Goal: Transaction & Acquisition: Purchase product/service

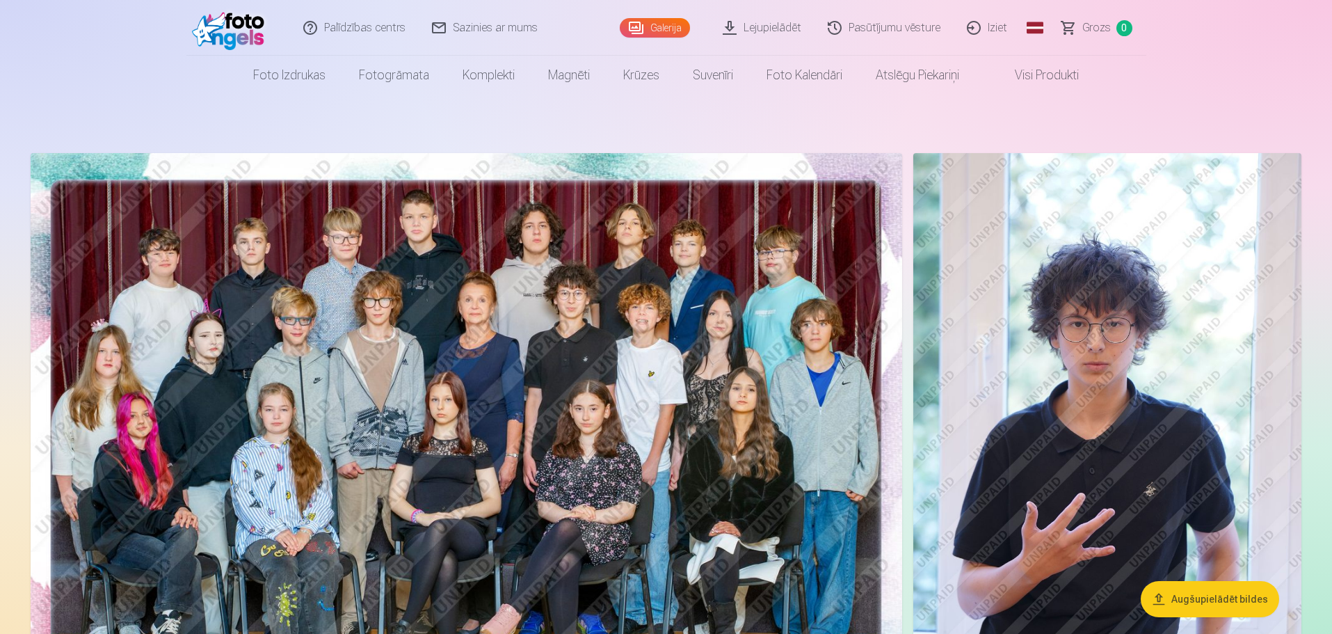
click at [783, 22] on link "Lejupielādēt" at bounding box center [762, 28] width 105 height 56
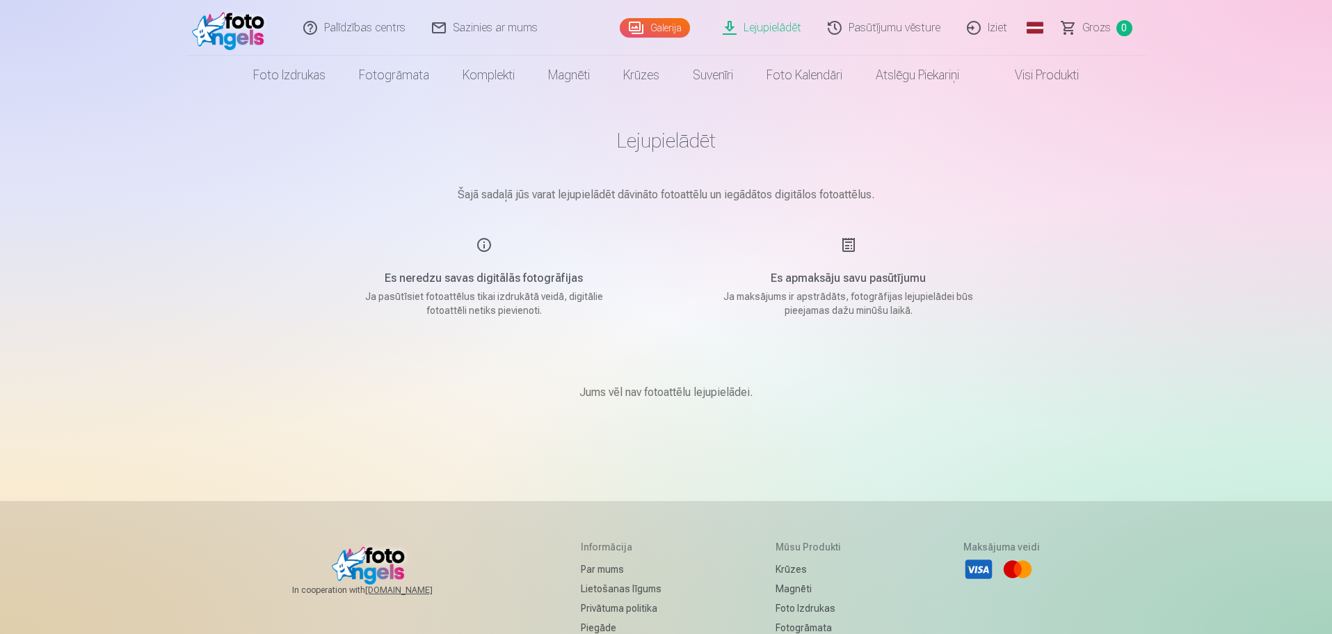
click at [668, 21] on link "Galerija" at bounding box center [655, 27] width 70 height 19
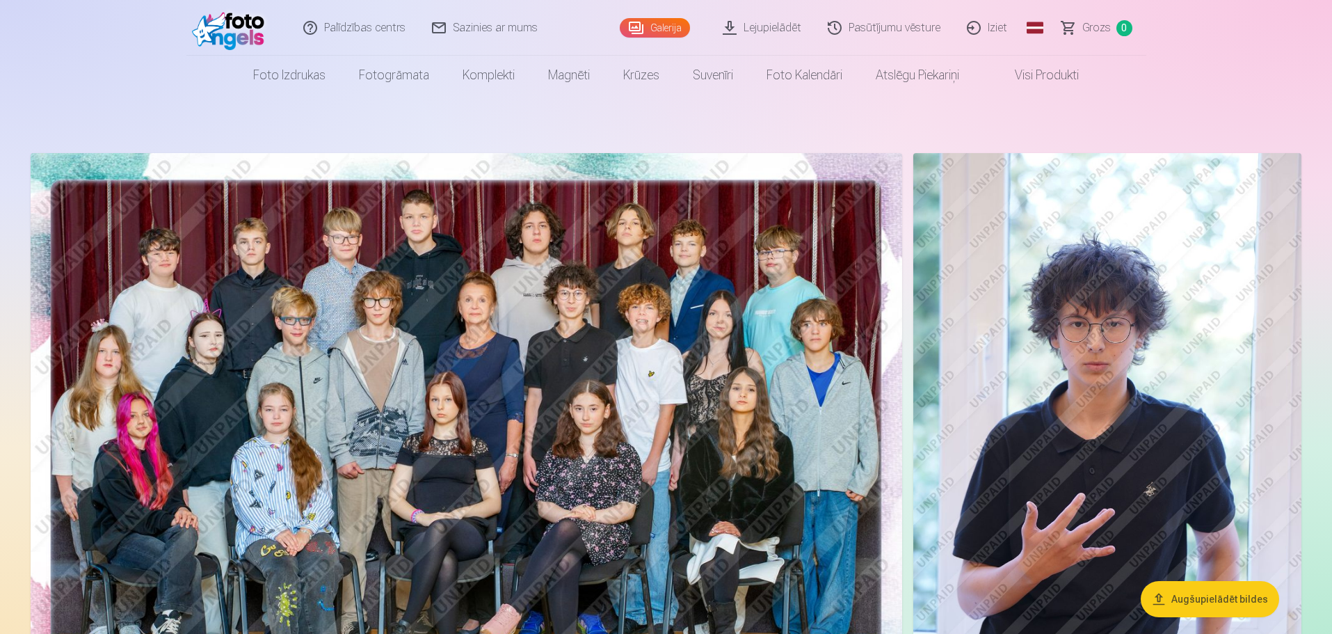
click at [653, 29] on link "Galerija" at bounding box center [655, 27] width 70 height 19
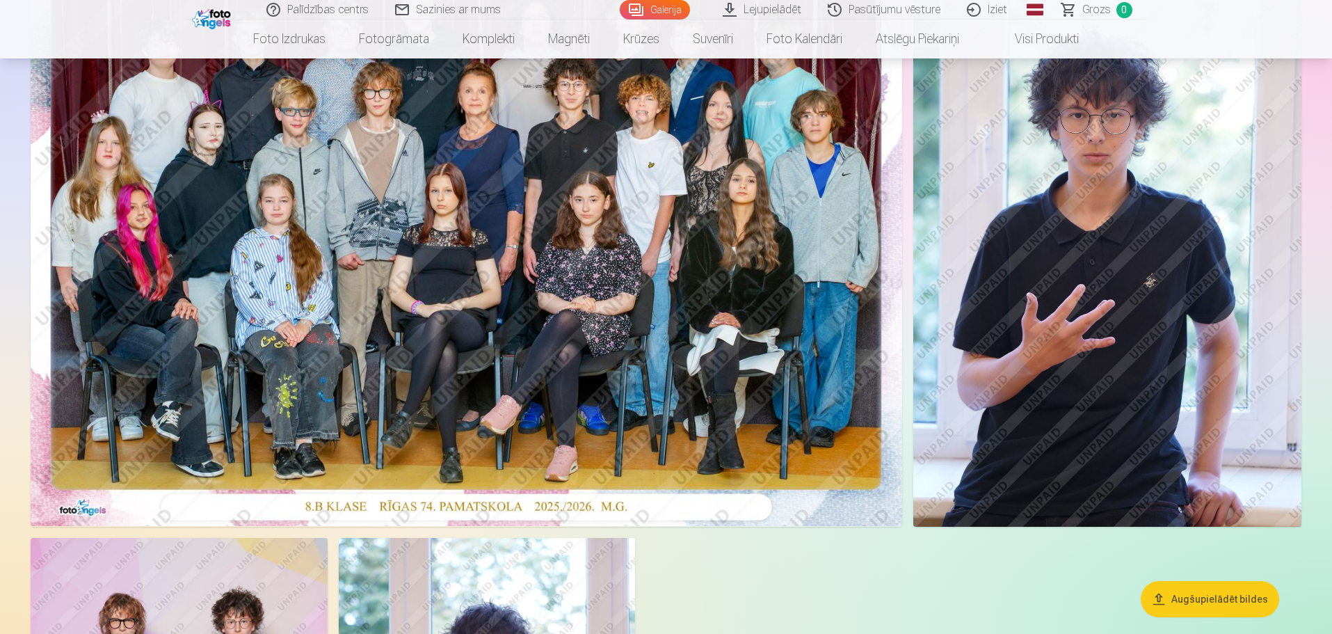
scroll to position [70, 0]
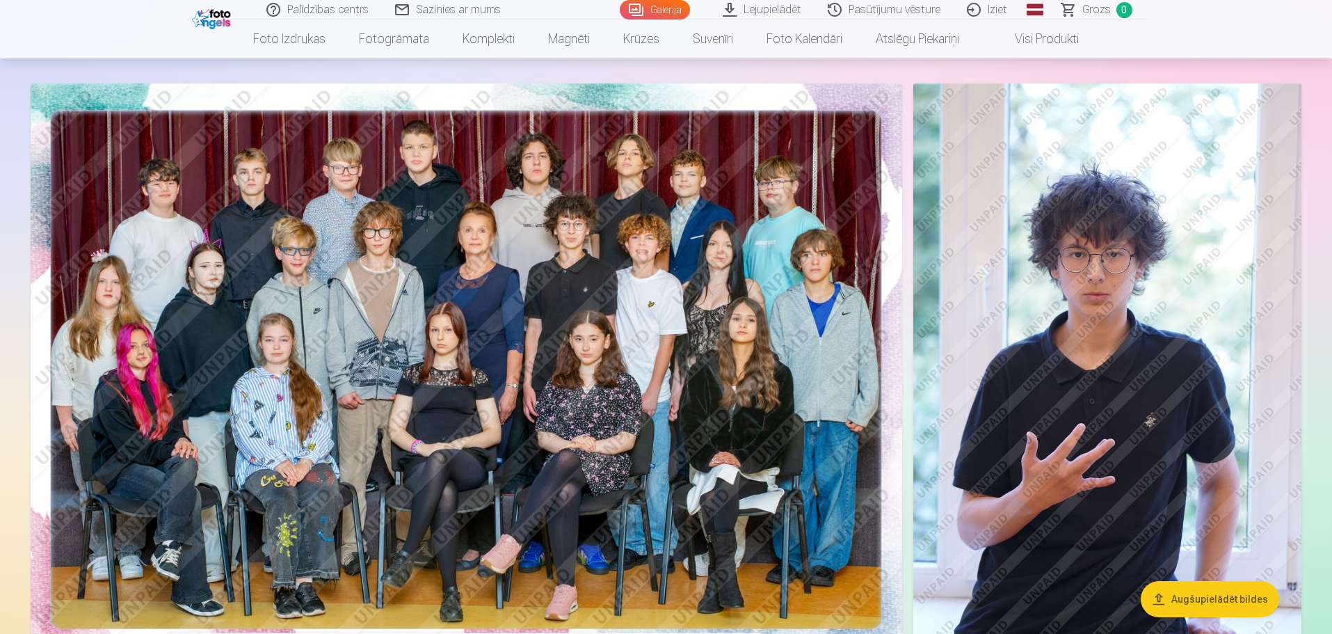
click at [548, 262] on img at bounding box center [467, 374] width 872 height 582
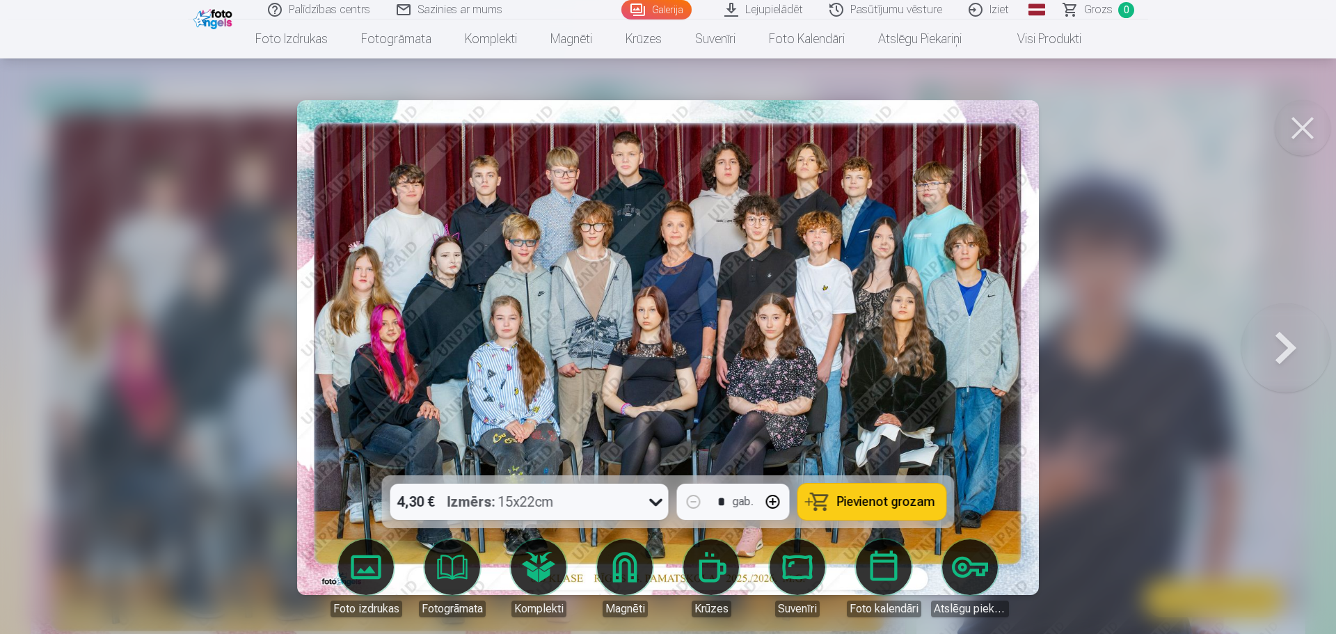
click at [1111, 359] on div at bounding box center [668, 317] width 1336 height 634
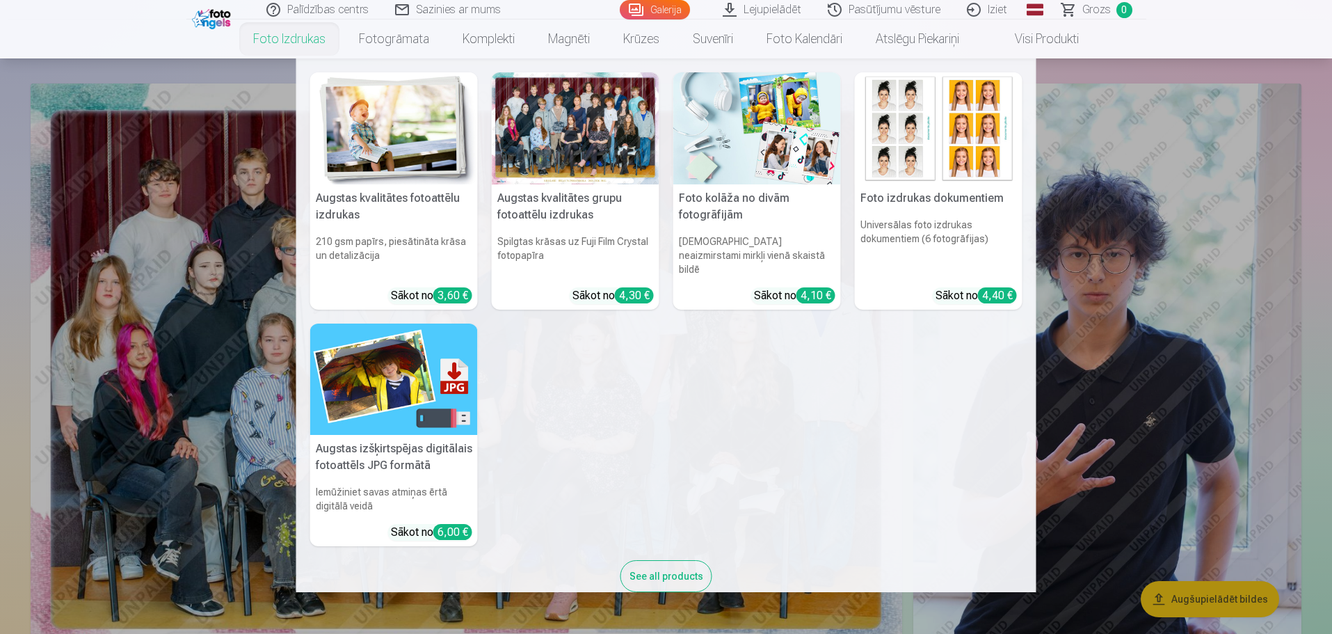
click at [429, 391] on img at bounding box center [394, 380] width 168 height 112
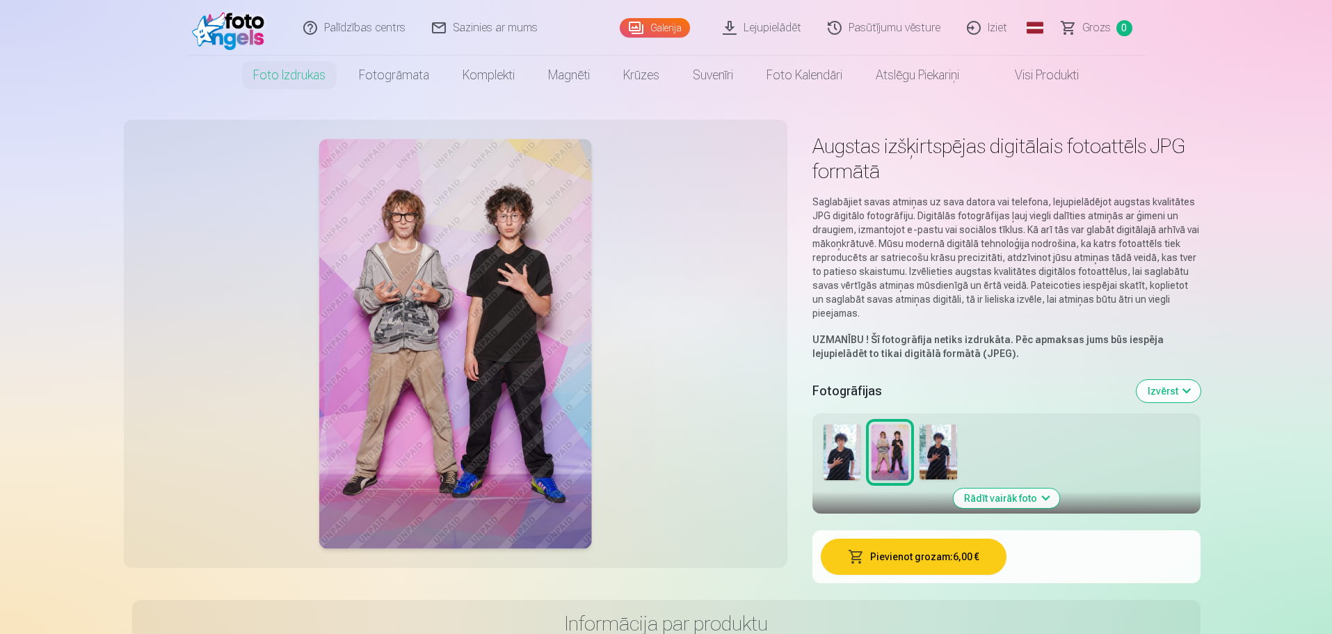
click at [849, 468] on img at bounding box center [842, 452] width 37 height 56
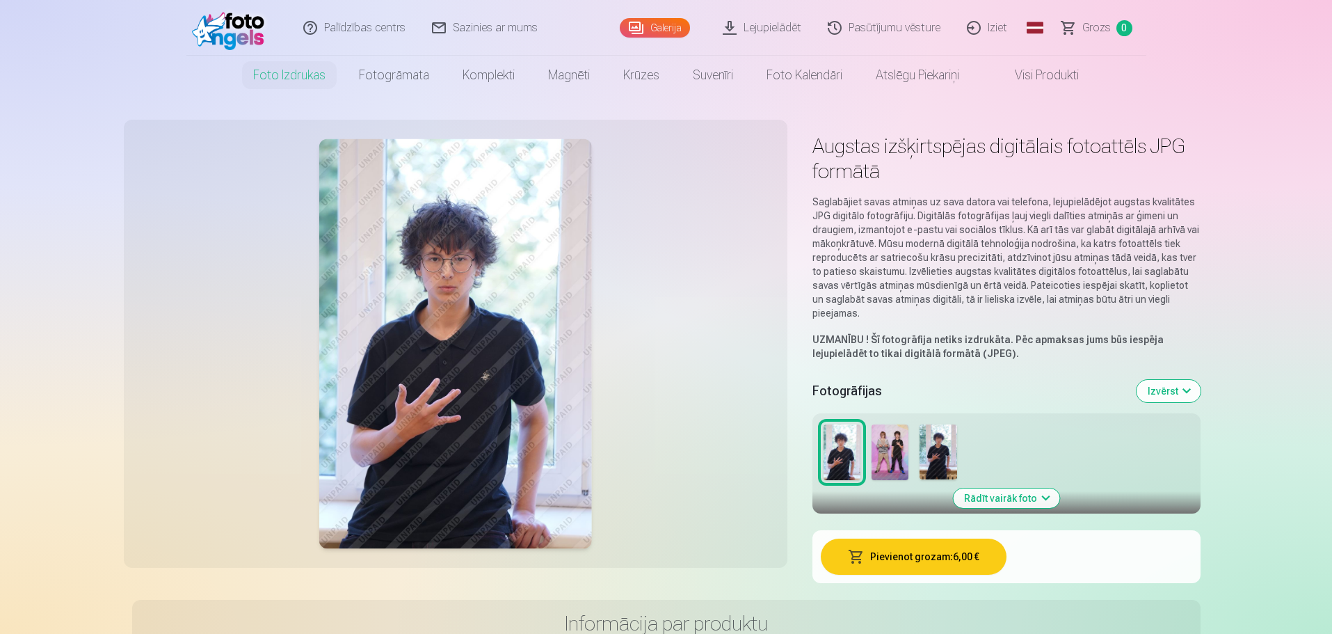
click at [904, 461] on img at bounding box center [890, 452] width 37 height 56
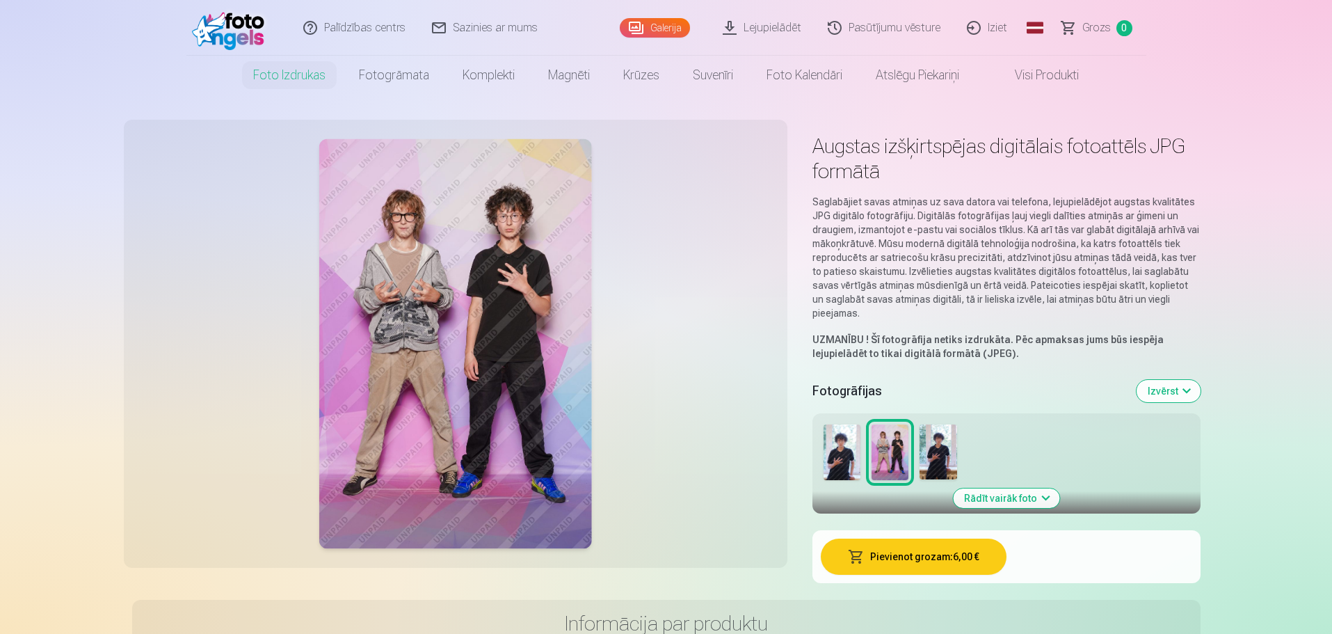
click at [926, 461] on img at bounding box center [938, 452] width 37 height 56
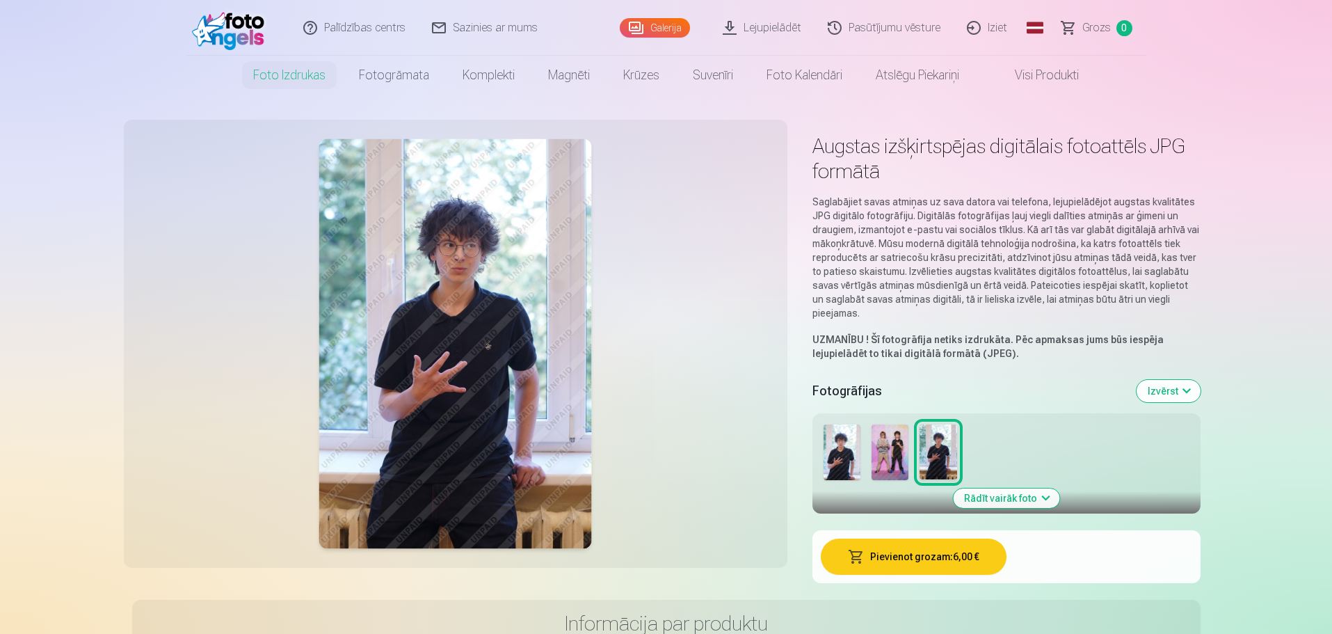
click at [848, 464] on img at bounding box center [842, 452] width 37 height 56
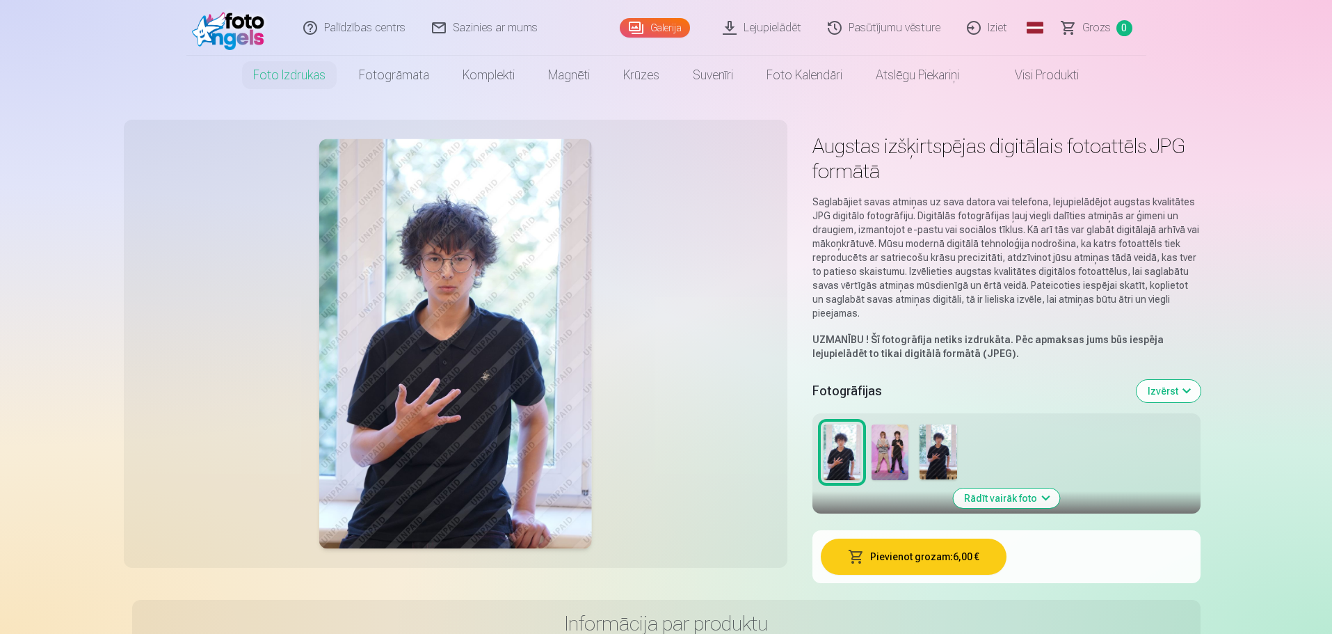
click at [888, 457] on img at bounding box center [890, 452] width 37 height 56
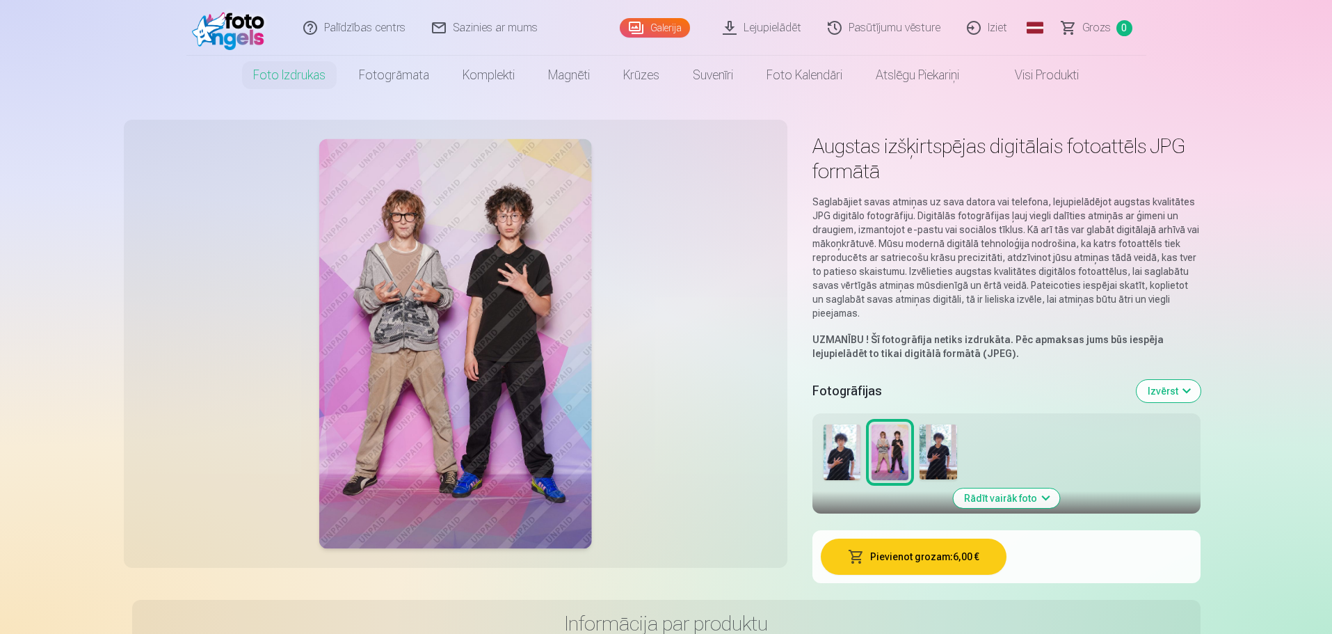
click at [847, 460] on img at bounding box center [842, 452] width 37 height 56
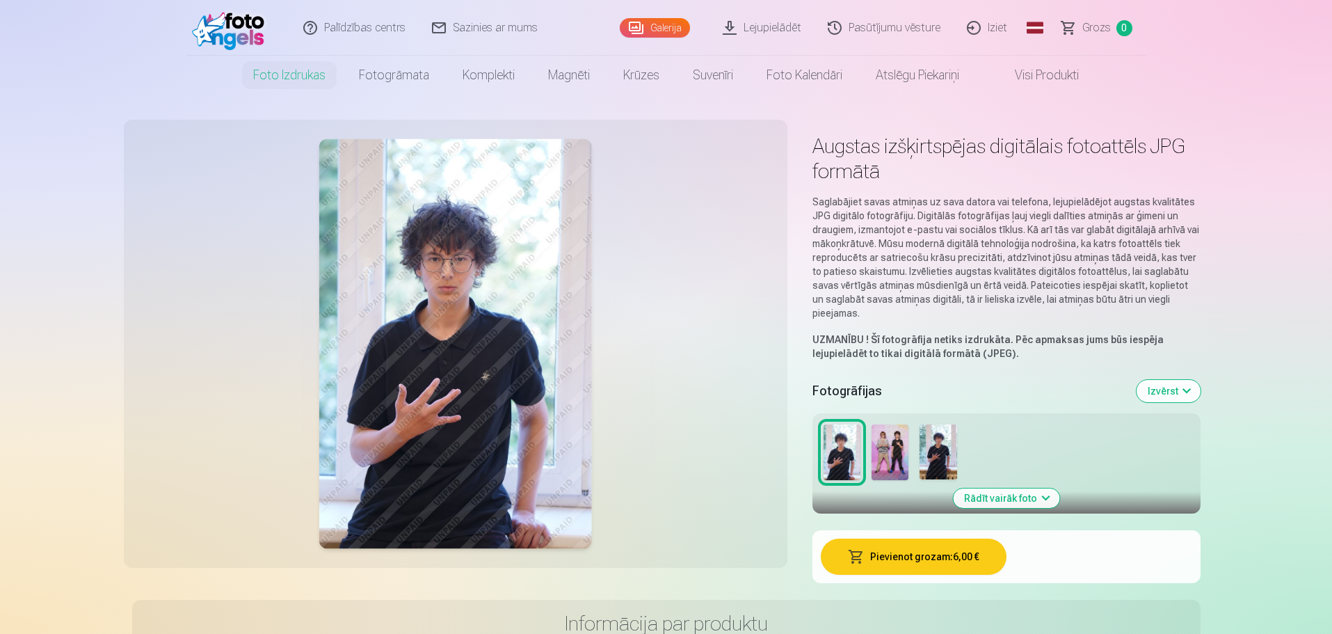
click at [1194, 390] on button "Izvērst" at bounding box center [1169, 391] width 64 height 22
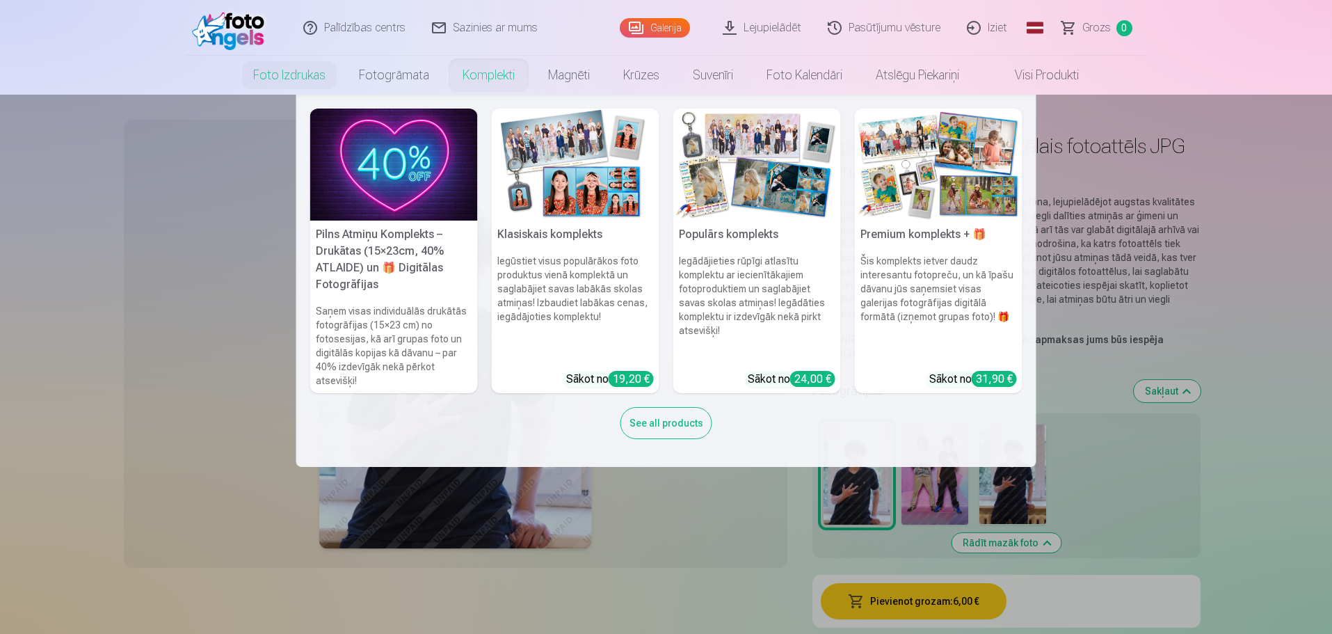
click at [350, 185] on img at bounding box center [394, 165] width 168 height 112
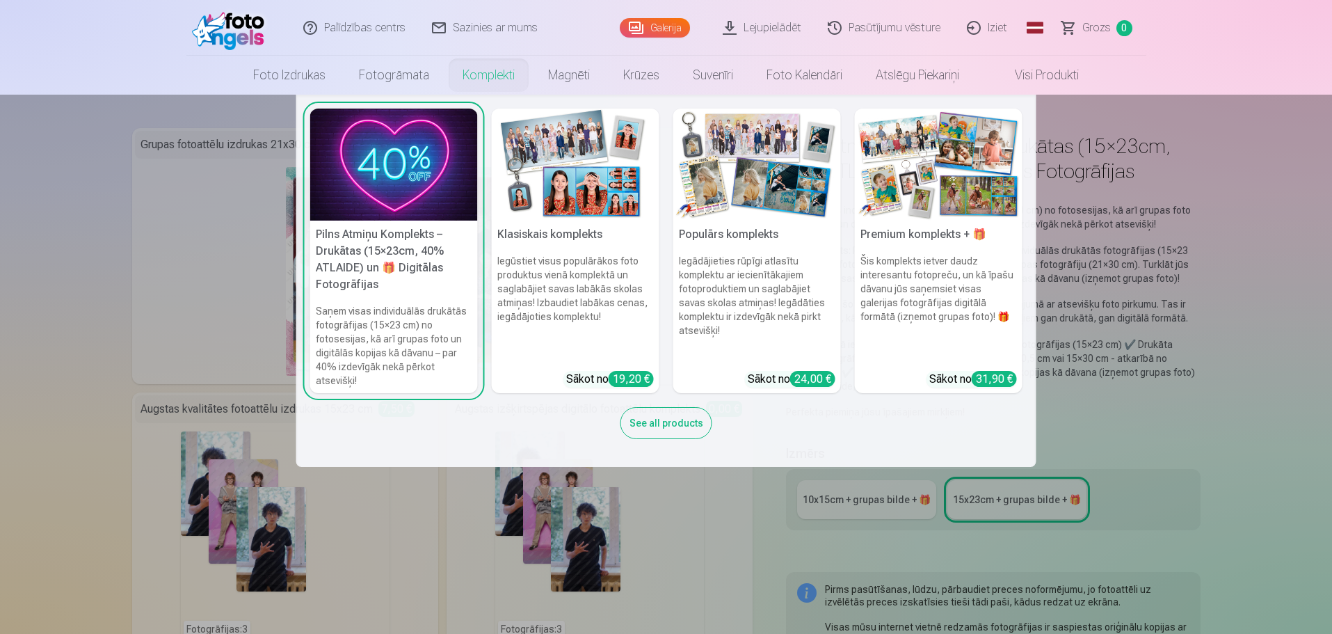
click at [552, 191] on img at bounding box center [576, 165] width 168 height 112
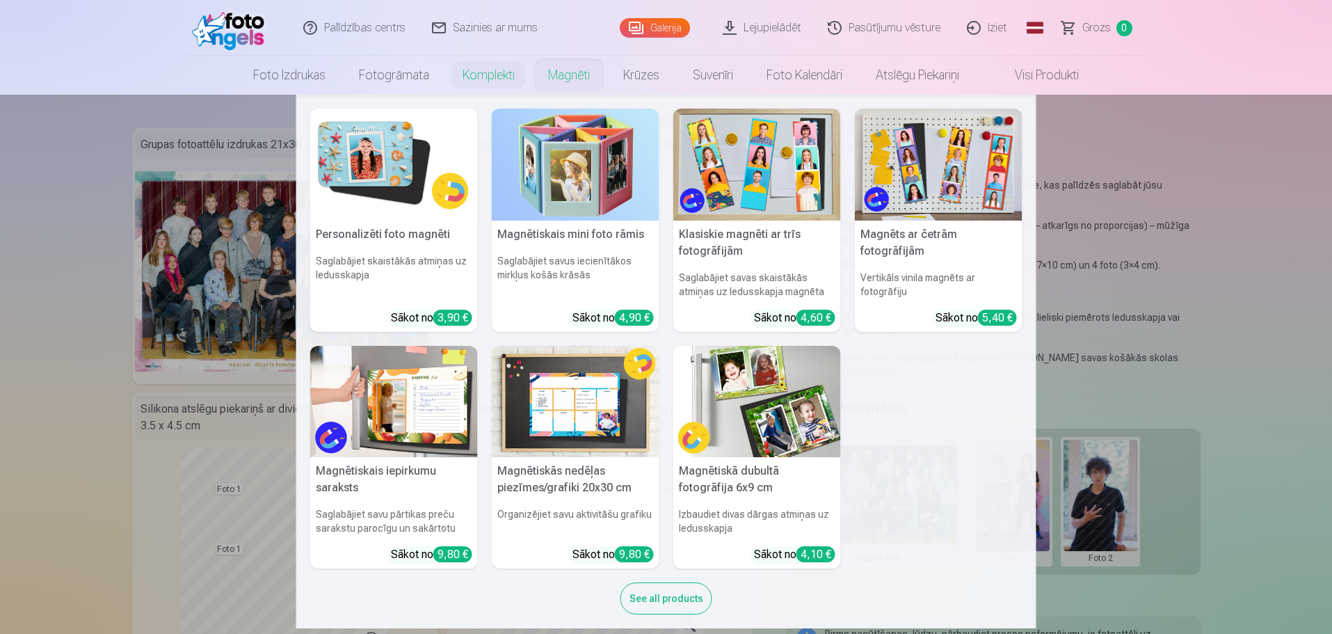
click at [582, 78] on link "Magnēti" at bounding box center [569, 75] width 75 height 39
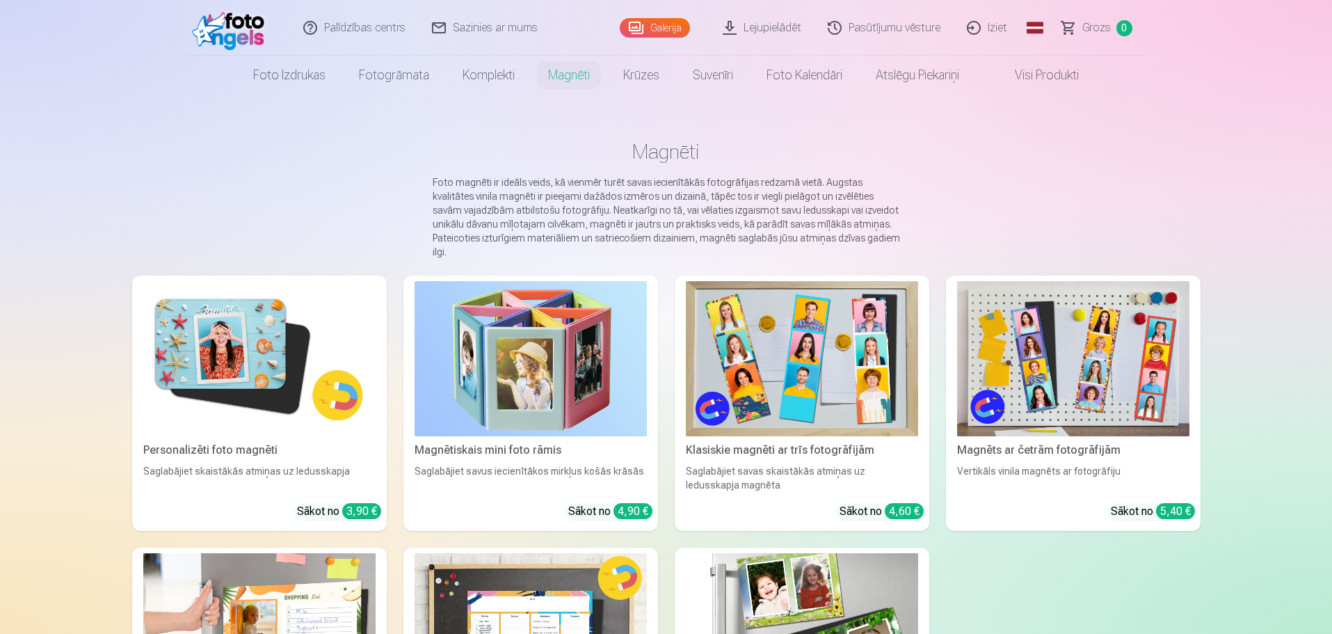
click at [1033, 73] on link "Visi produkti" at bounding box center [1036, 75] width 120 height 39
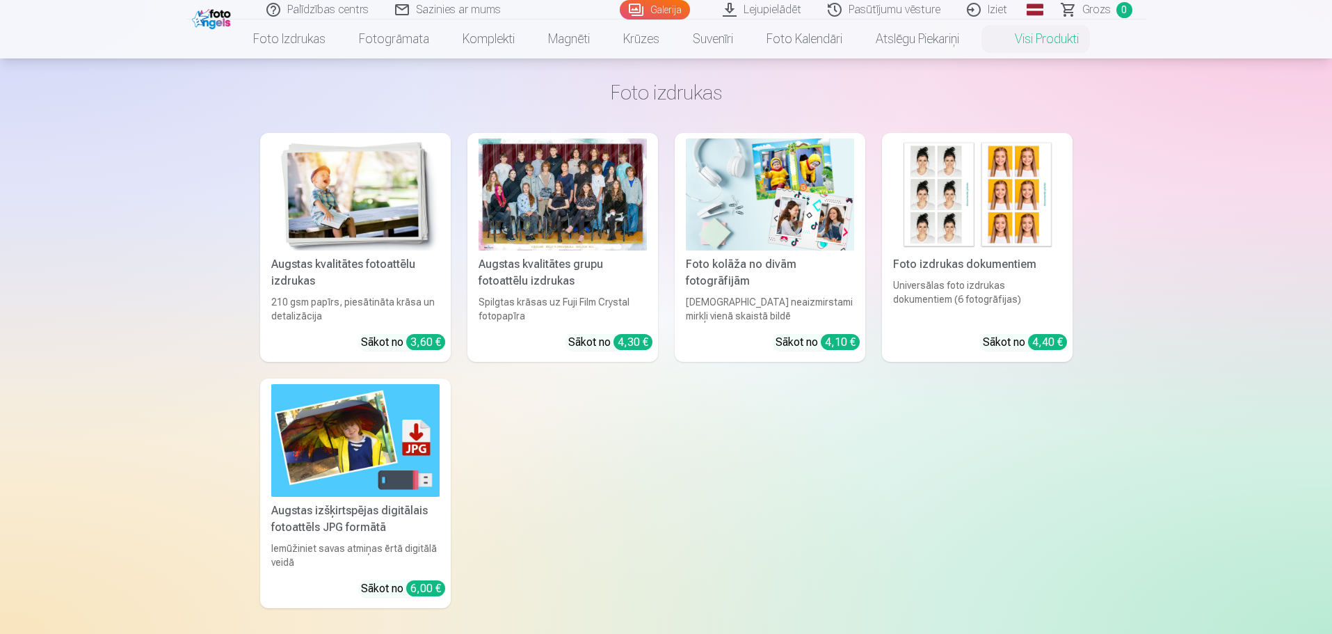
scroll to position [70, 0]
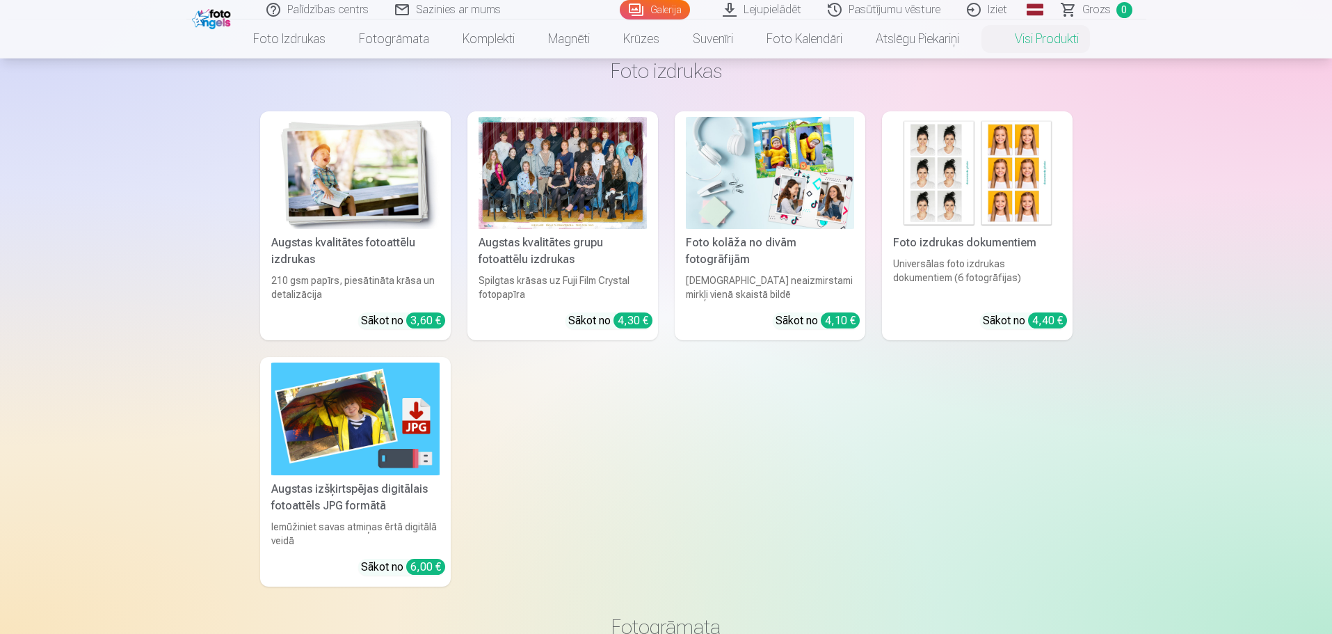
click at [334, 402] on img at bounding box center [355, 418] width 168 height 112
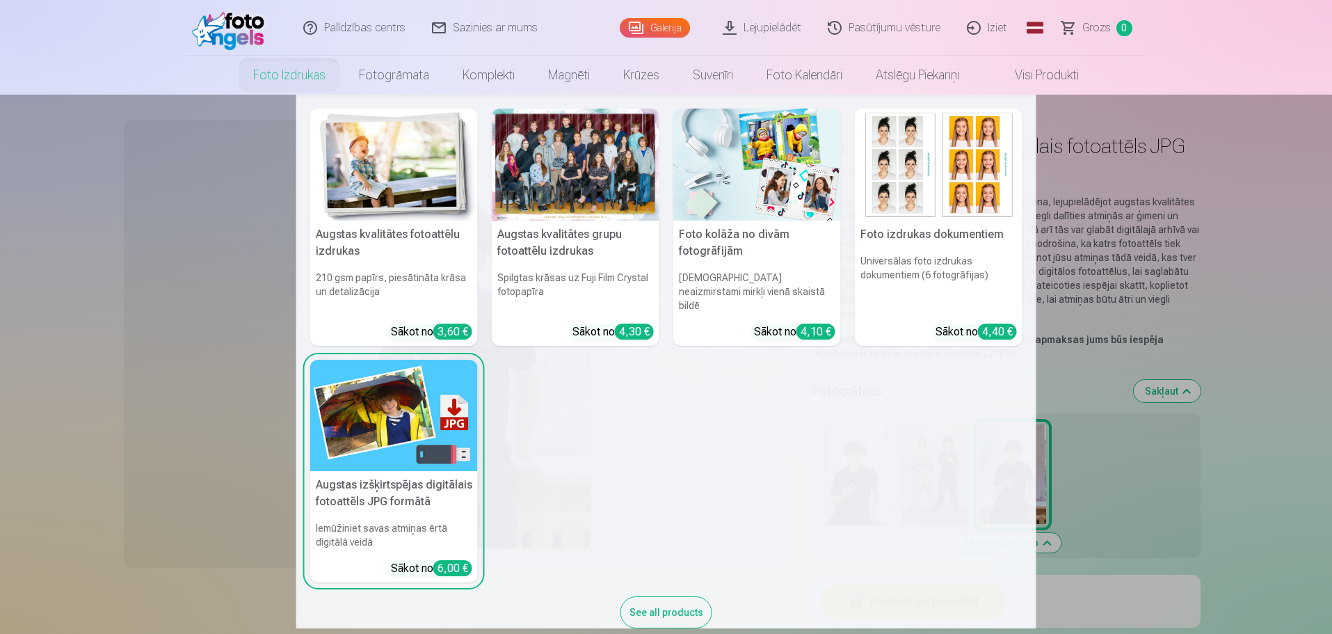
click at [293, 70] on link "Foto izdrukas" at bounding box center [290, 75] width 106 height 39
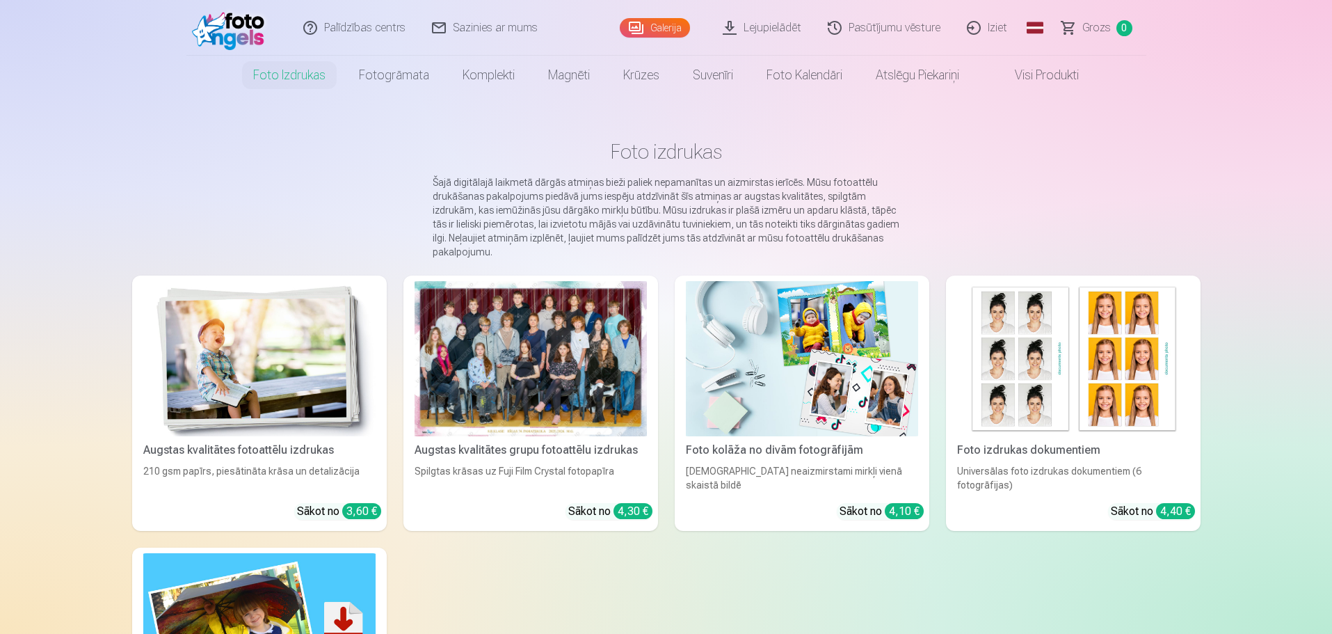
click at [657, 30] on link "Galerija" at bounding box center [655, 27] width 70 height 19
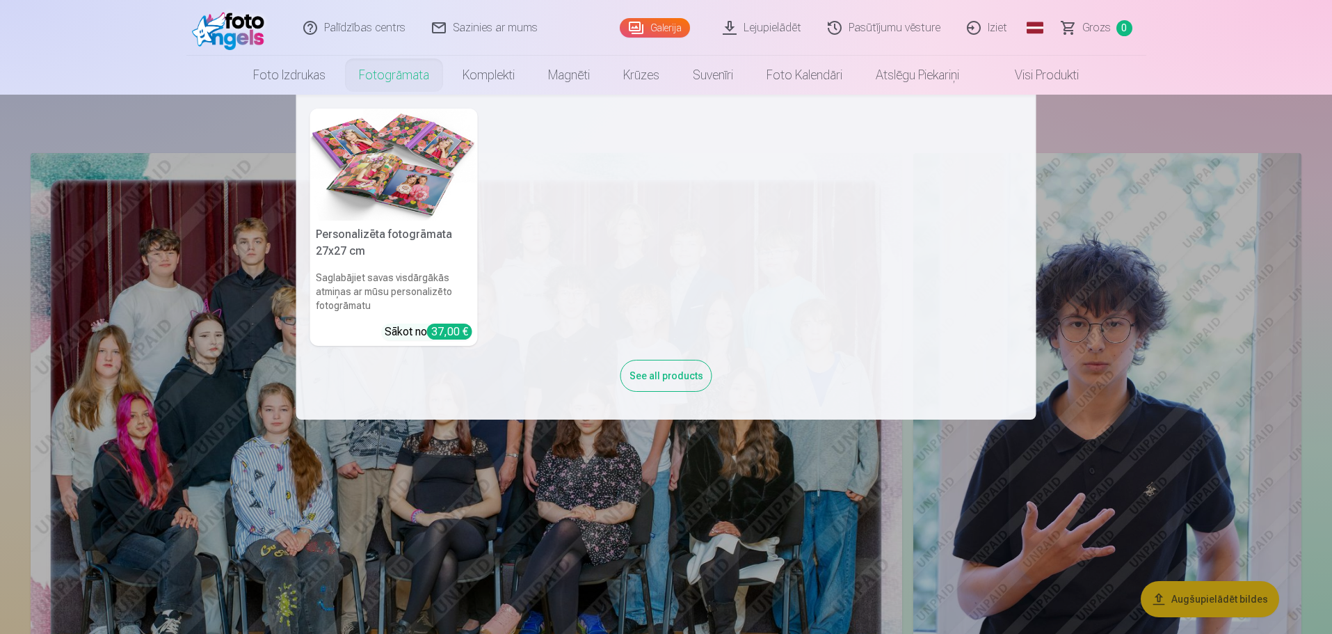
click at [403, 183] on img at bounding box center [394, 165] width 168 height 112
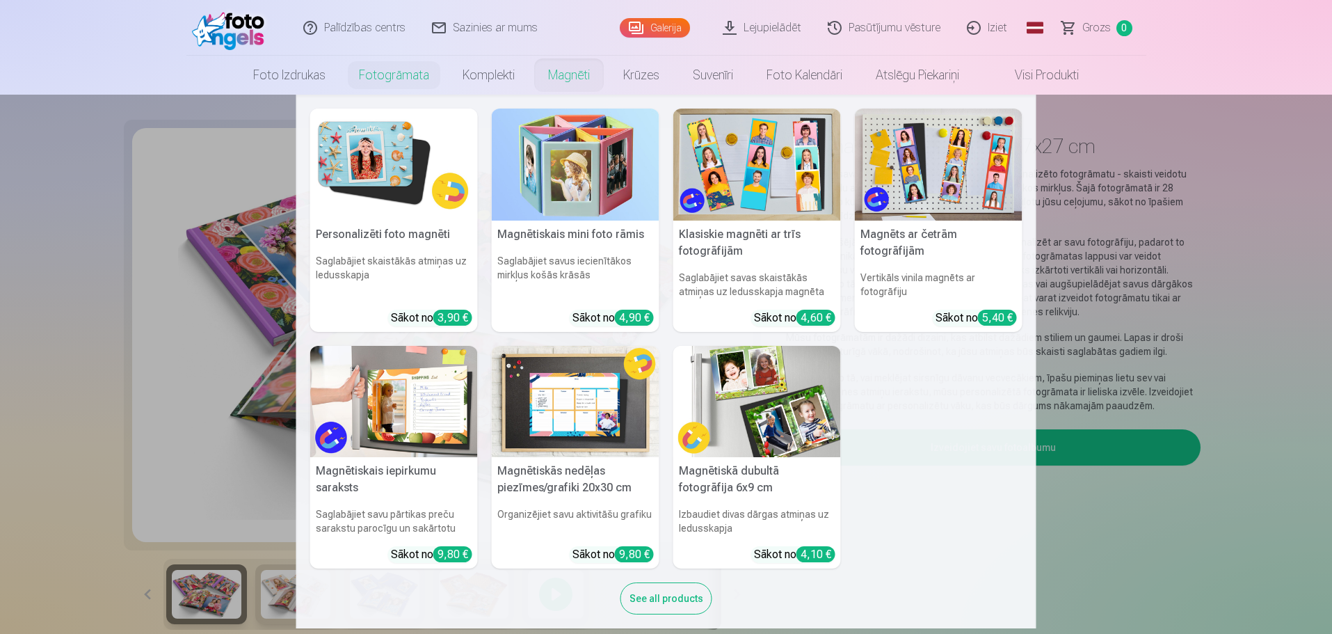
click at [592, 67] on link "Magnēti" at bounding box center [569, 75] width 75 height 39
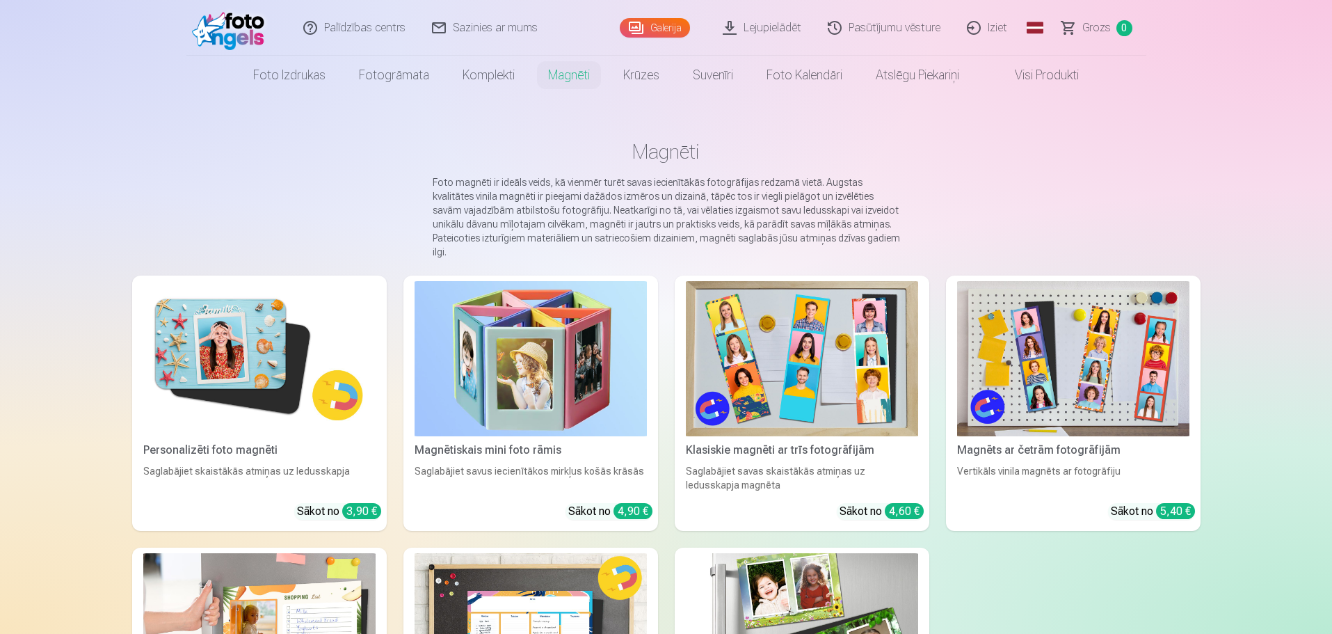
click at [269, 339] on img at bounding box center [259, 358] width 232 height 155
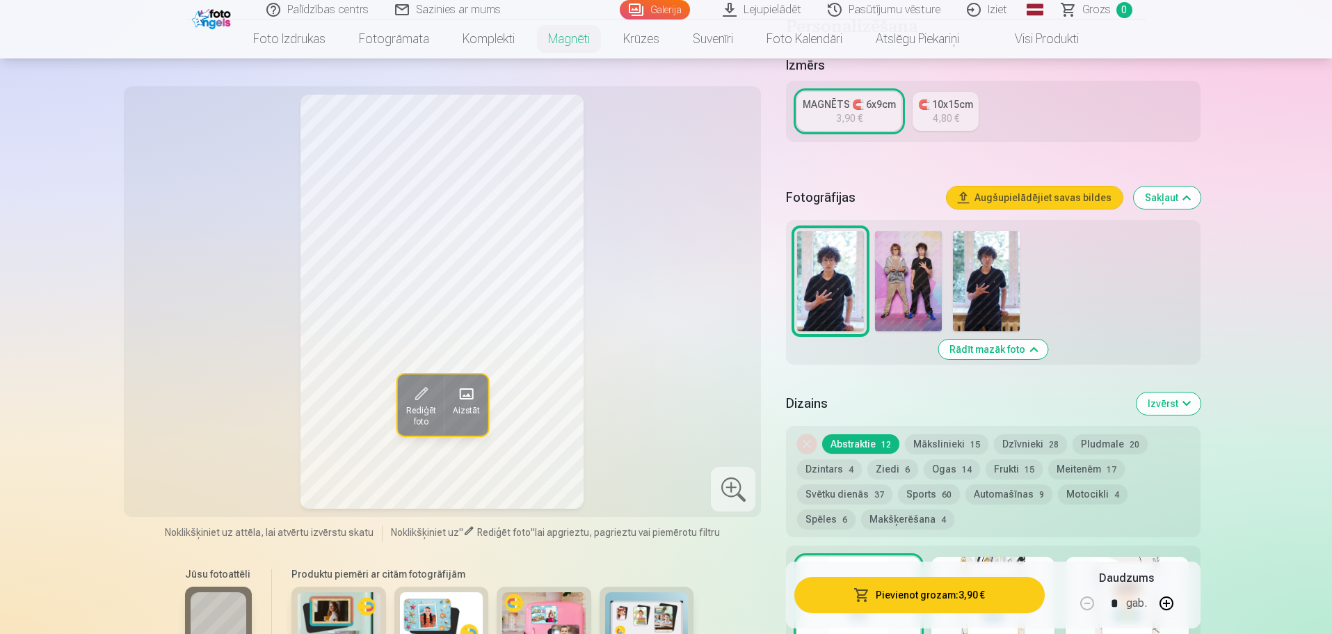
scroll to position [348, 0]
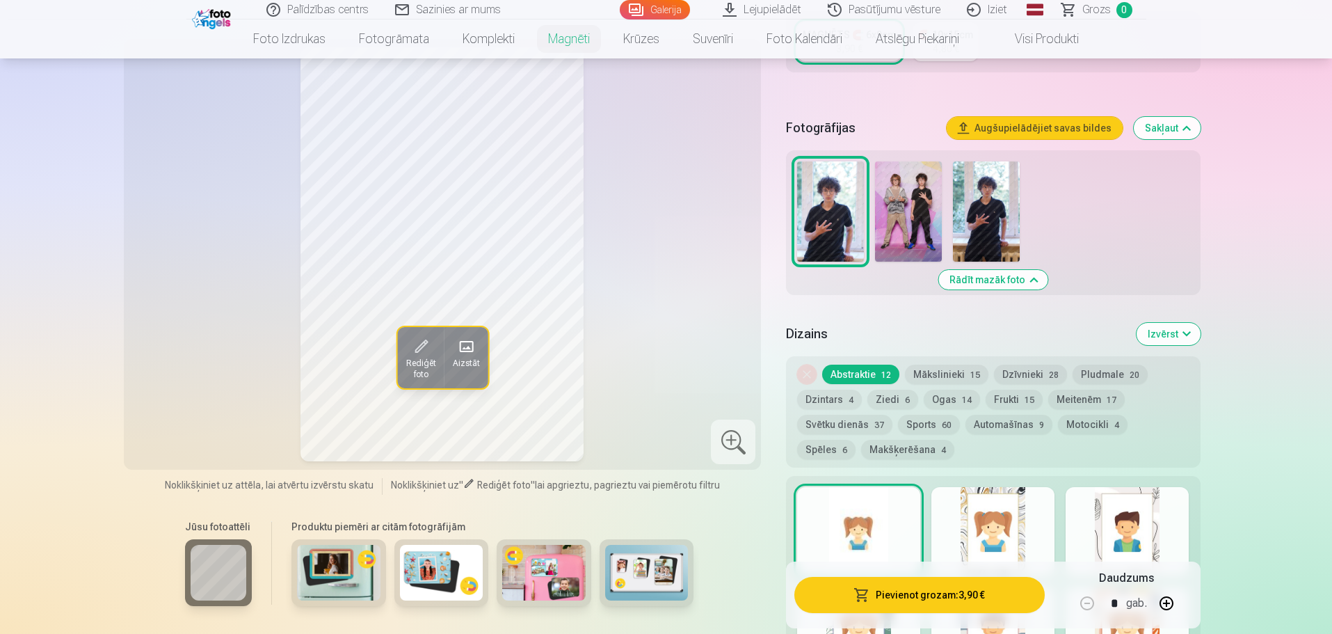
click at [658, 566] on img at bounding box center [646, 573] width 83 height 56
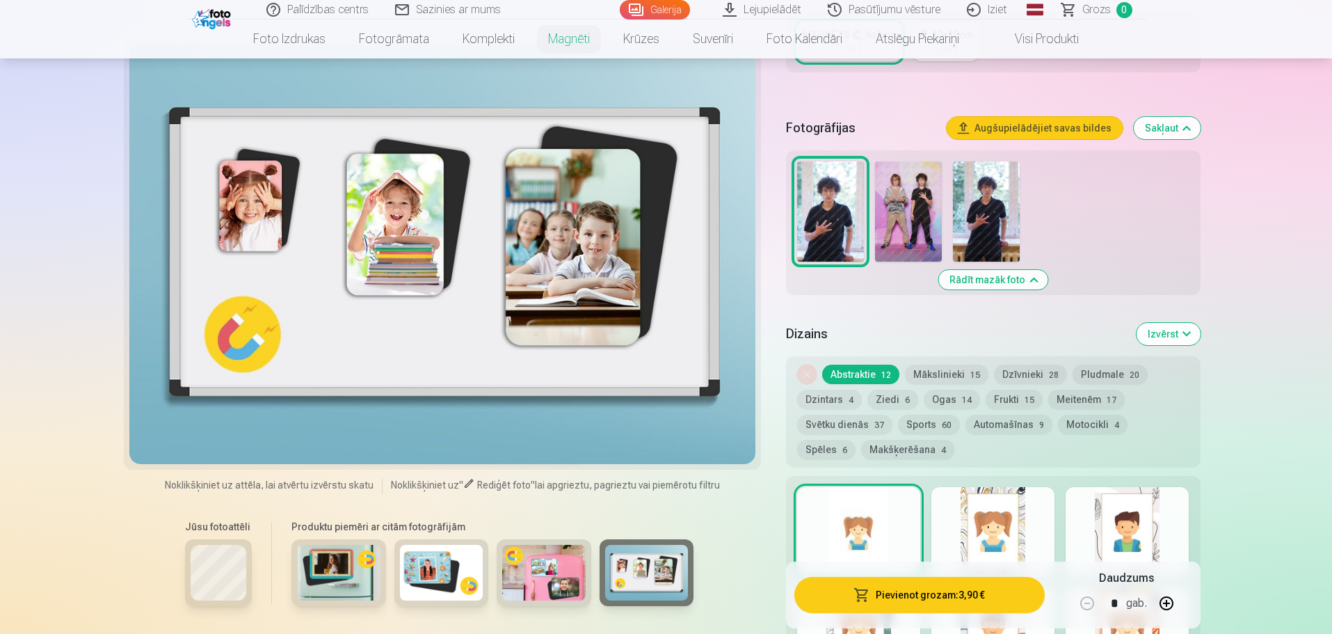
click at [188, 562] on div at bounding box center [218, 572] width 67 height 67
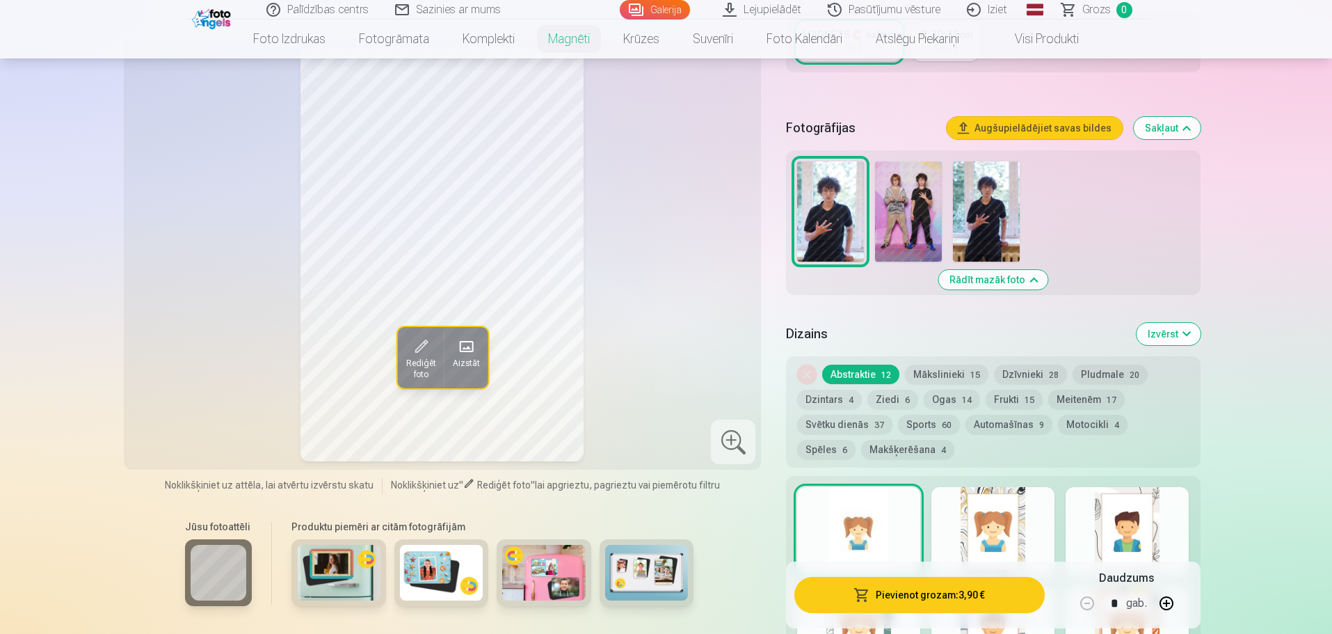
click at [346, 553] on img at bounding box center [338, 573] width 83 height 56
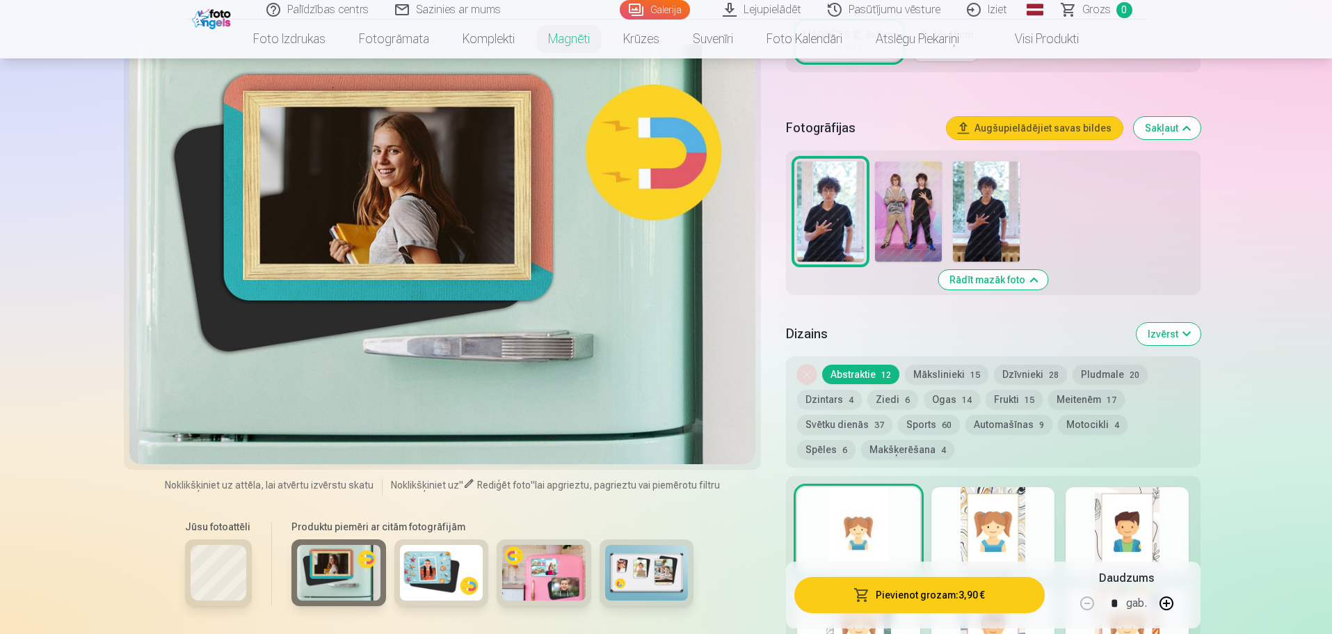
click at [474, 552] on img at bounding box center [441, 573] width 83 height 56
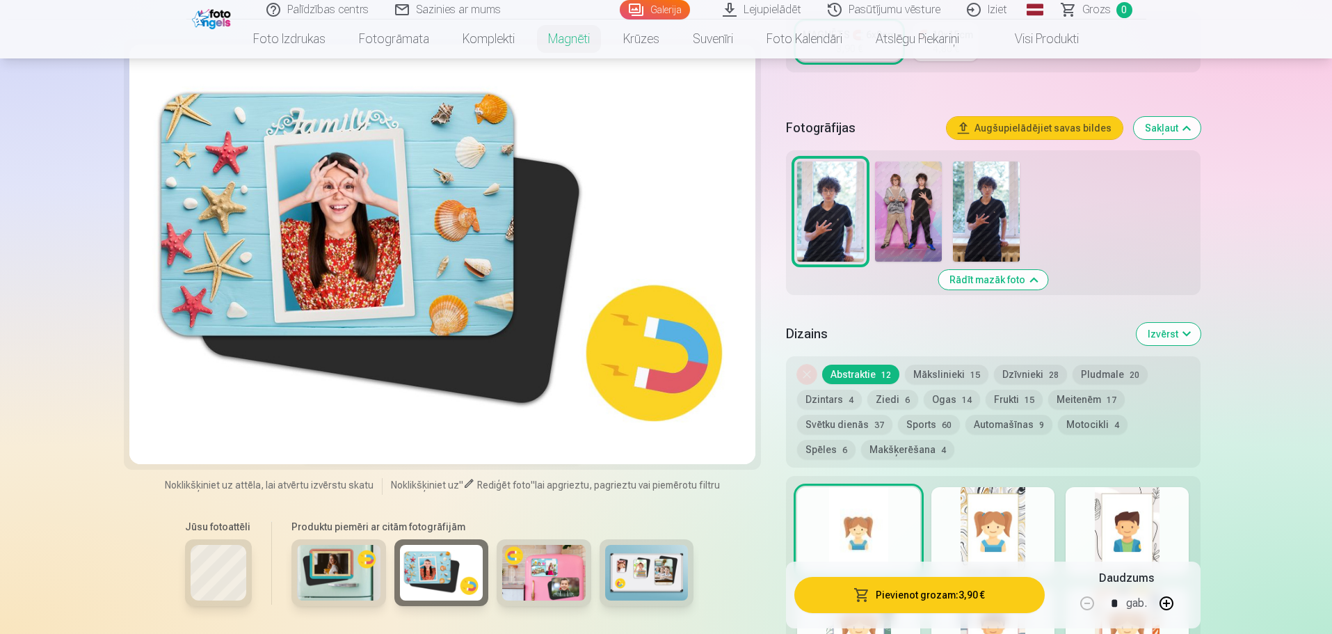
click at [536, 548] on img at bounding box center [543, 573] width 83 height 56
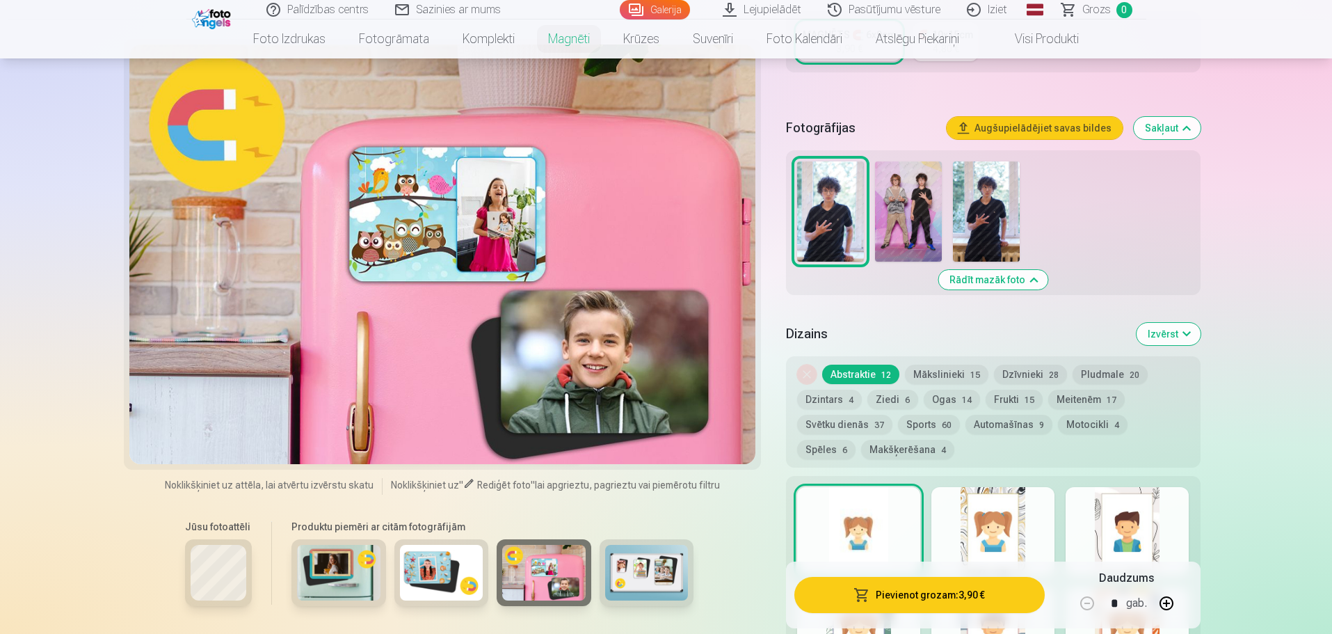
click at [665, 554] on img at bounding box center [646, 573] width 83 height 56
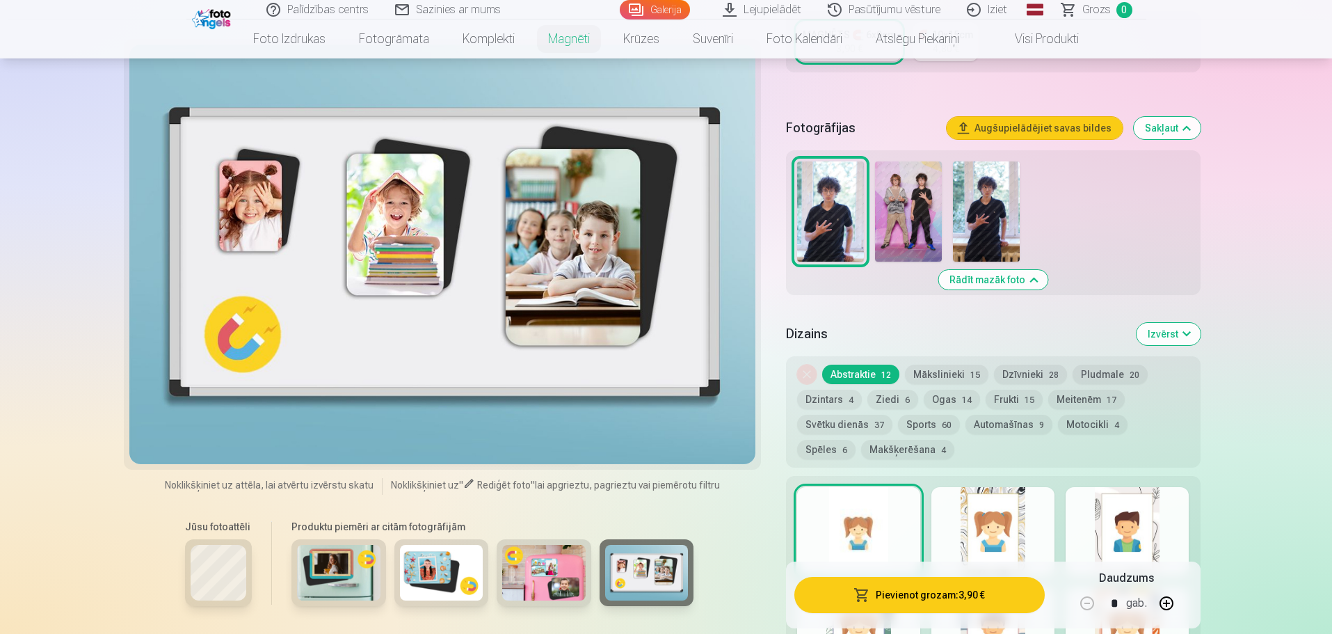
click at [1008, 415] on button "Automašīnas 9" at bounding box center [1009, 424] width 87 height 19
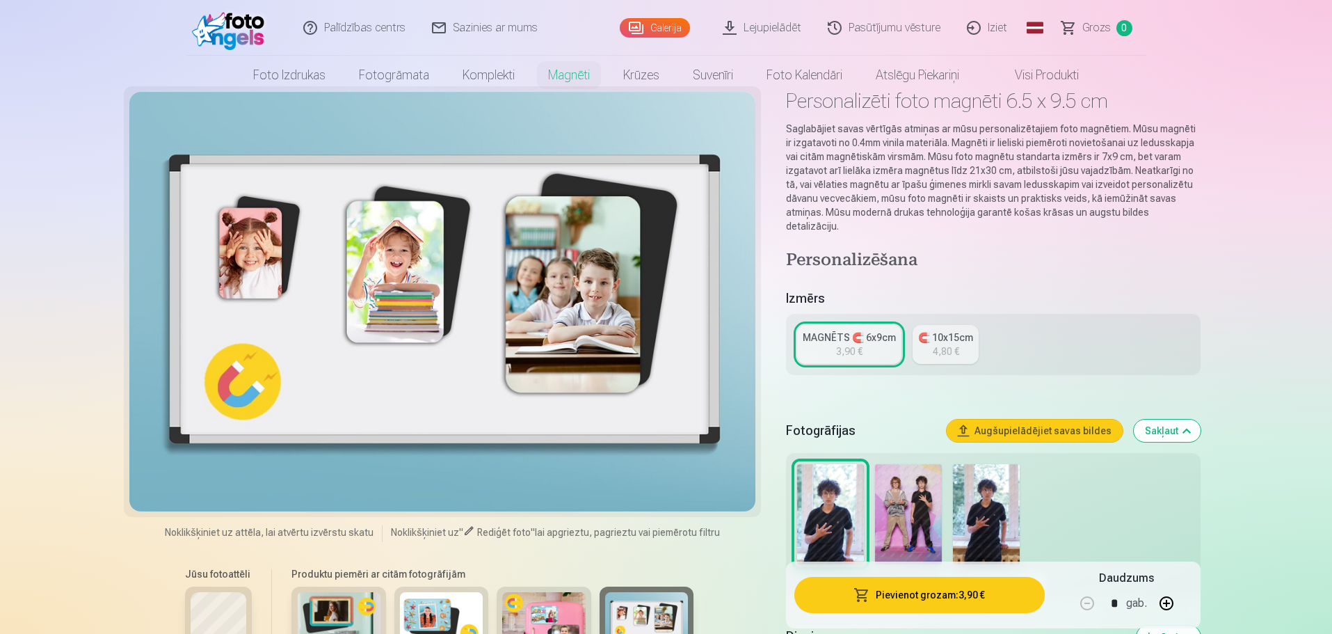
scroll to position [70, 0]
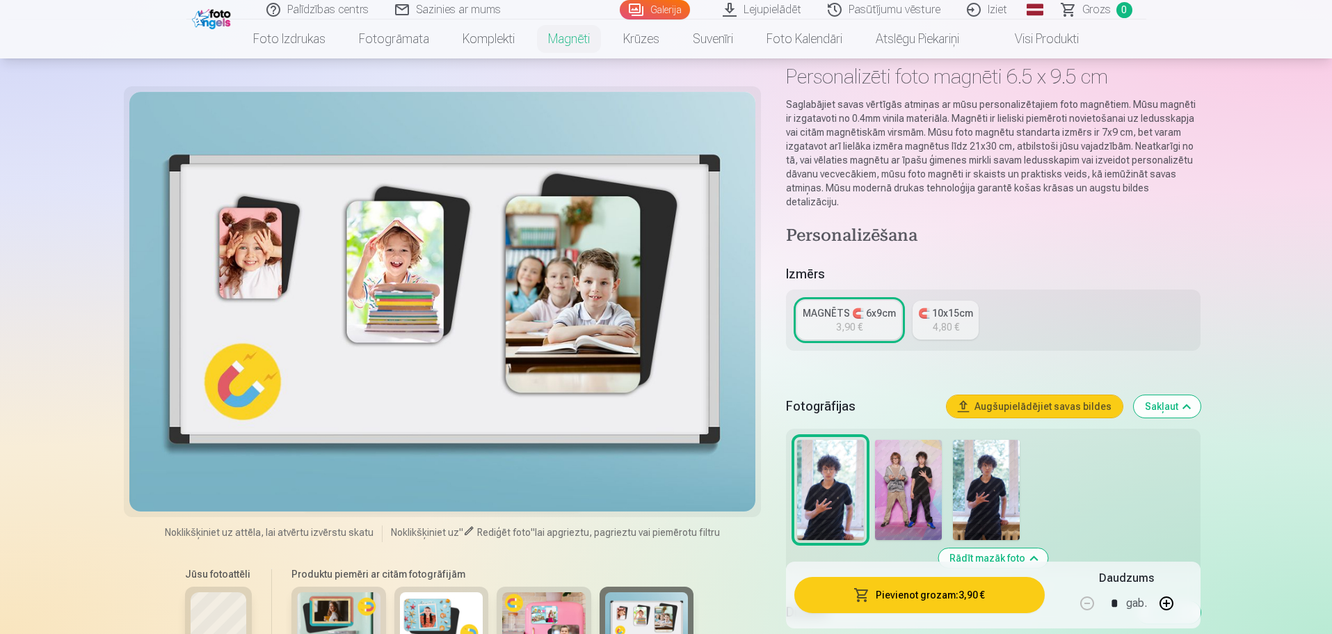
click at [967, 315] on link "🧲 10x15cm 4,80 €" at bounding box center [946, 320] width 66 height 39
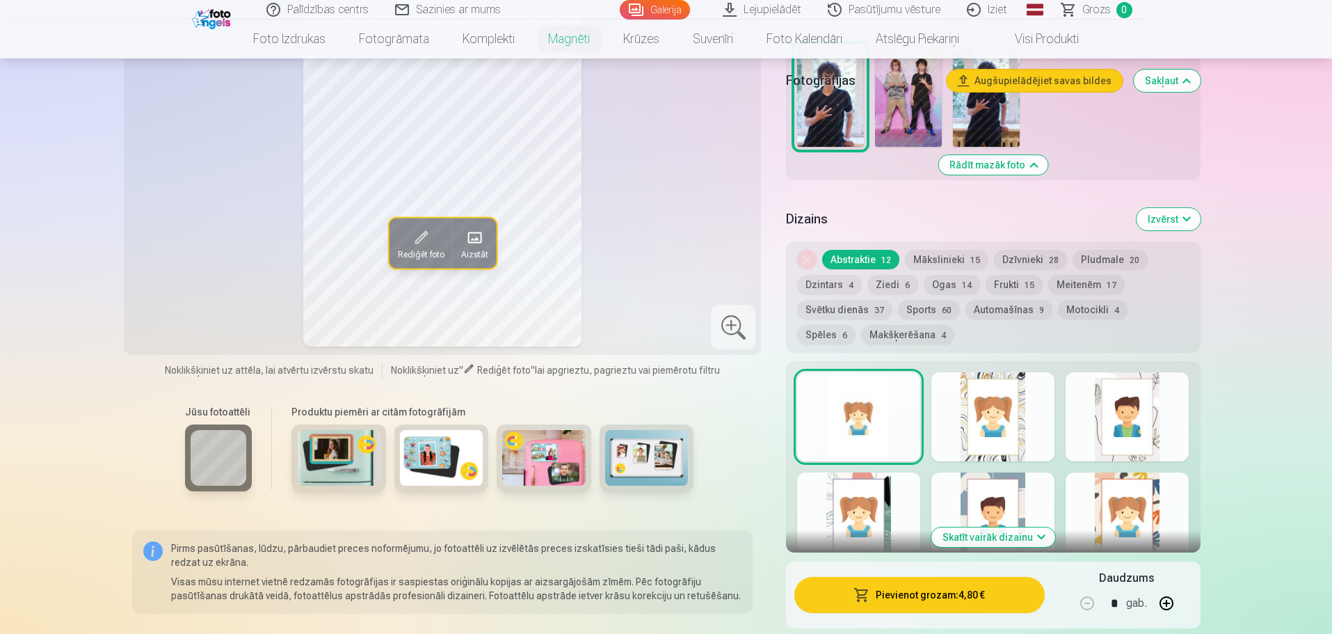
scroll to position [278, 0]
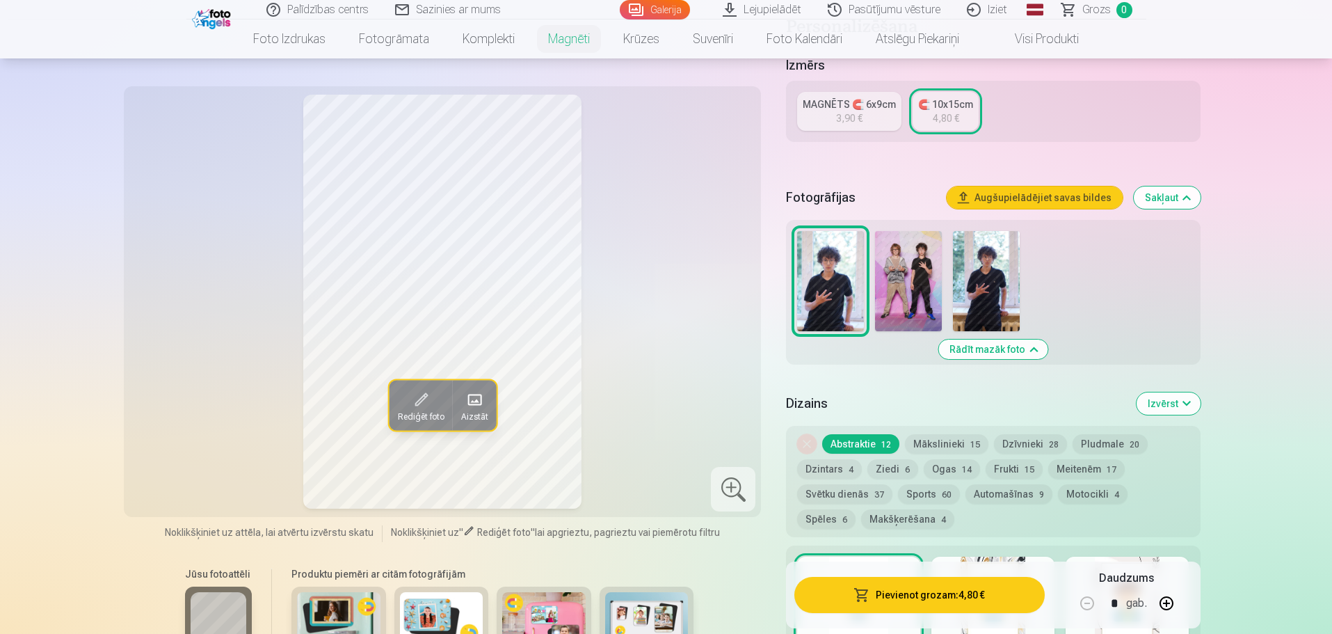
click at [855, 111] on div "3,90 €" at bounding box center [849, 118] width 26 height 14
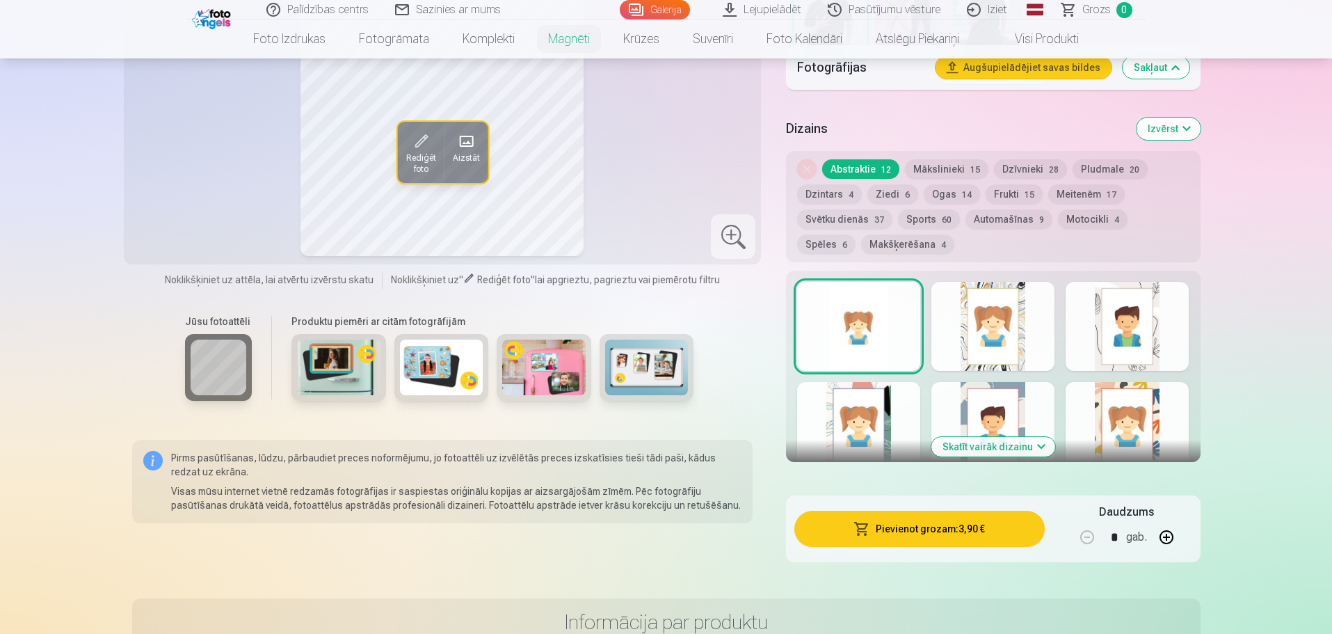
scroll to position [557, 0]
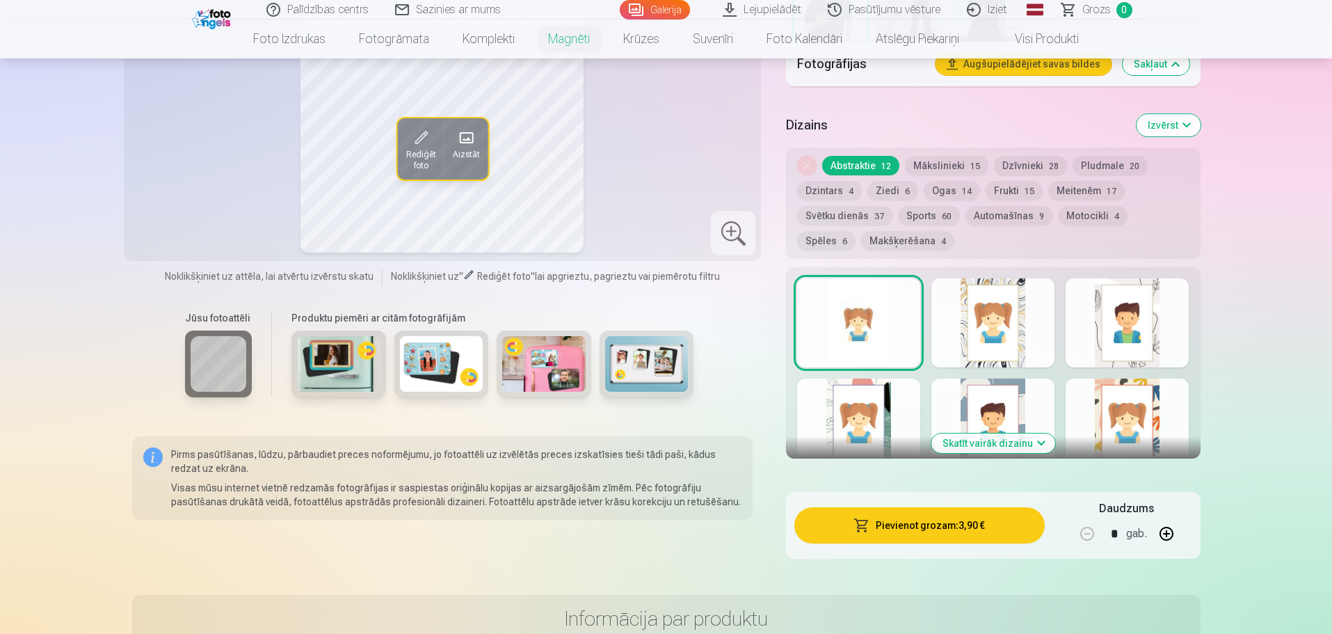
click at [861, 215] on div "Noņemiet dizainu Abstraktie 12 Mākslinieki 15 Dzīvnieki 28 Pludmale 20 Dzintars…" at bounding box center [993, 202] width 414 height 111
click at [861, 231] on button "Makšķerēšana 4" at bounding box center [907, 240] width 93 height 19
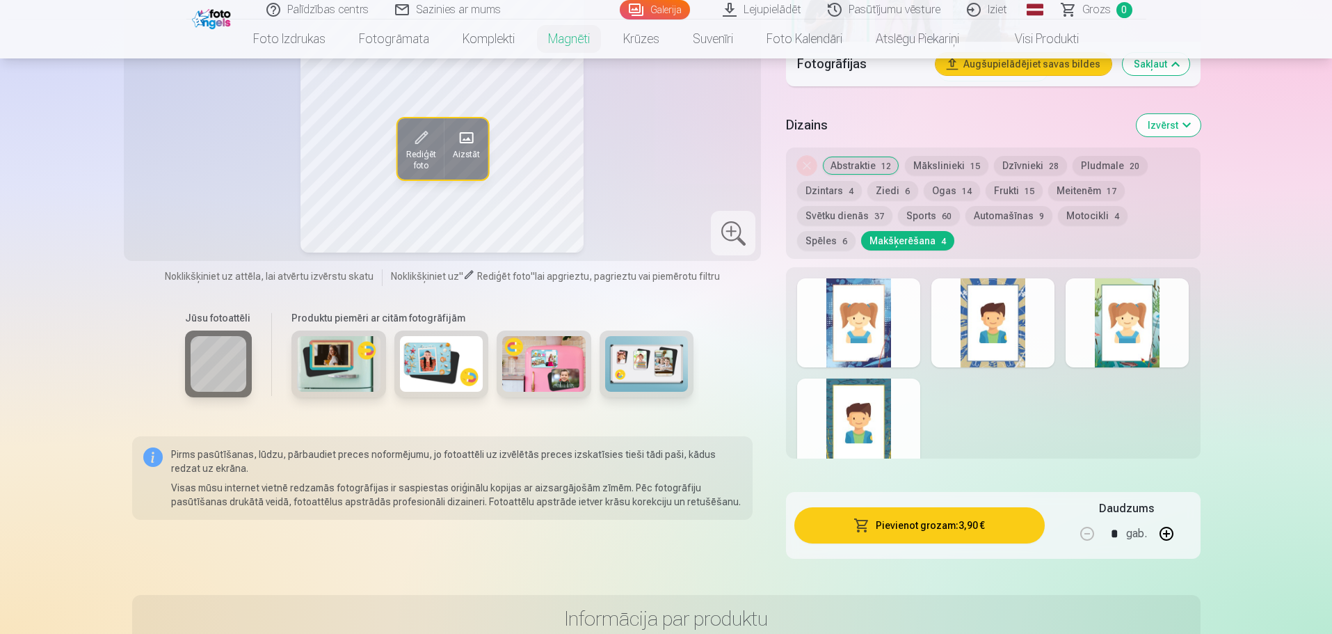
click at [891, 304] on div at bounding box center [858, 322] width 123 height 89
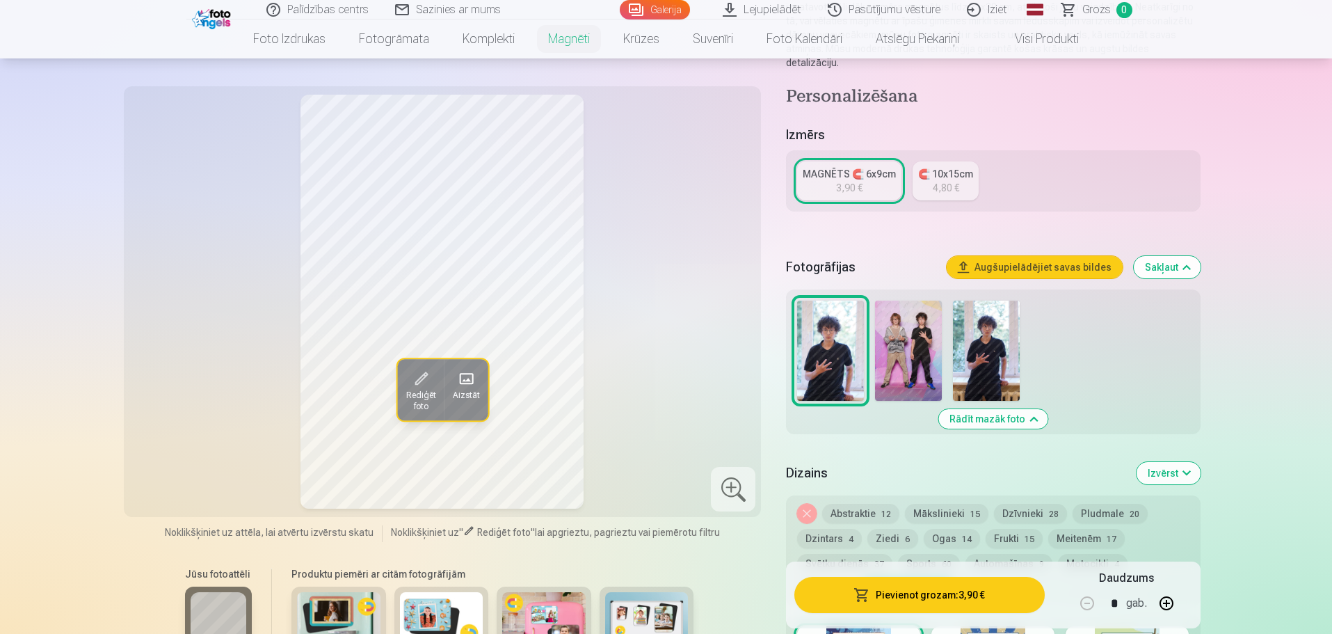
scroll to position [348, 0]
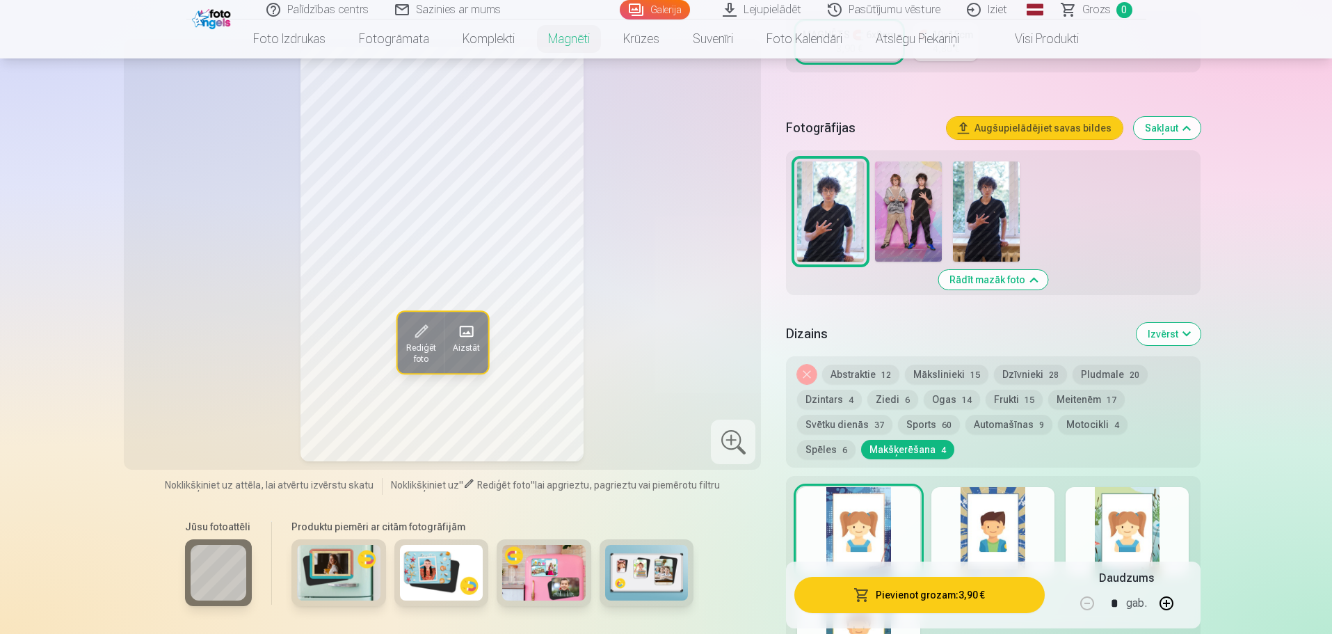
click at [993, 493] on div at bounding box center [993, 531] width 123 height 89
click at [1114, 517] on div at bounding box center [1127, 531] width 123 height 89
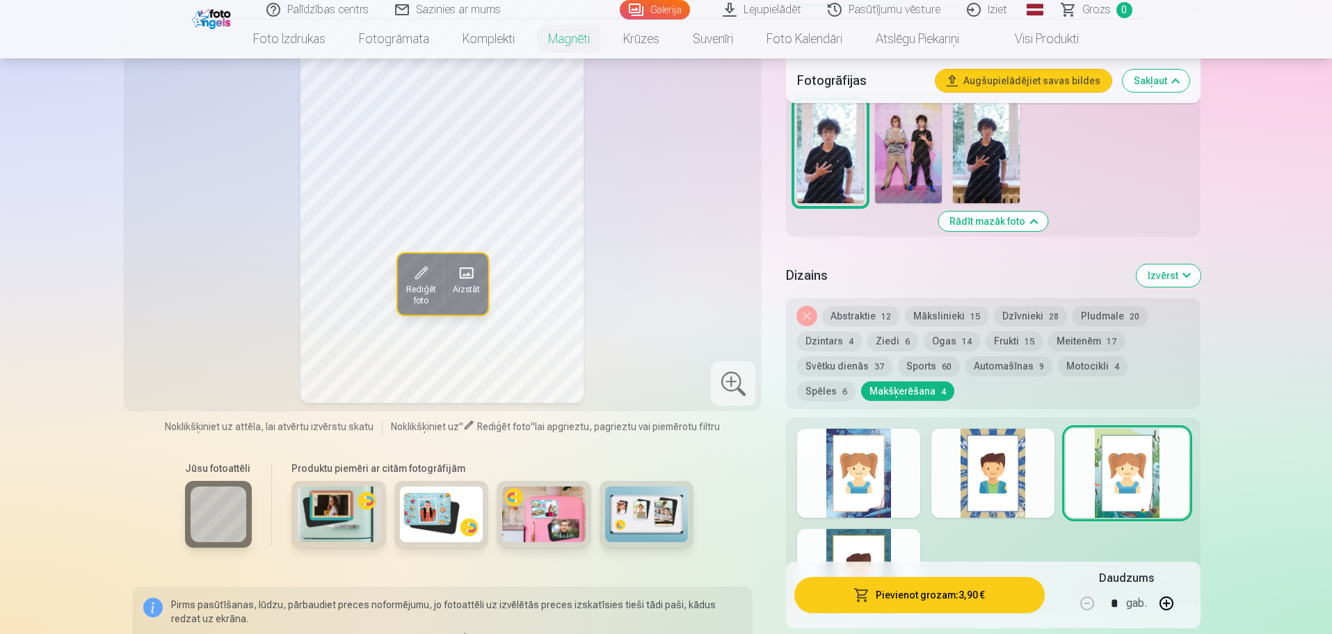
scroll to position [557, 0]
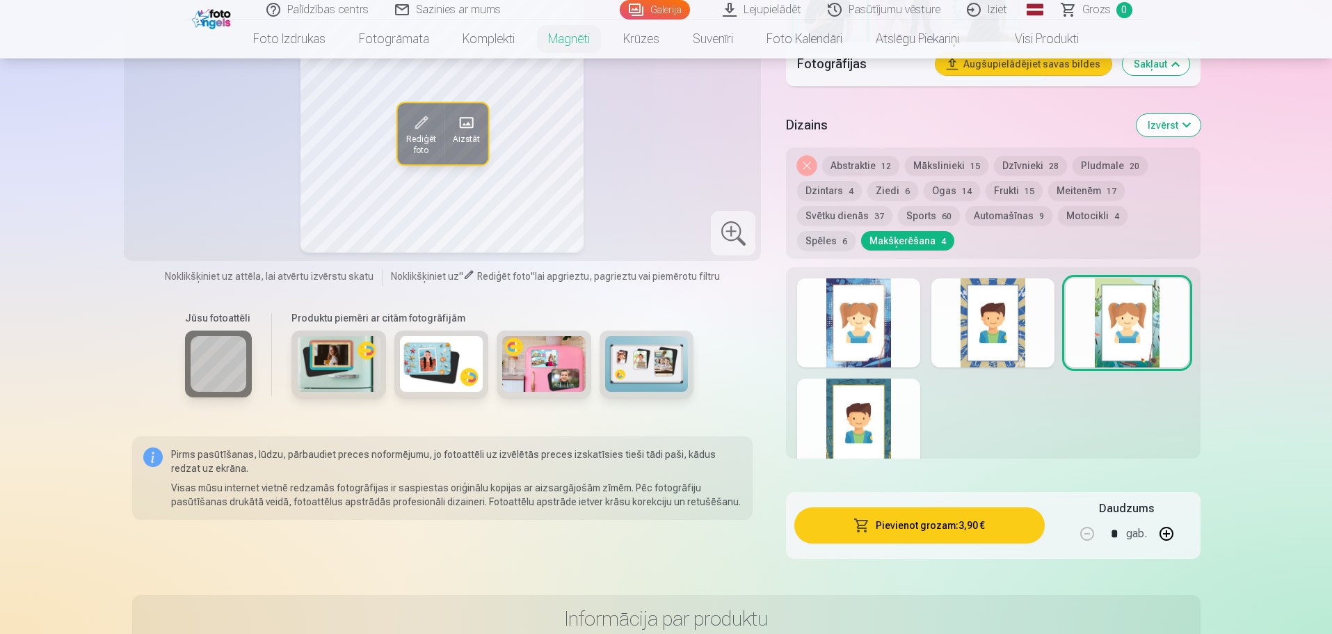
click at [872, 421] on div at bounding box center [858, 422] width 123 height 89
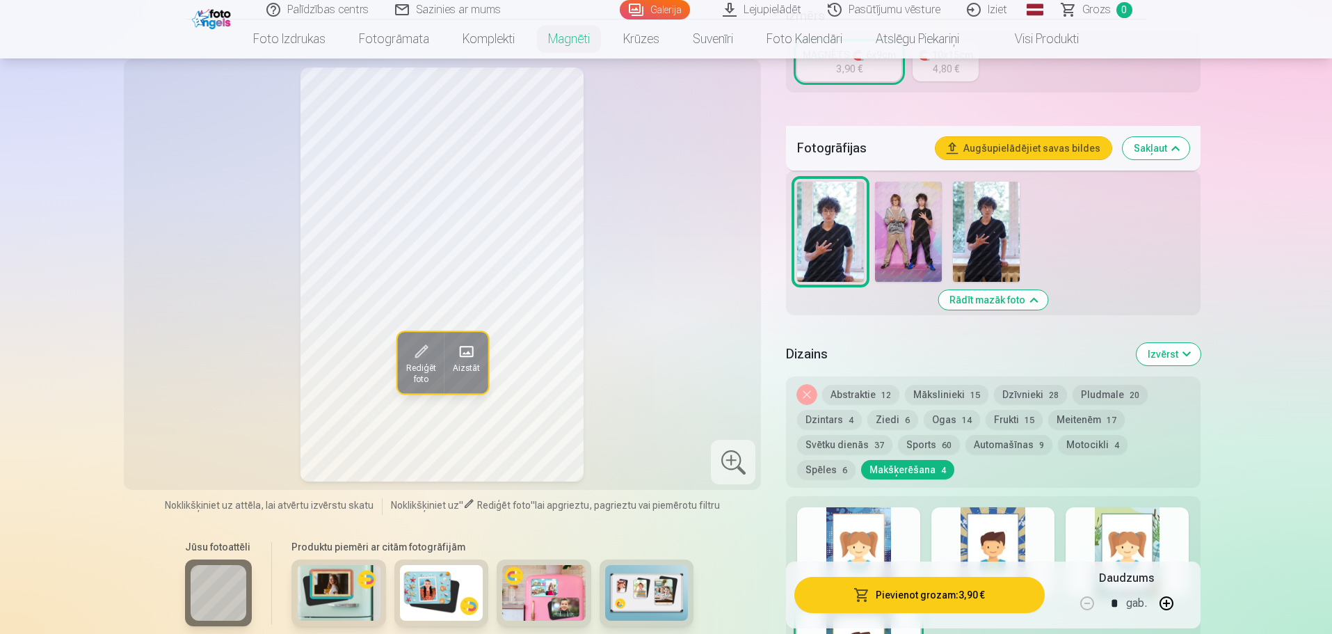
scroll to position [278, 0]
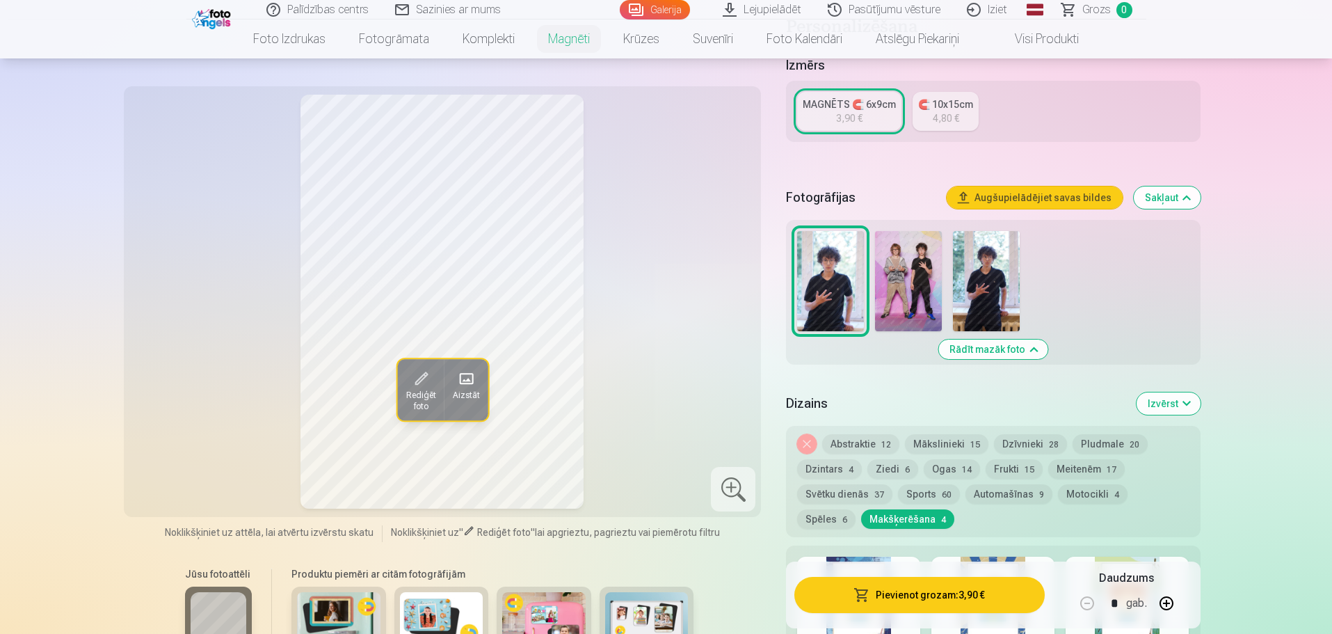
click at [875, 434] on button "Abstraktie 12" at bounding box center [860, 443] width 77 height 19
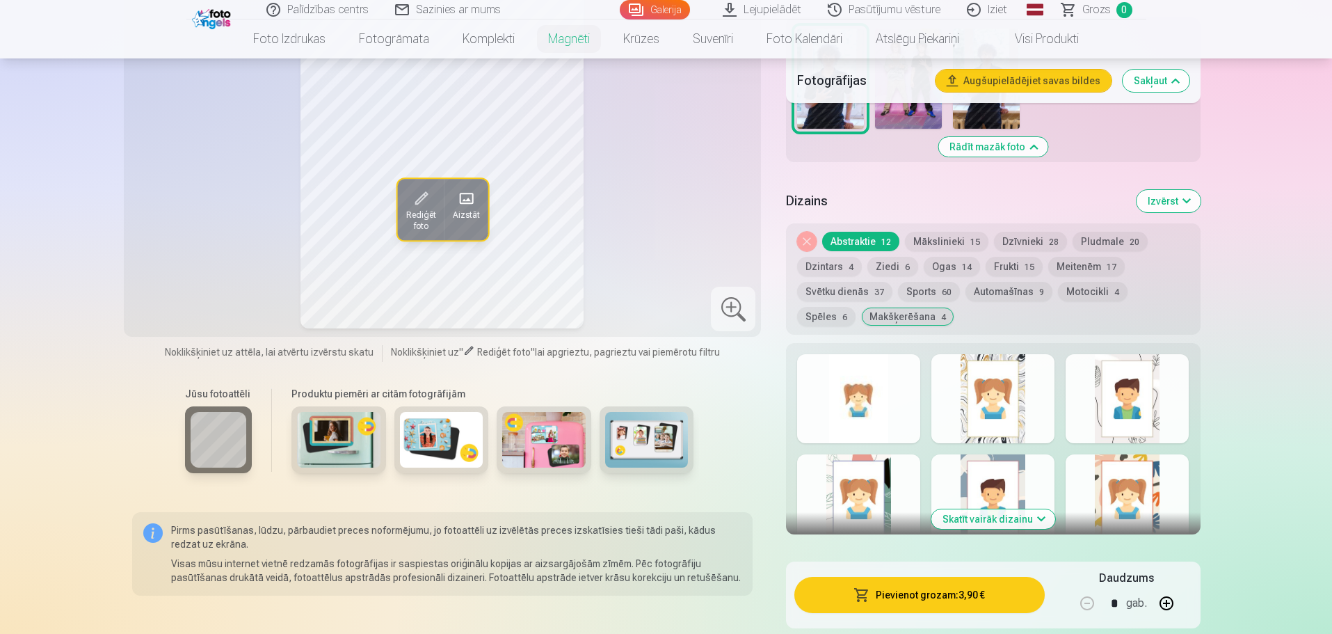
scroll to position [487, 0]
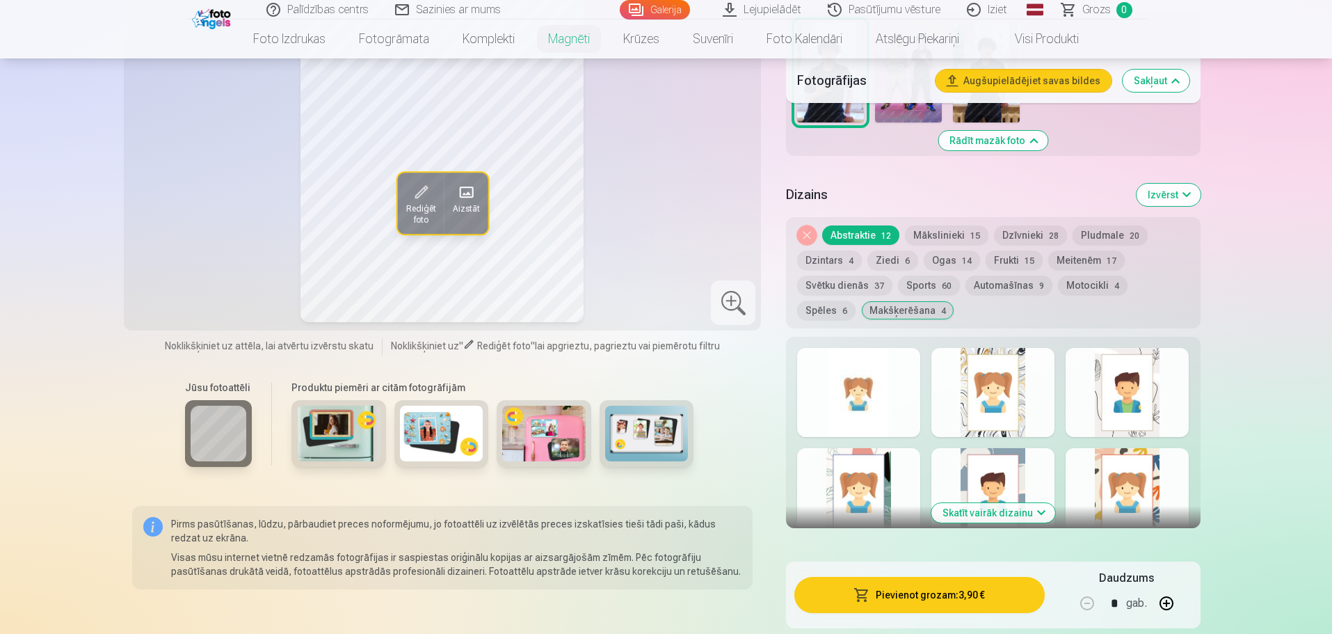
click at [856, 372] on div at bounding box center [858, 392] width 123 height 89
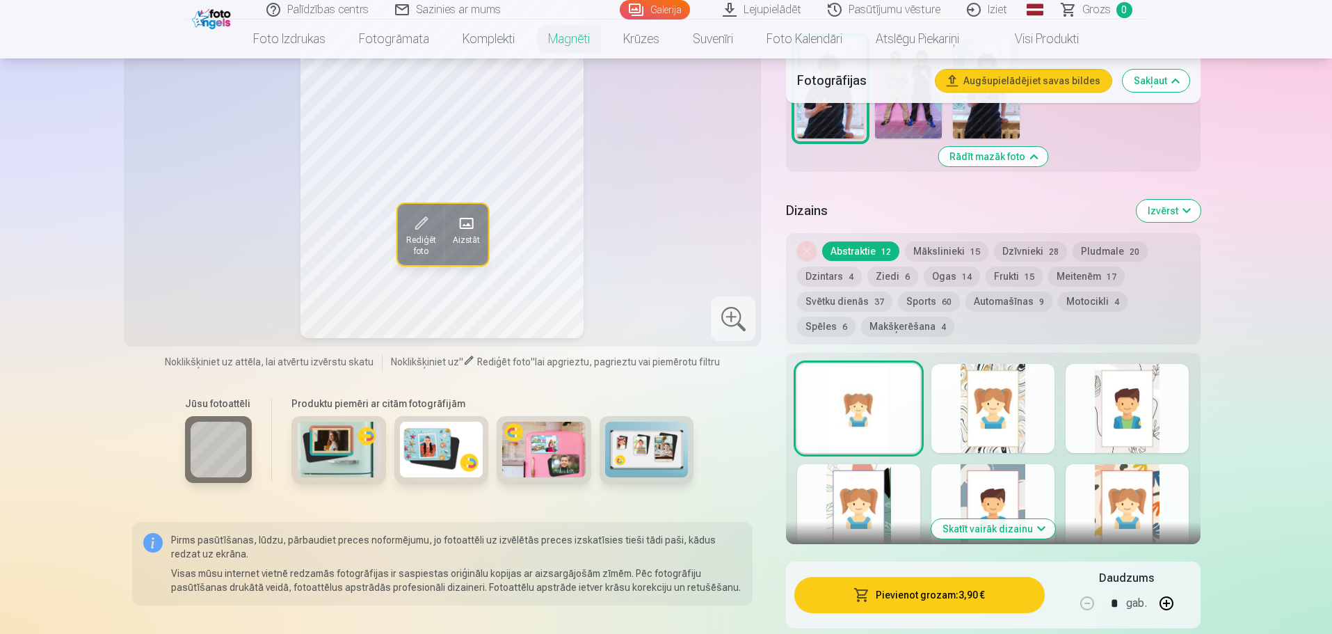
scroll to position [557, 0]
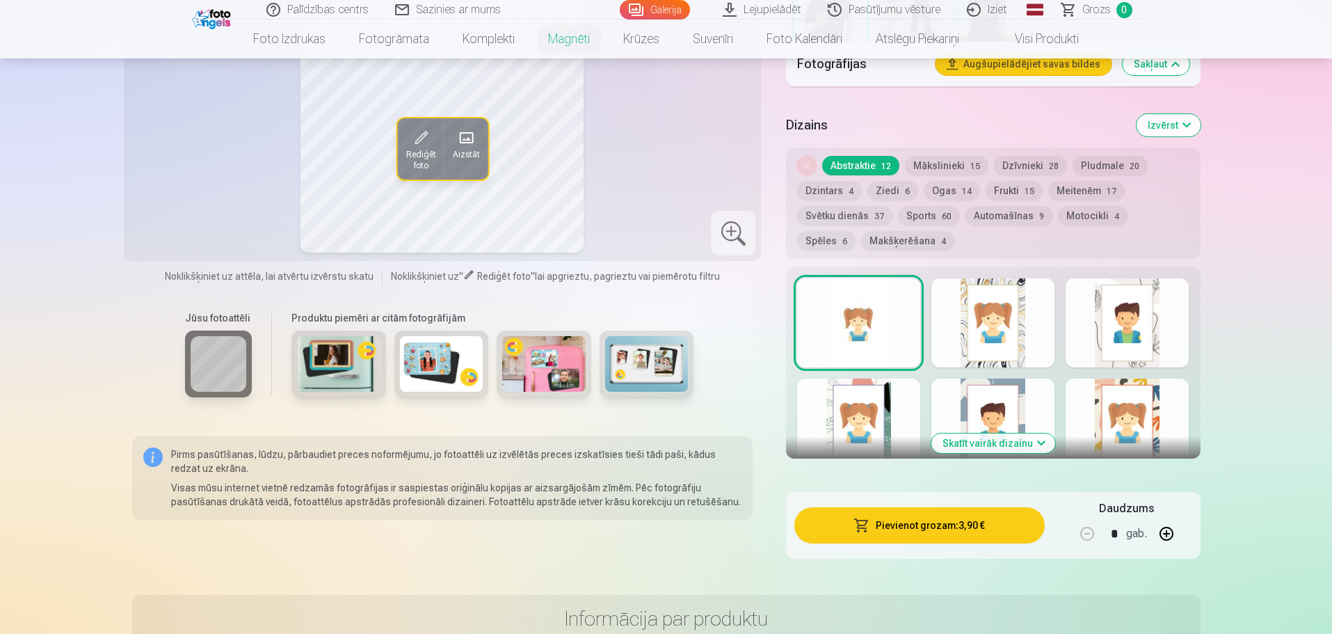
click at [1124, 331] on div at bounding box center [1127, 322] width 123 height 89
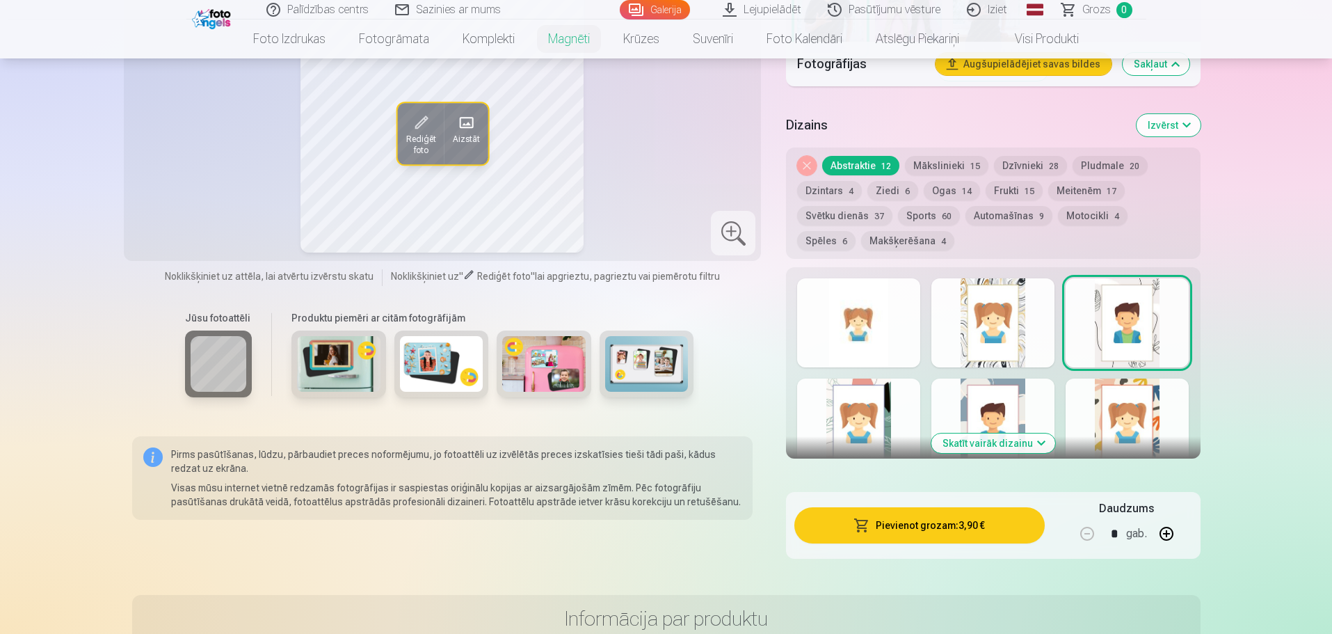
click at [1015, 386] on div at bounding box center [993, 422] width 123 height 89
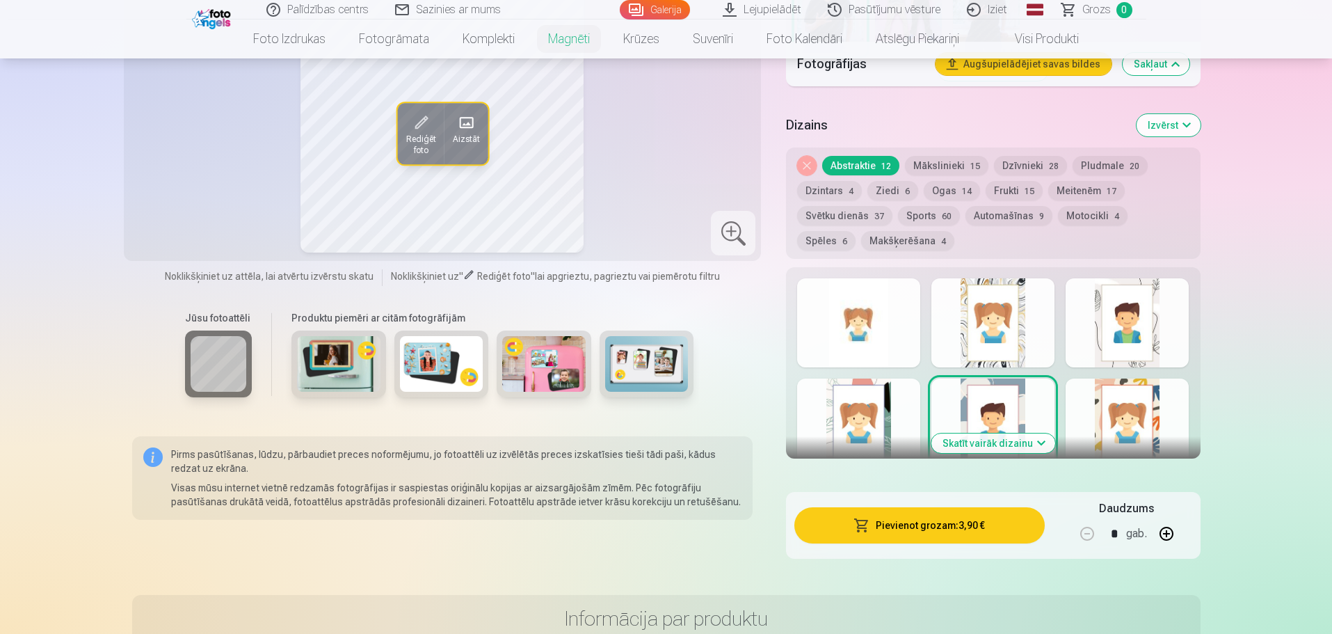
click at [920, 206] on button "Sports 60" at bounding box center [929, 215] width 62 height 19
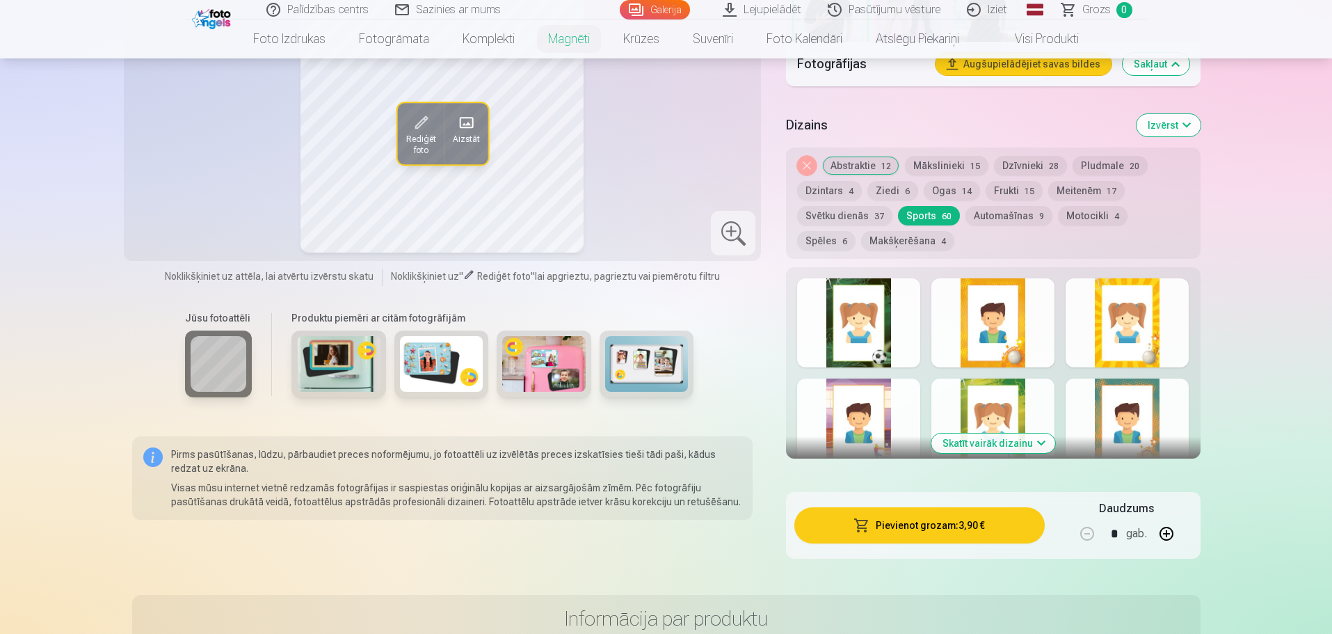
click at [884, 319] on div at bounding box center [858, 322] width 123 height 89
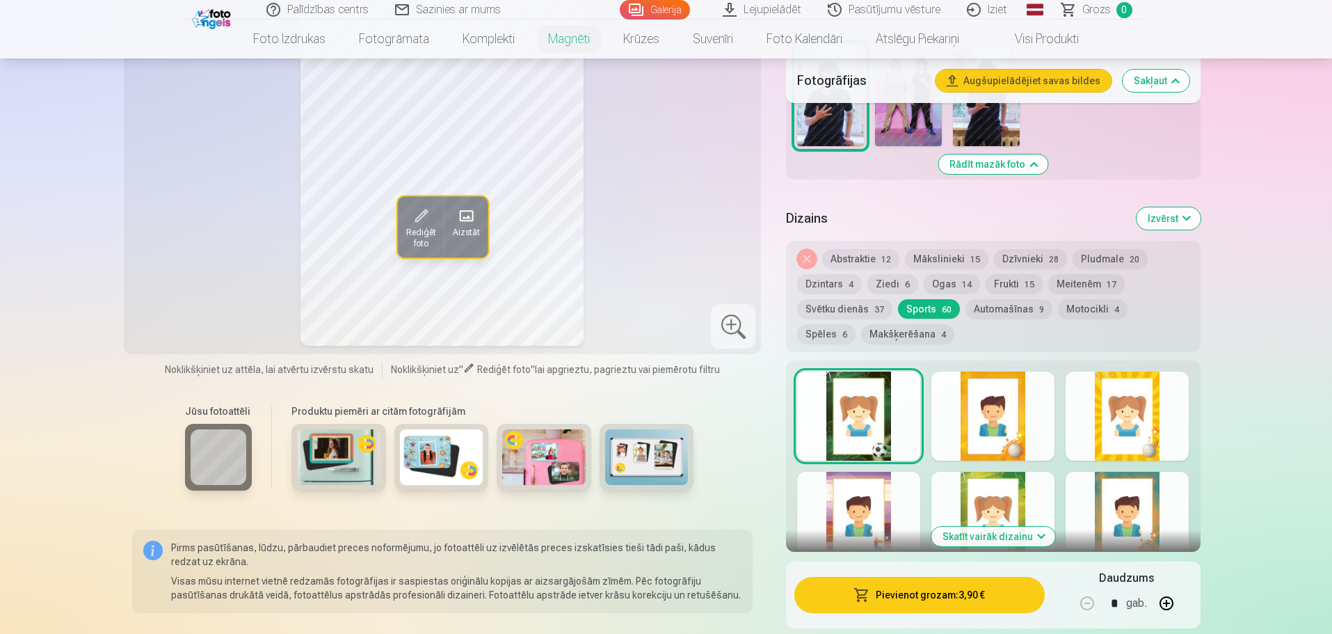
scroll to position [487, 0]
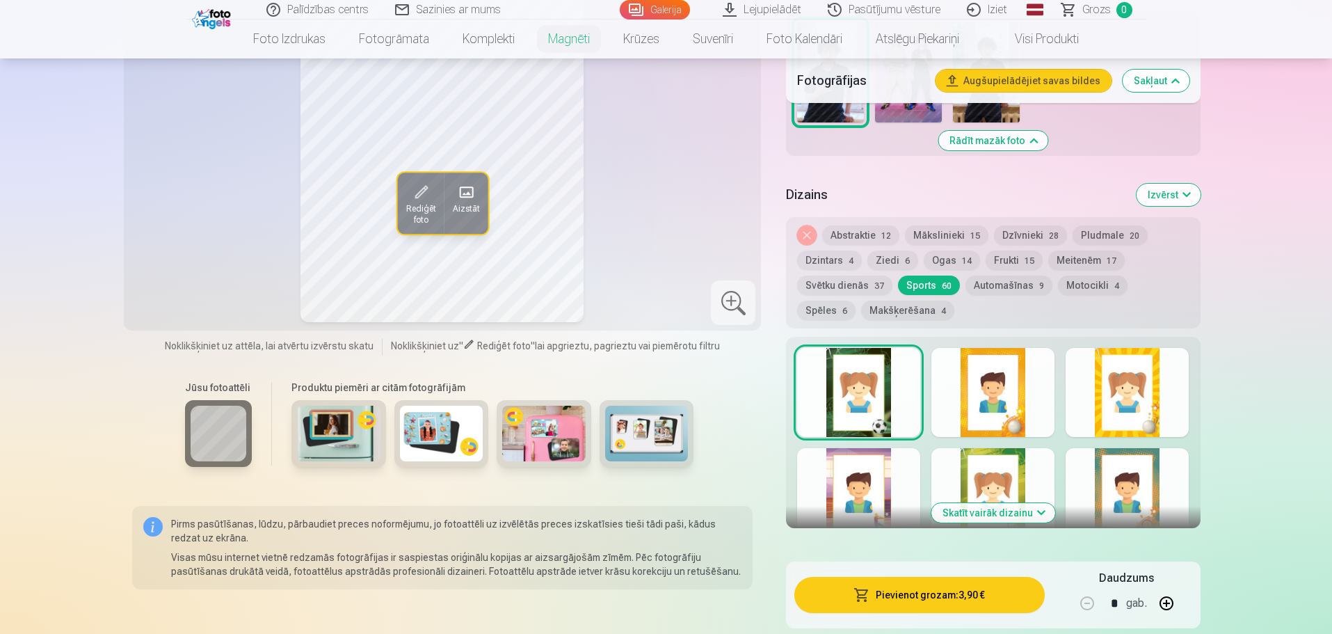
click at [1014, 399] on div at bounding box center [993, 392] width 123 height 89
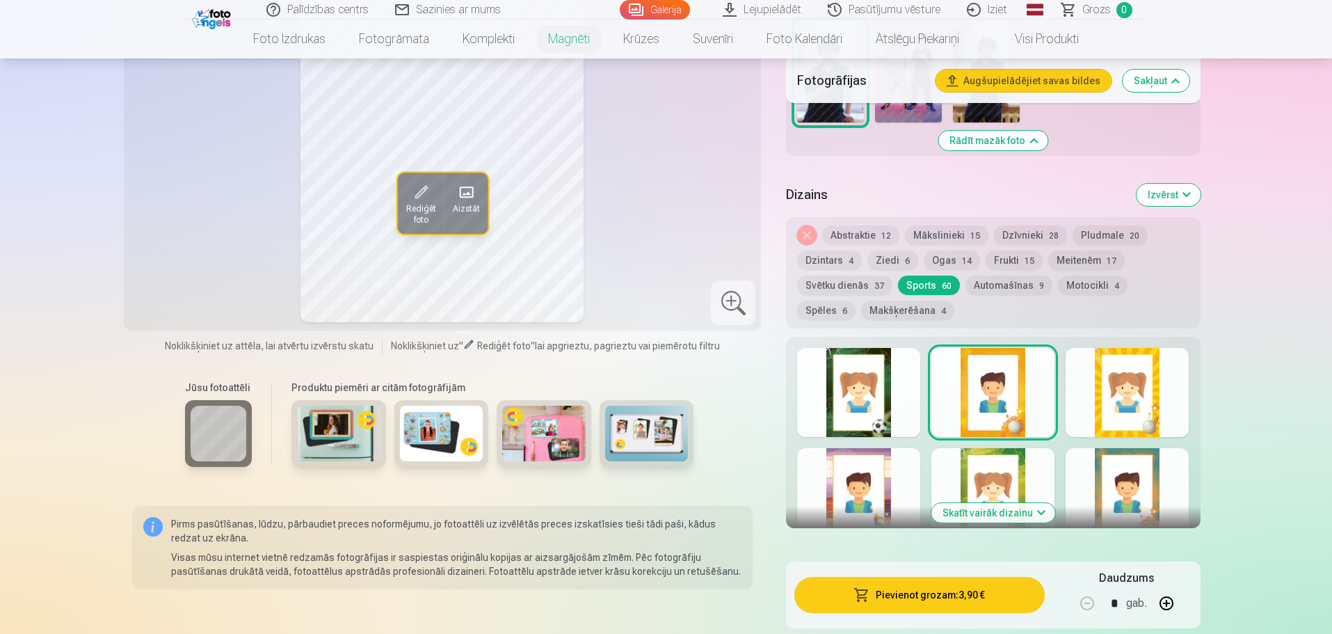
click at [1128, 399] on div at bounding box center [1127, 392] width 123 height 89
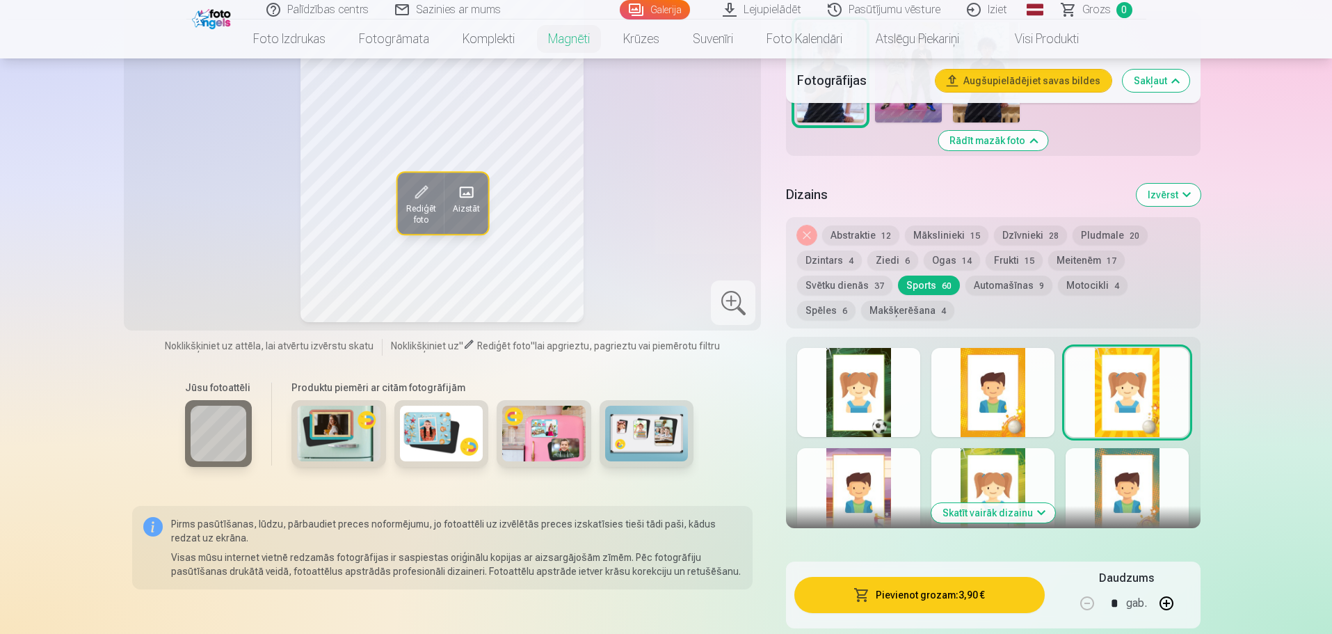
click at [1122, 463] on div at bounding box center [1127, 492] width 123 height 89
click at [1013, 463] on div at bounding box center [993, 492] width 123 height 89
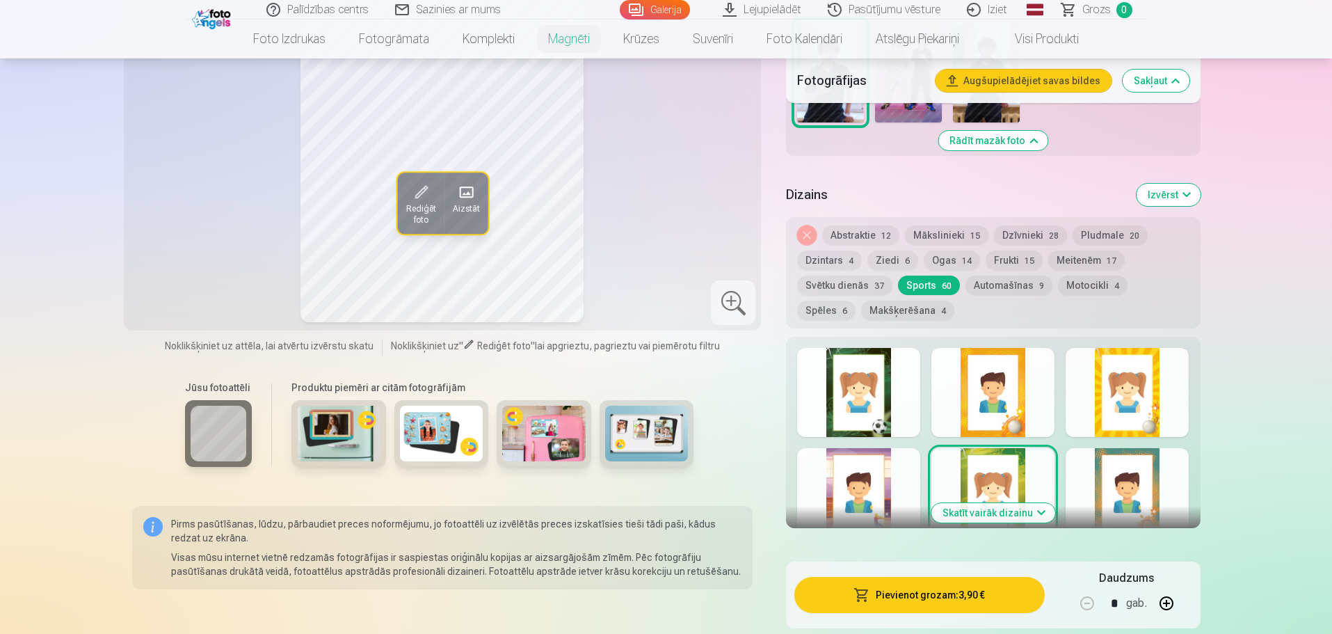
click at [890, 463] on div at bounding box center [858, 492] width 123 height 89
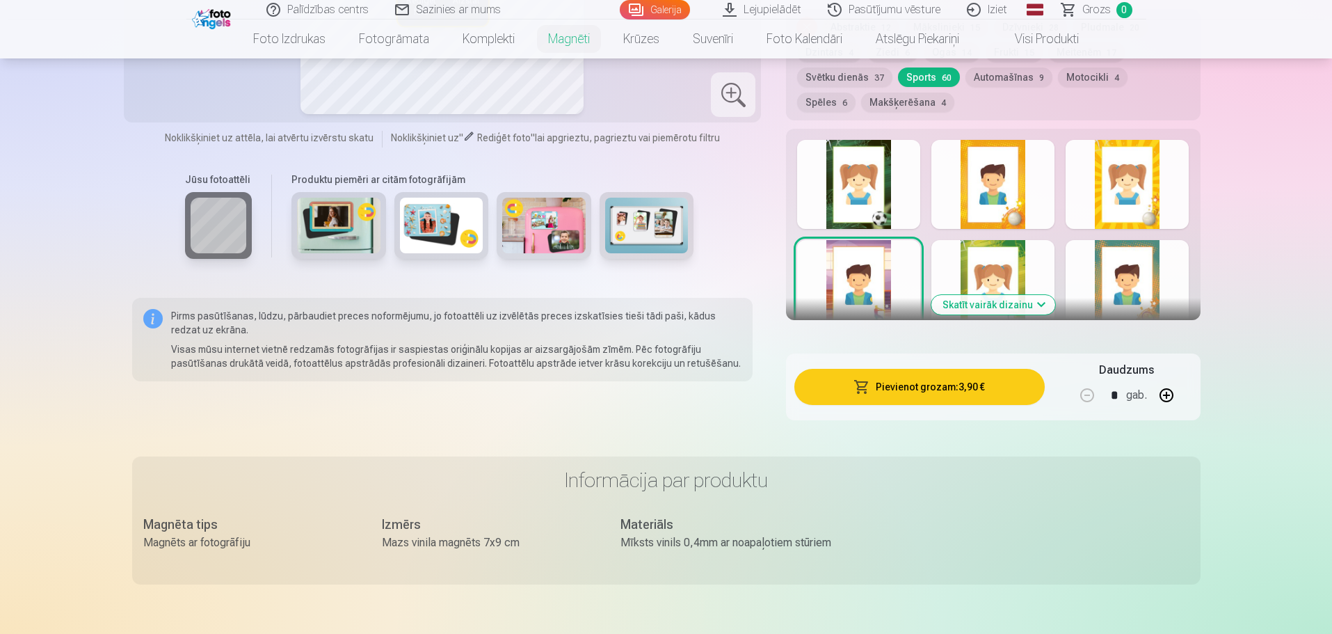
scroll to position [696, 0]
click at [981, 294] on button "Skatīt vairāk dizainu" at bounding box center [994, 303] width 124 height 19
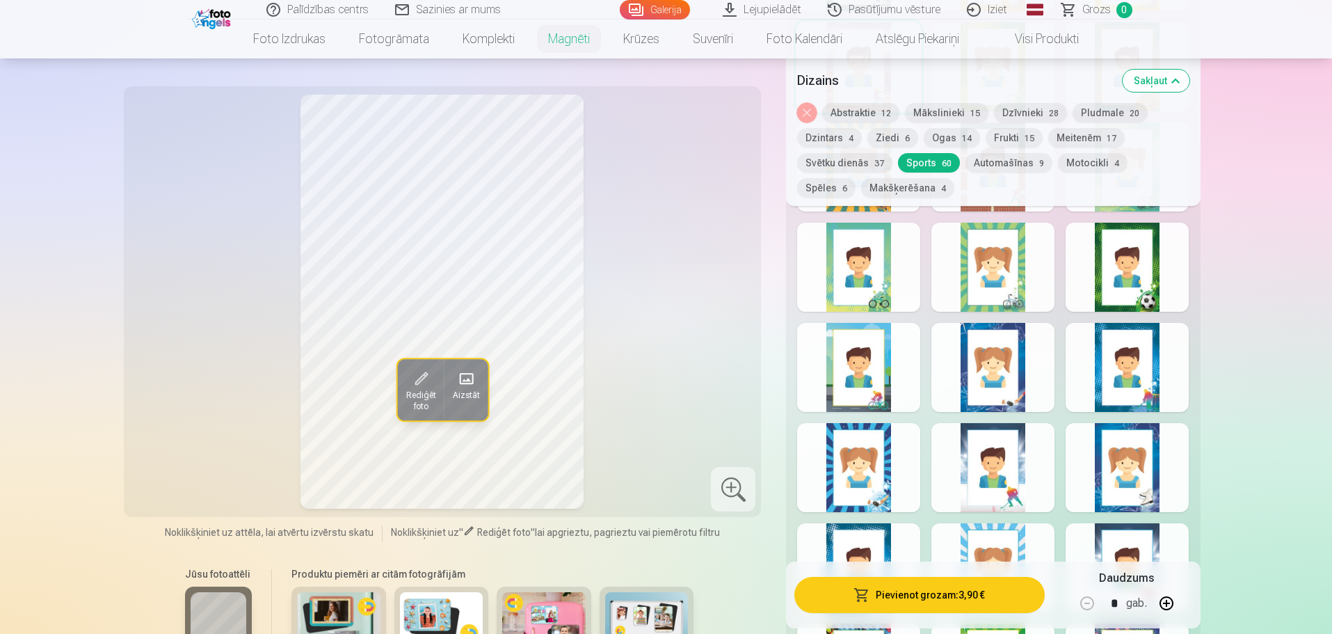
scroll to position [974, 0]
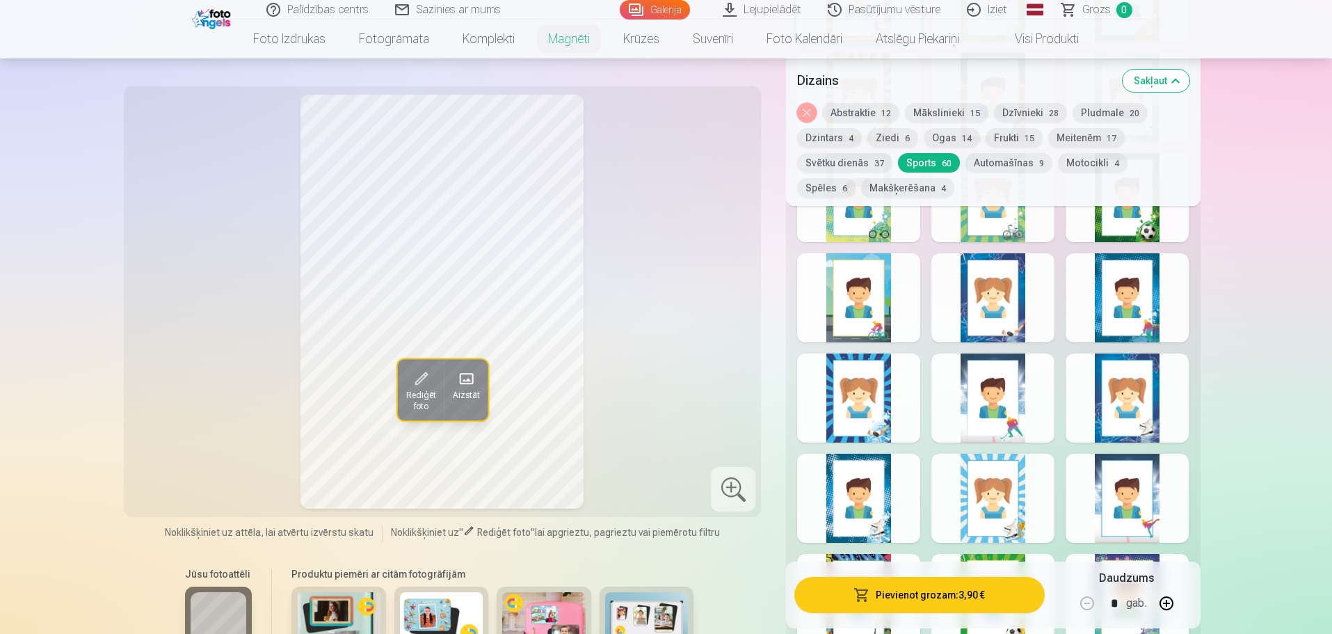
click at [1008, 314] on div at bounding box center [993, 297] width 123 height 89
click at [1135, 297] on div at bounding box center [1127, 297] width 123 height 89
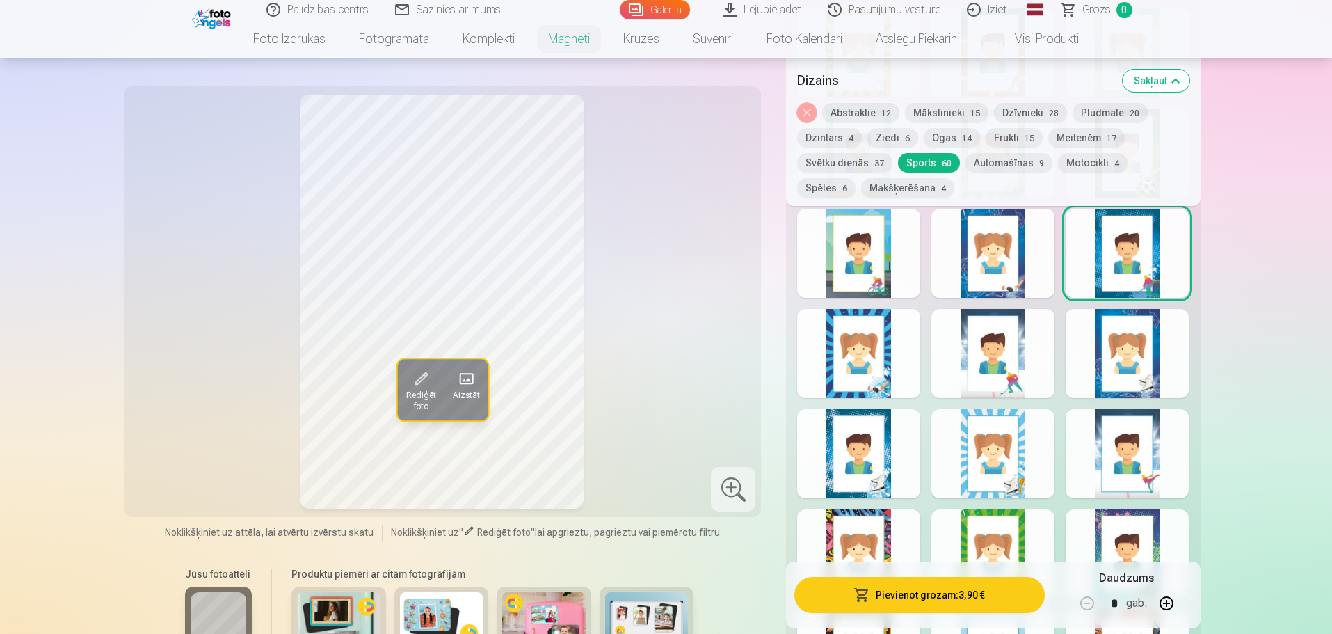
scroll to position [1044, 0]
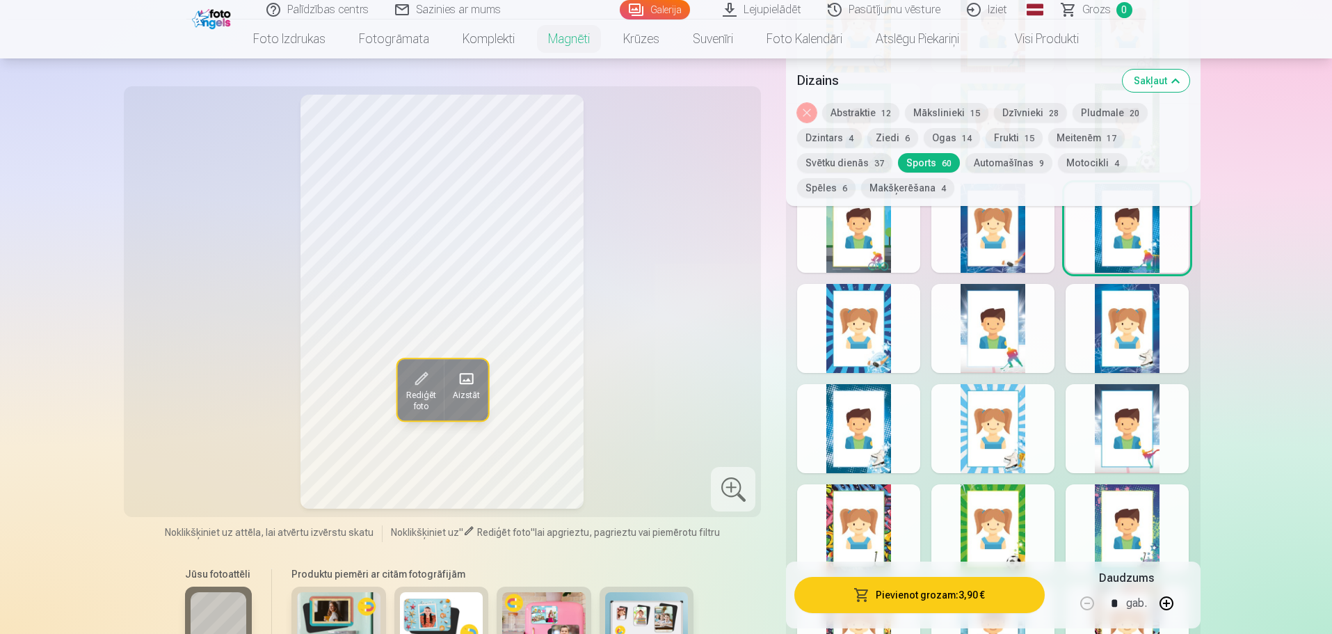
click at [888, 433] on div at bounding box center [858, 428] width 123 height 89
click at [1116, 423] on div at bounding box center [1127, 428] width 123 height 89
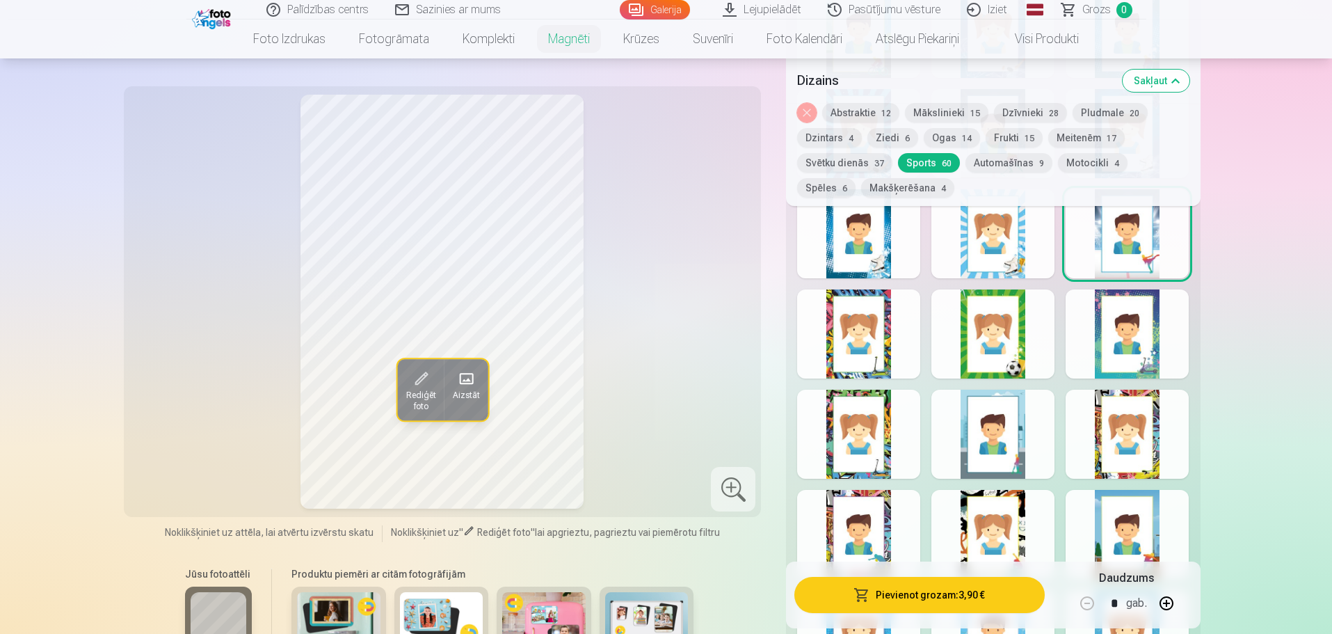
scroll to position [1322, 0]
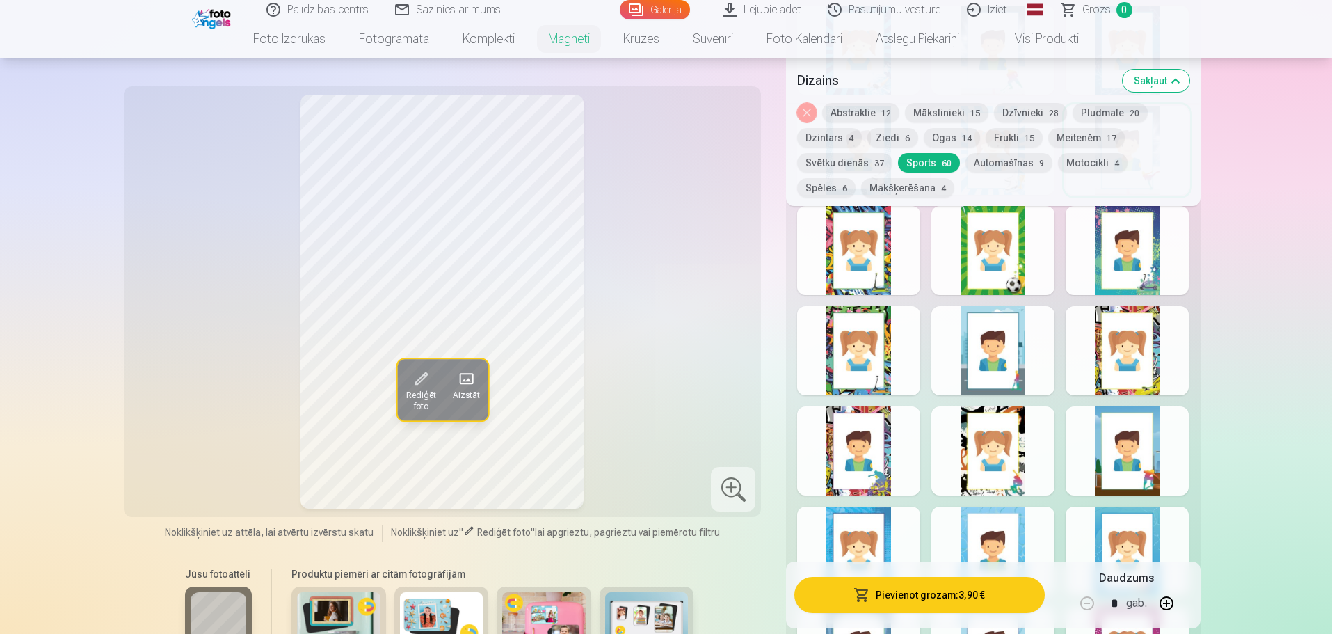
click at [1123, 358] on div at bounding box center [1127, 350] width 123 height 89
click at [1133, 464] on div at bounding box center [1127, 450] width 123 height 89
click at [1013, 465] on div at bounding box center [993, 450] width 123 height 89
click at [865, 460] on div at bounding box center [858, 450] width 123 height 89
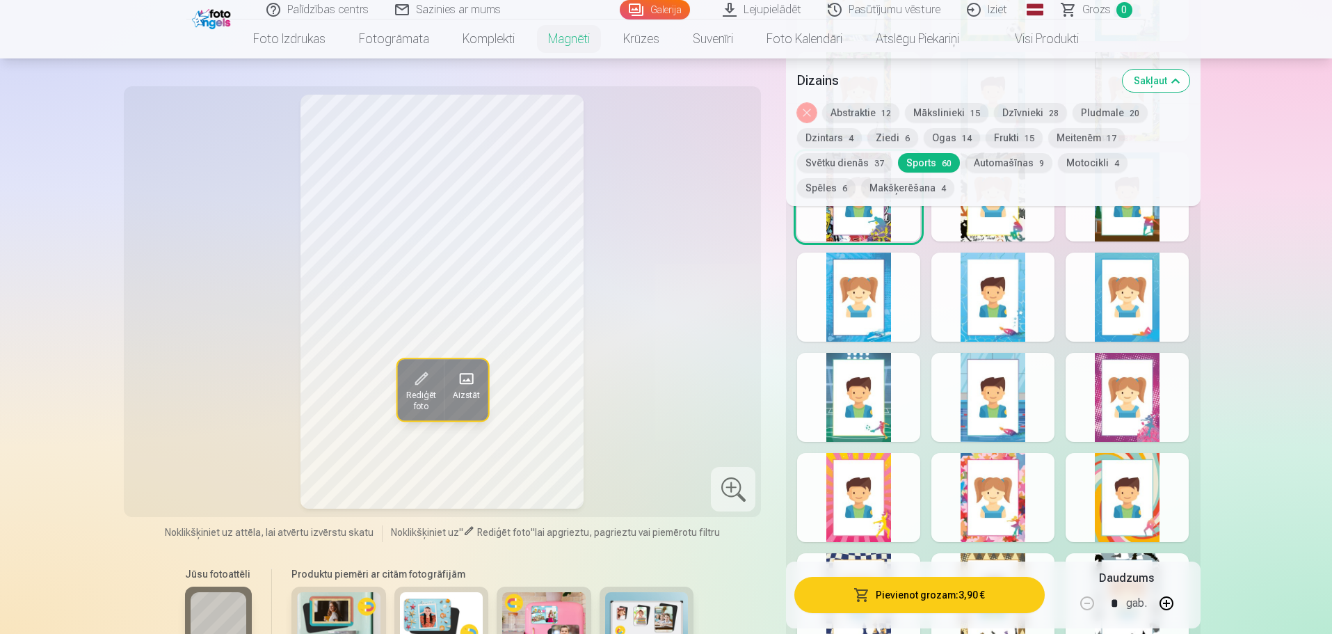
scroll to position [1600, 0]
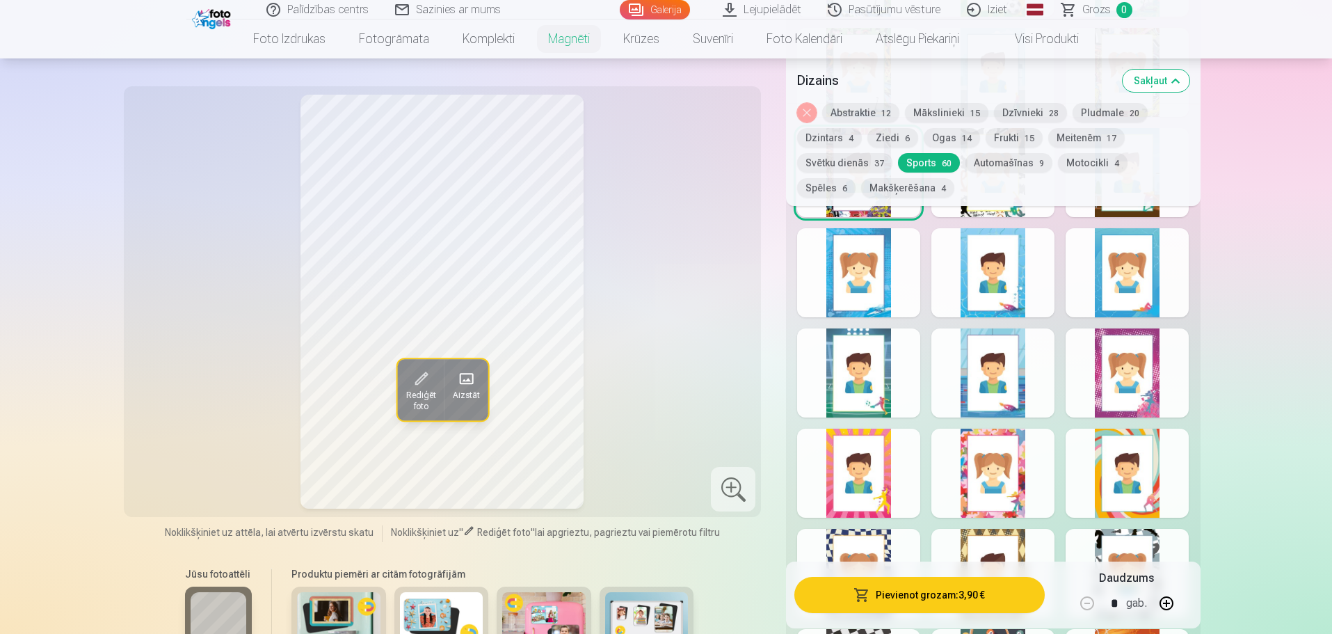
click at [879, 271] on div at bounding box center [858, 272] width 123 height 89
click at [996, 277] on div at bounding box center [993, 272] width 123 height 89
click at [1131, 273] on div at bounding box center [1127, 272] width 123 height 89
click at [1142, 360] on div at bounding box center [1127, 372] width 123 height 89
click at [1023, 378] on div at bounding box center [993, 372] width 123 height 89
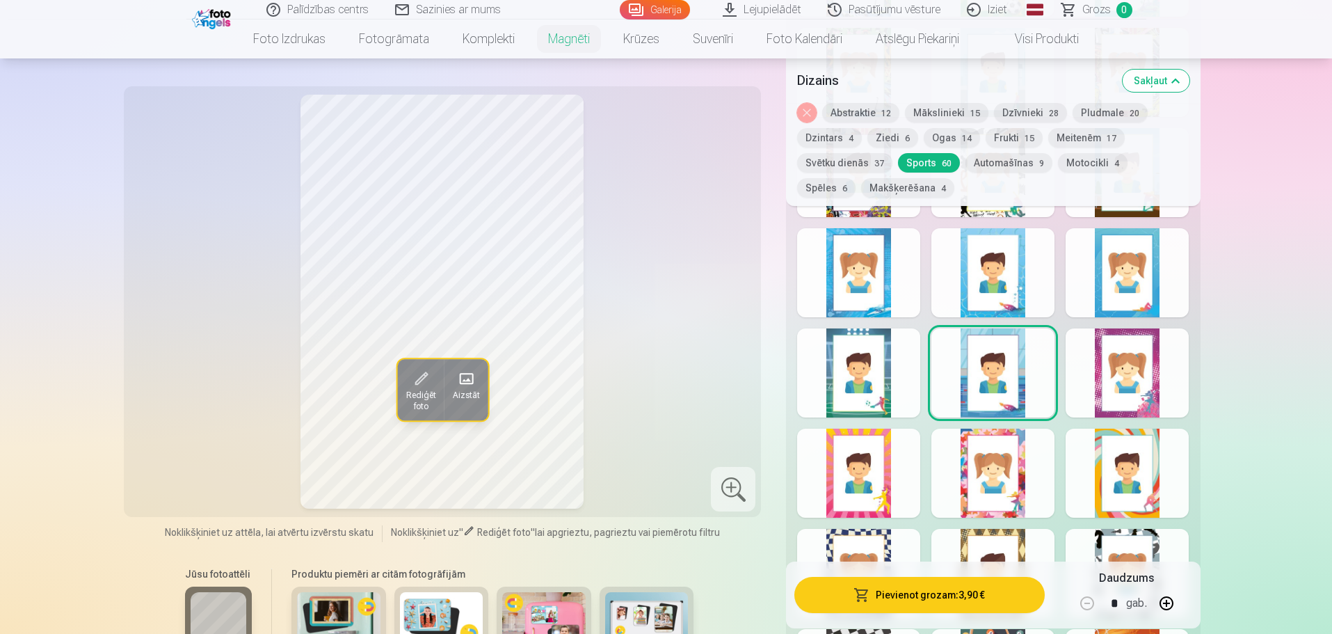
click at [884, 378] on div at bounding box center [858, 372] width 123 height 89
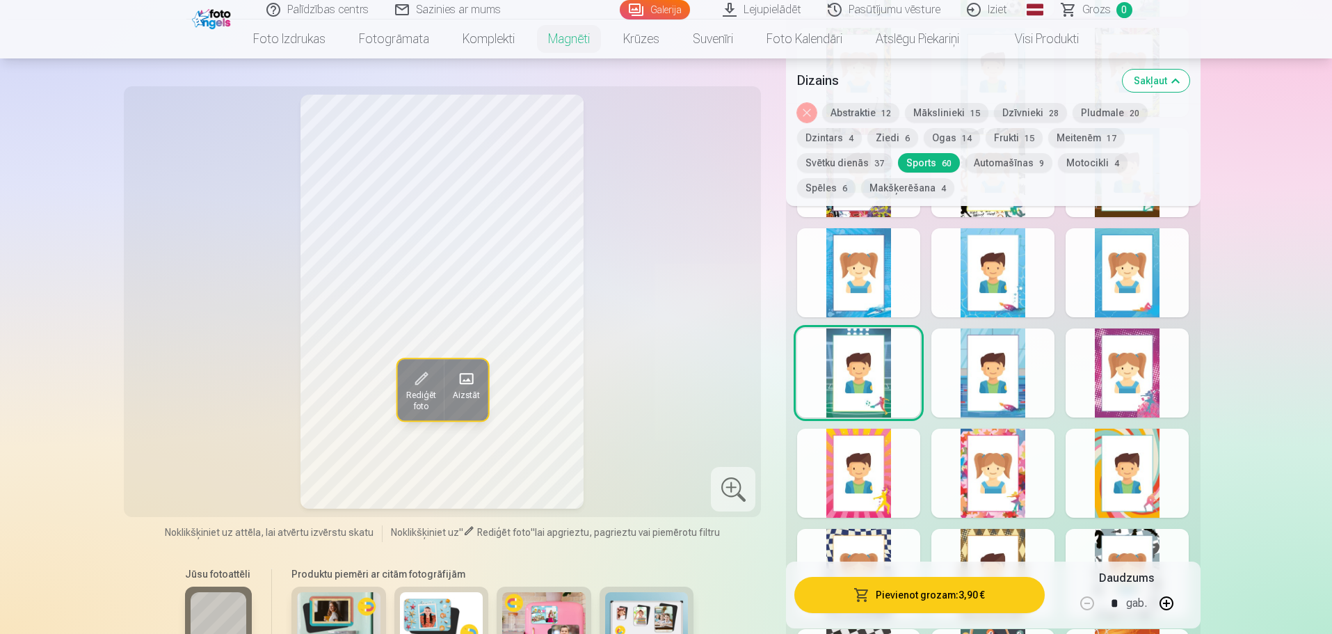
click at [888, 485] on div at bounding box center [858, 473] width 123 height 89
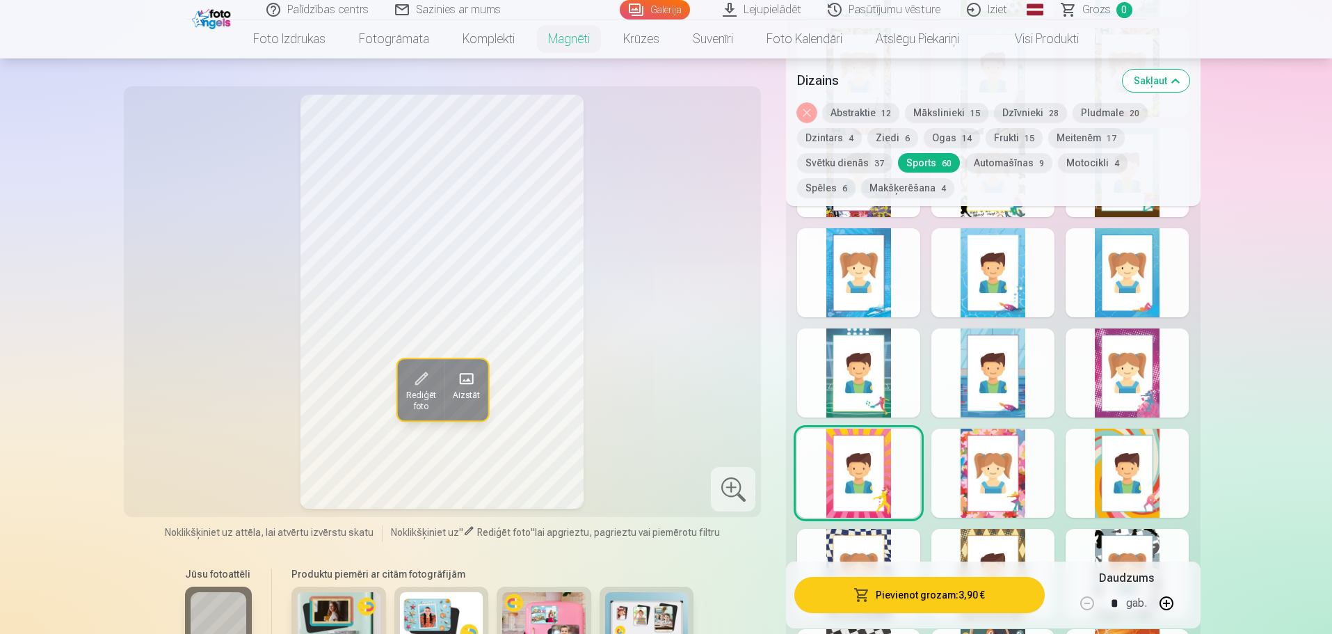
click at [977, 484] on div at bounding box center [993, 473] width 123 height 89
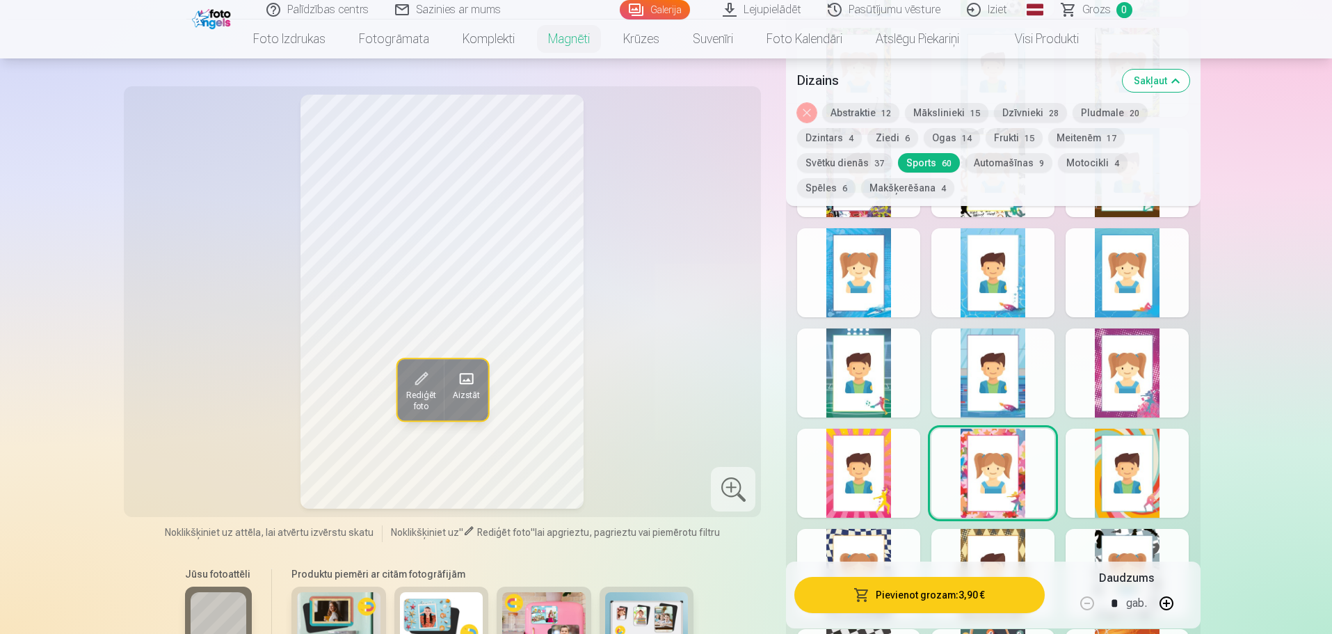
click at [1112, 464] on div at bounding box center [1127, 473] width 123 height 89
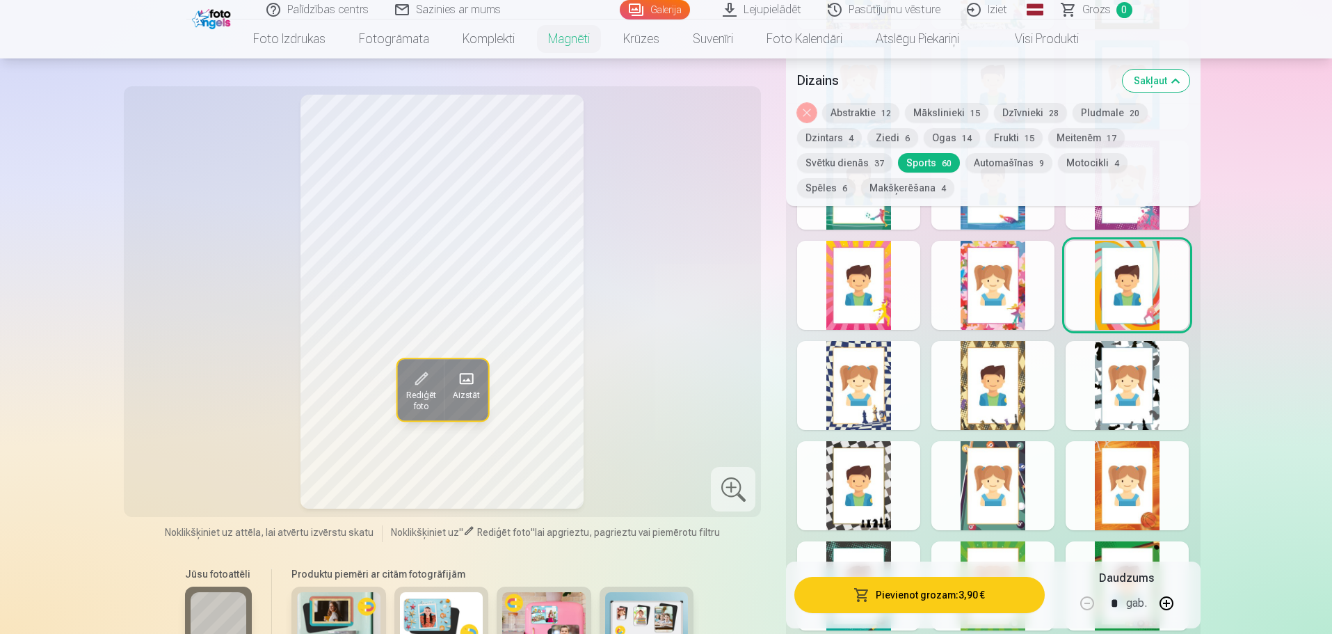
scroll to position [1809, 0]
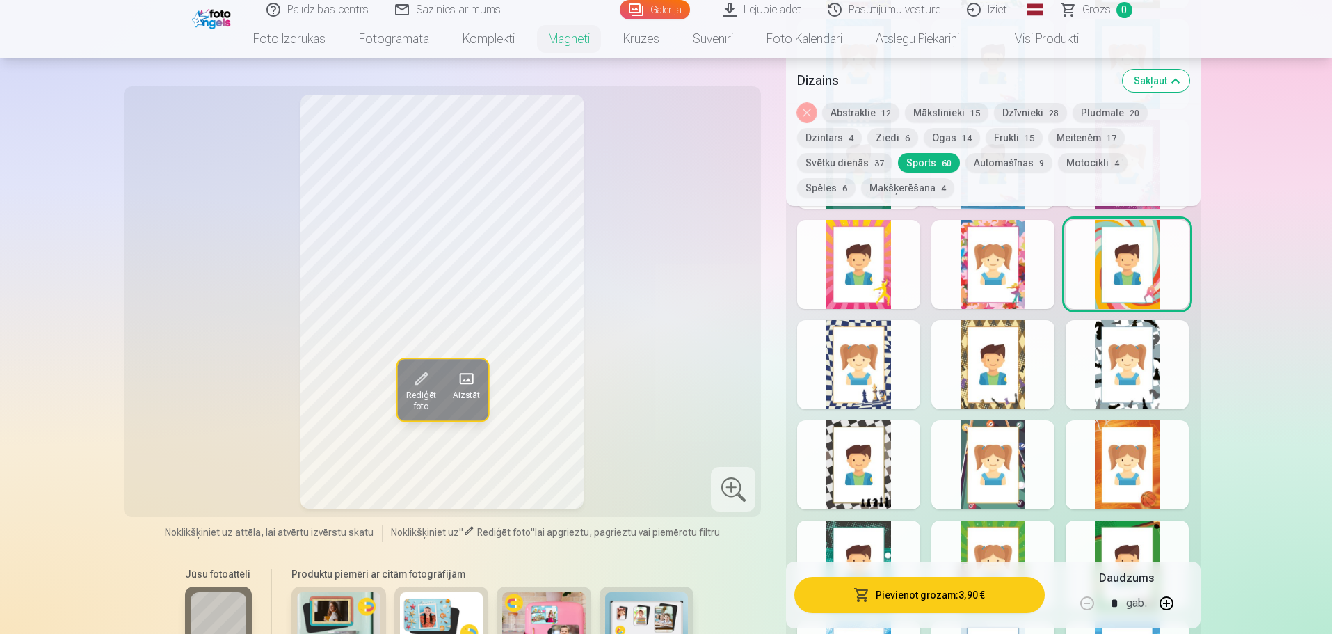
click at [999, 369] on div at bounding box center [993, 364] width 123 height 89
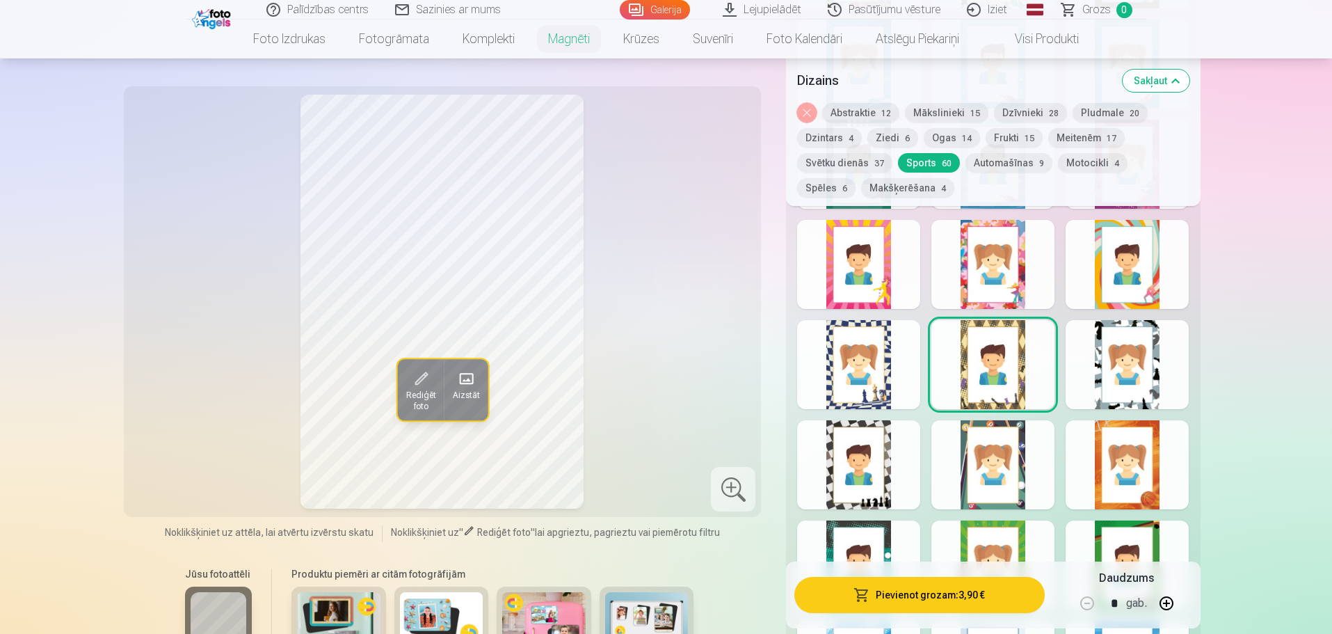
click at [1124, 349] on div at bounding box center [1127, 364] width 123 height 89
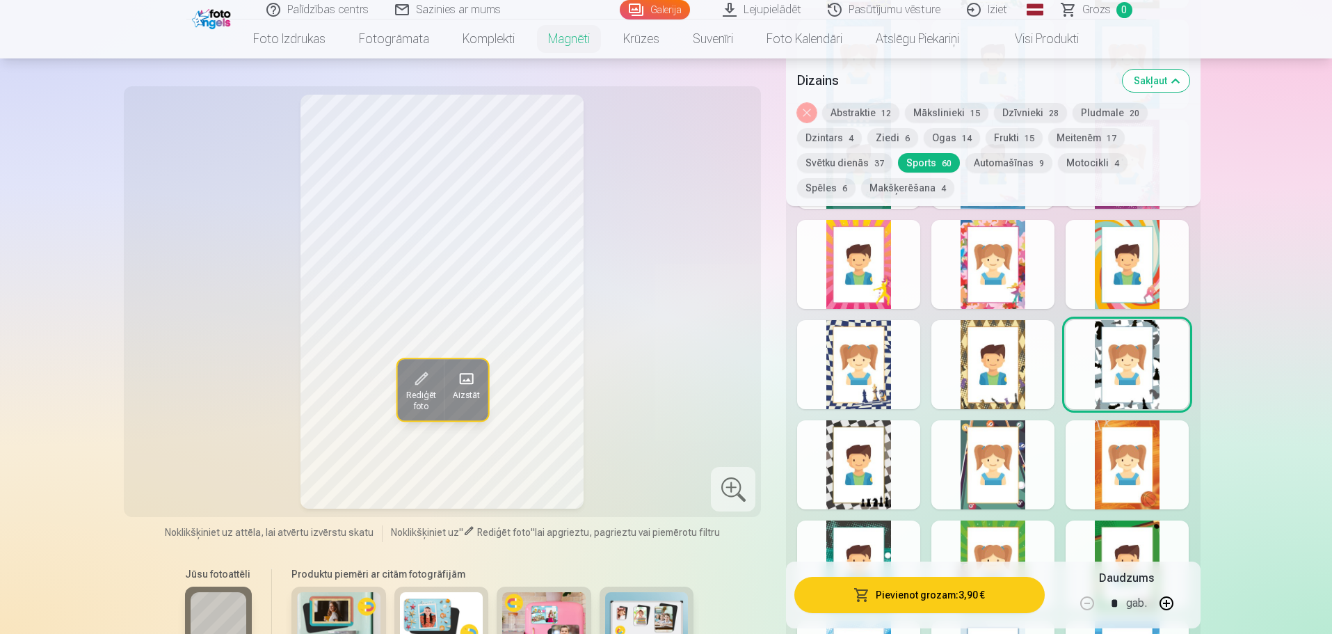
click at [849, 454] on div at bounding box center [858, 464] width 123 height 89
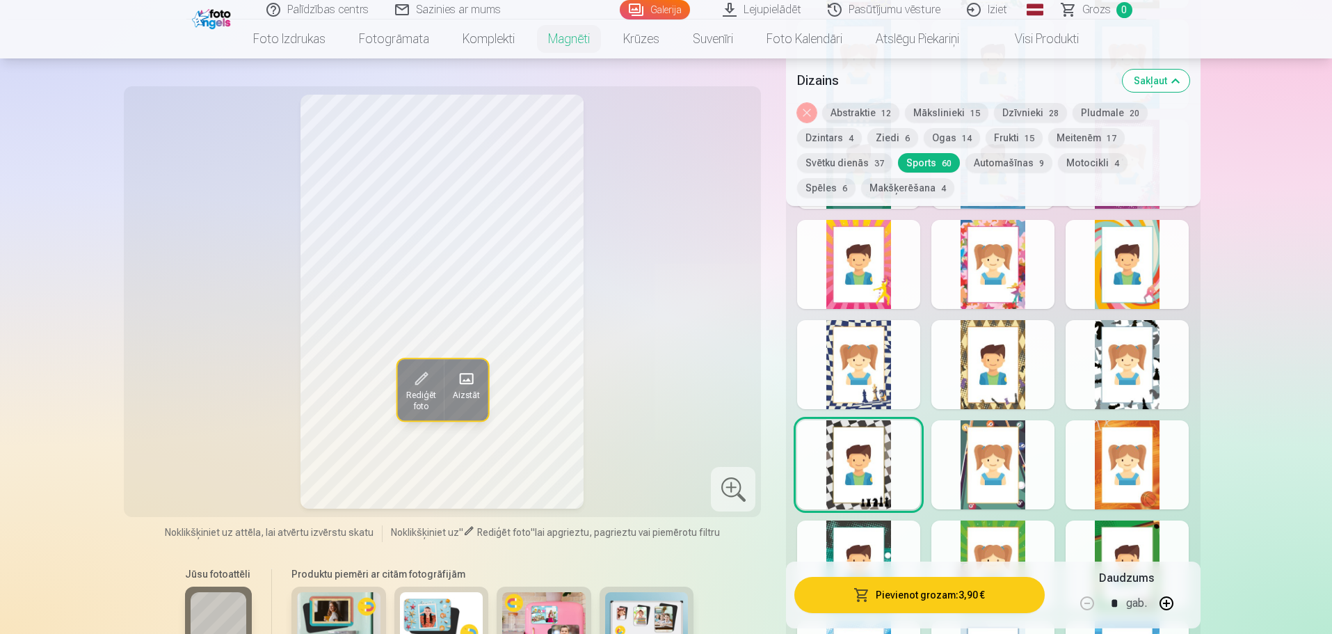
click at [983, 457] on div at bounding box center [993, 464] width 123 height 89
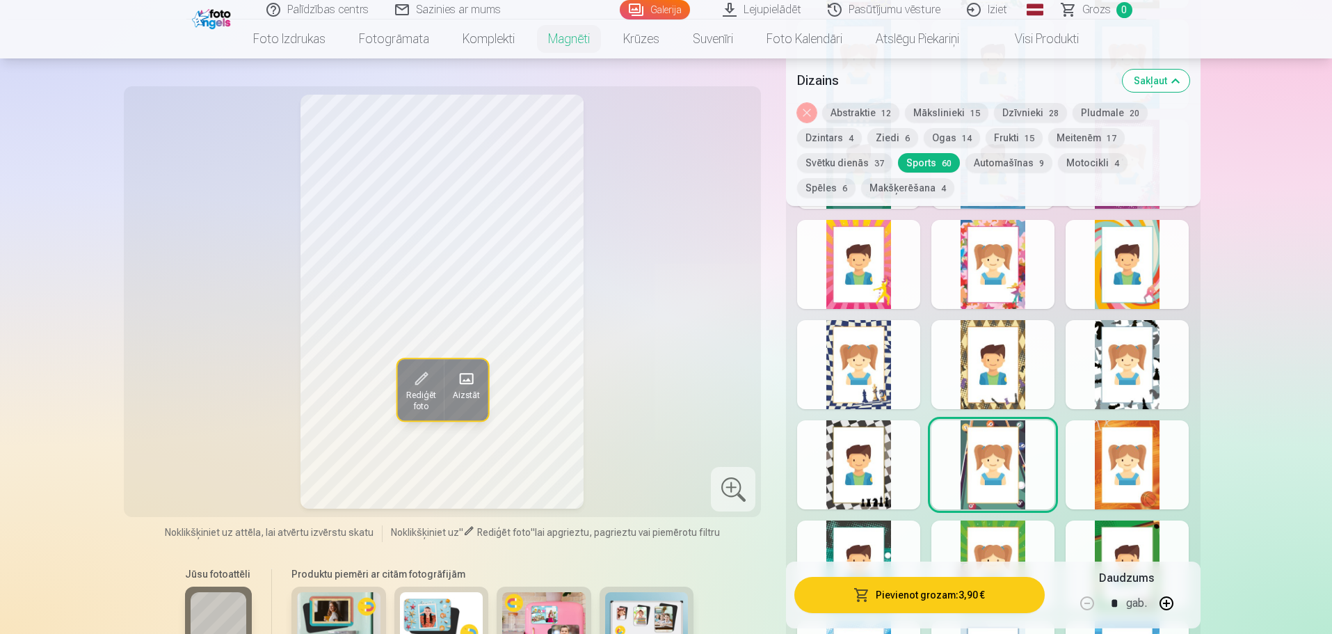
click at [1142, 461] on div at bounding box center [1127, 464] width 123 height 89
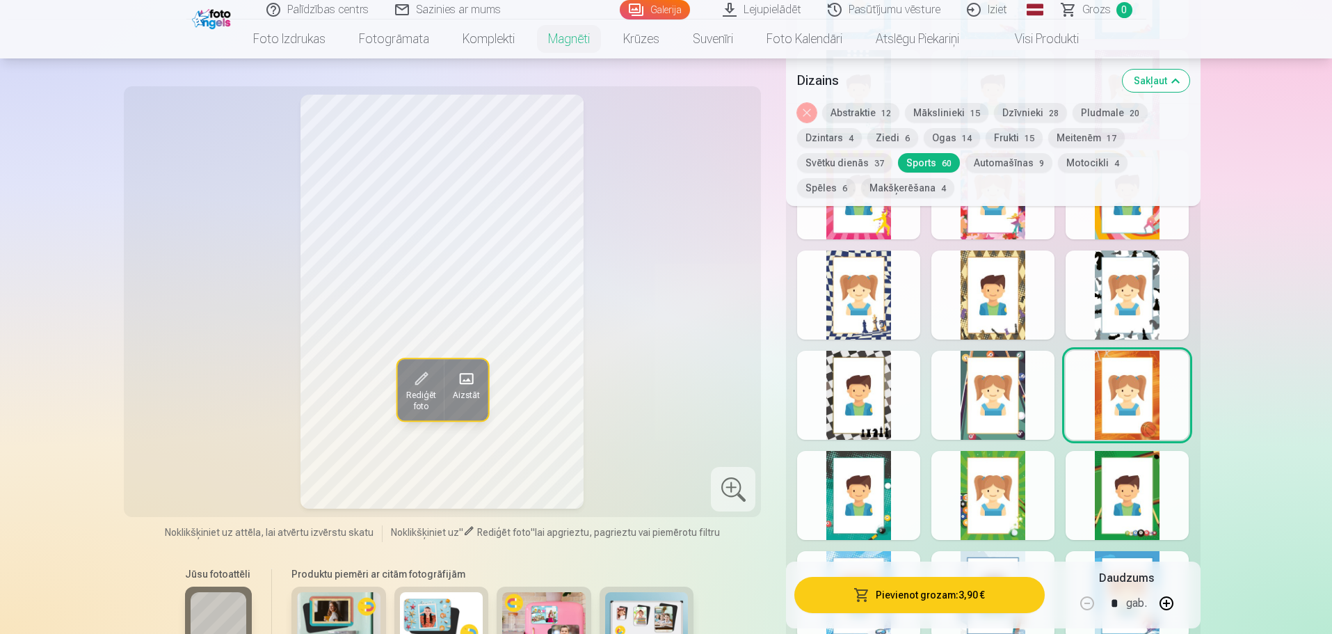
scroll to position [1948, 0]
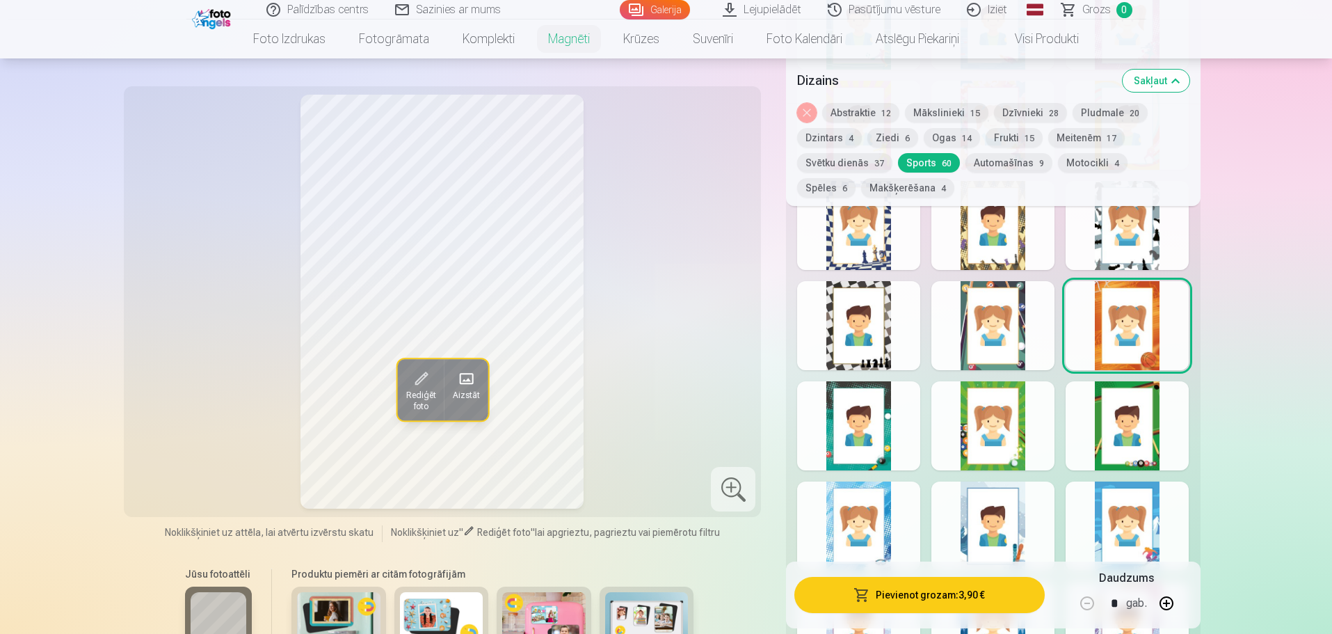
click at [877, 439] on div at bounding box center [858, 425] width 123 height 89
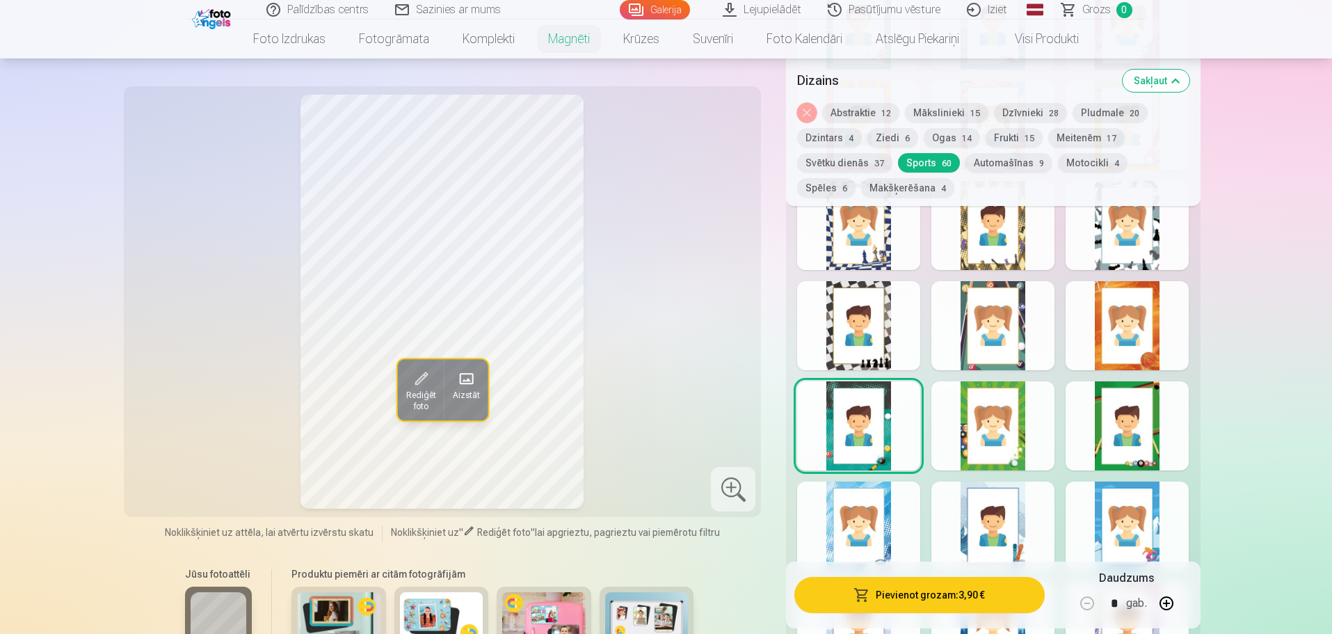
click at [984, 430] on div at bounding box center [993, 425] width 123 height 89
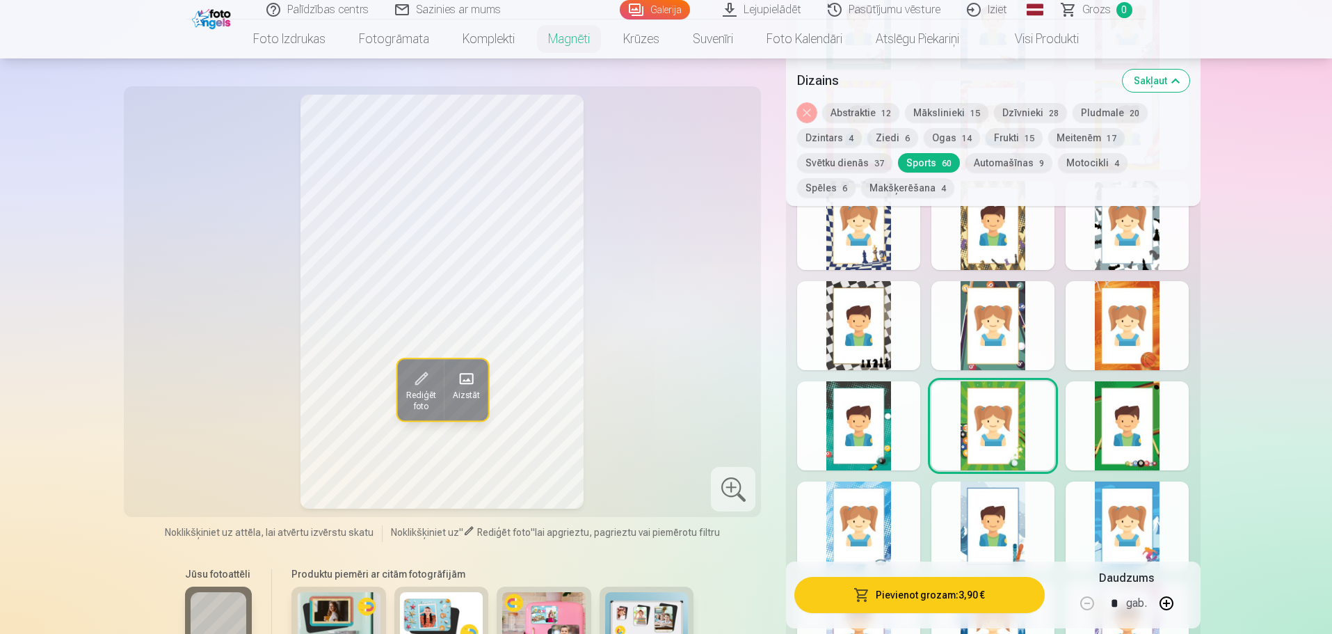
click at [1140, 440] on div at bounding box center [1127, 425] width 123 height 89
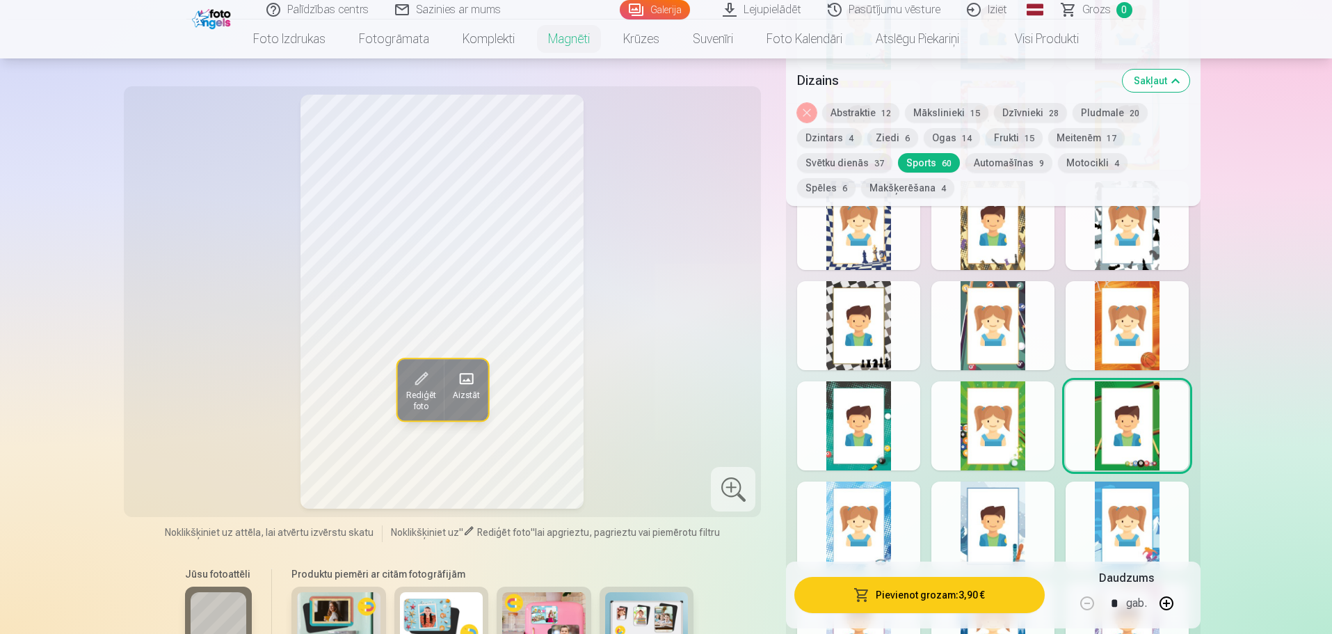
click at [1147, 509] on div at bounding box center [1127, 525] width 123 height 89
click at [1001, 506] on div at bounding box center [993, 525] width 123 height 89
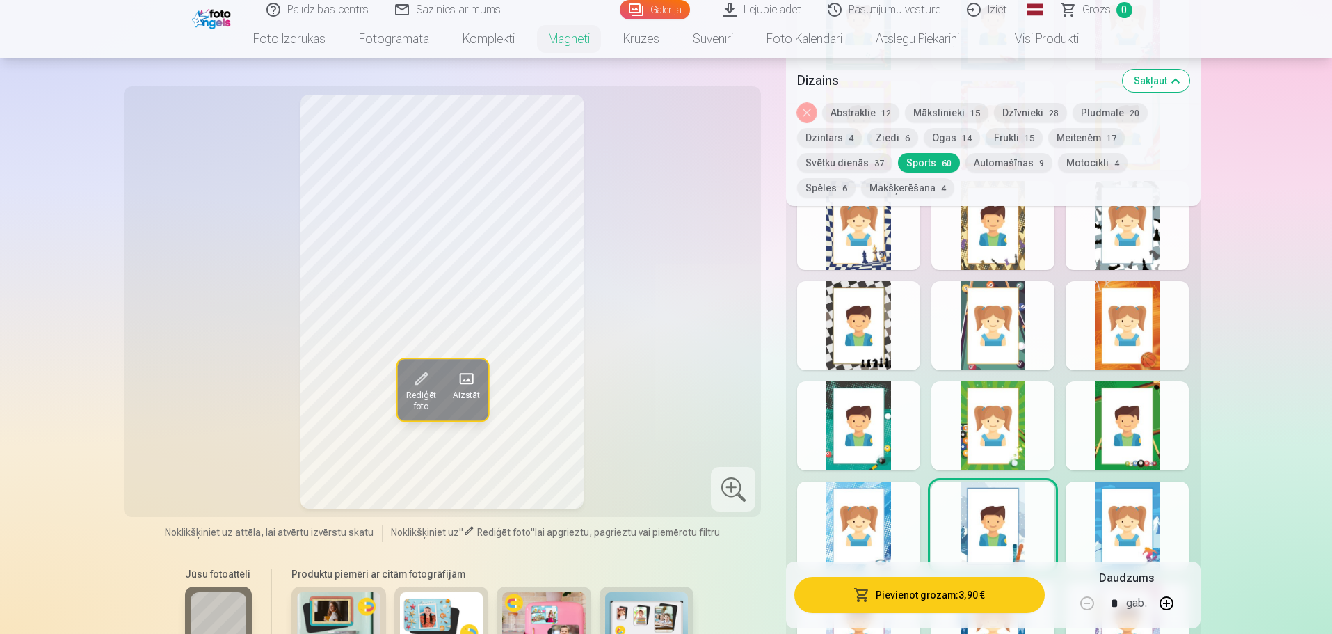
click at [877, 529] on div at bounding box center [858, 525] width 123 height 89
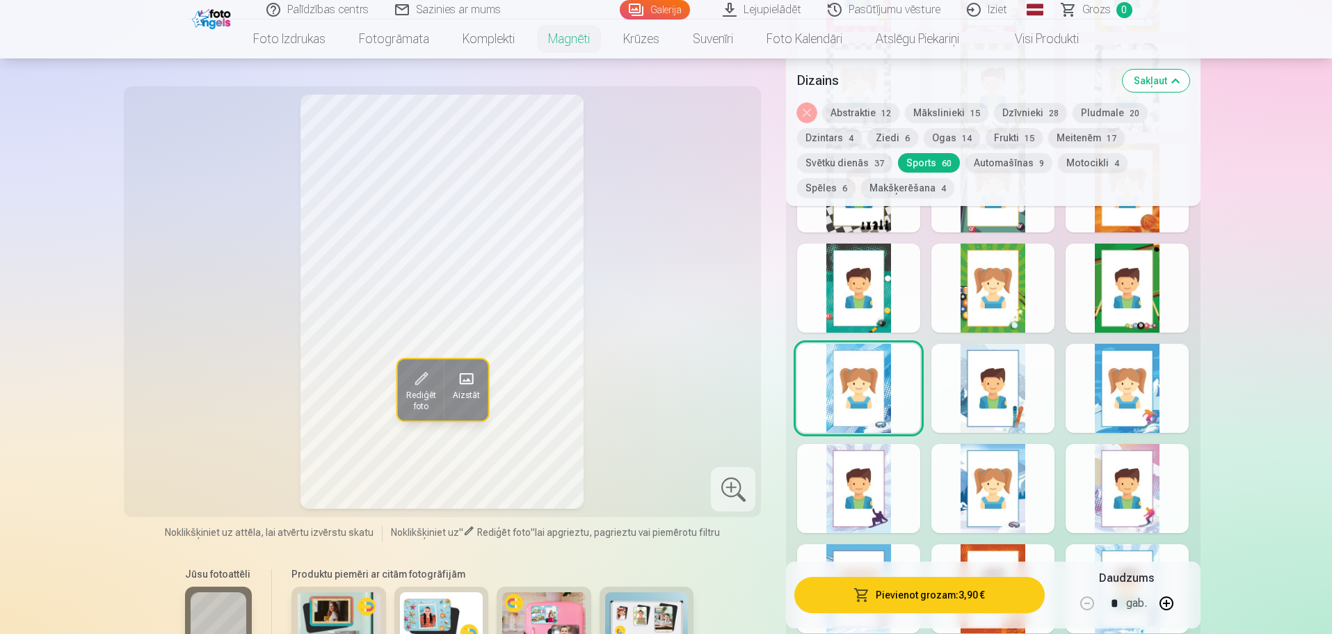
scroll to position [2087, 0]
click at [878, 487] on div at bounding box center [858, 486] width 123 height 89
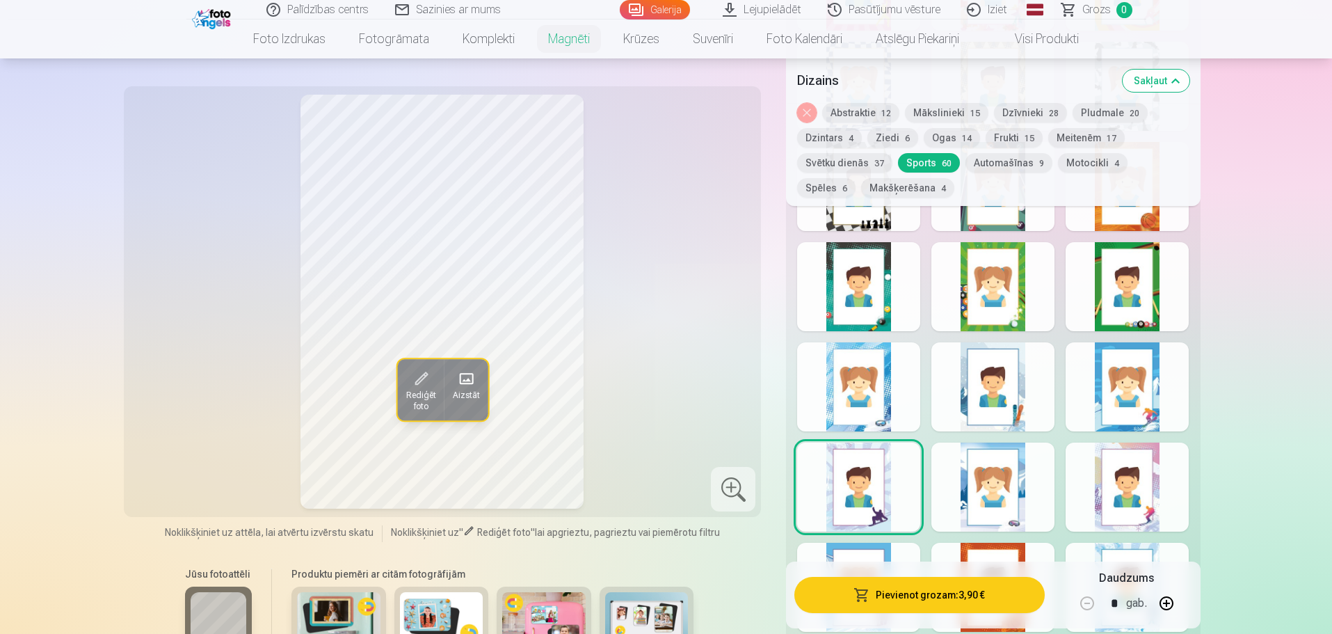
click at [983, 484] on div at bounding box center [993, 486] width 123 height 89
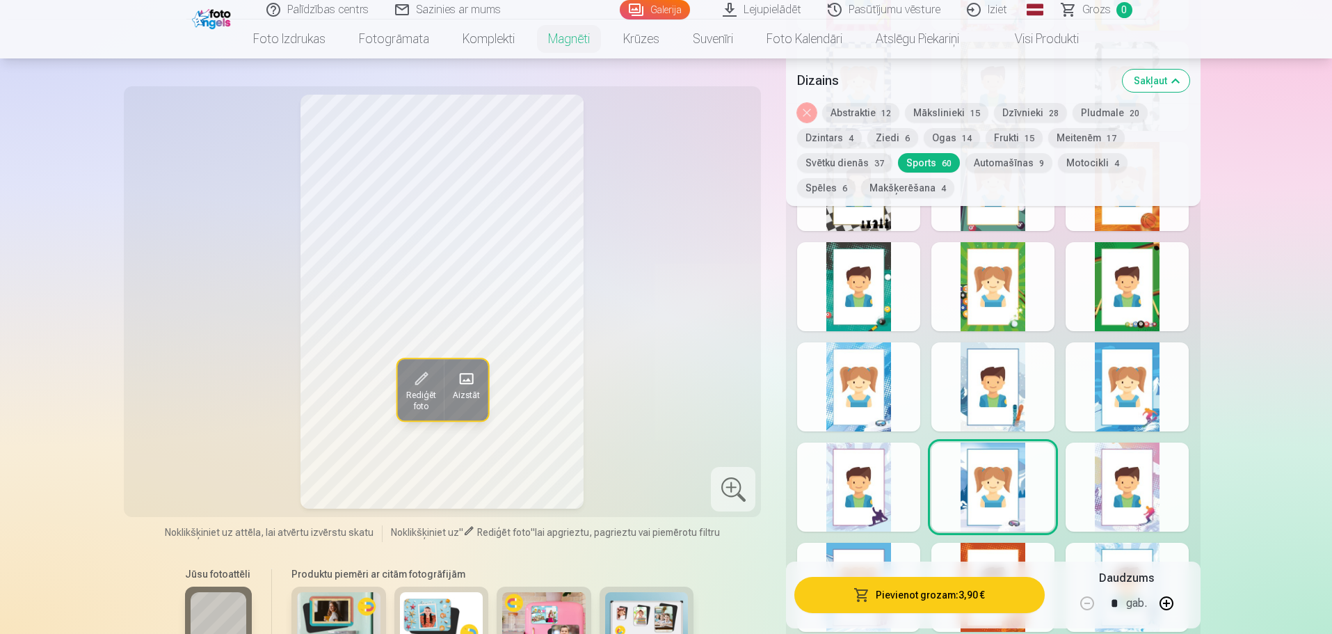
click at [1093, 471] on div at bounding box center [1127, 486] width 123 height 89
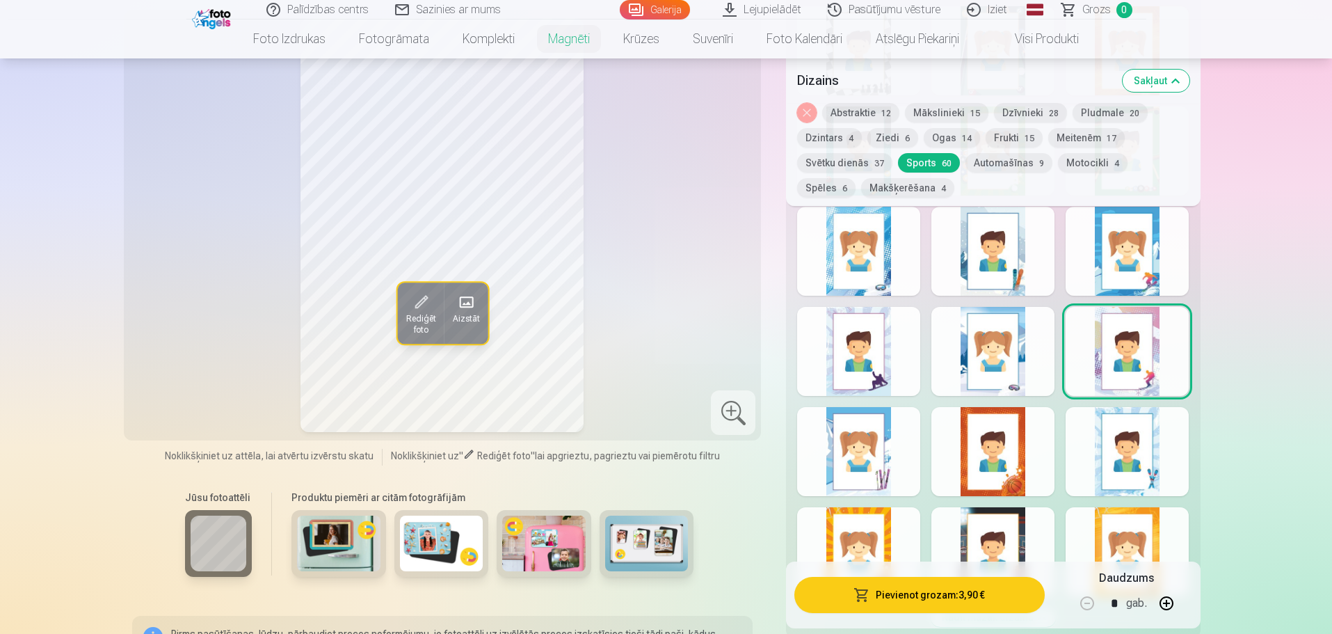
scroll to position [2226, 0]
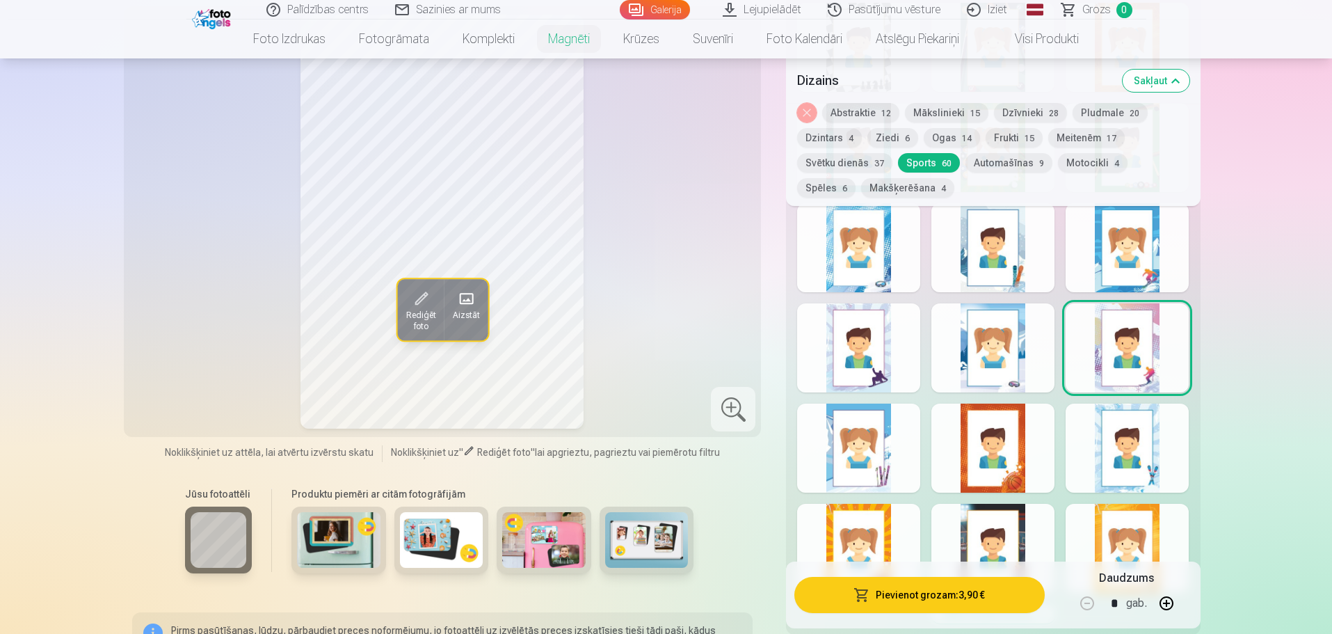
click at [1115, 438] on div at bounding box center [1127, 448] width 123 height 89
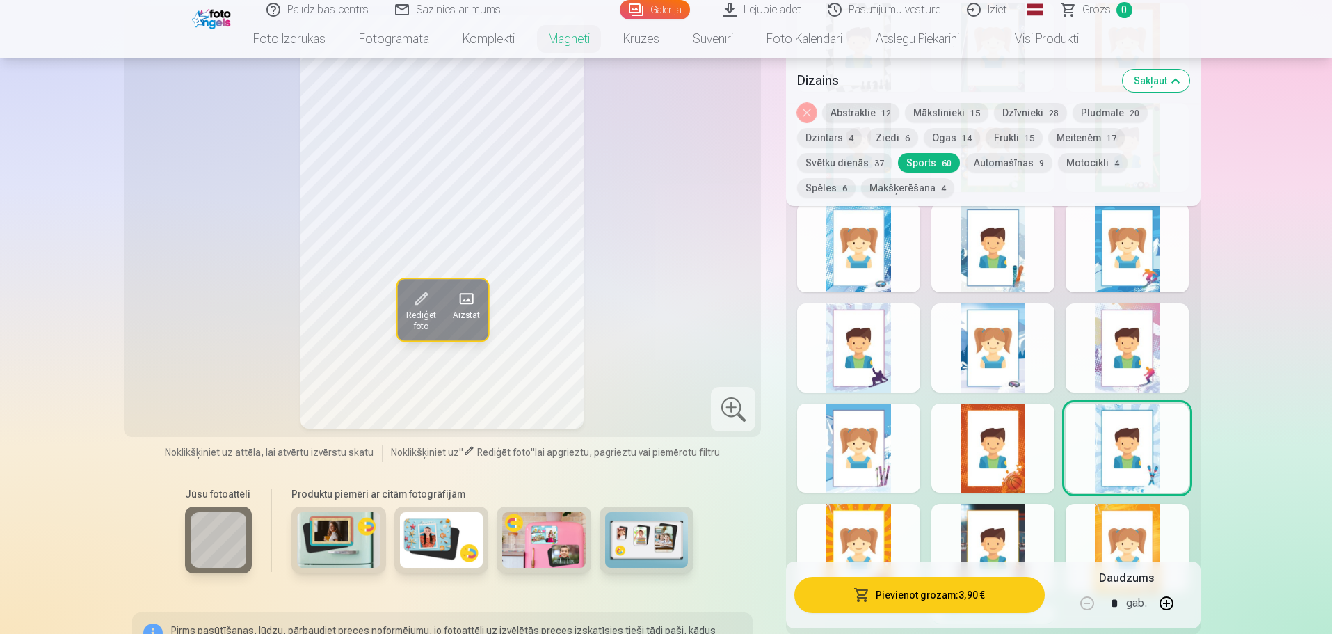
click at [1019, 445] on div at bounding box center [993, 448] width 123 height 89
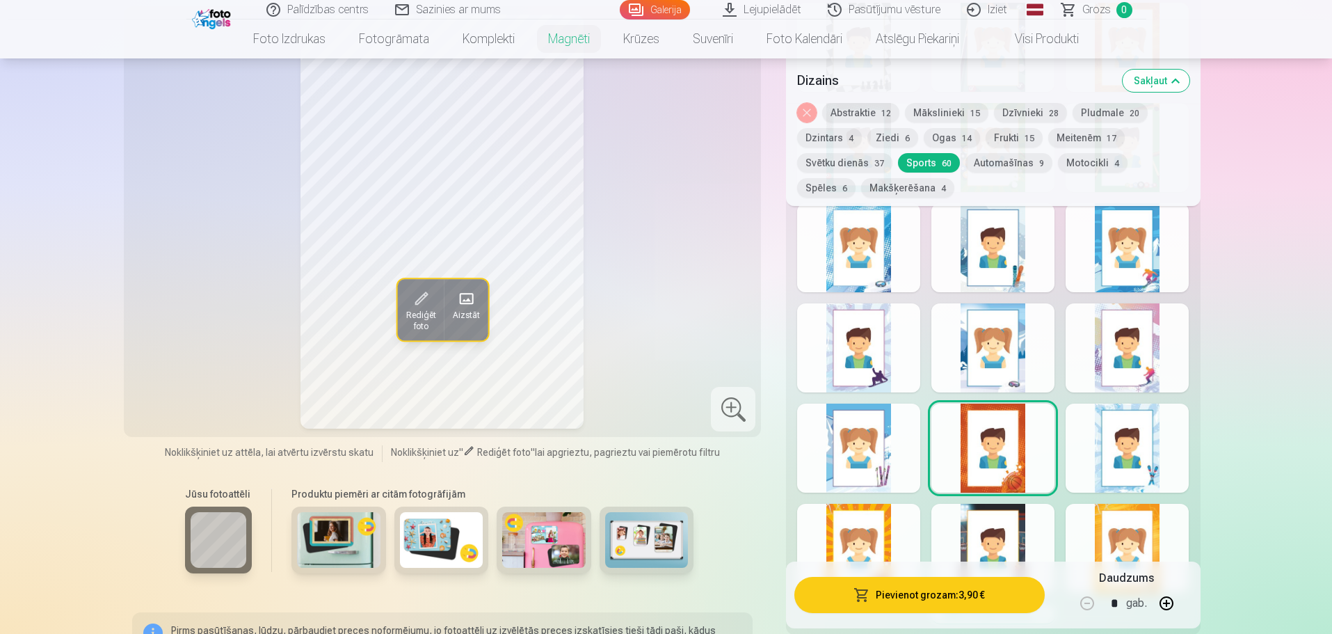
click at [873, 447] on div at bounding box center [858, 448] width 123 height 89
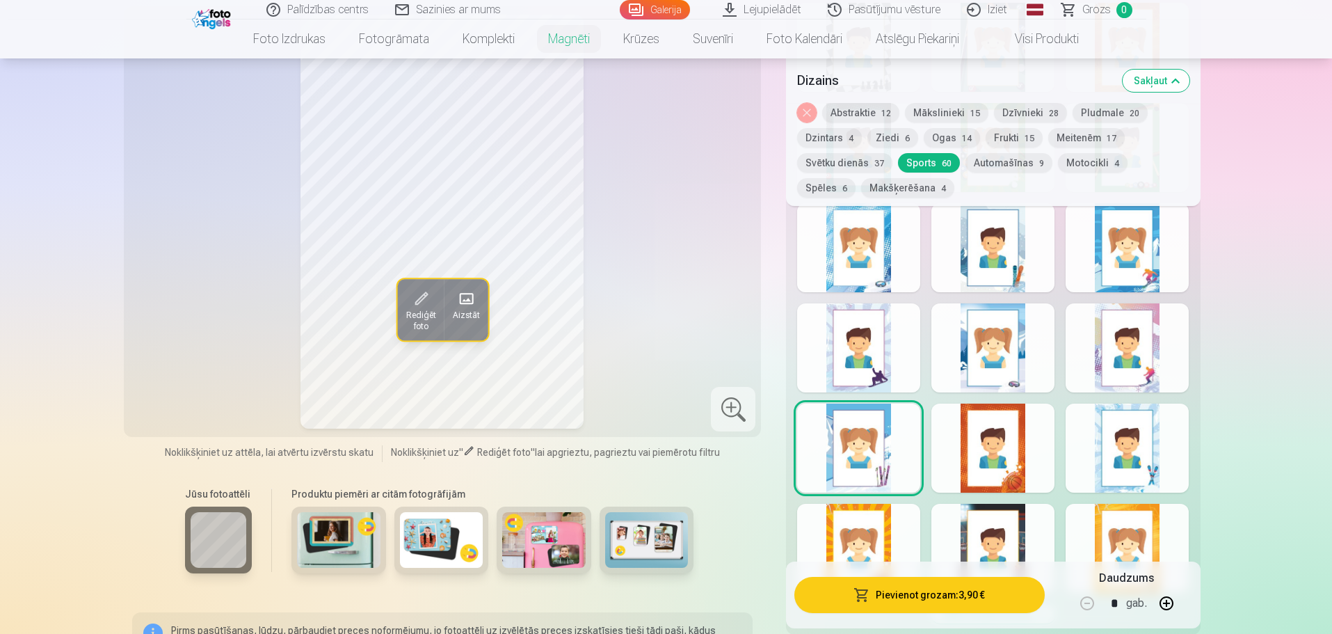
click at [1031, 447] on div at bounding box center [993, 448] width 123 height 89
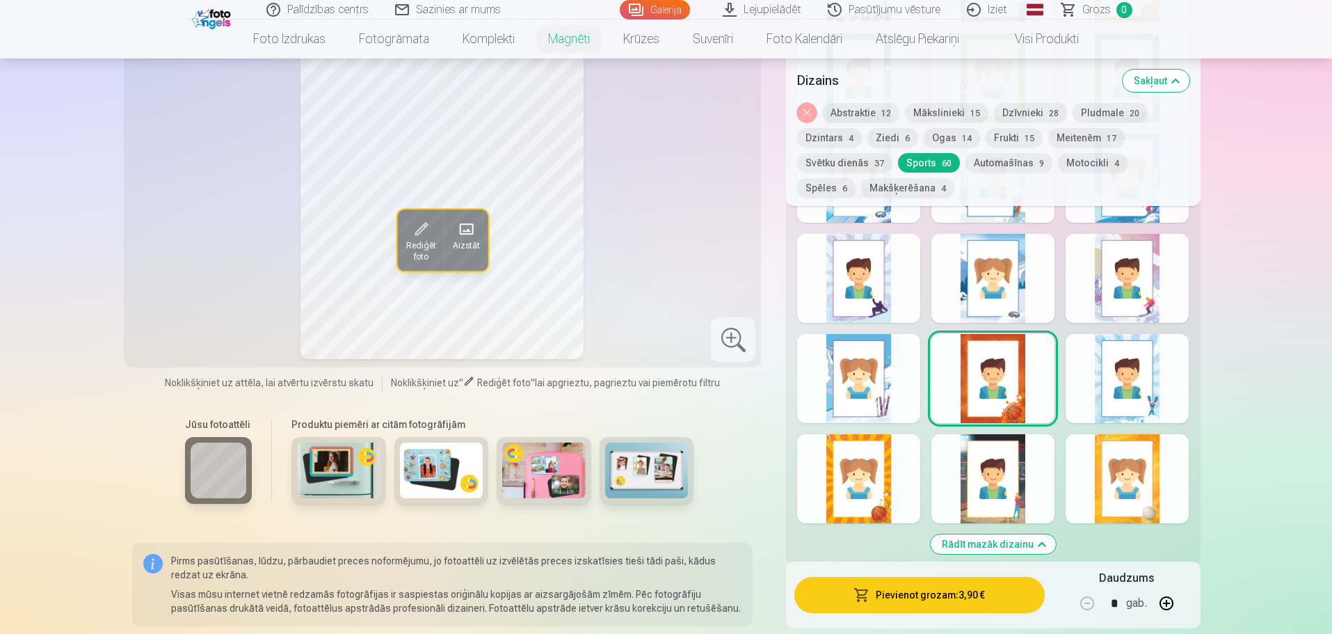
scroll to position [2365, 0]
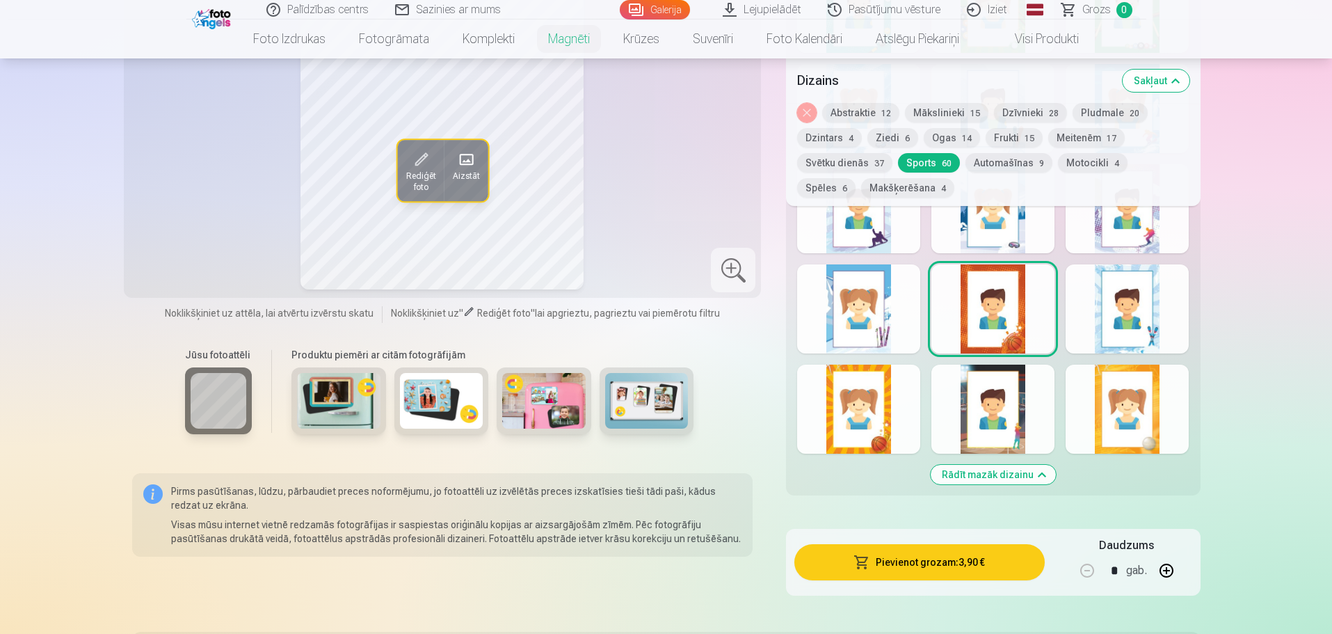
click at [861, 433] on div at bounding box center [858, 409] width 123 height 89
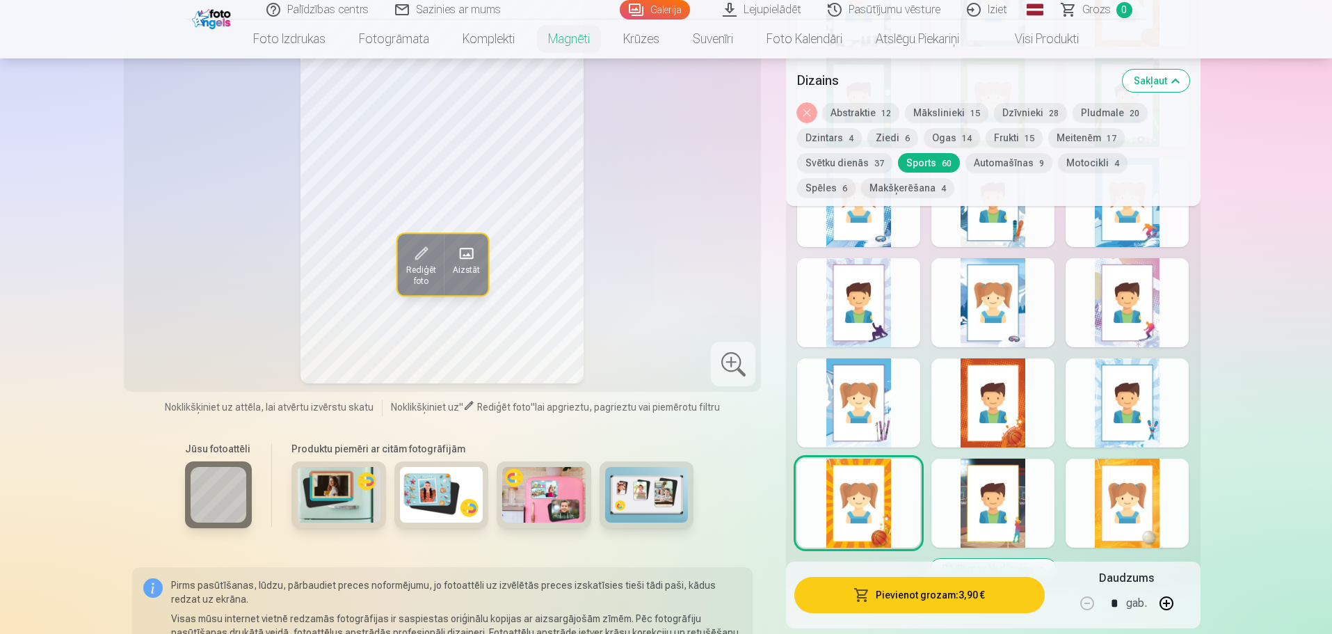
scroll to position [2296, 0]
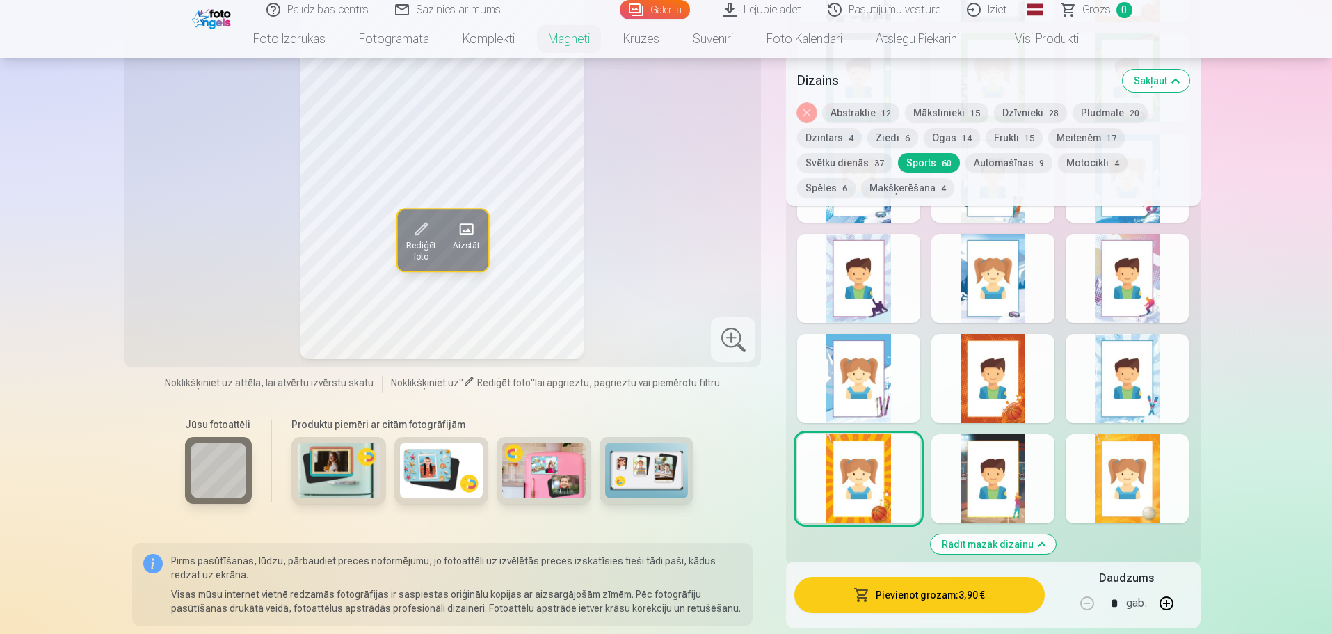
click at [987, 459] on div at bounding box center [993, 478] width 123 height 89
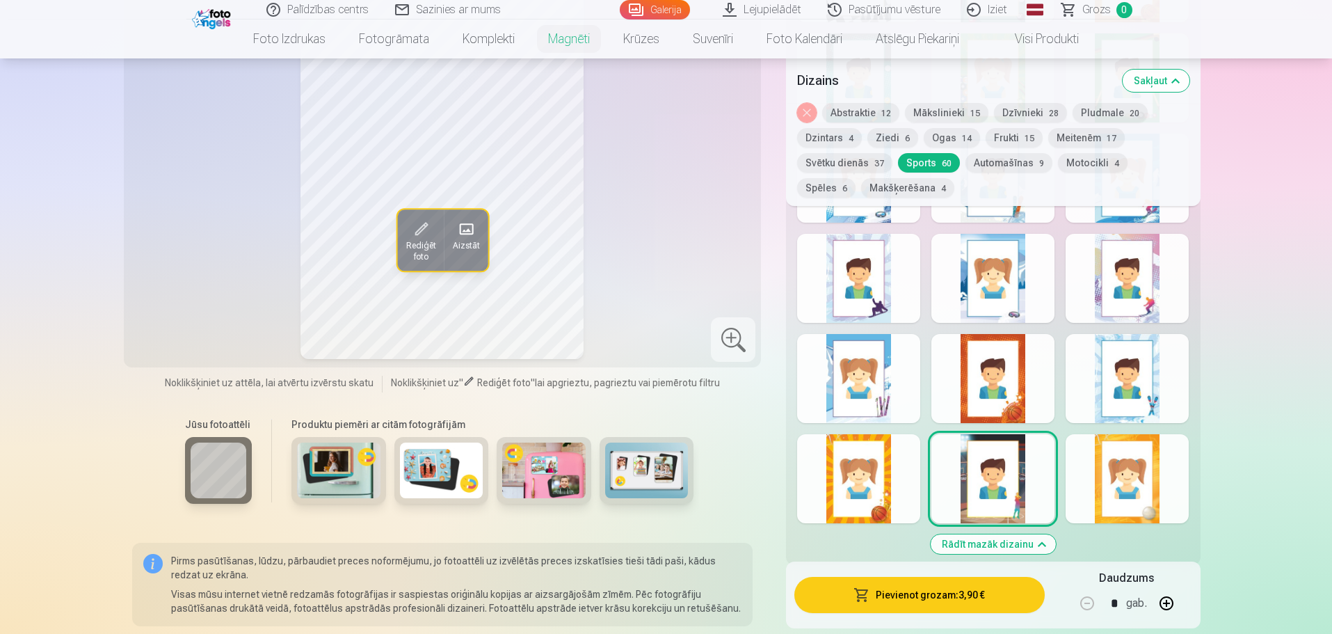
click at [1113, 471] on div at bounding box center [1127, 478] width 123 height 89
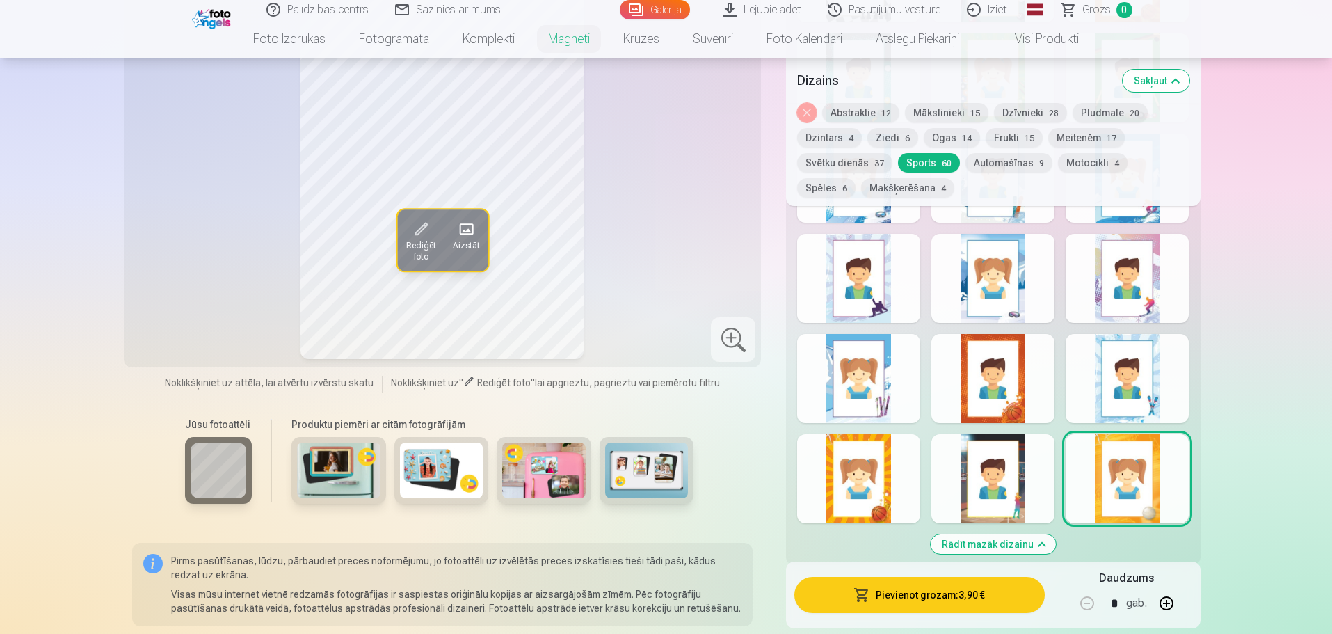
click at [989, 384] on div at bounding box center [993, 378] width 123 height 89
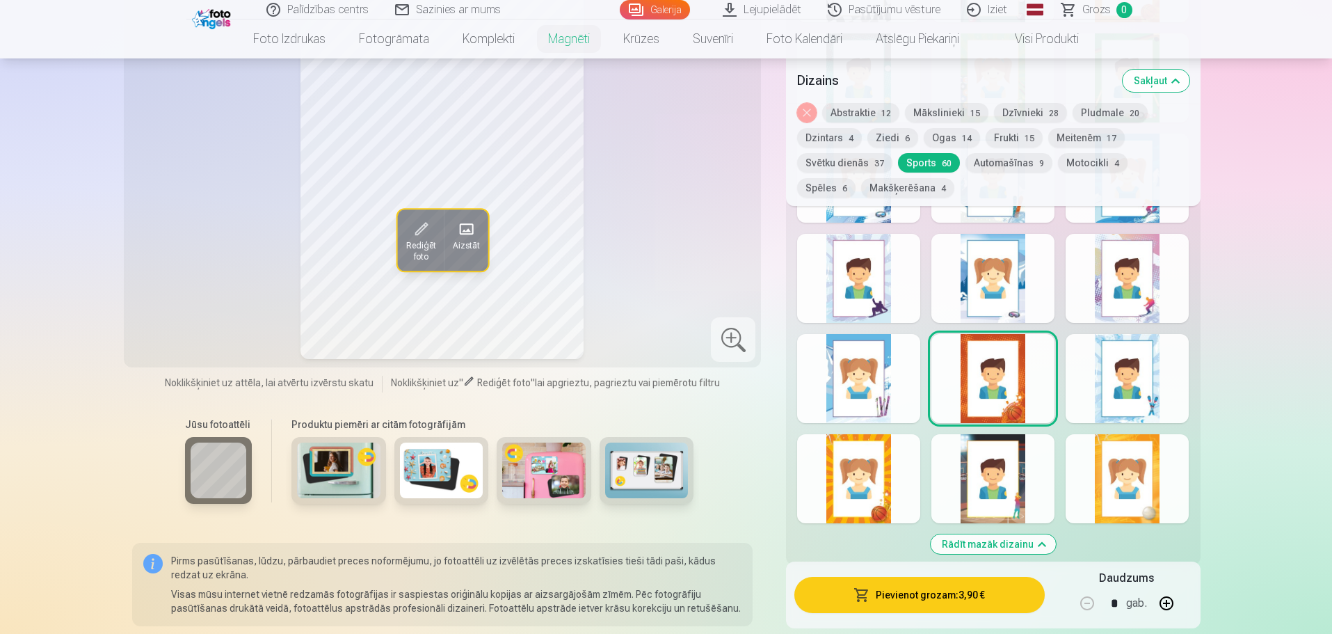
click at [857, 457] on div at bounding box center [858, 478] width 123 height 89
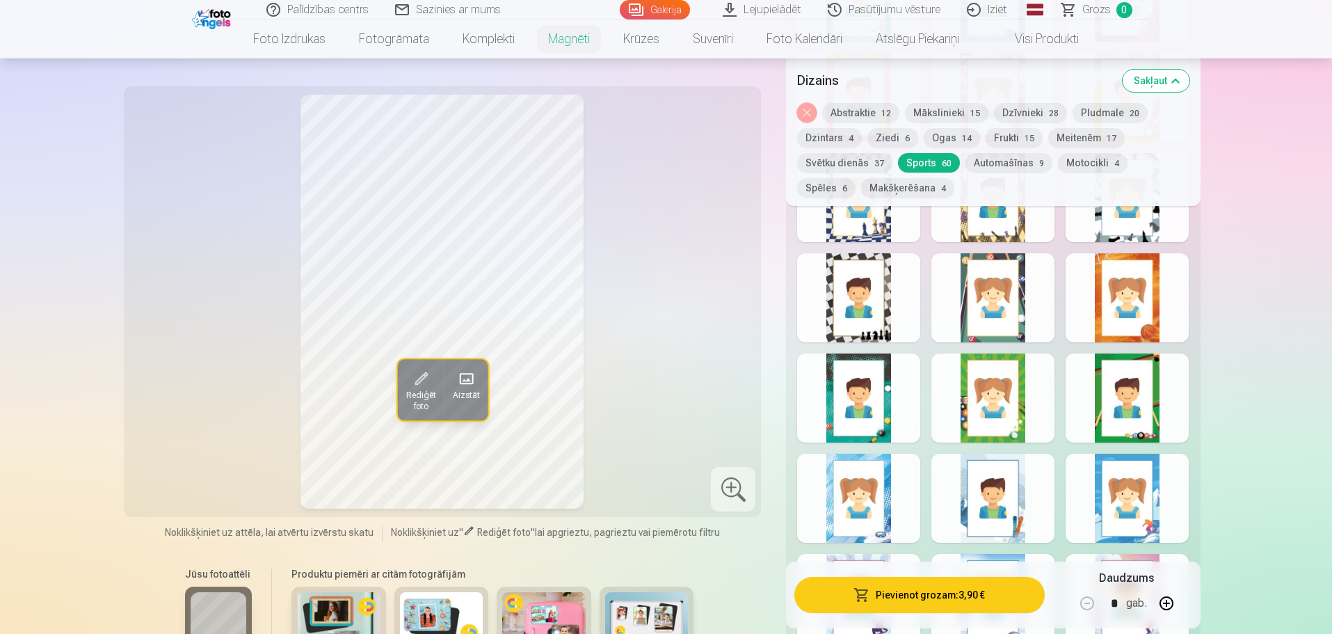
scroll to position [1948, 0]
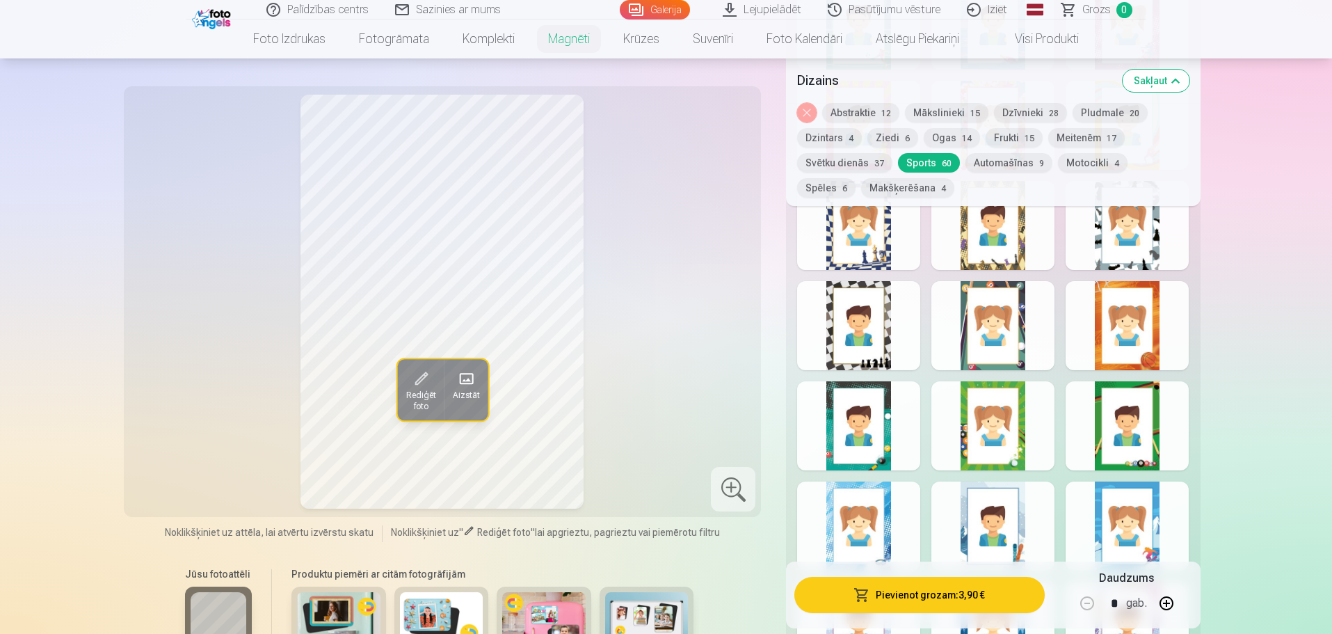
click at [1112, 325] on div at bounding box center [1127, 325] width 123 height 89
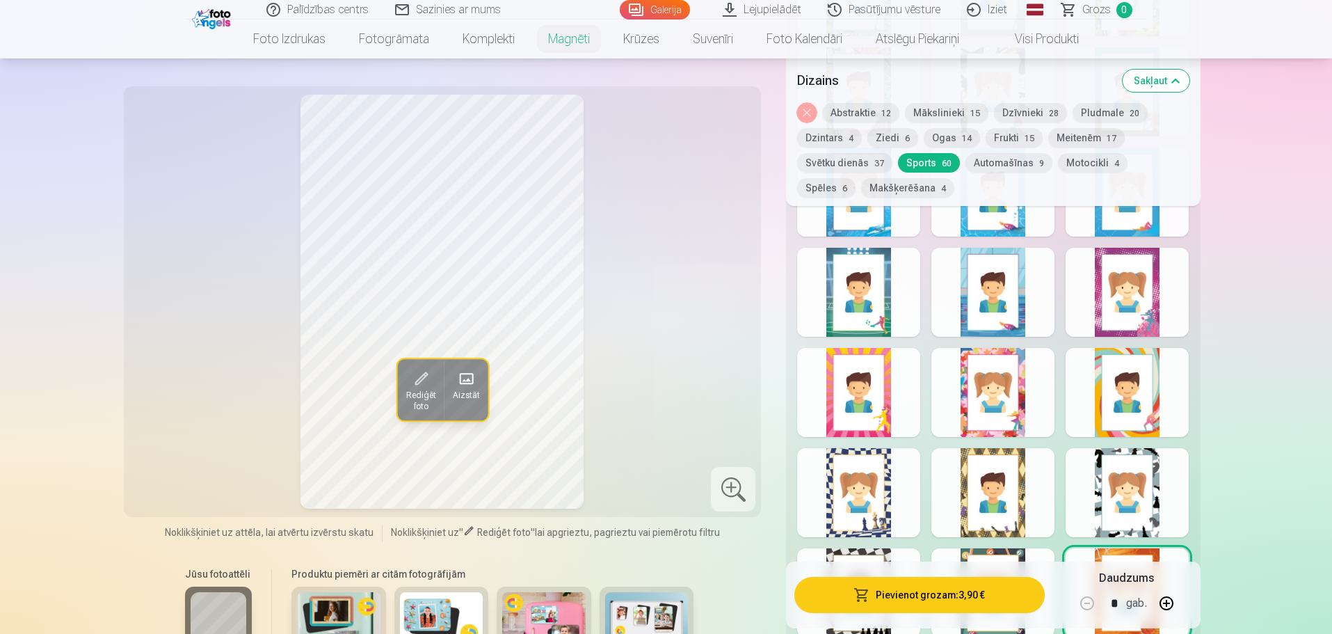
scroll to position [1670, 0]
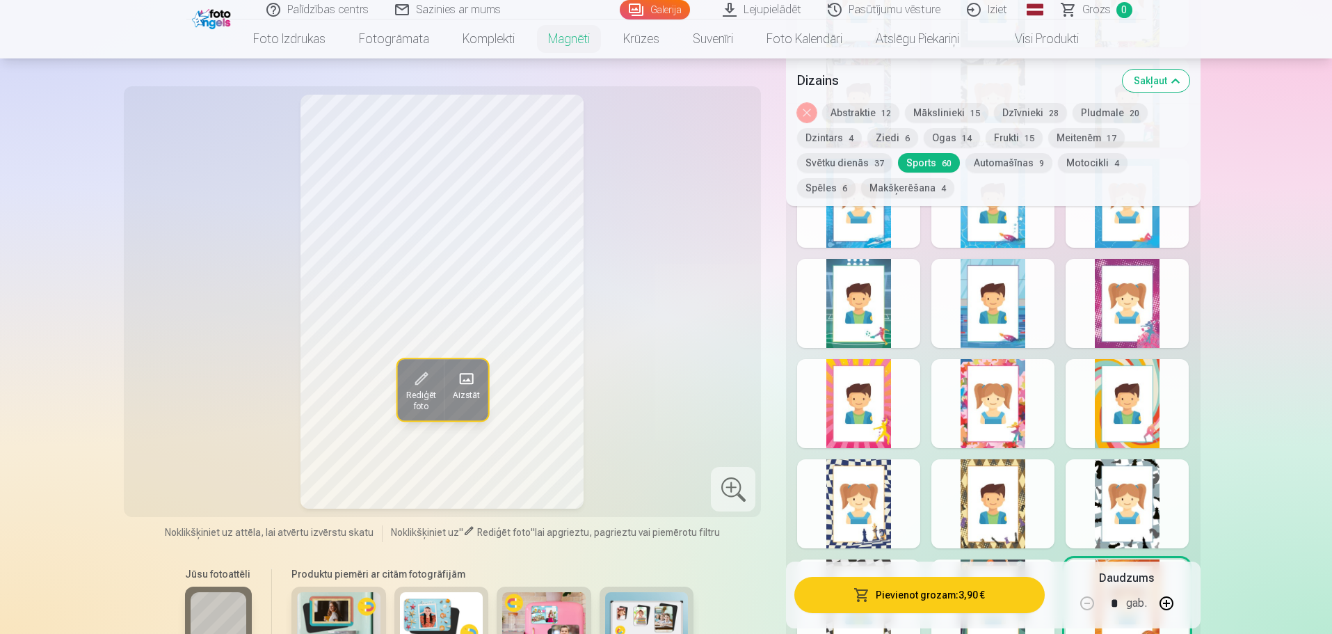
click at [1052, 106] on button "Dzīvnieki 28" at bounding box center [1030, 112] width 73 height 19
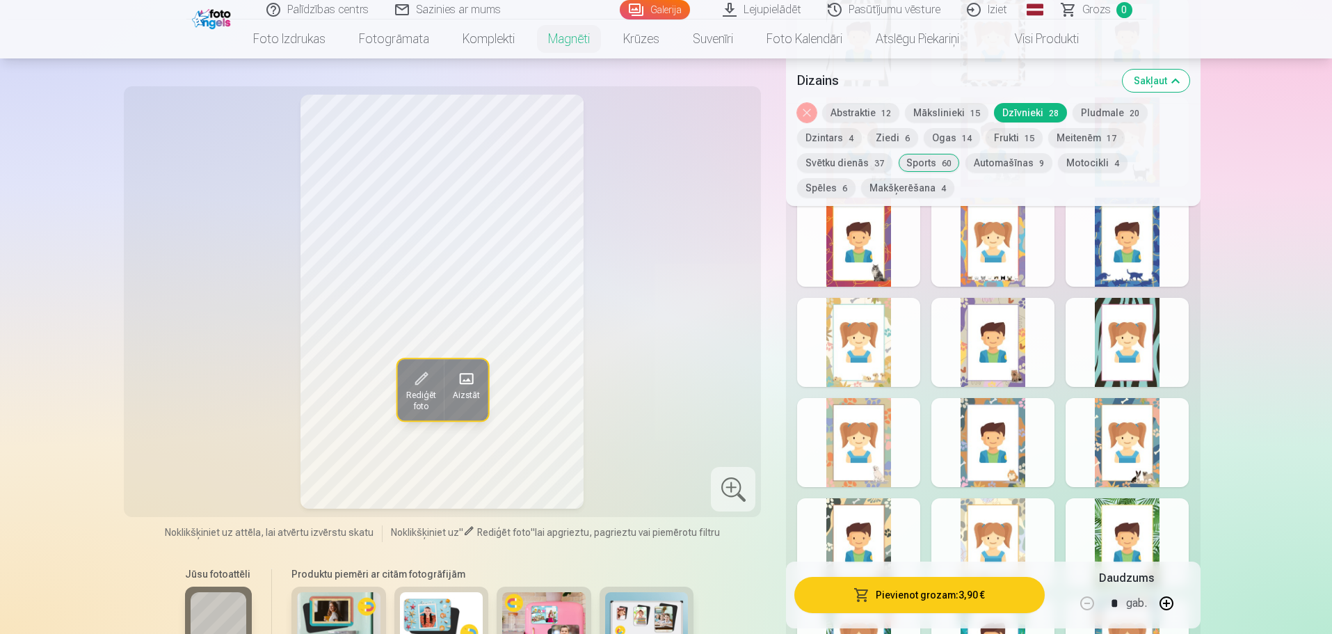
scroll to position [835, 0]
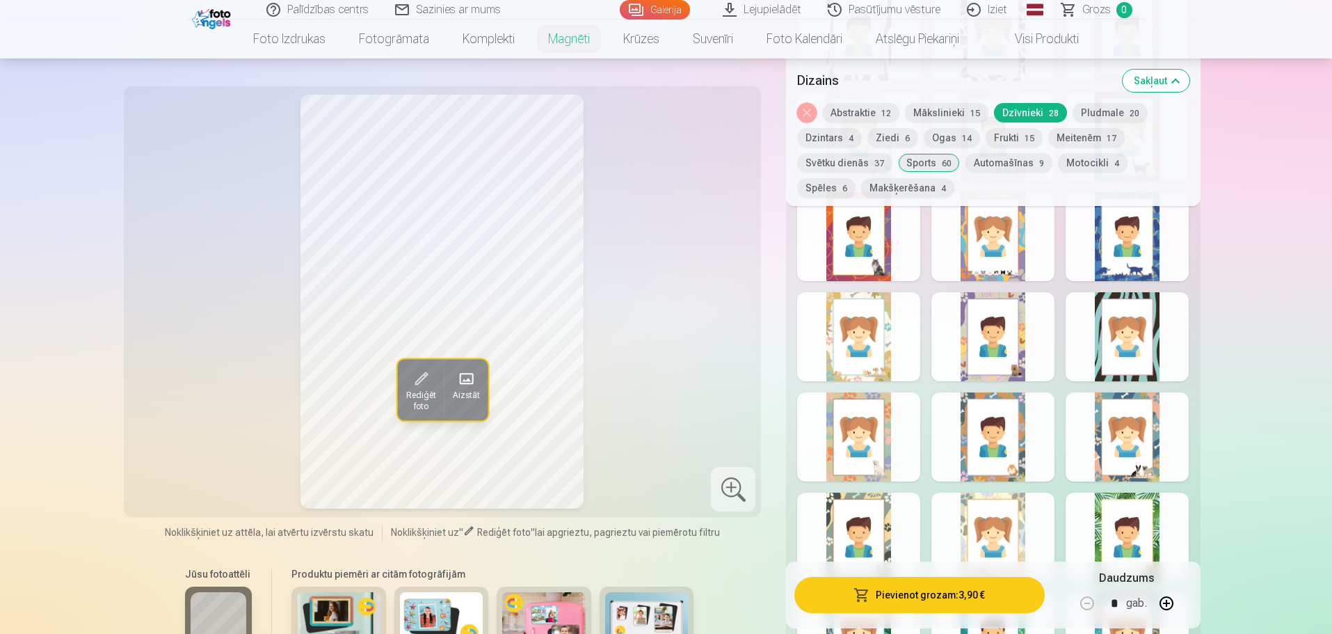
click at [880, 423] on div at bounding box center [858, 436] width 123 height 89
click at [980, 439] on div at bounding box center [993, 436] width 123 height 89
click at [1115, 421] on div at bounding box center [1127, 436] width 123 height 89
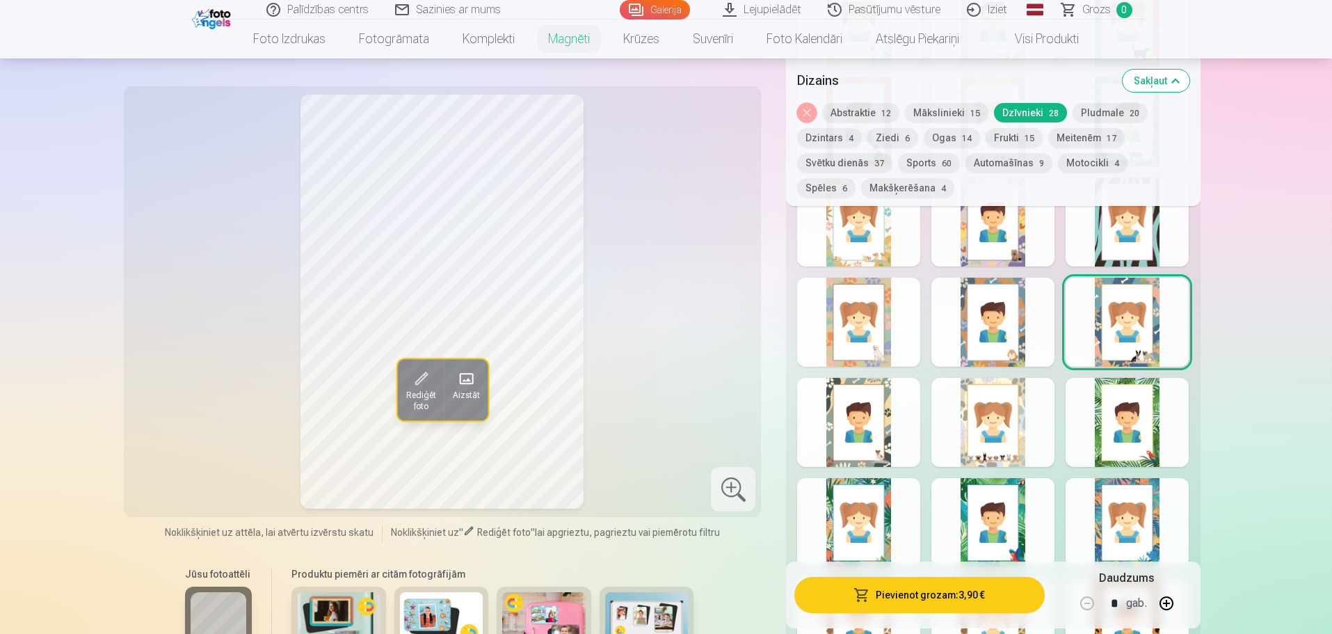
scroll to position [974, 0]
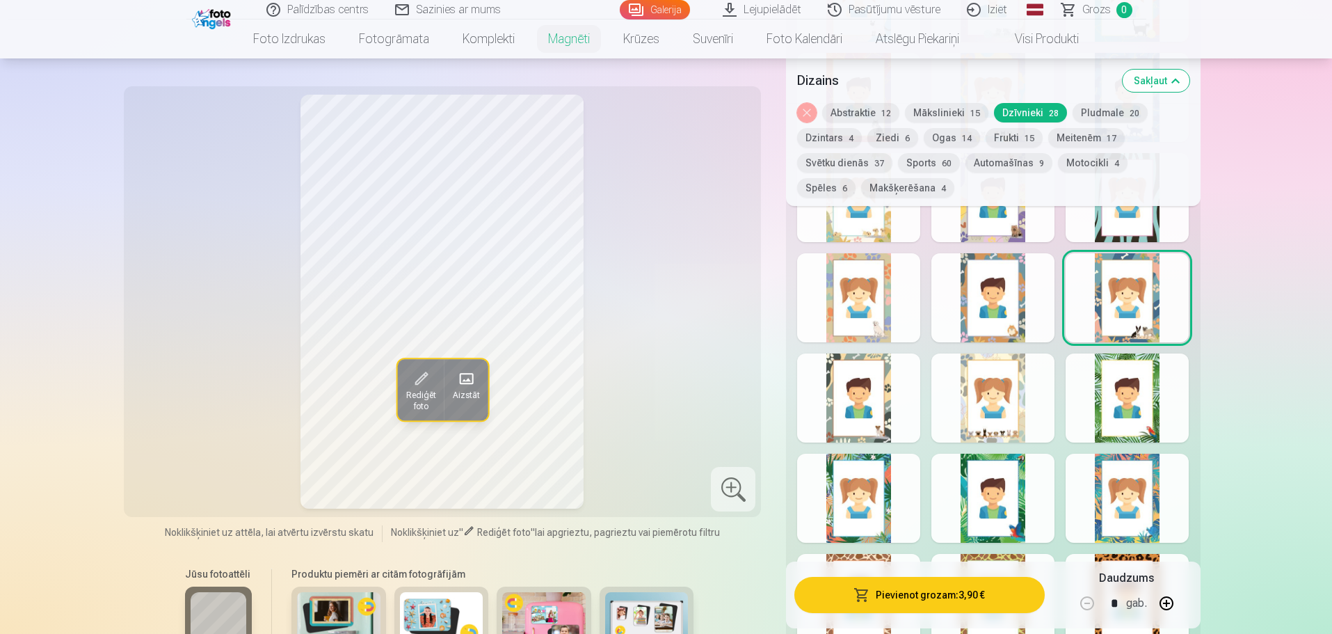
click at [868, 403] on div at bounding box center [858, 397] width 123 height 89
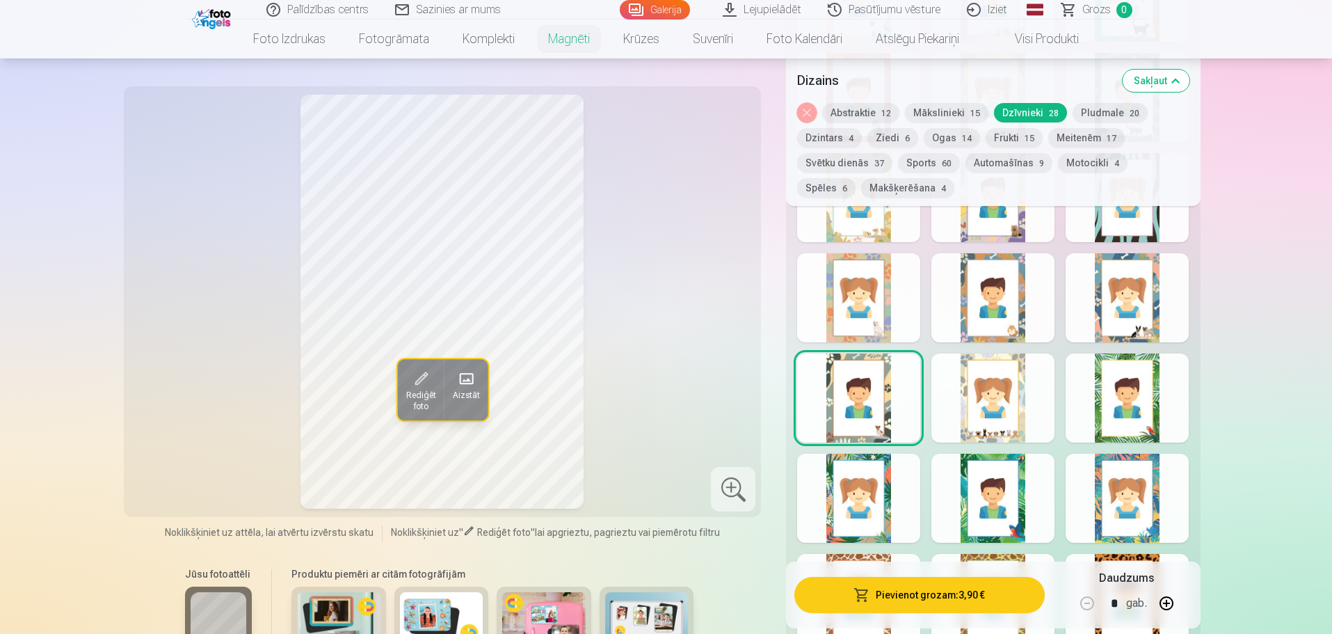
click at [966, 402] on div at bounding box center [993, 397] width 123 height 89
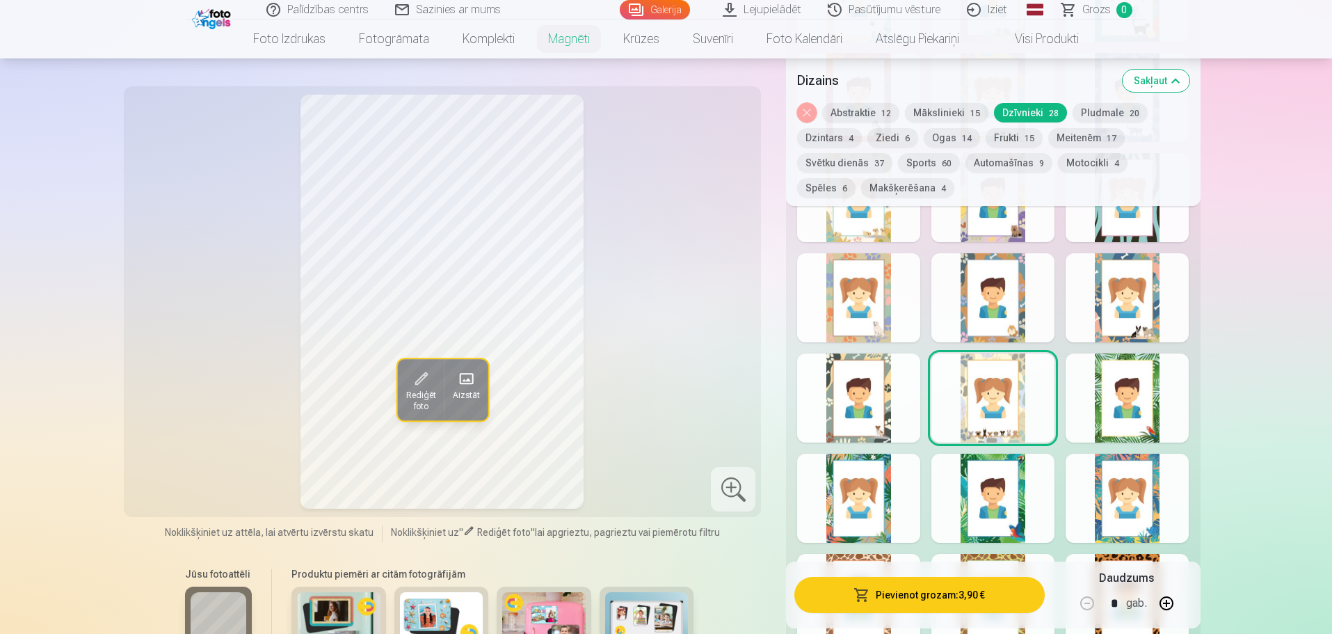
click at [1119, 394] on div at bounding box center [1127, 397] width 123 height 89
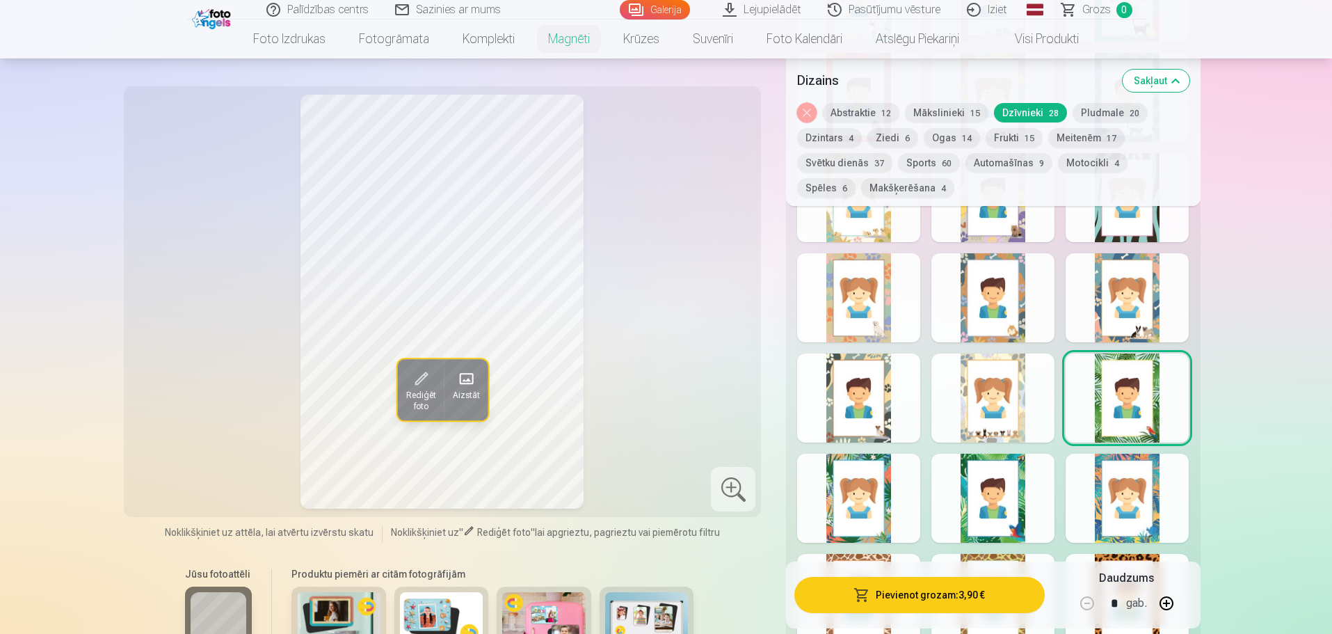
click at [1124, 473] on div at bounding box center [1127, 498] width 123 height 89
click at [991, 479] on div at bounding box center [993, 498] width 123 height 89
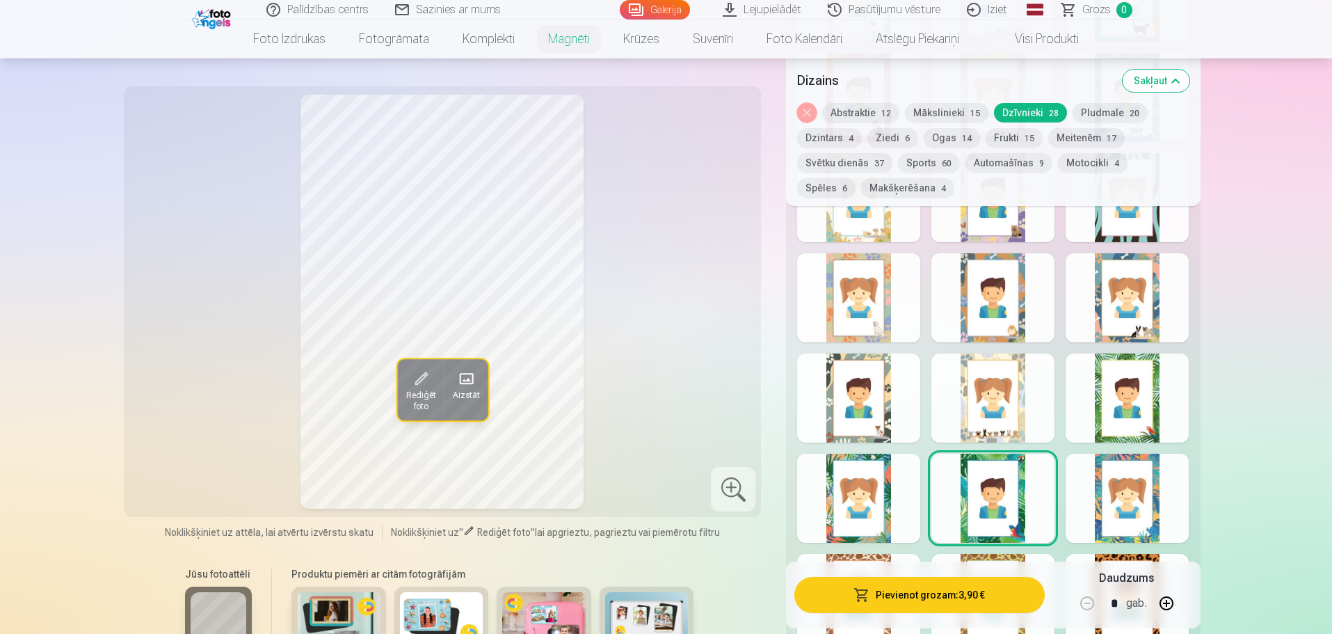
click at [869, 491] on div at bounding box center [858, 498] width 123 height 89
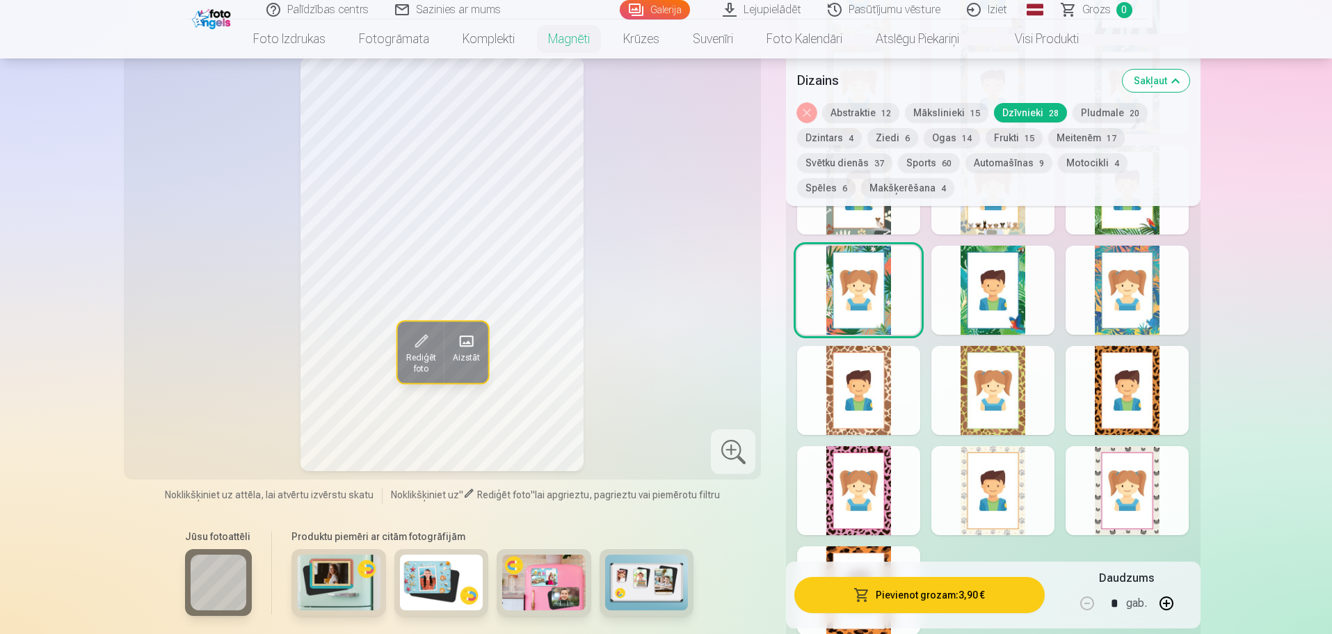
scroll to position [1183, 0]
click at [874, 406] on div at bounding box center [858, 389] width 123 height 89
click at [980, 382] on div at bounding box center [993, 389] width 123 height 89
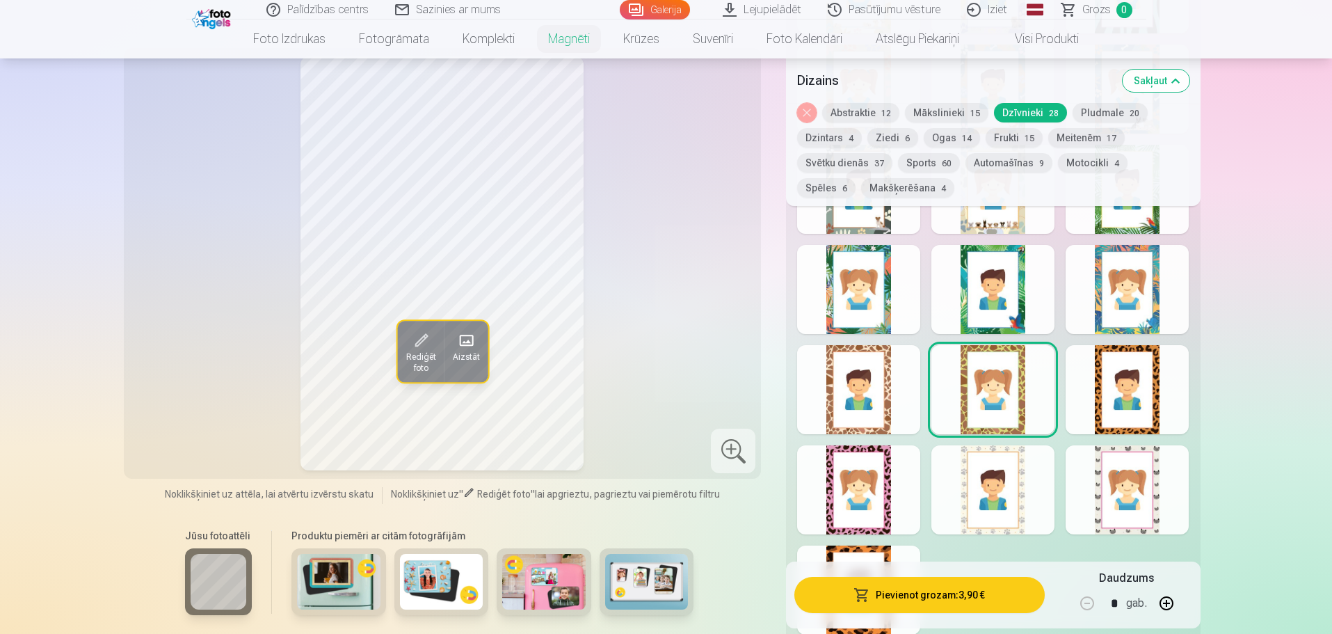
click at [1110, 367] on div at bounding box center [1127, 389] width 123 height 89
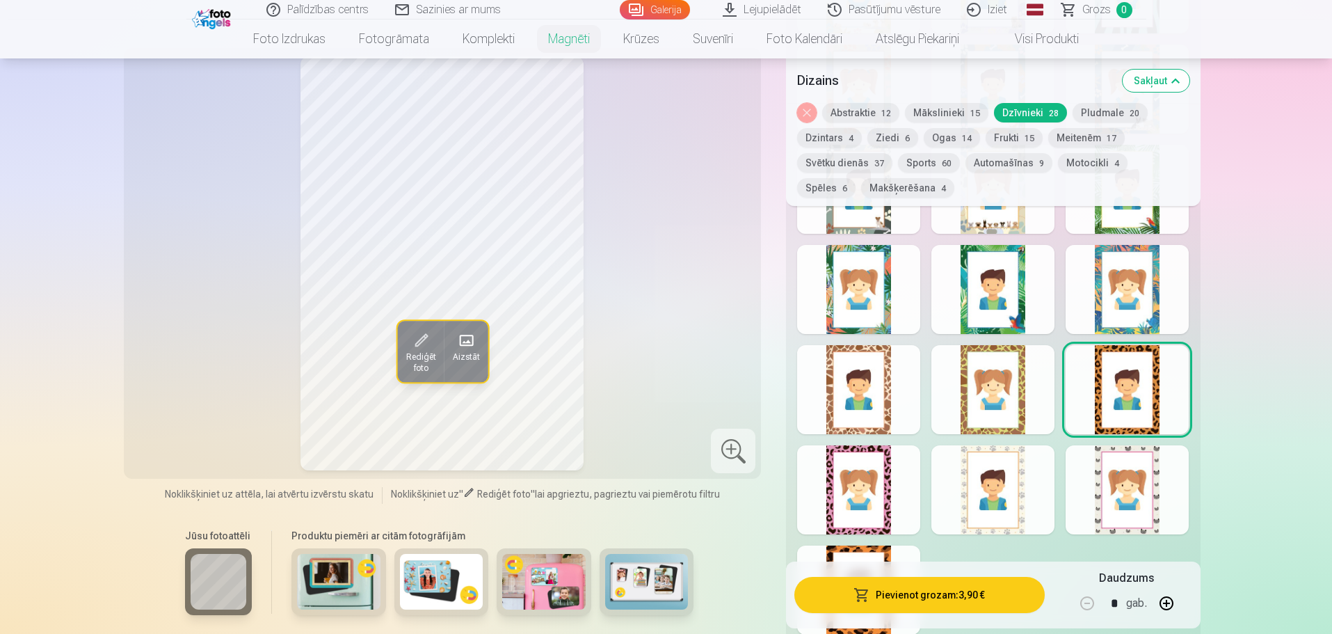
click at [1119, 472] on div at bounding box center [1127, 489] width 123 height 89
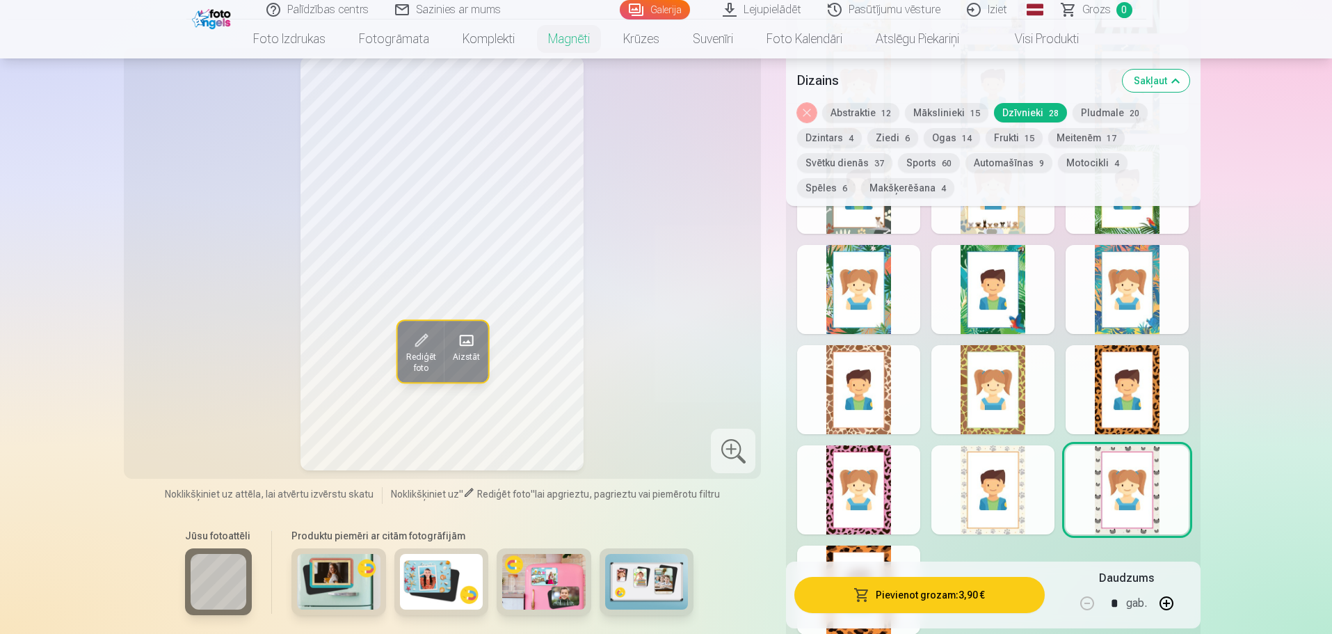
click at [1000, 470] on div at bounding box center [993, 489] width 123 height 89
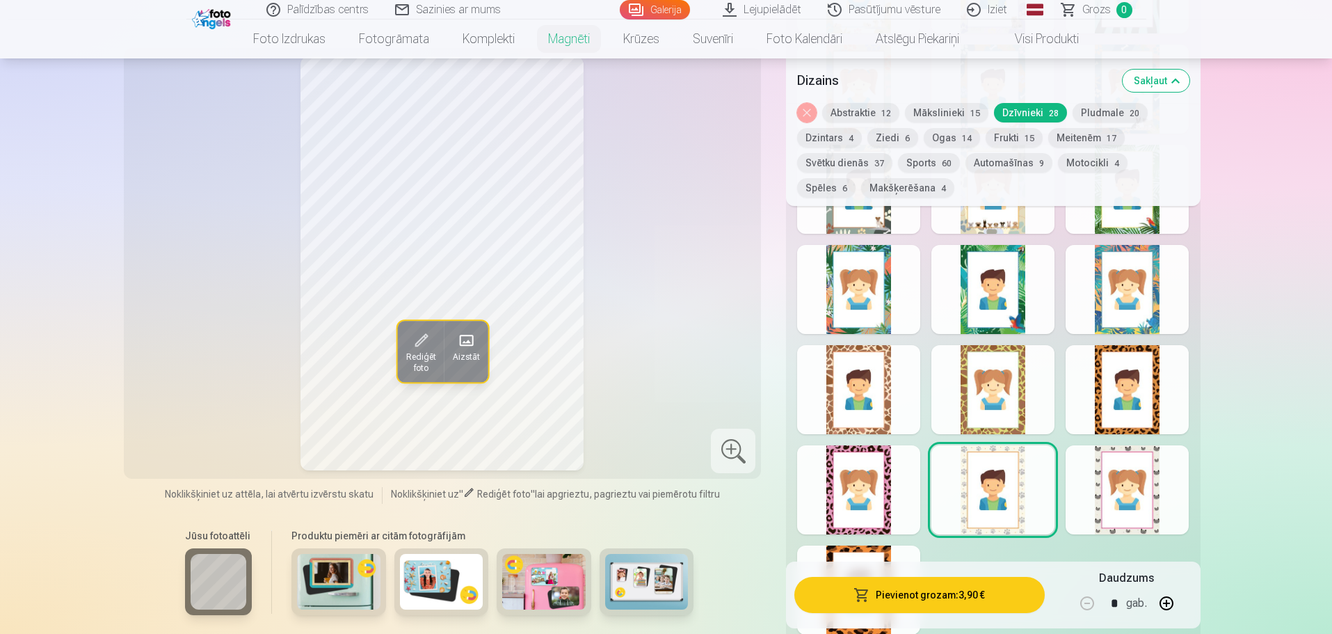
click at [861, 482] on div at bounding box center [858, 489] width 123 height 89
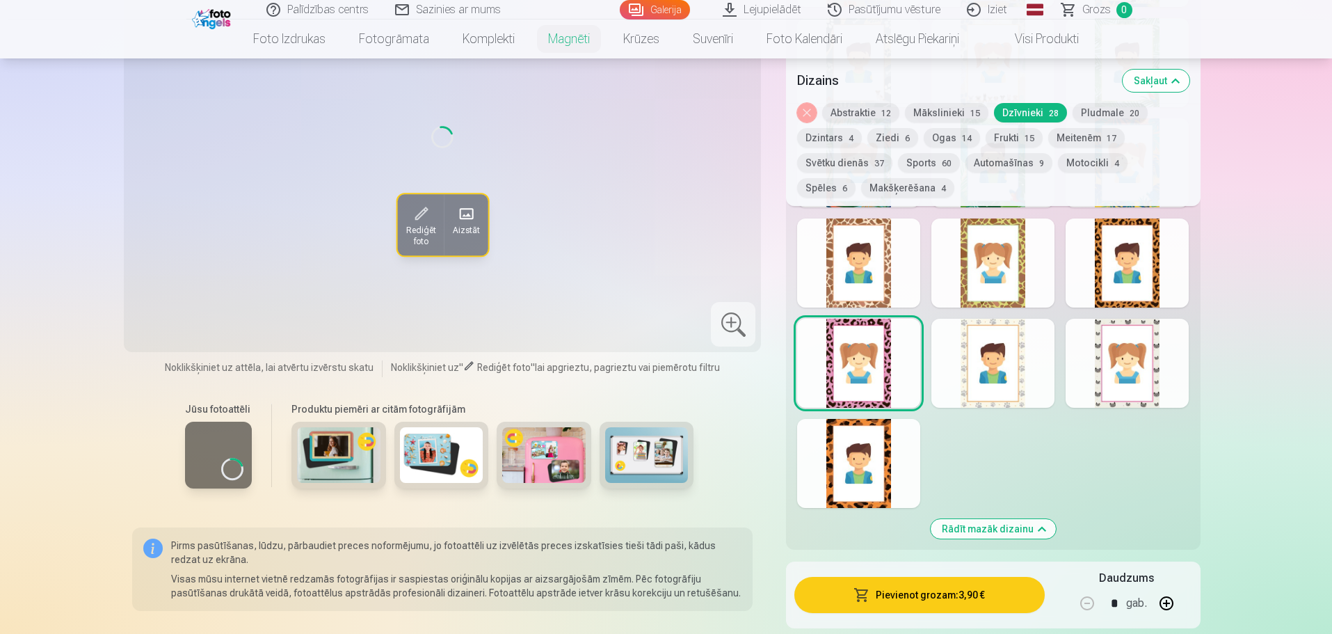
scroll to position [1322, 0]
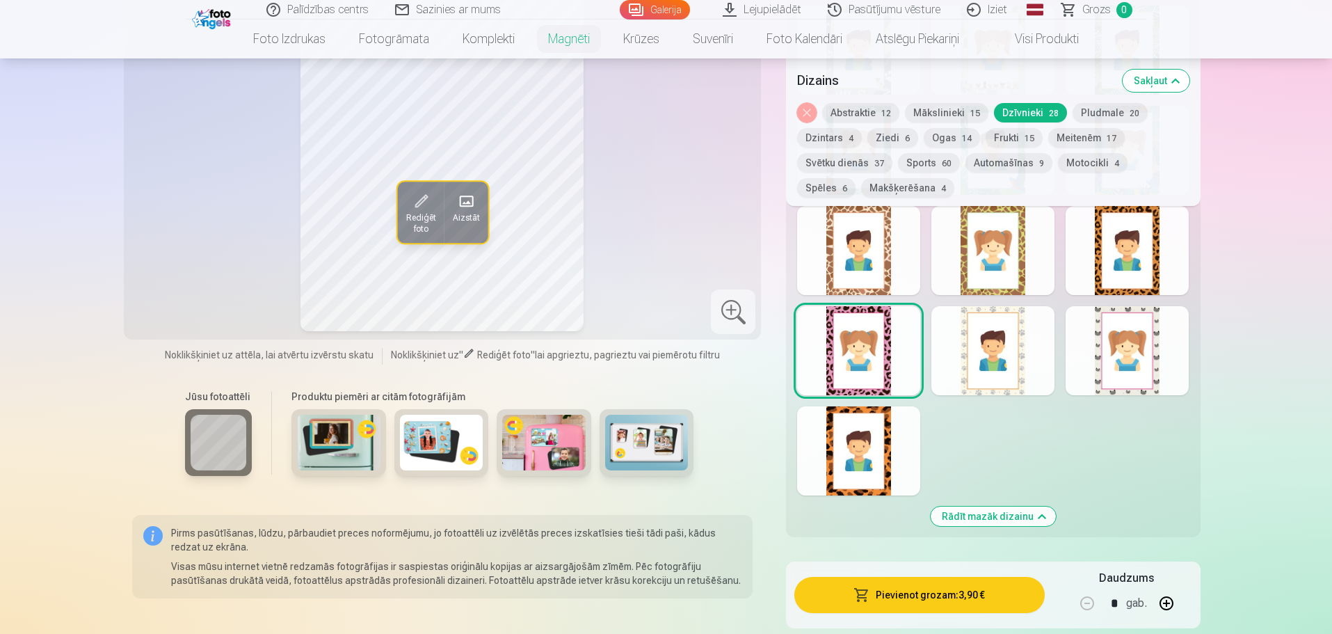
click at [863, 452] on div at bounding box center [858, 450] width 123 height 89
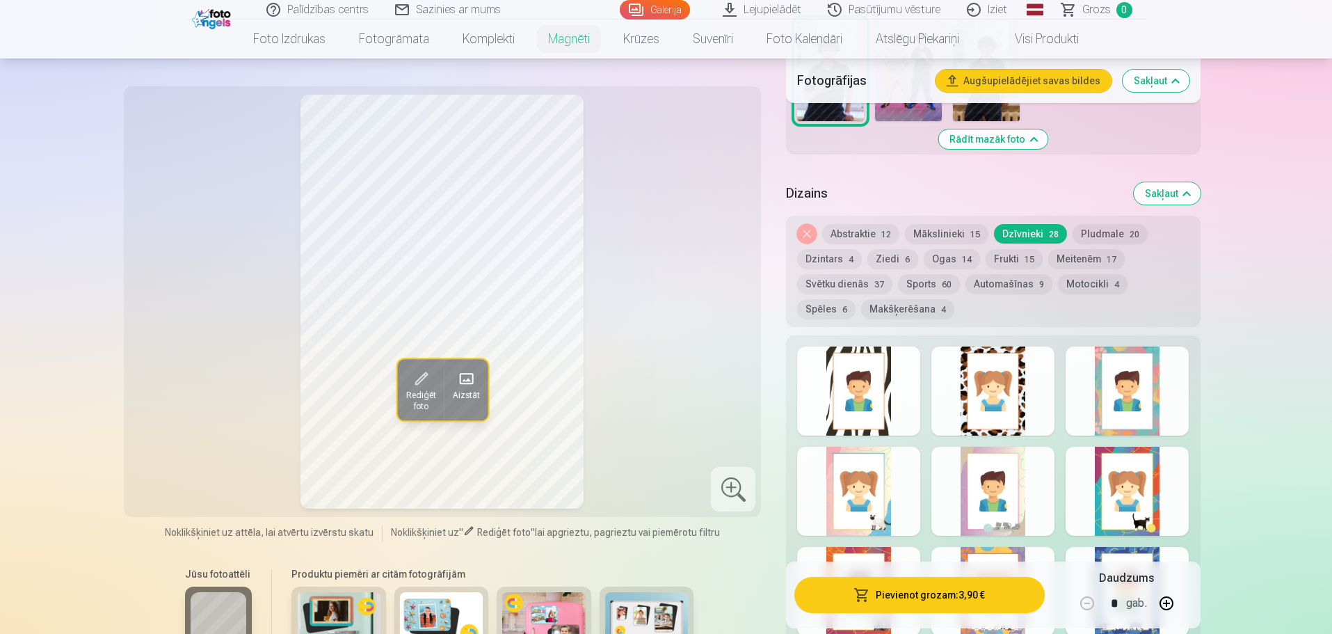
scroll to position [557, 0]
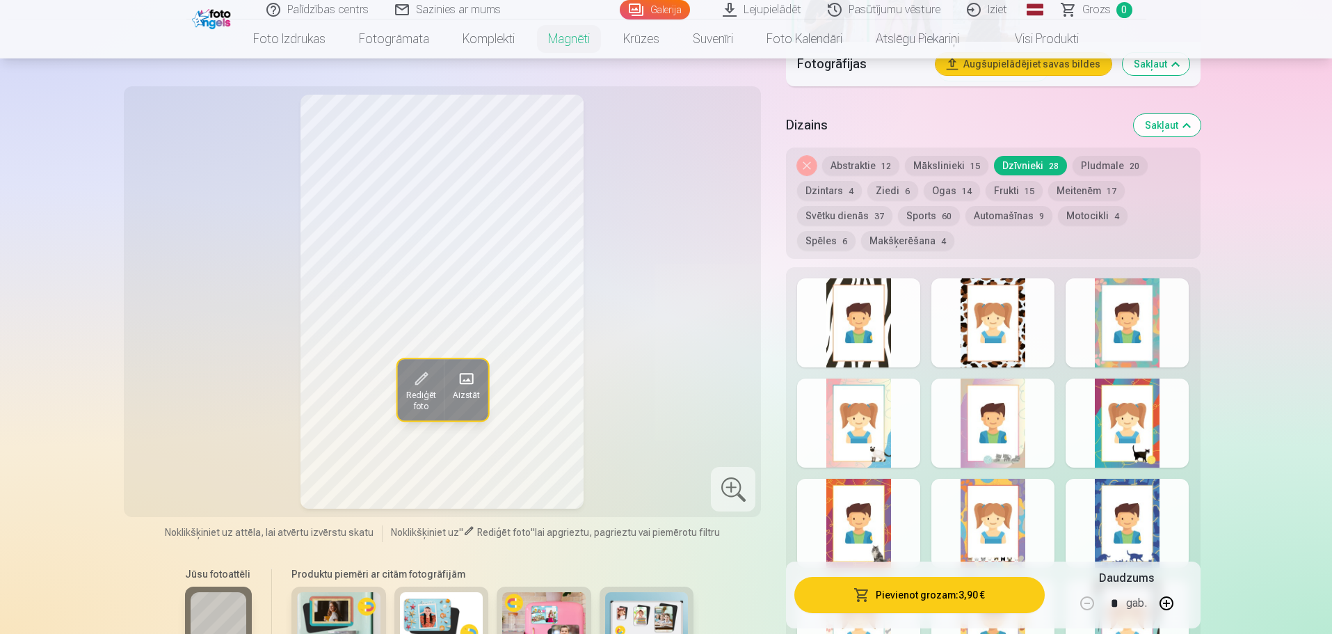
click at [846, 432] on div at bounding box center [858, 422] width 123 height 89
click at [996, 436] on div at bounding box center [993, 422] width 123 height 89
click at [1151, 425] on div at bounding box center [1127, 422] width 123 height 89
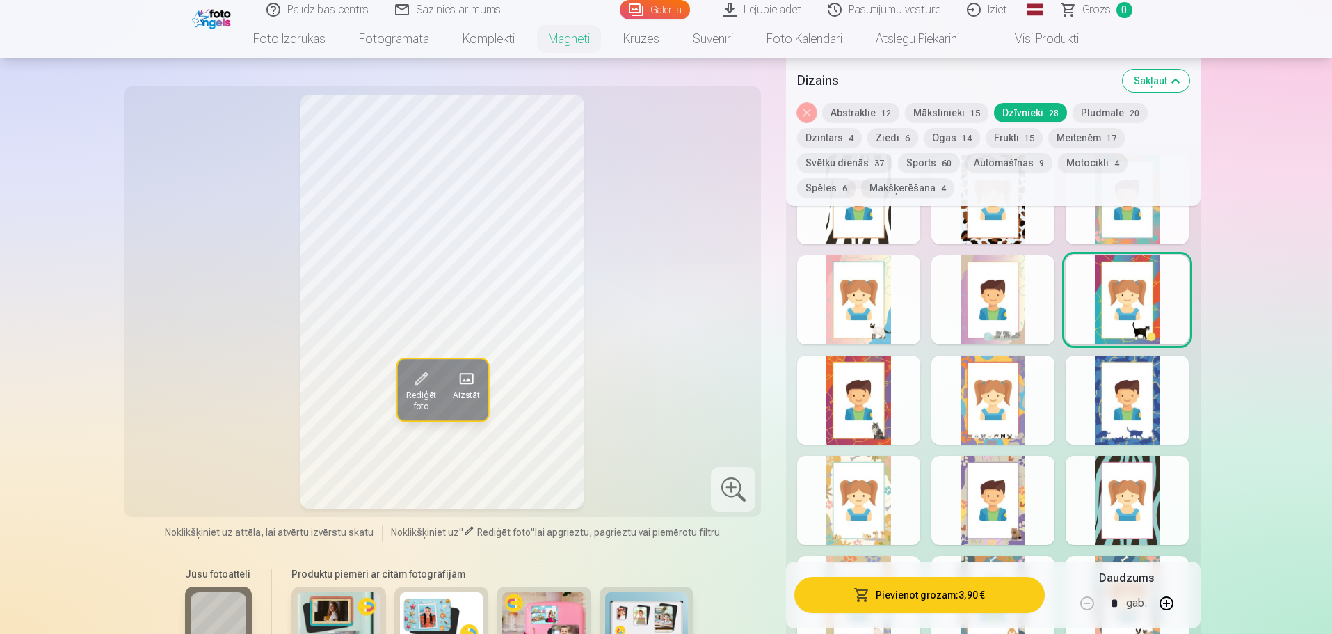
scroll to position [696, 0]
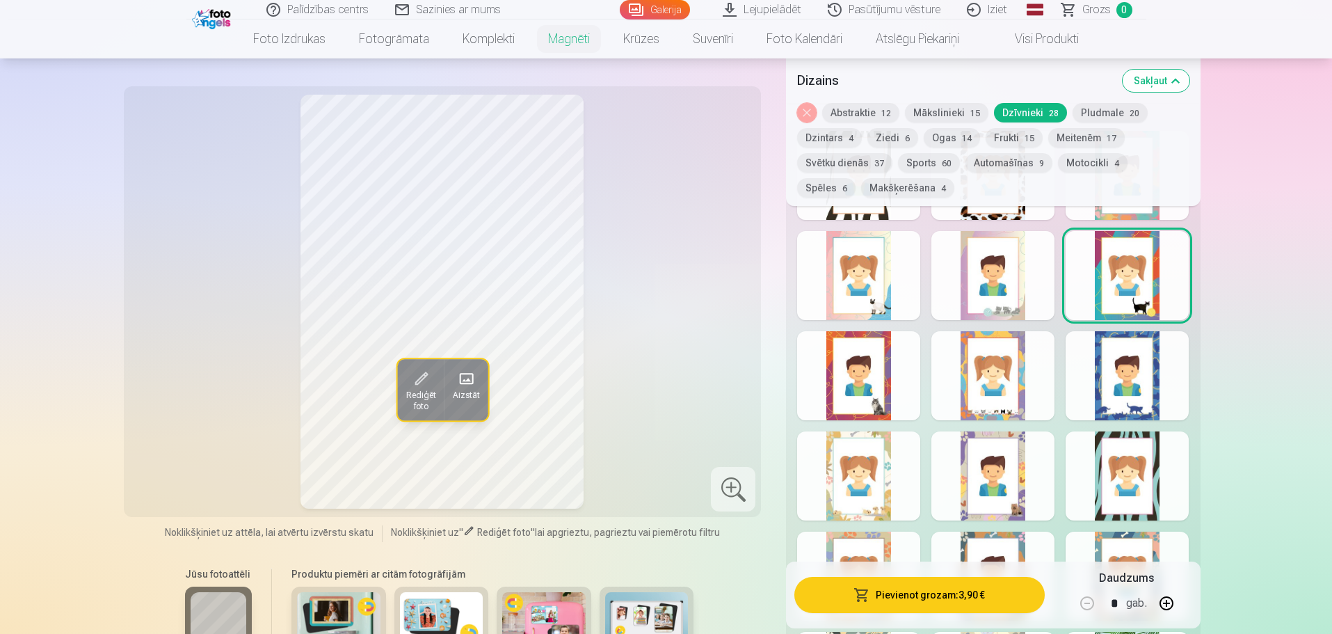
drag, startPoint x: 837, startPoint y: 452, endPoint x: 931, endPoint y: 447, distance: 94.0
click at [838, 452] on div at bounding box center [858, 475] width 123 height 89
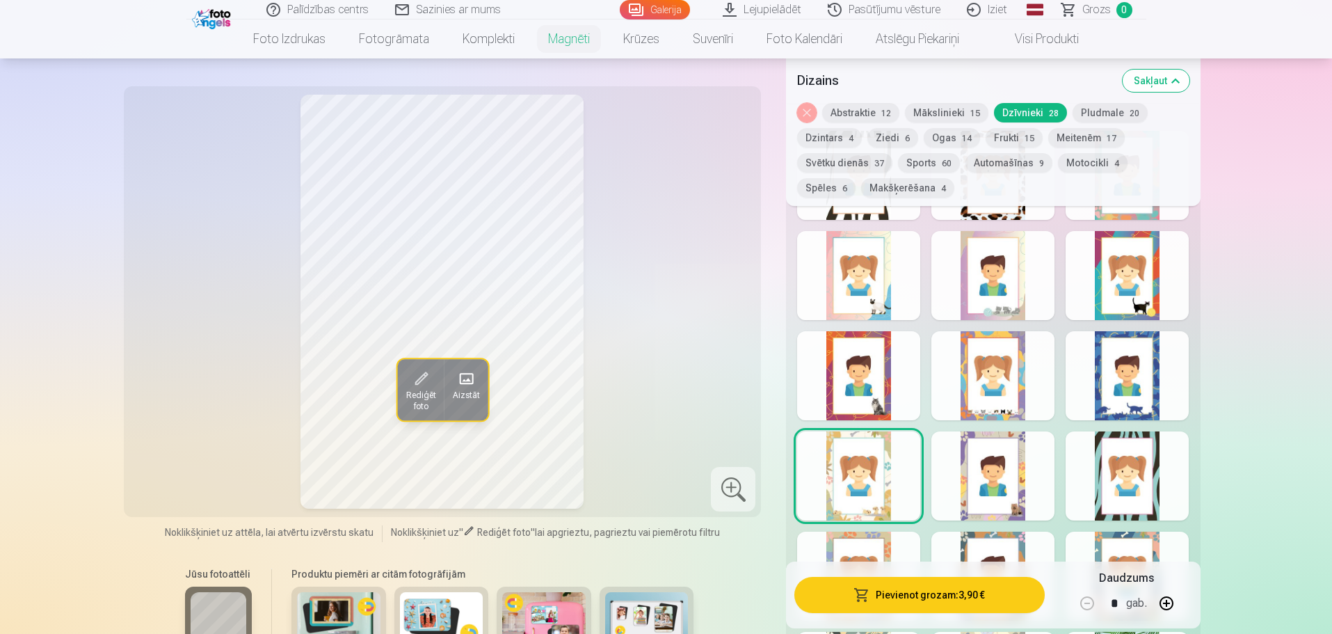
scroll to position [765, 0]
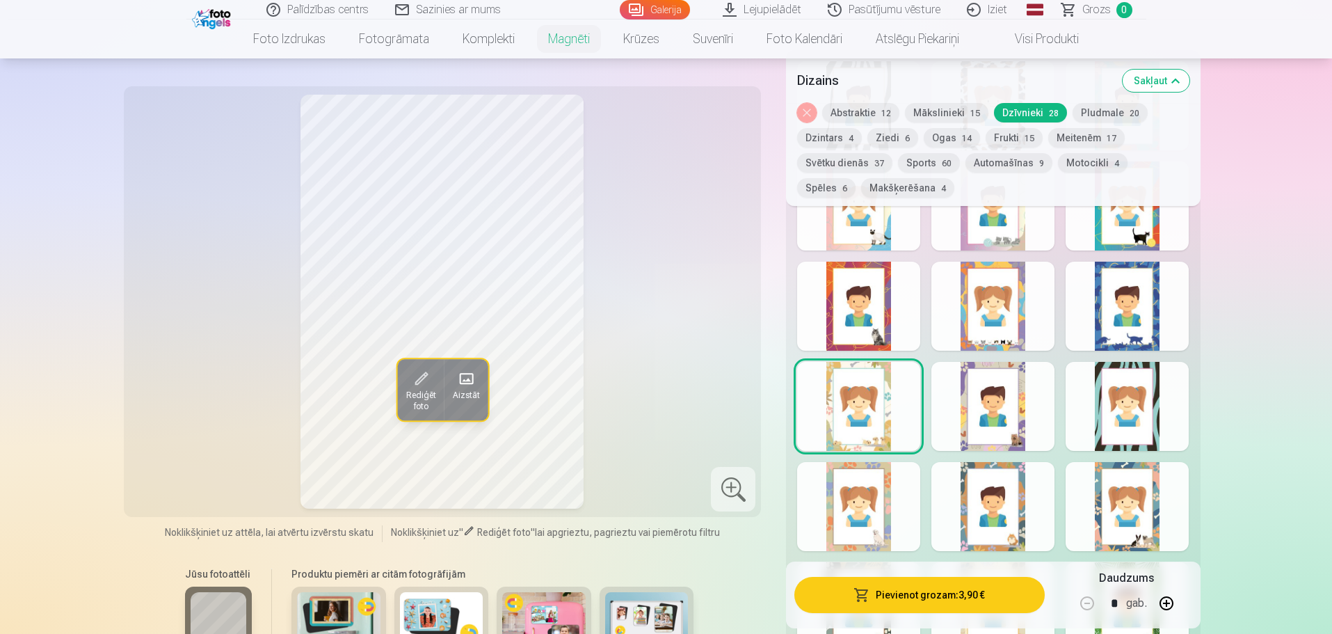
click at [862, 475] on div at bounding box center [858, 506] width 123 height 89
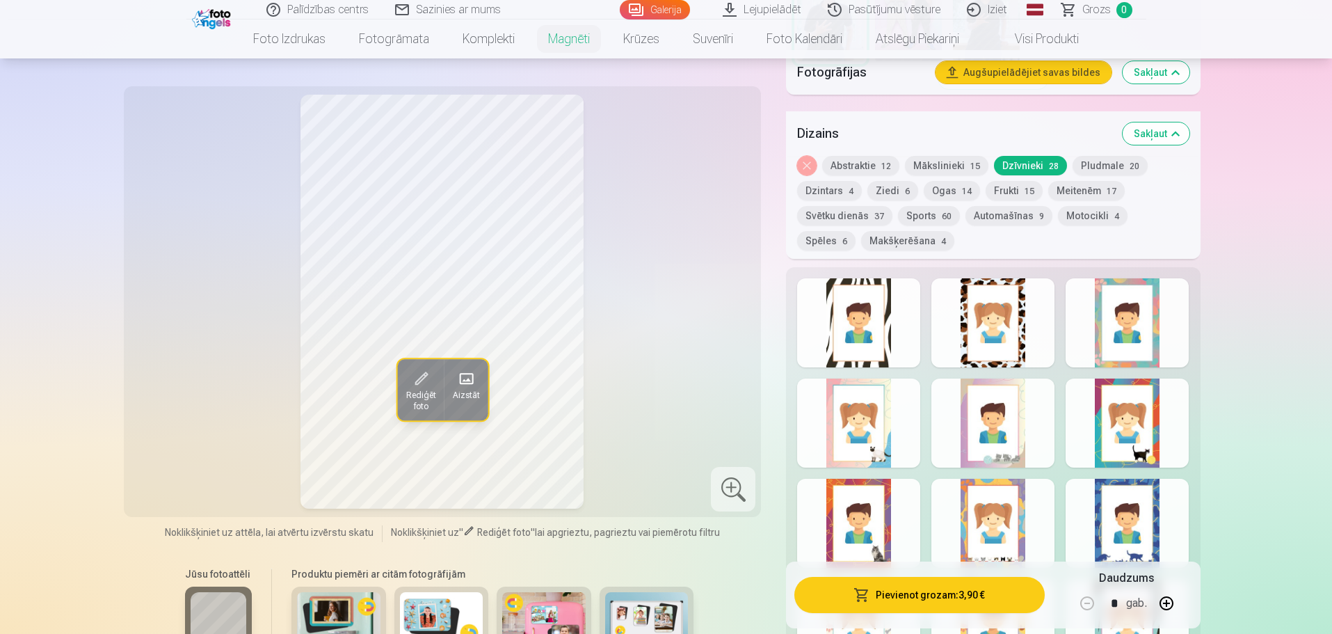
scroll to position [348, 0]
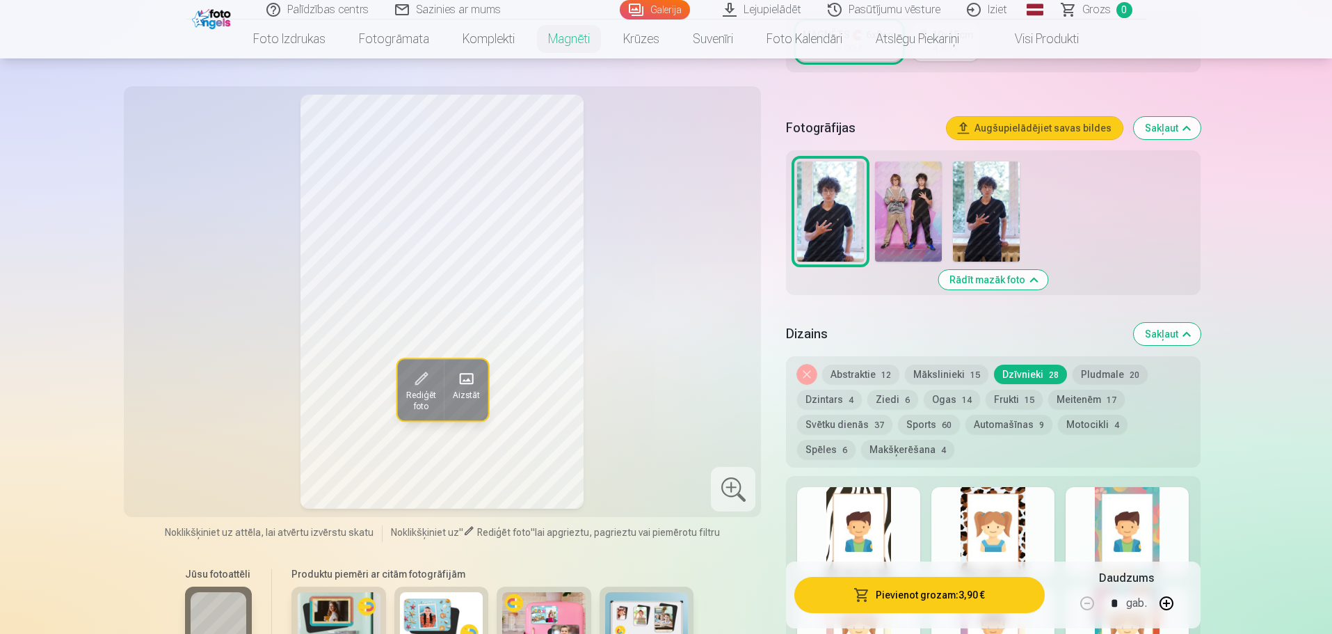
click at [886, 390] on button "Ziedi 6" at bounding box center [893, 399] width 51 height 19
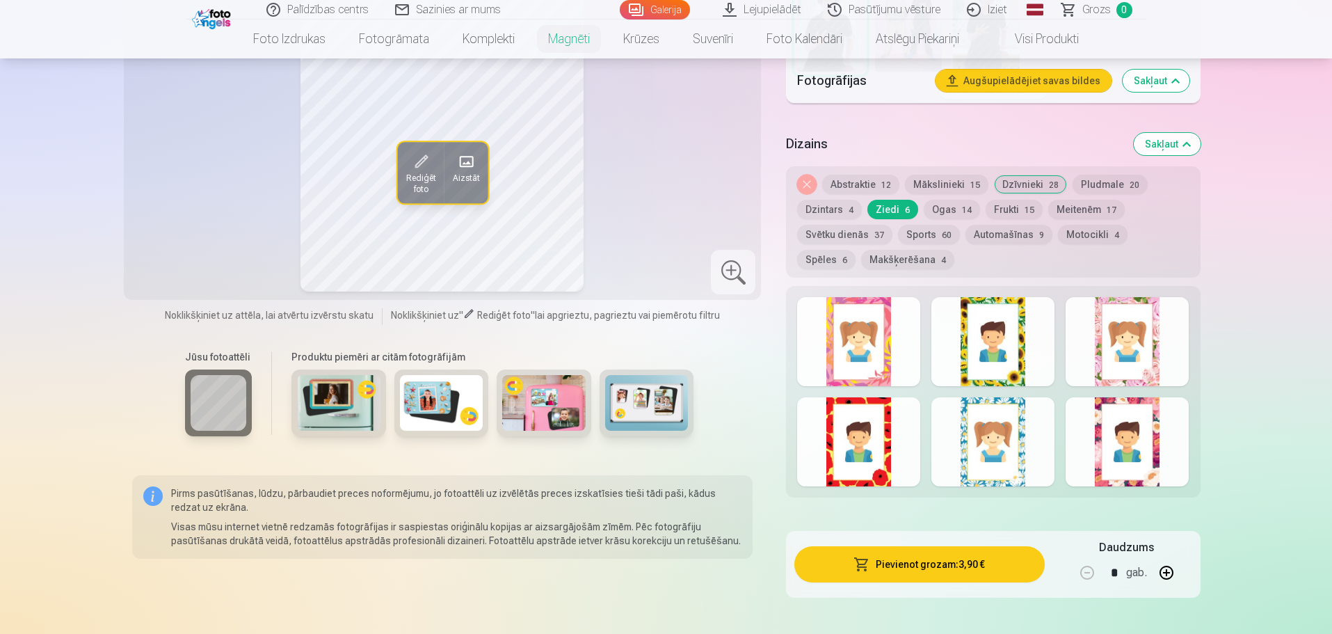
scroll to position [557, 0]
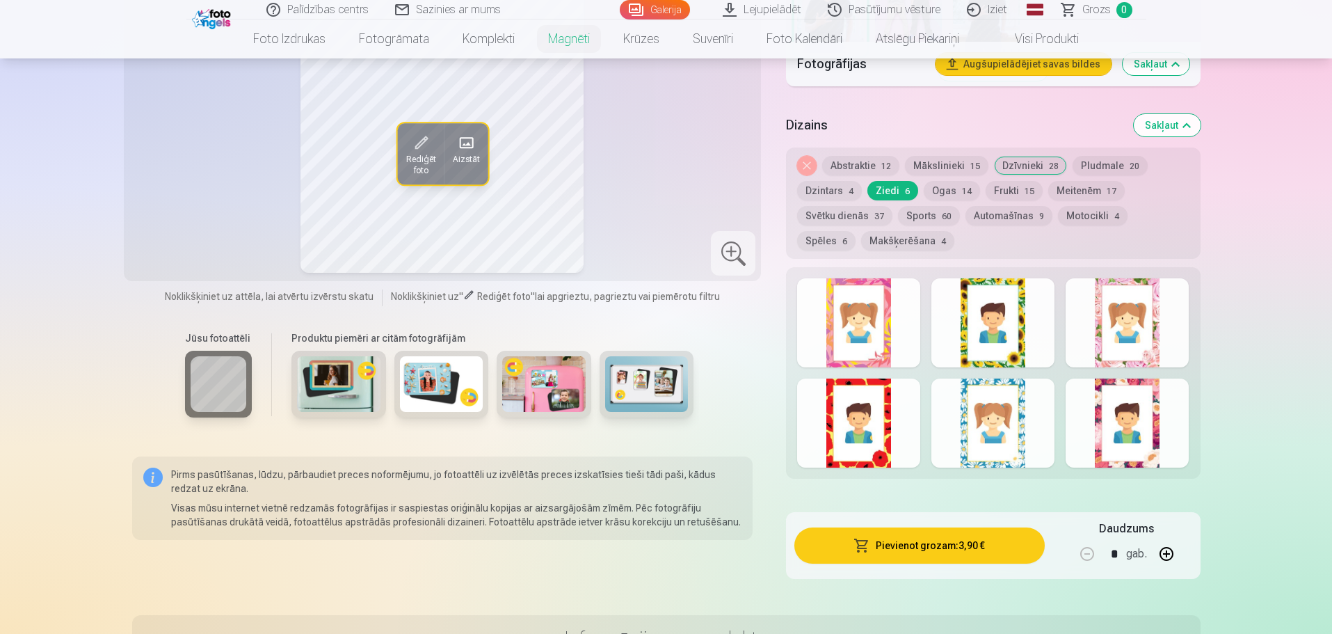
click at [1019, 439] on div at bounding box center [993, 422] width 123 height 89
click at [879, 408] on div at bounding box center [858, 422] width 123 height 89
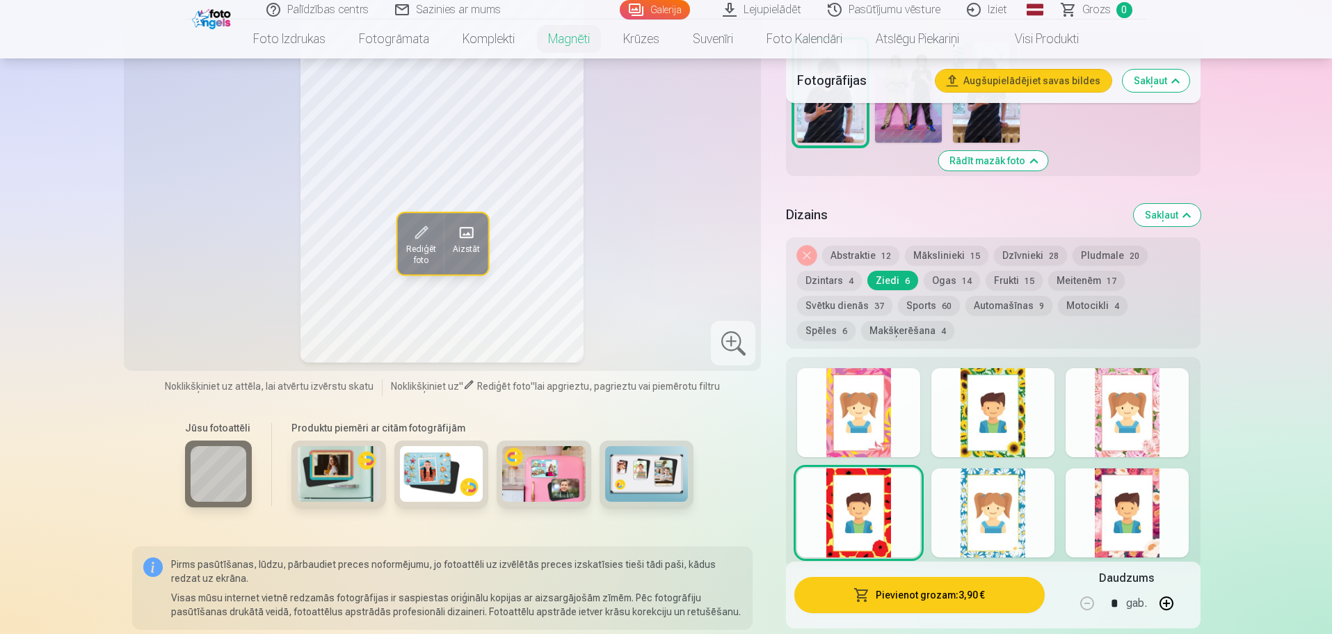
scroll to position [278, 0]
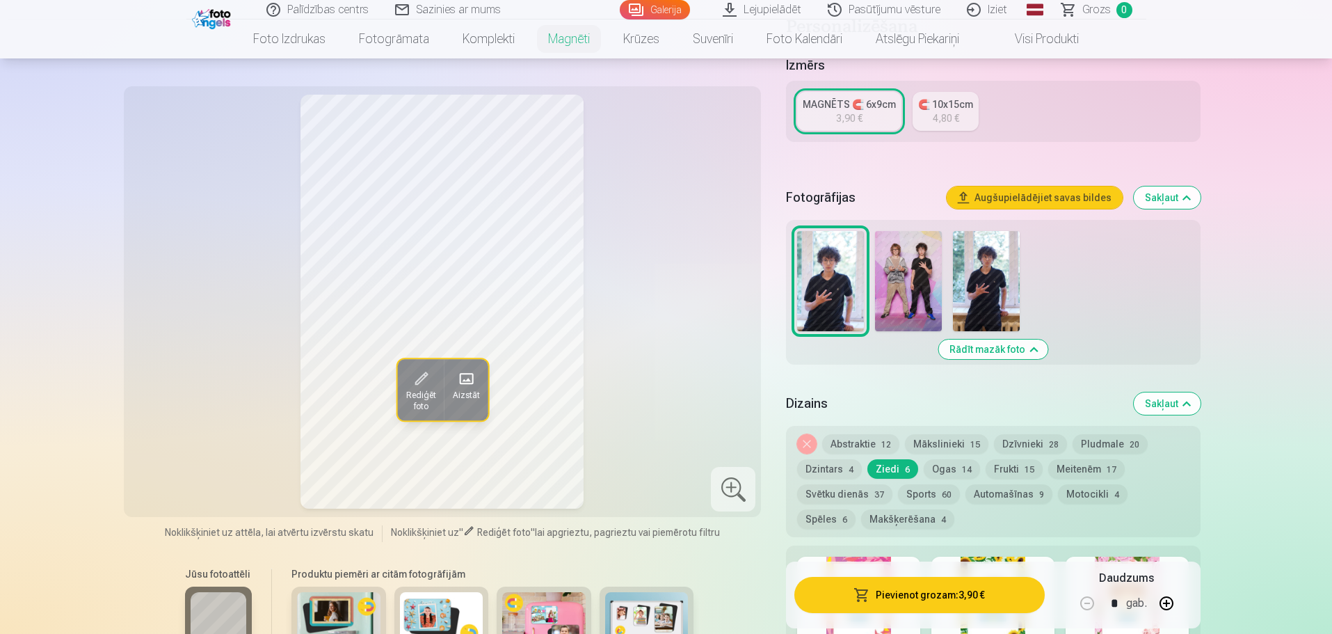
click at [986, 484] on button "Automašīnas 9" at bounding box center [1009, 493] width 87 height 19
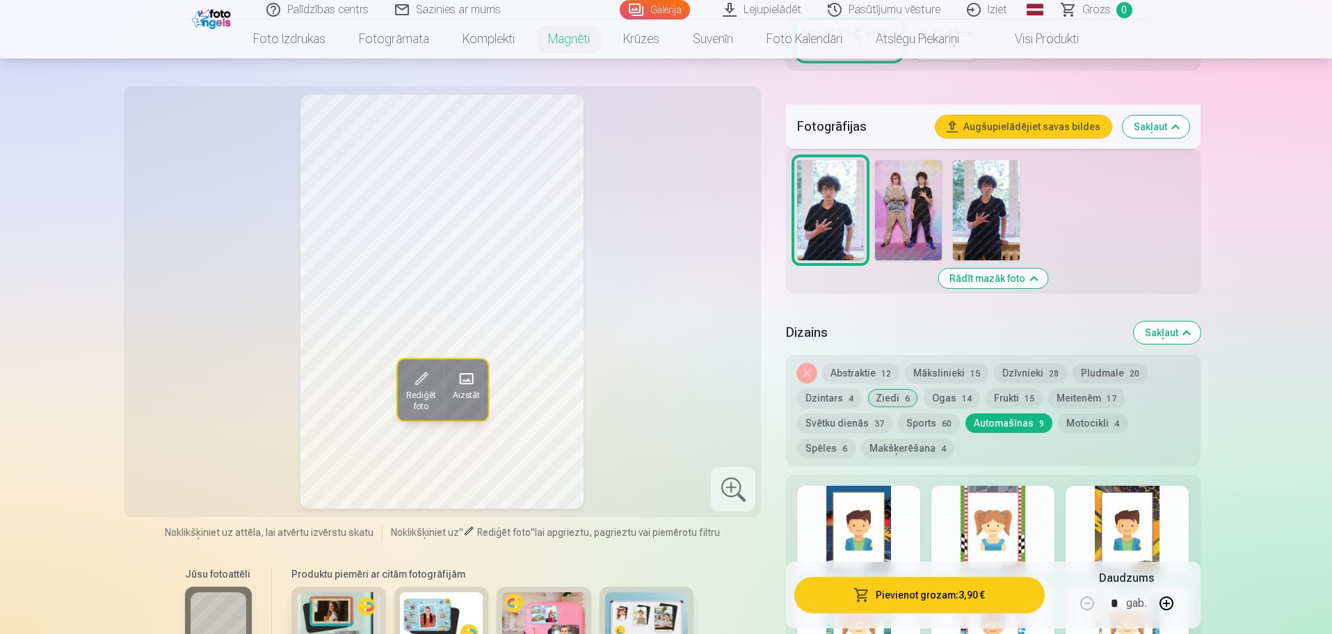
scroll to position [417, 0]
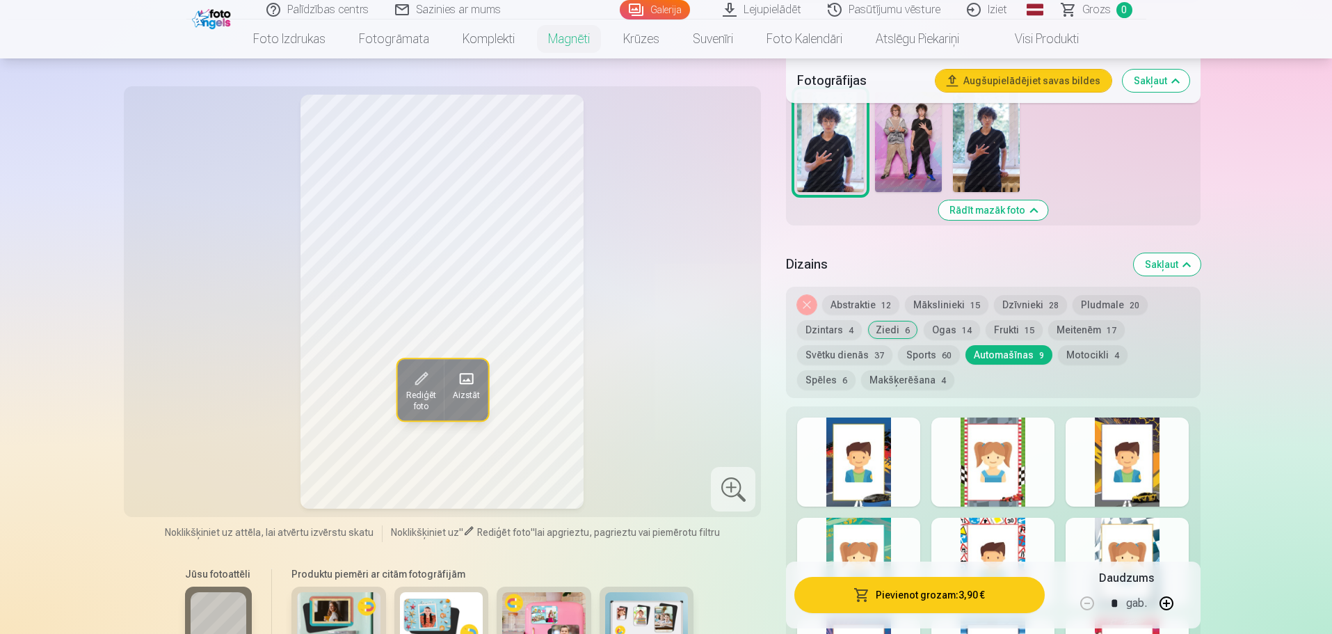
click at [1000, 466] on div at bounding box center [993, 461] width 123 height 89
click at [836, 466] on div at bounding box center [858, 461] width 123 height 89
click at [1095, 474] on div at bounding box center [1127, 461] width 123 height 89
click at [936, 330] on div "Noņemiet dizainu Abstraktie 12 Mākslinieki 15 Dzīvnieki 28 Pludmale 20 Dzintars…" at bounding box center [993, 342] width 414 height 111
click at [935, 345] on button "Sports 60" at bounding box center [929, 354] width 62 height 19
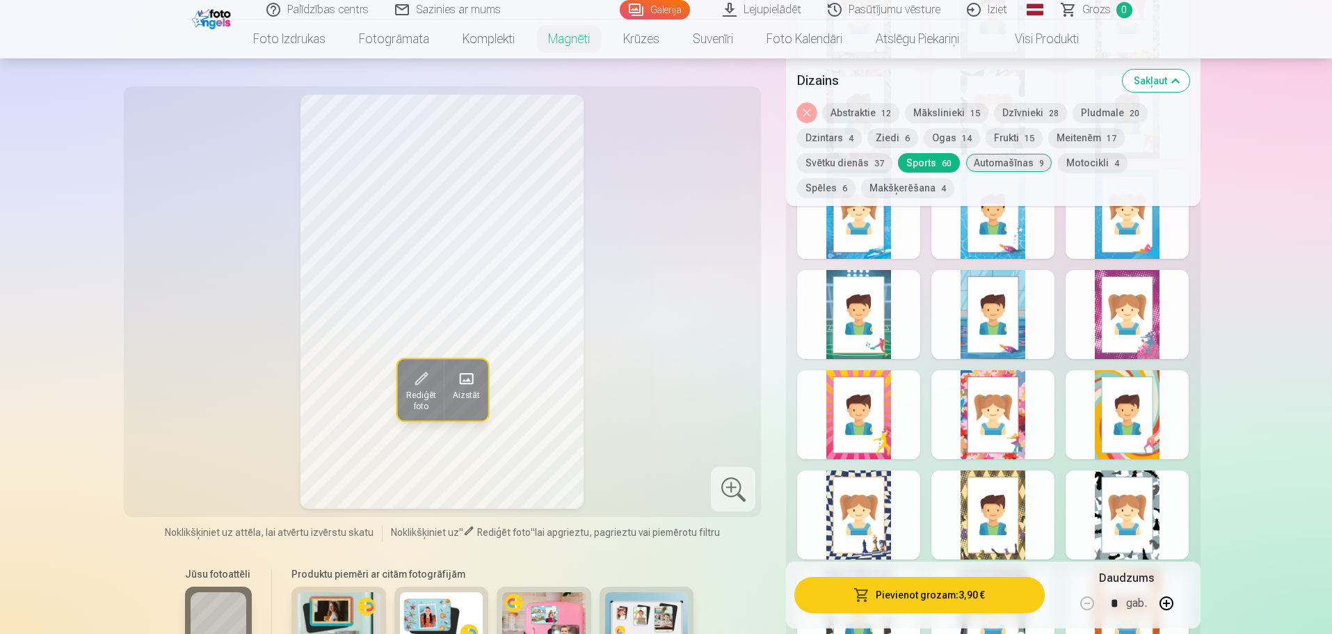
scroll to position [1809, 0]
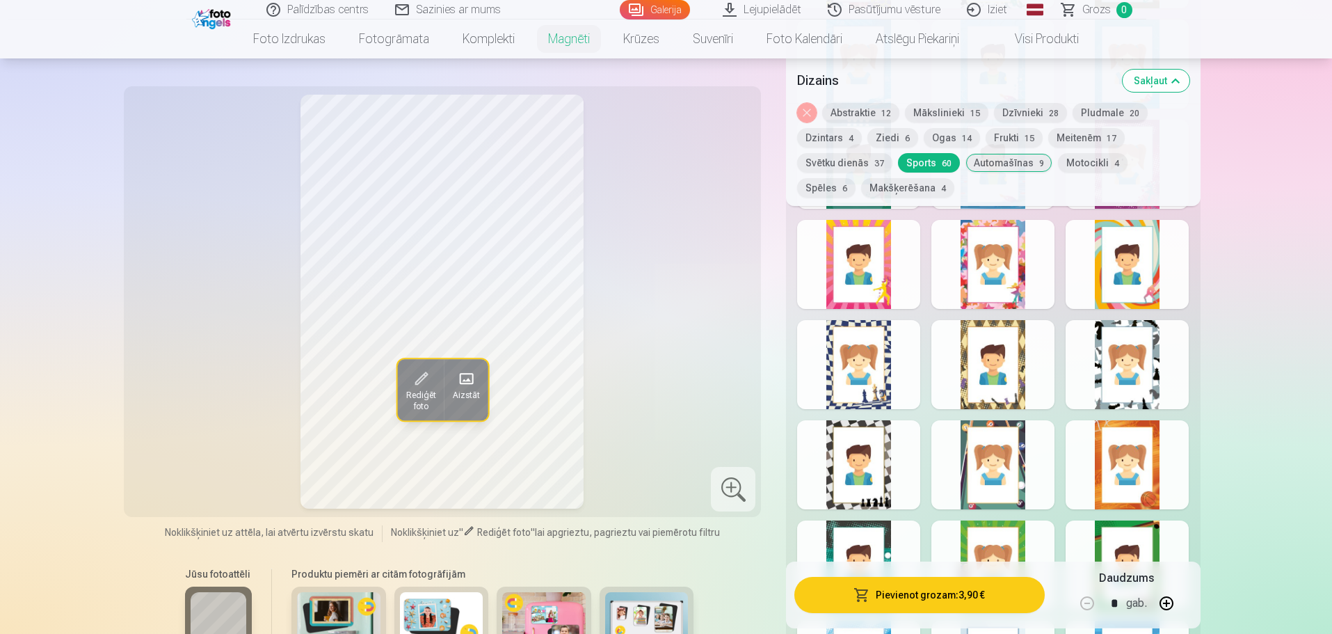
click at [1131, 459] on div at bounding box center [1127, 464] width 123 height 89
click at [1137, 467] on div at bounding box center [1127, 464] width 123 height 89
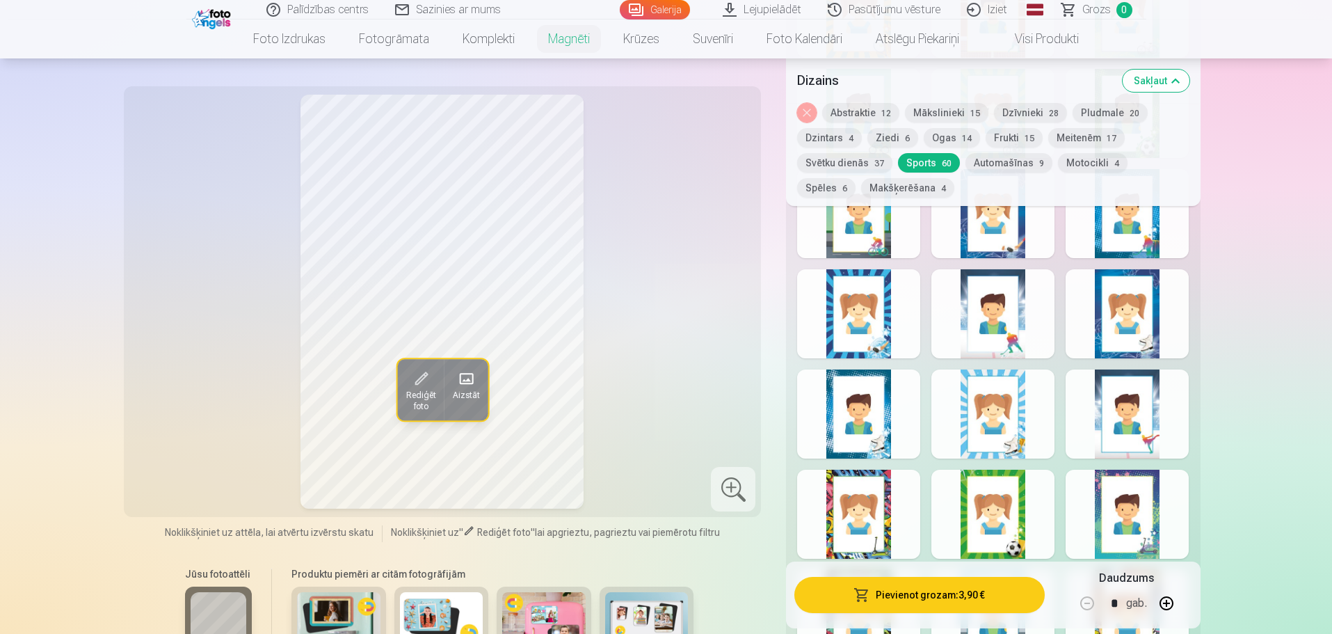
scroll to position [696, 0]
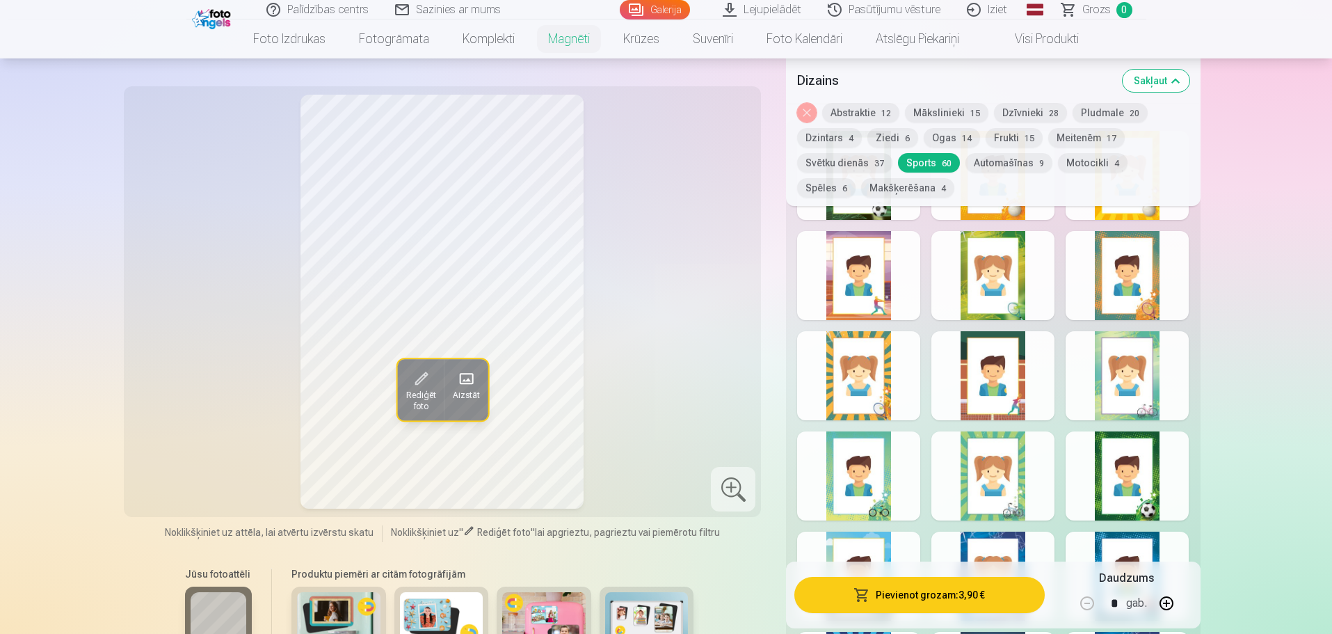
click at [874, 104] on button "Abstraktie 12" at bounding box center [860, 112] width 77 height 19
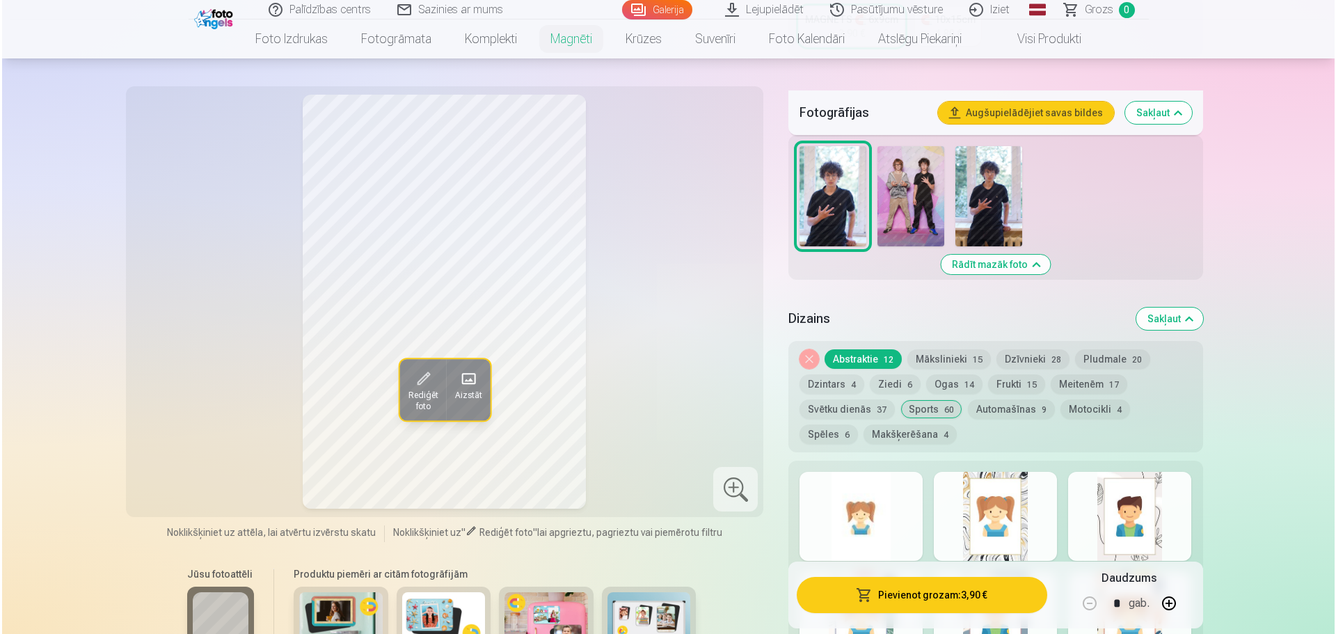
scroll to position [487, 0]
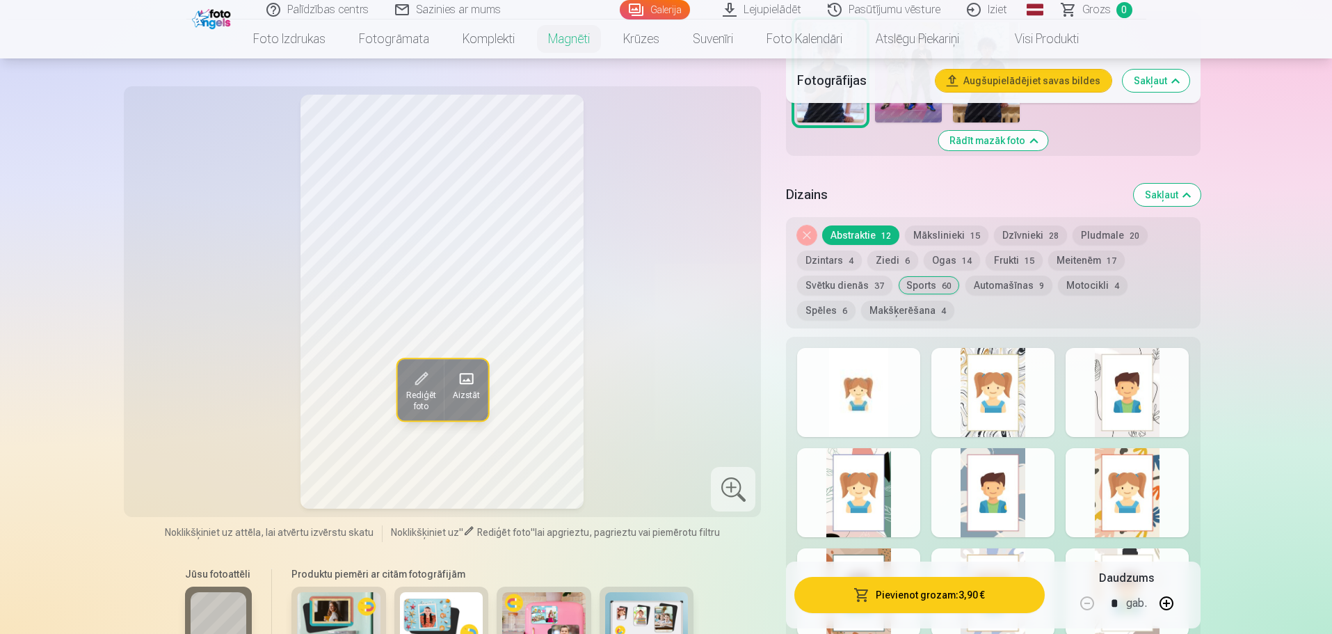
click at [897, 355] on div at bounding box center [858, 392] width 123 height 89
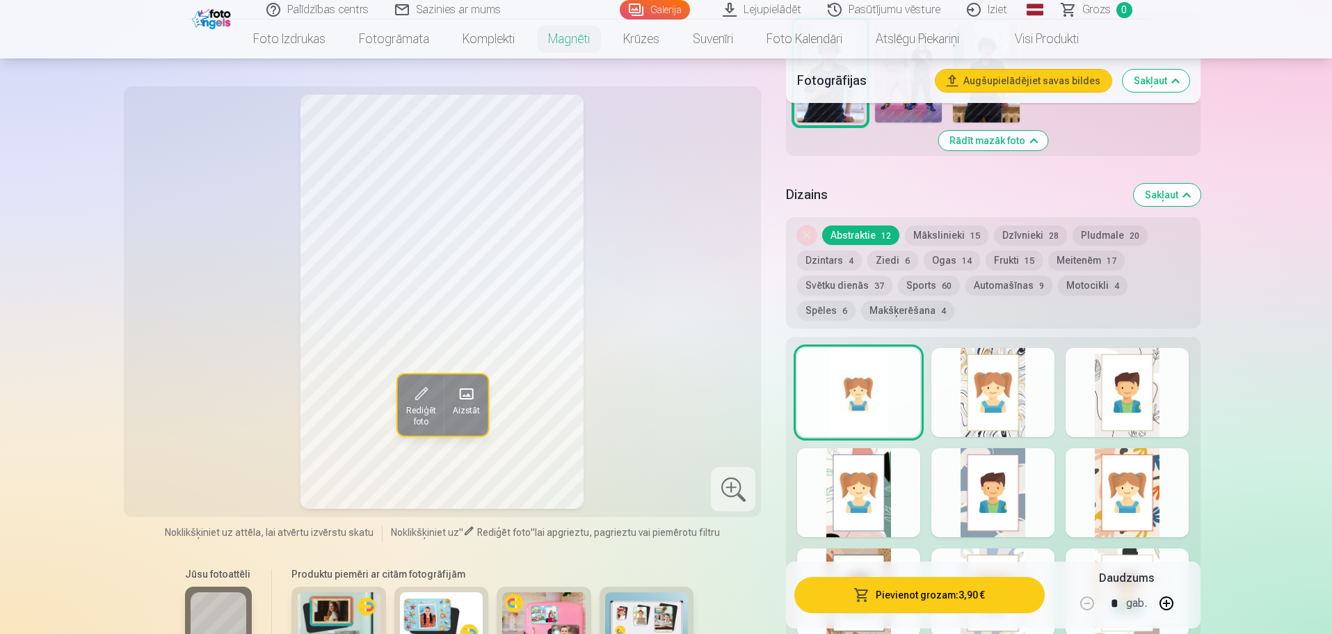
click at [961, 597] on button "Pievienot grozam : 3,90 €" at bounding box center [920, 595] width 250 height 36
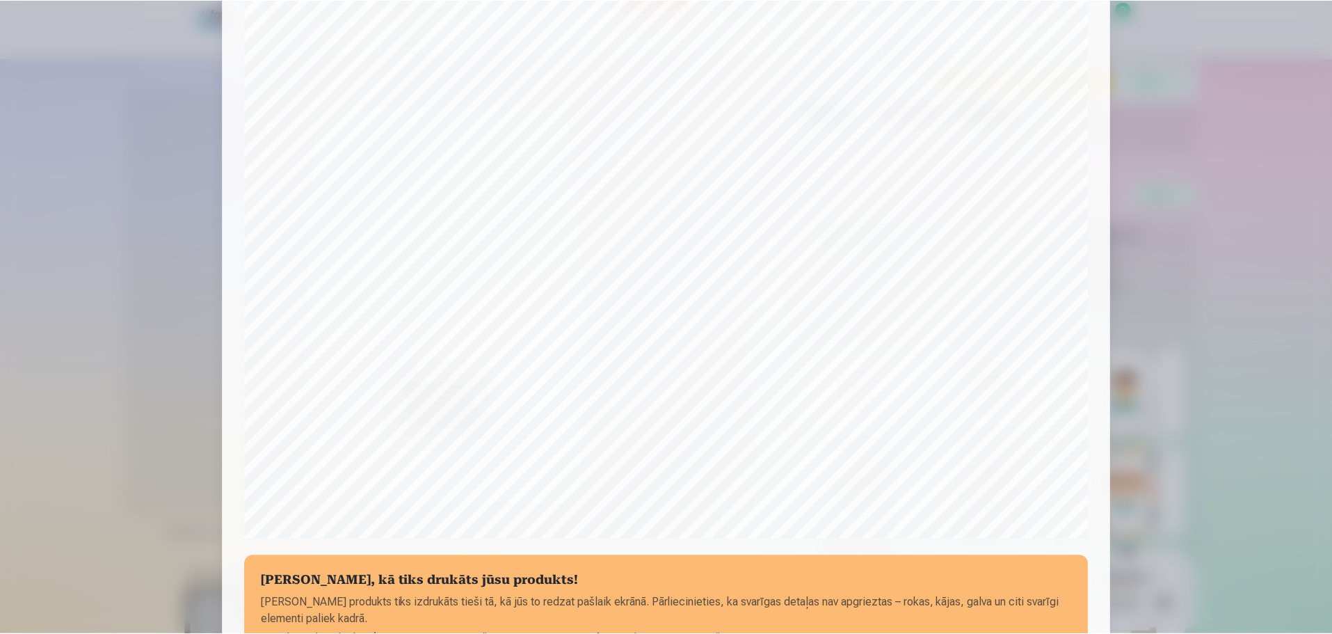
scroll to position [298, 0]
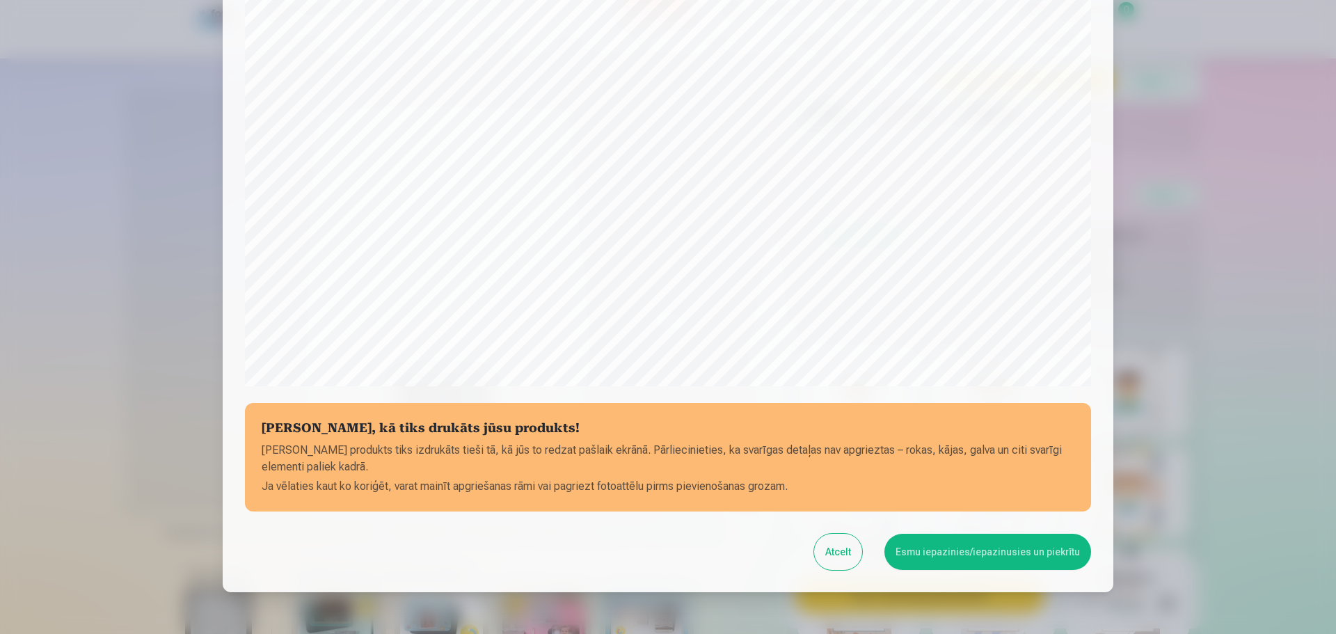
click at [977, 544] on button "Esmu iepazinies/iepazinusies un piekrītu" at bounding box center [987, 552] width 207 height 36
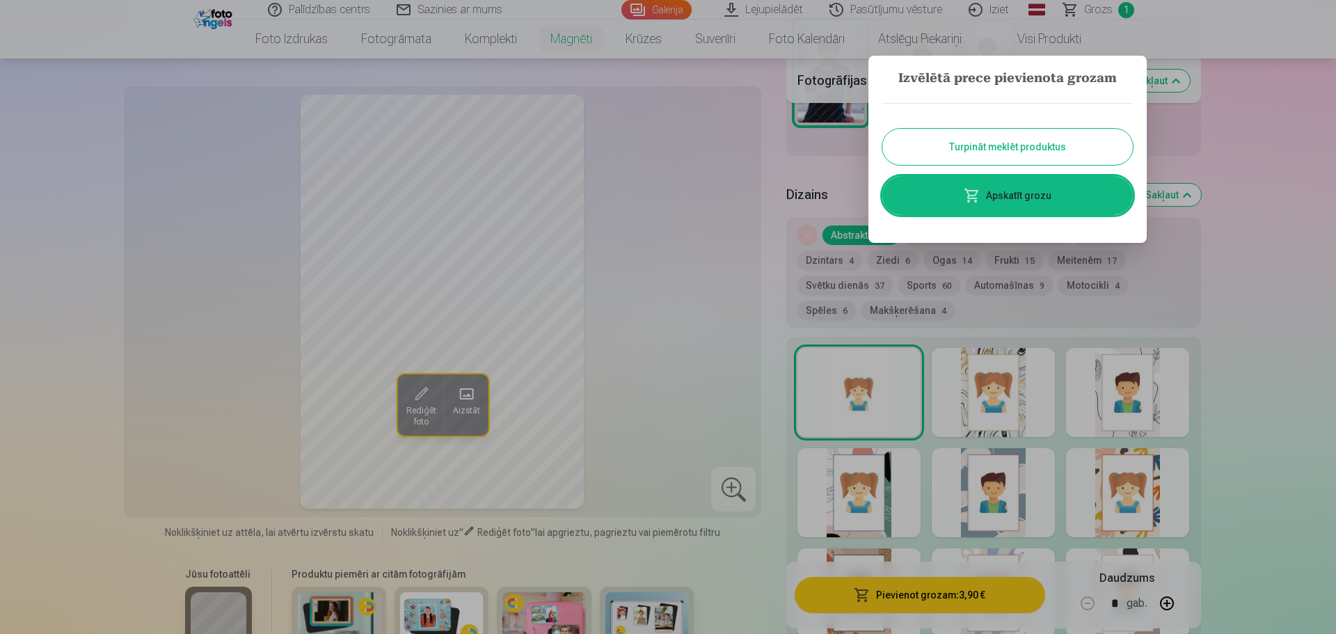
click at [907, 158] on button "Turpināt meklēt produktus" at bounding box center [1007, 147] width 250 height 36
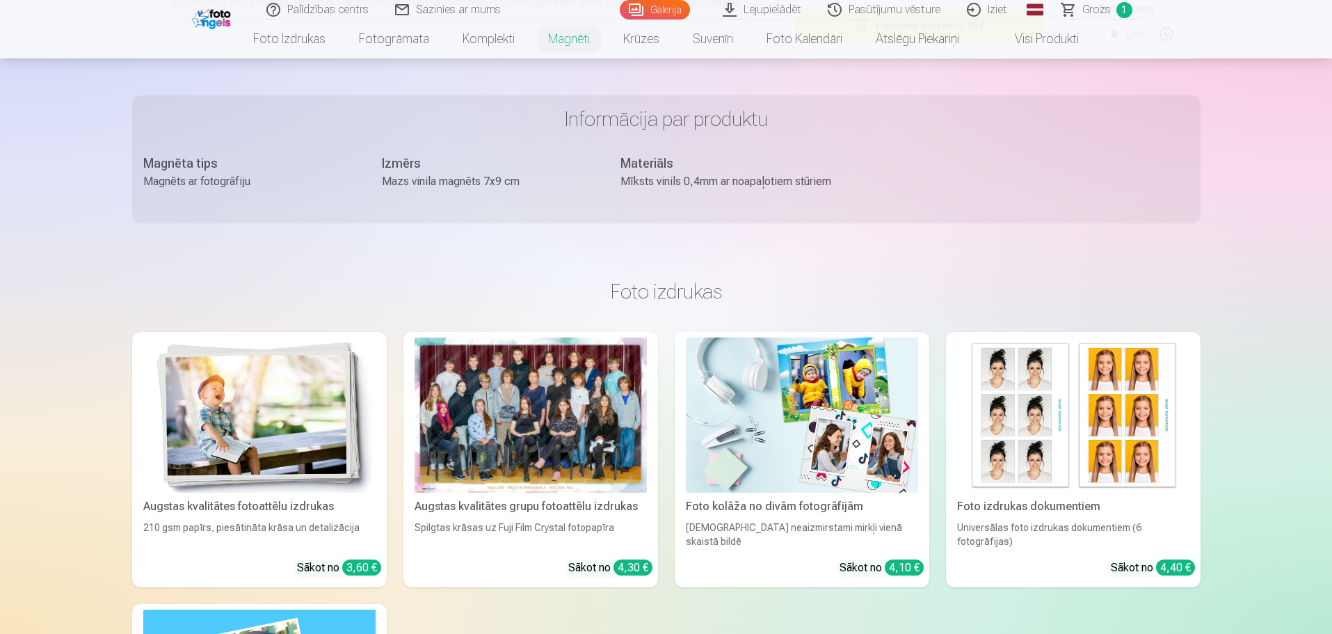
scroll to position [1391, 0]
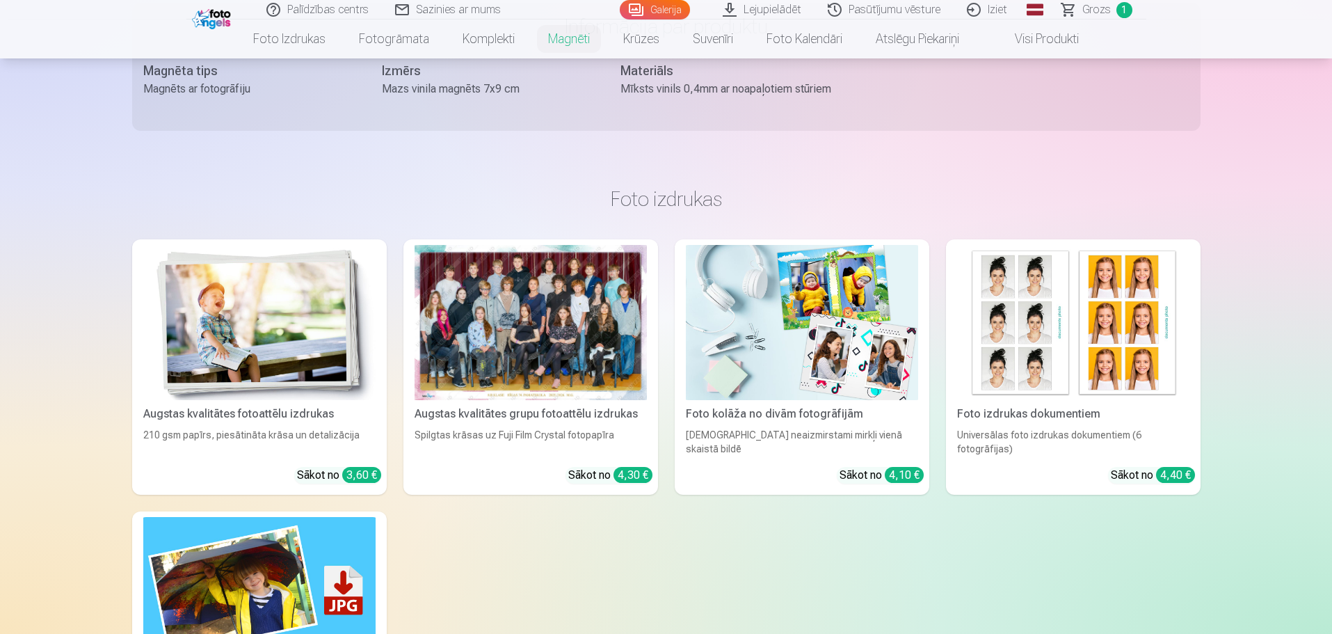
click at [580, 296] on div at bounding box center [531, 322] width 232 height 155
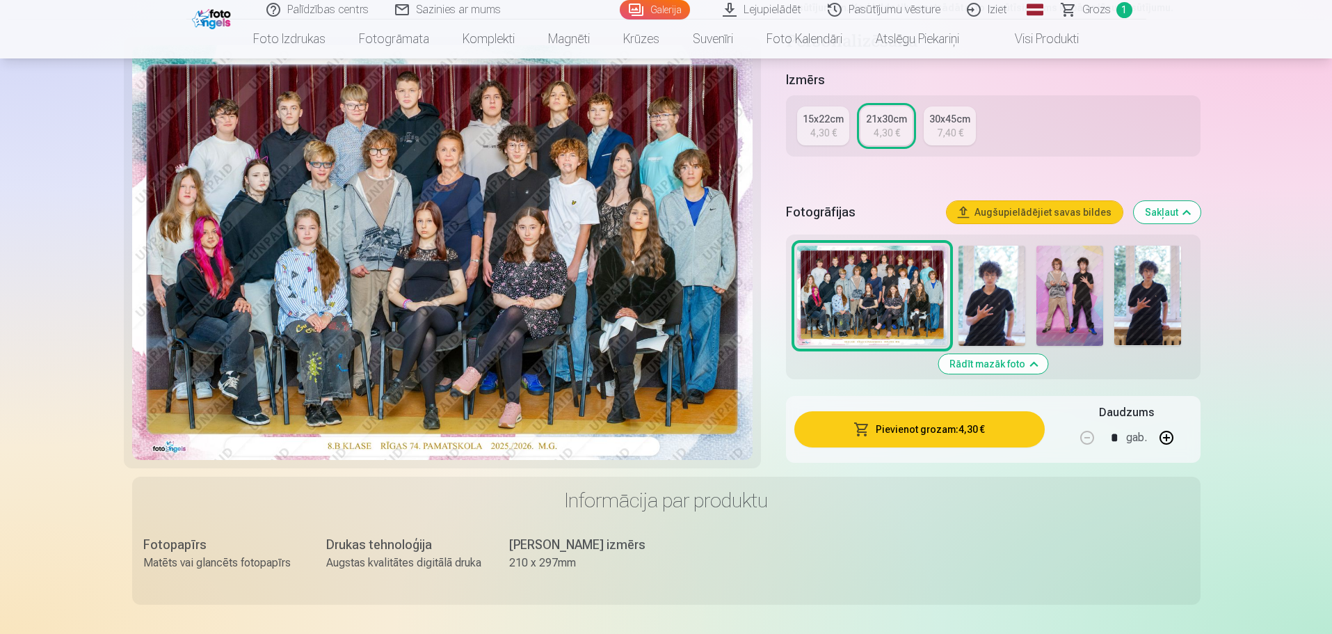
scroll to position [348, 0]
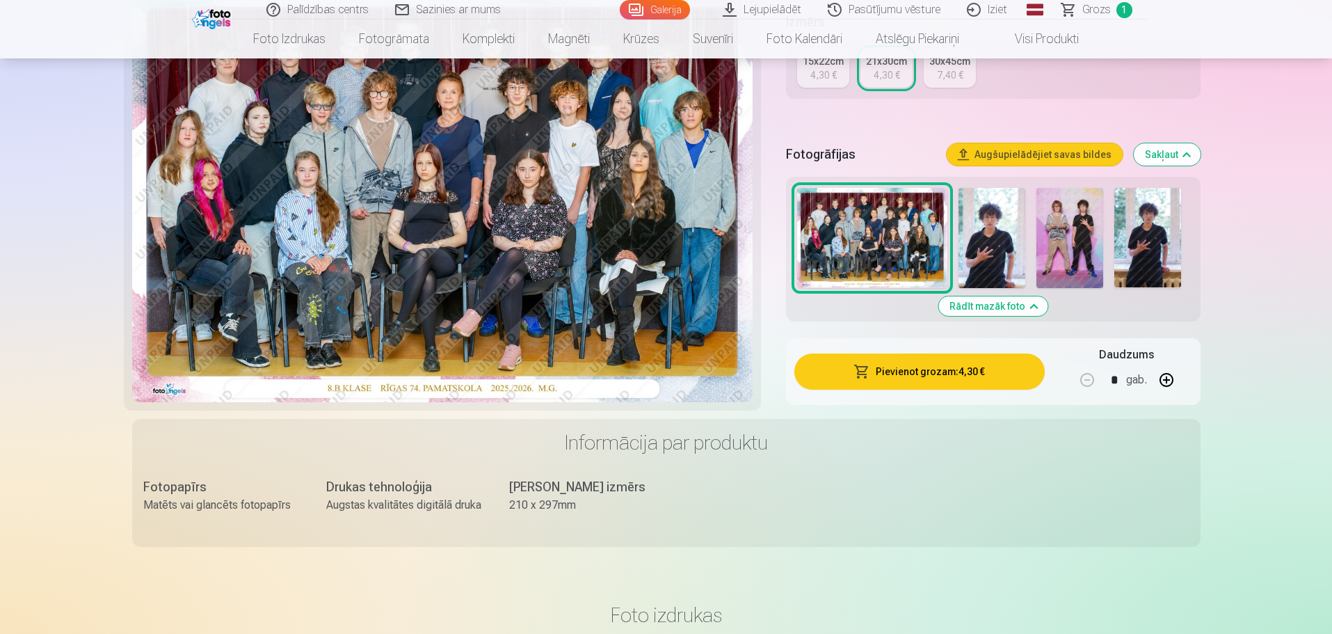
click at [966, 371] on button "Pievienot grozam : 4,30 €" at bounding box center [920, 371] width 250 height 36
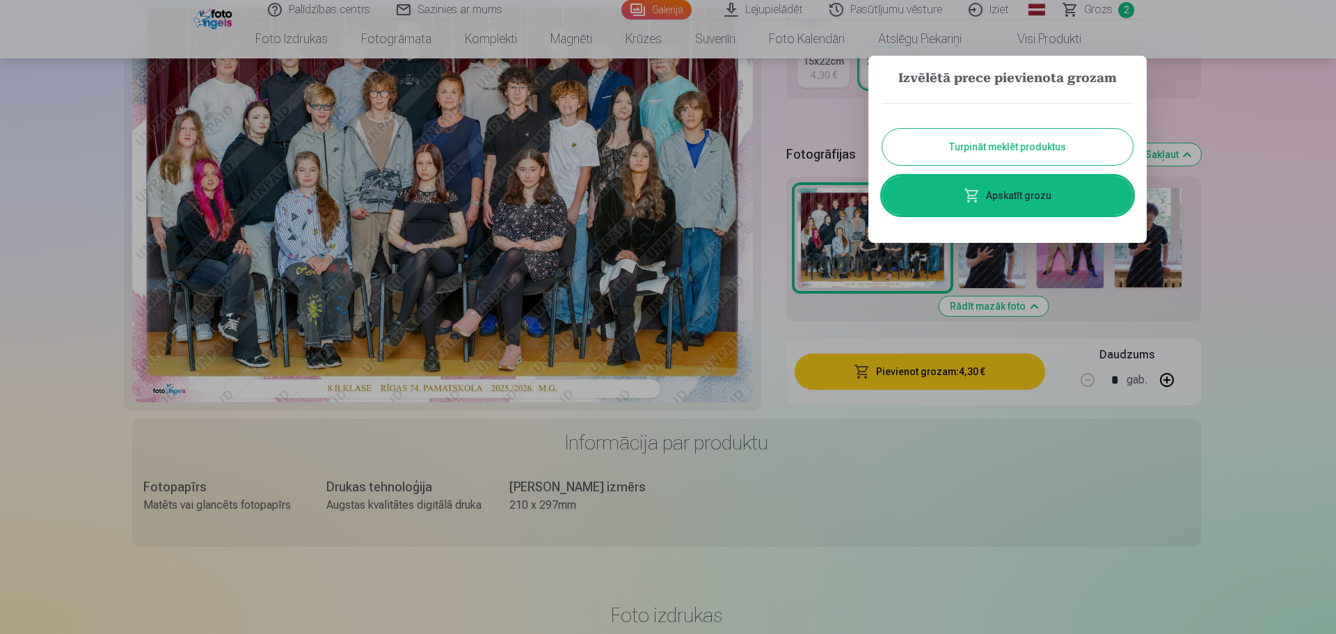
click at [1009, 149] on button "Turpināt meklēt produktus" at bounding box center [1007, 147] width 250 height 36
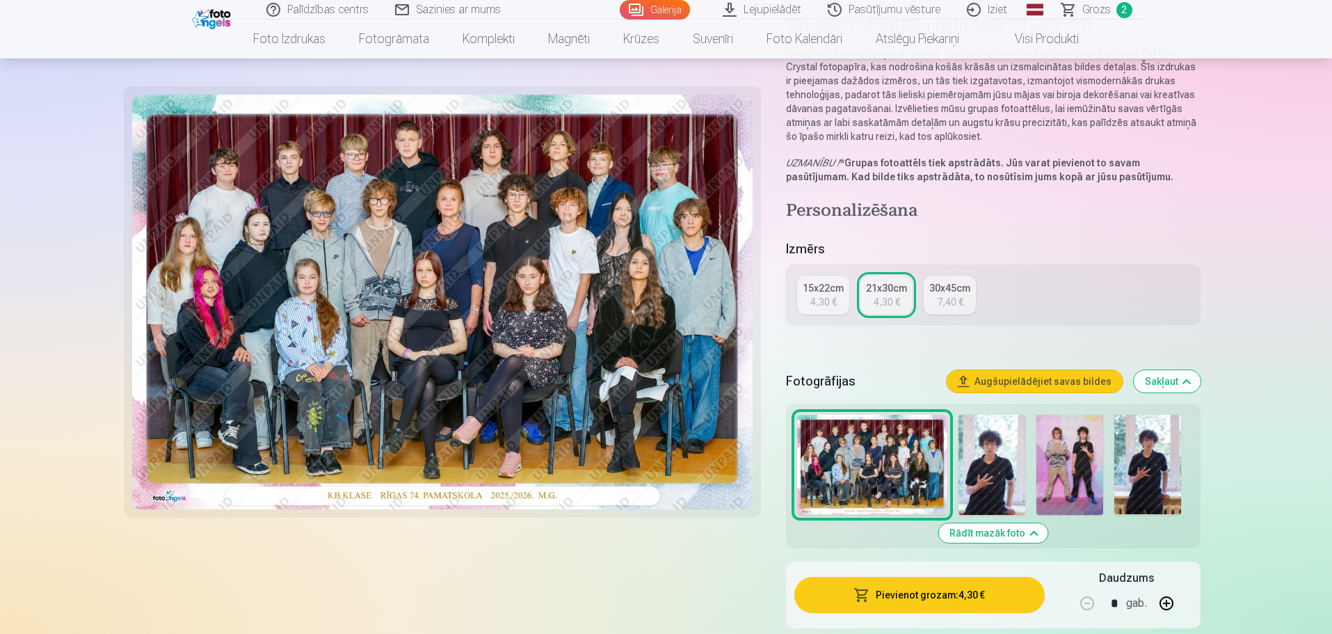
scroll to position [0, 0]
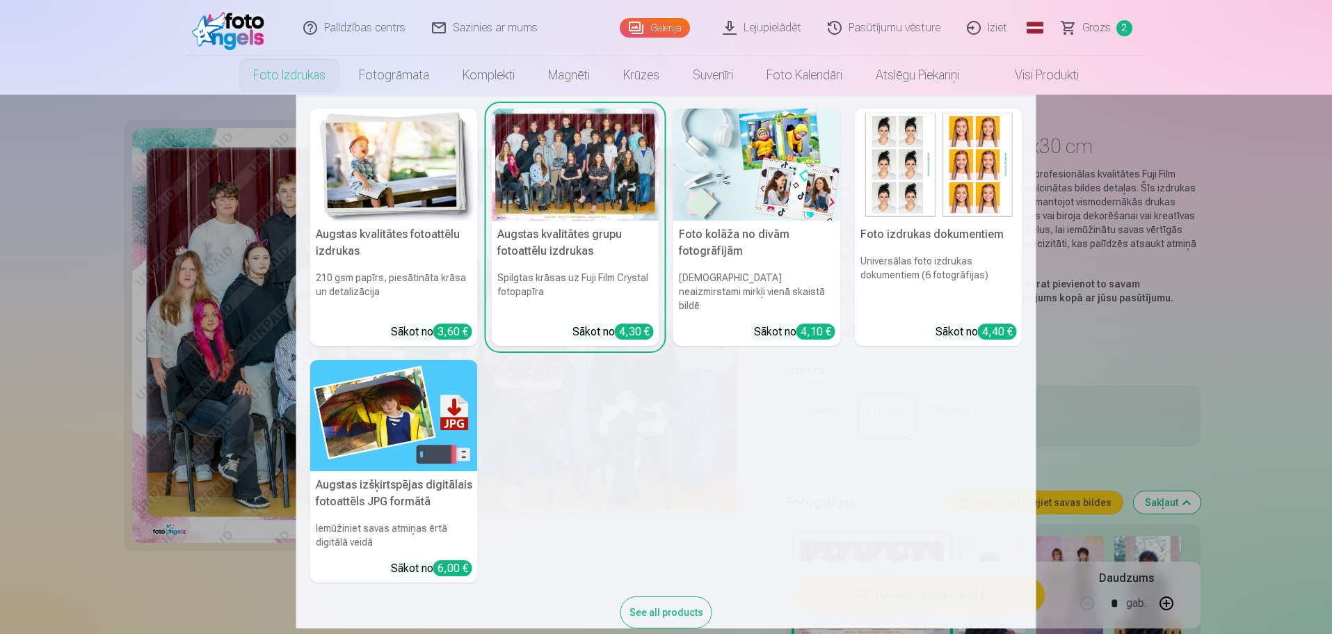
click at [354, 516] on h6 "Iemūžiniet savas atmiņas ērtā digitālā veidā" at bounding box center [394, 535] width 168 height 39
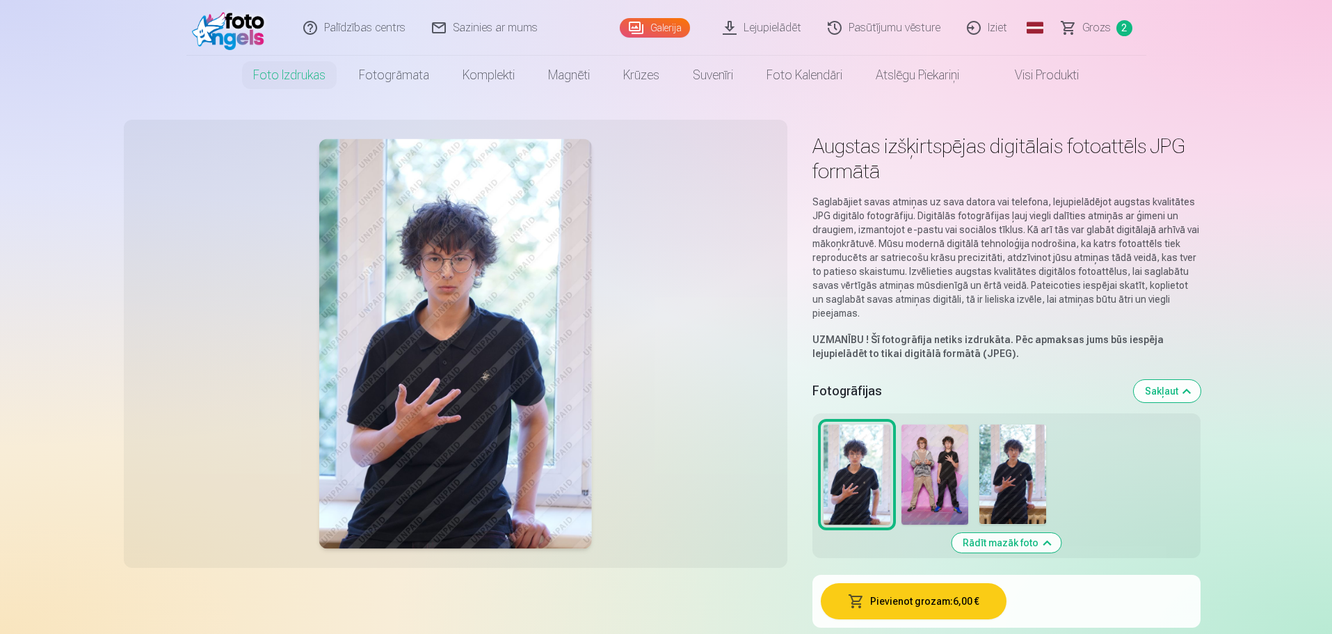
click at [980, 593] on button "Pievienot grozam : 6,00 €" at bounding box center [914, 601] width 186 height 36
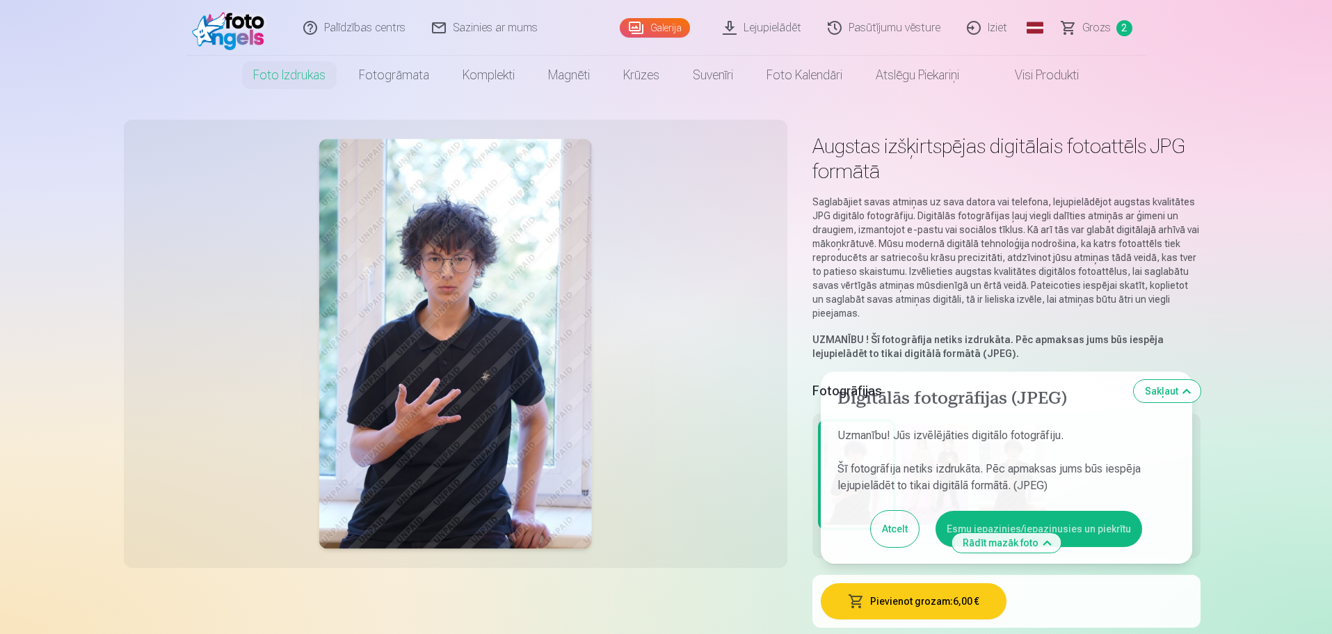
click at [955, 518] on button "Esmu iepazinies/iepazinusies un piekrītu" at bounding box center [1039, 529] width 207 height 36
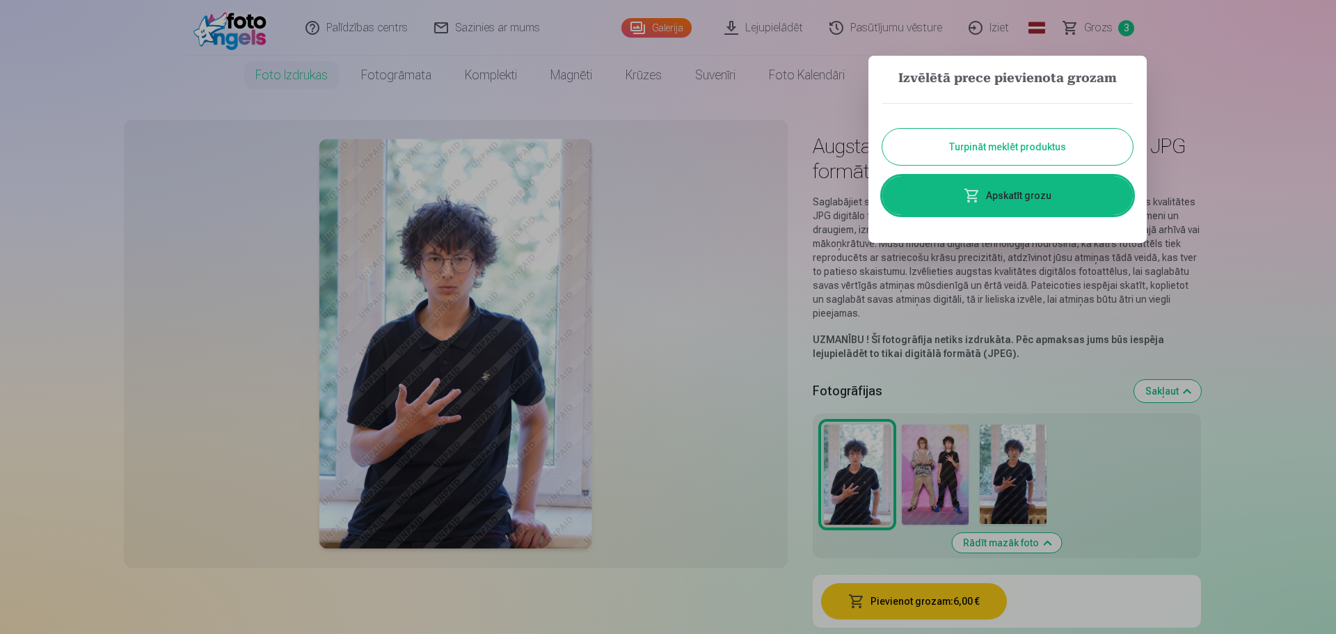
click at [991, 154] on button "Turpināt meklēt produktus" at bounding box center [1007, 147] width 250 height 36
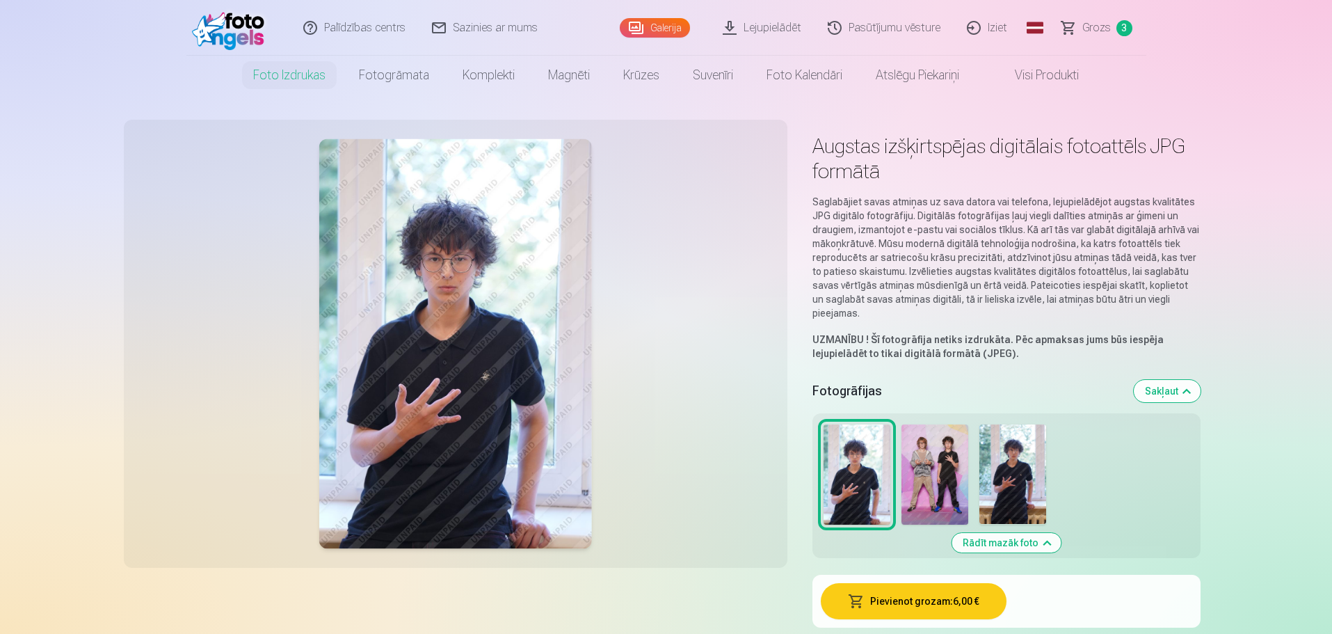
click at [952, 516] on img at bounding box center [935, 474] width 67 height 100
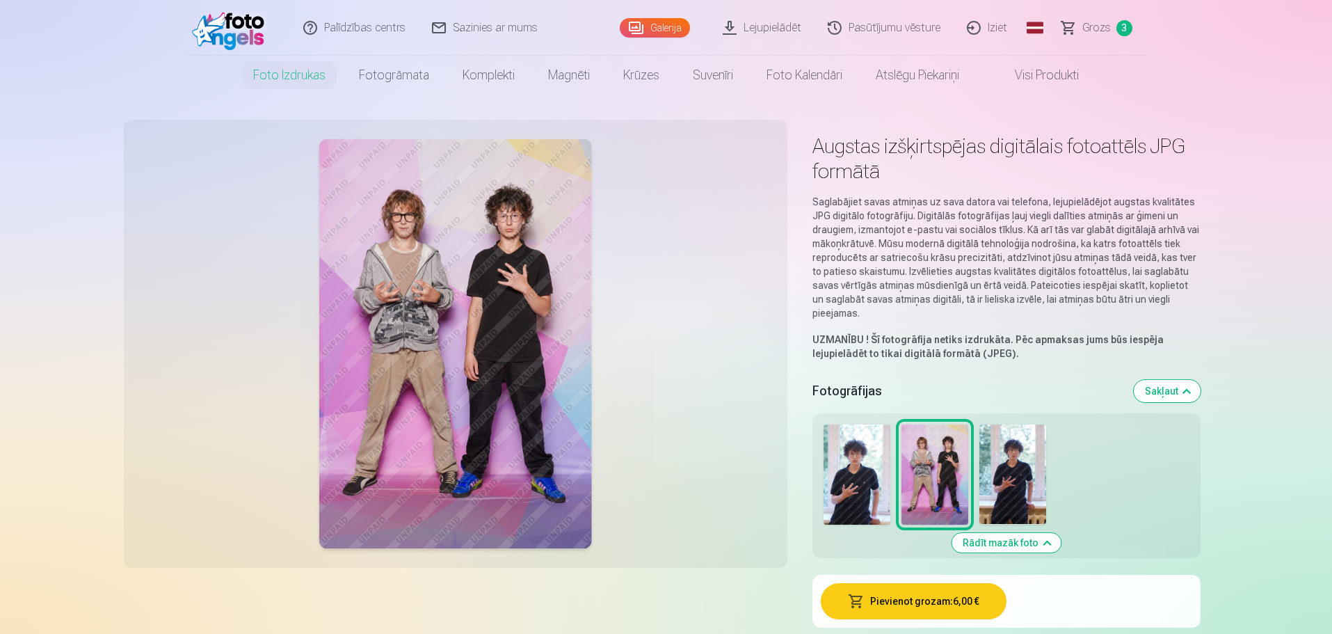
click at [939, 602] on button "Pievienot grozam : 6,00 €" at bounding box center [914, 601] width 186 height 36
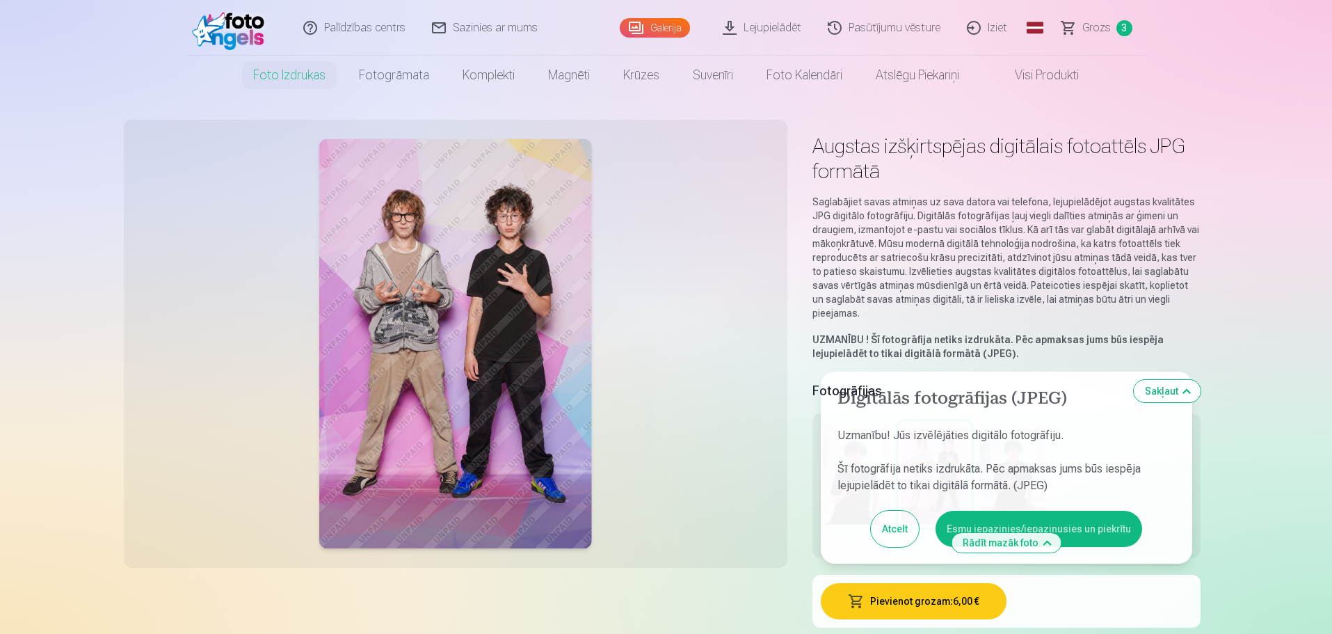
click at [952, 523] on button "Esmu iepazinies/iepazinusies un piekrītu" at bounding box center [1039, 529] width 207 height 36
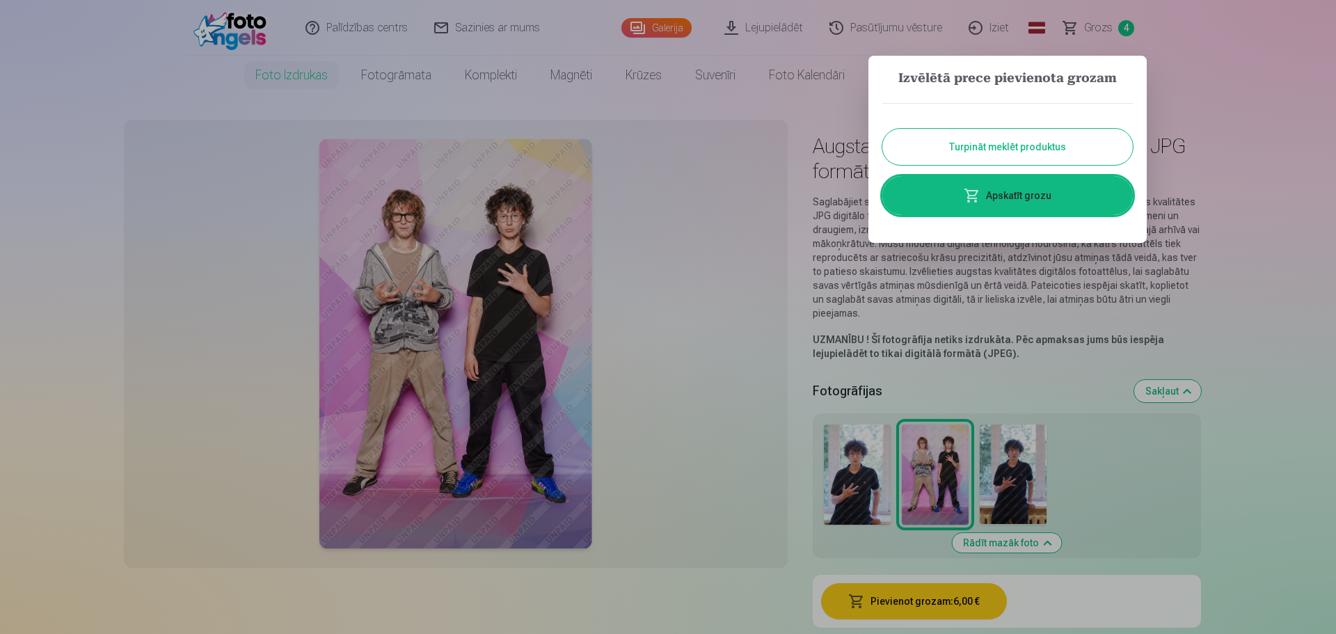
click at [973, 191] on span at bounding box center [972, 195] width 17 height 17
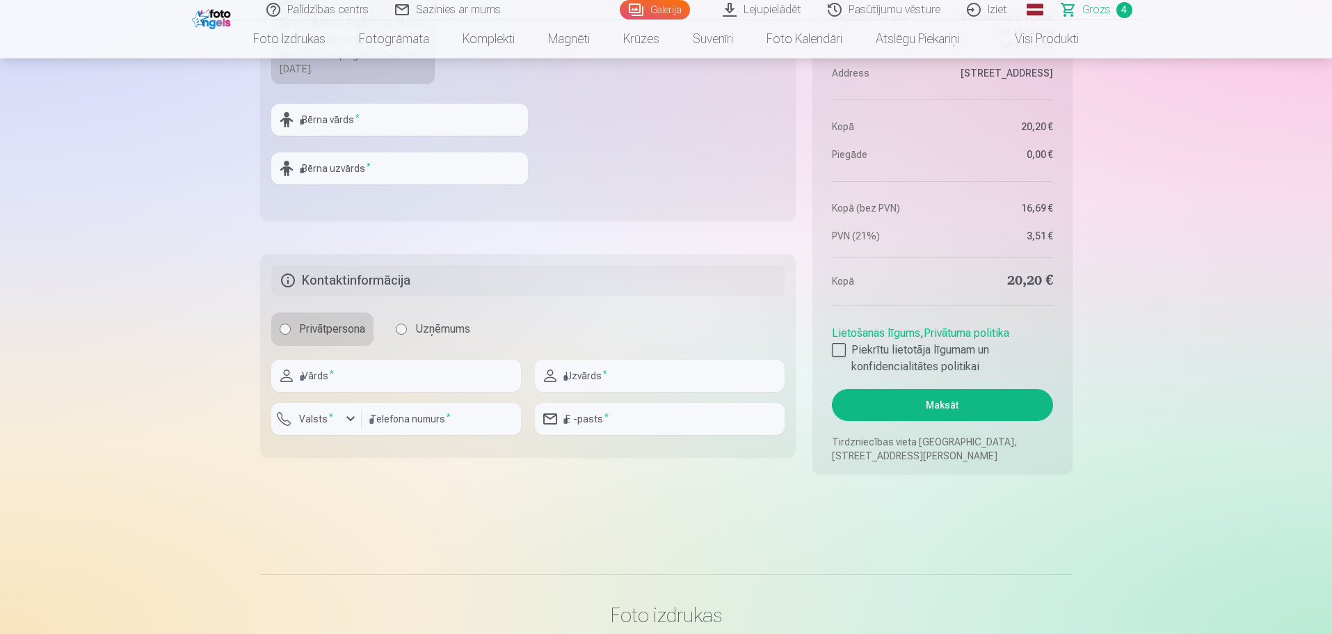
scroll to position [1044, 0]
click at [442, 374] on input "text" at bounding box center [396, 375] width 250 height 32
type input "********"
click at [648, 377] on input "text" at bounding box center [660, 375] width 250 height 32
type input "*******"
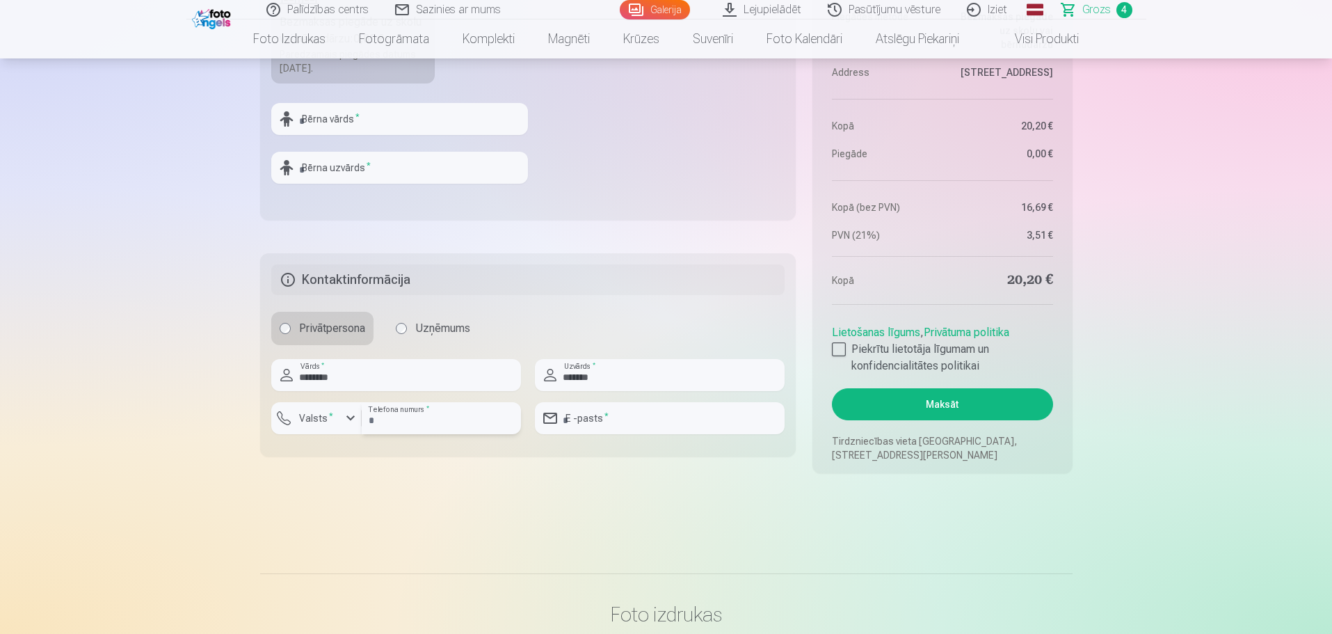
click at [439, 426] on input "number" at bounding box center [441, 418] width 159 height 32
type input "********"
click at [343, 420] on div "button" at bounding box center [350, 418] width 17 height 17
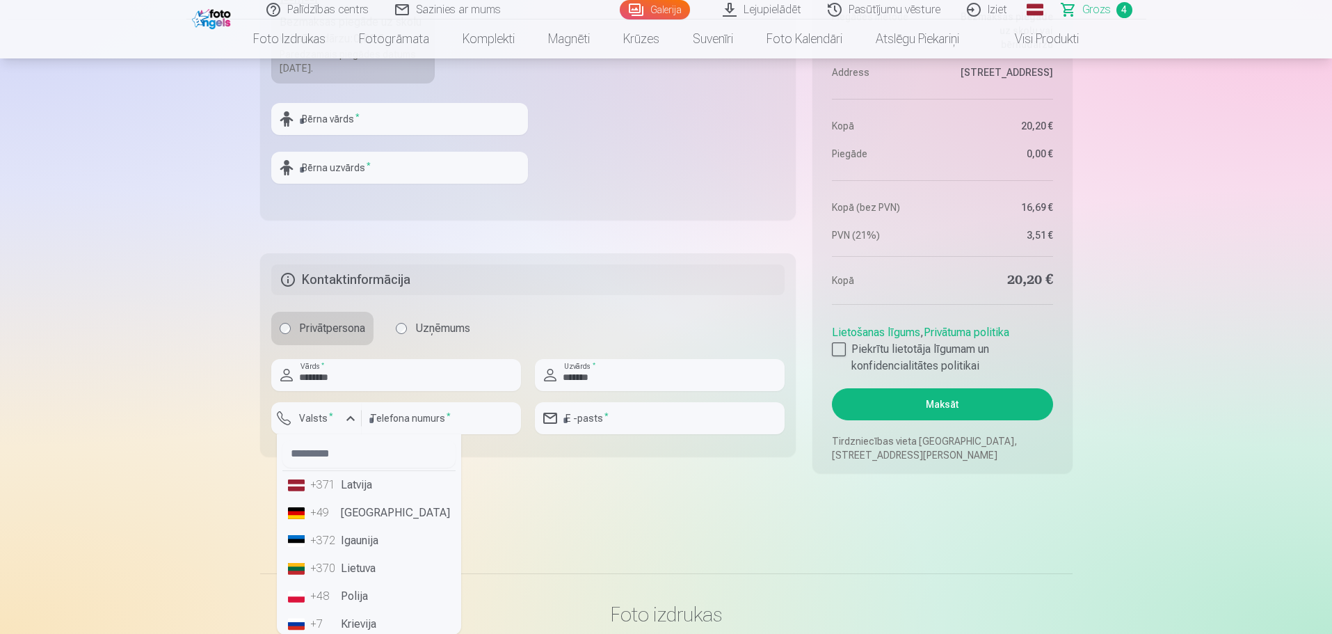
click at [344, 491] on li "+371 Latvija" at bounding box center [368, 485] width 173 height 28
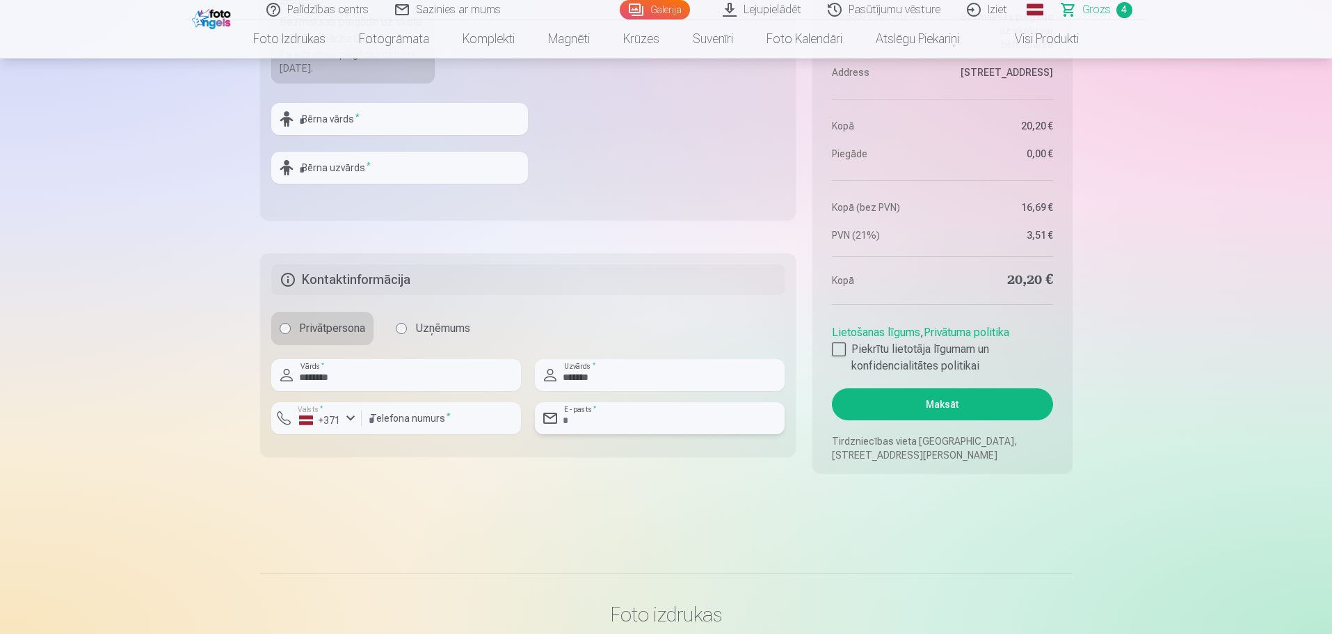
click at [683, 424] on input "email" at bounding box center [660, 418] width 250 height 32
type input "**********"
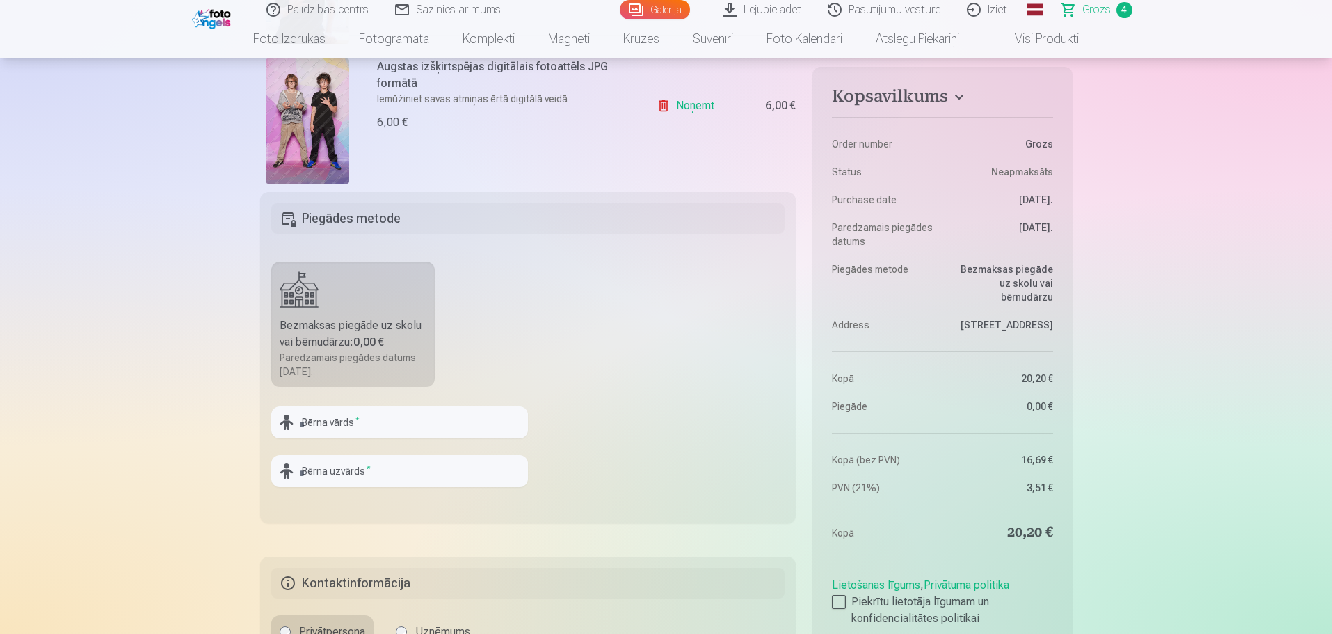
scroll to position [765, 0]
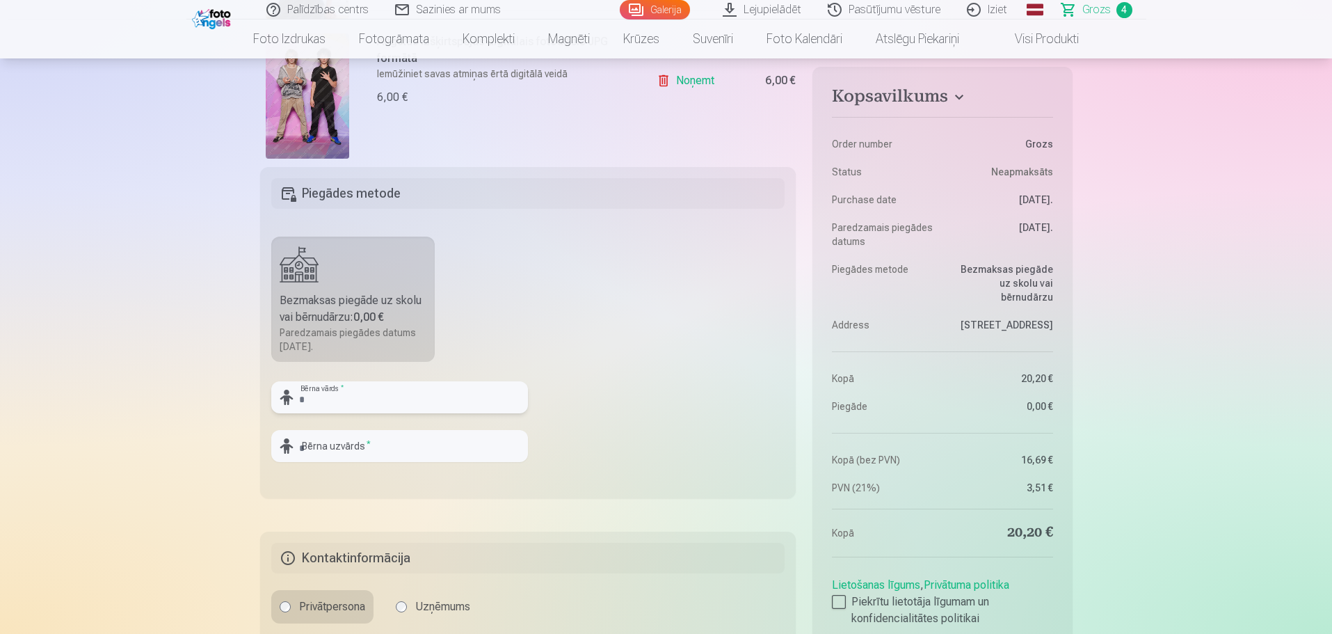
click at [486, 410] on input "text" at bounding box center [399, 397] width 257 height 32
type input "********"
click at [483, 437] on input "text" at bounding box center [399, 446] width 257 height 32
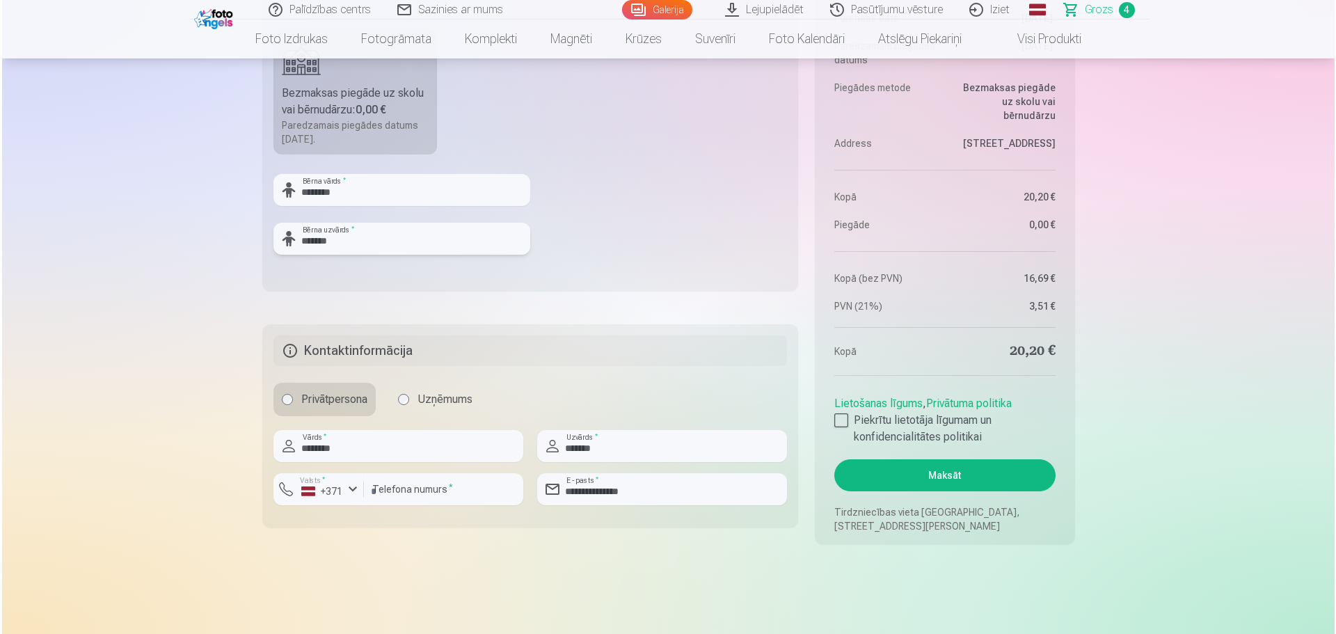
scroll to position [974, 0]
type input "*******"
click at [984, 468] on button "Maksāt" at bounding box center [942, 474] width 221 height 32
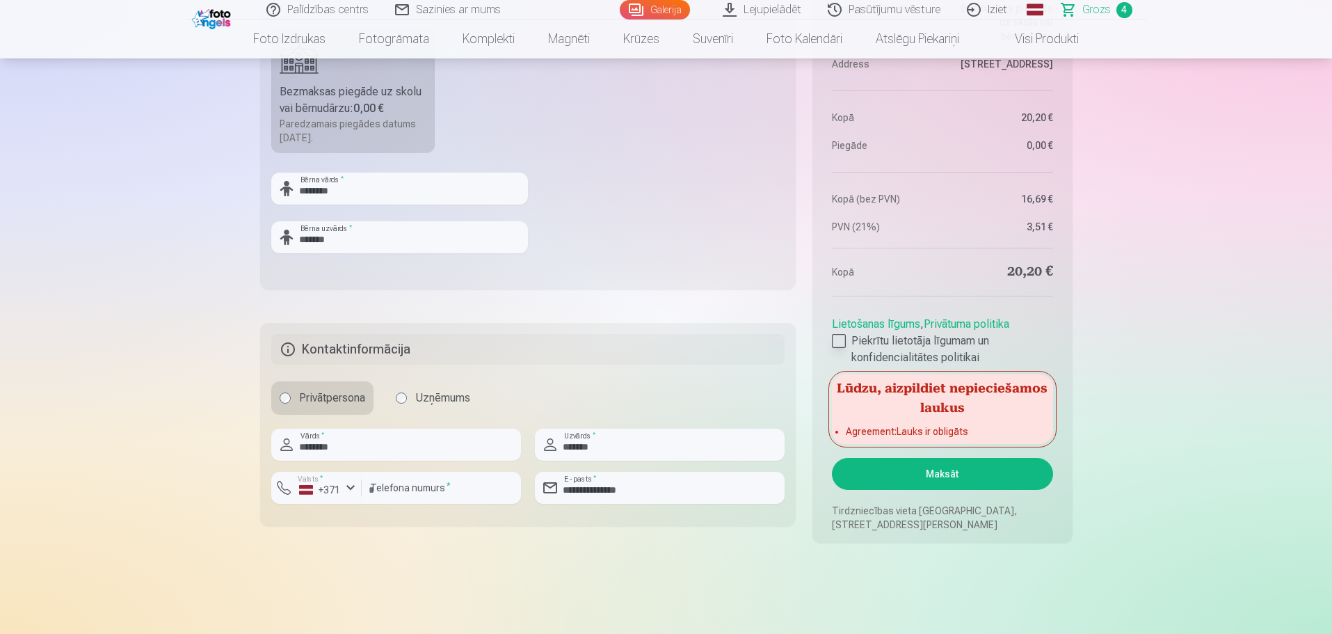
click at [835, 337] on div at bounding box center [839, 341] width 14 height 14
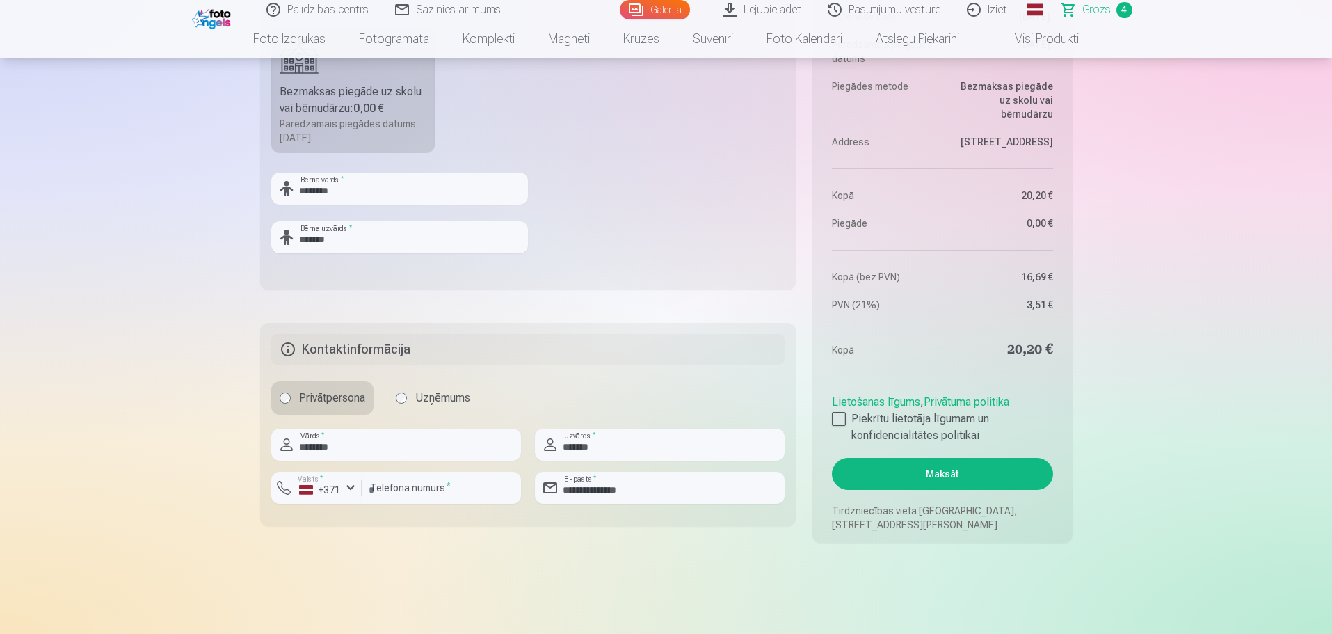
click at [977, 468] on button "Maksāt" at bounding box center [942, 474] width 221 height 32
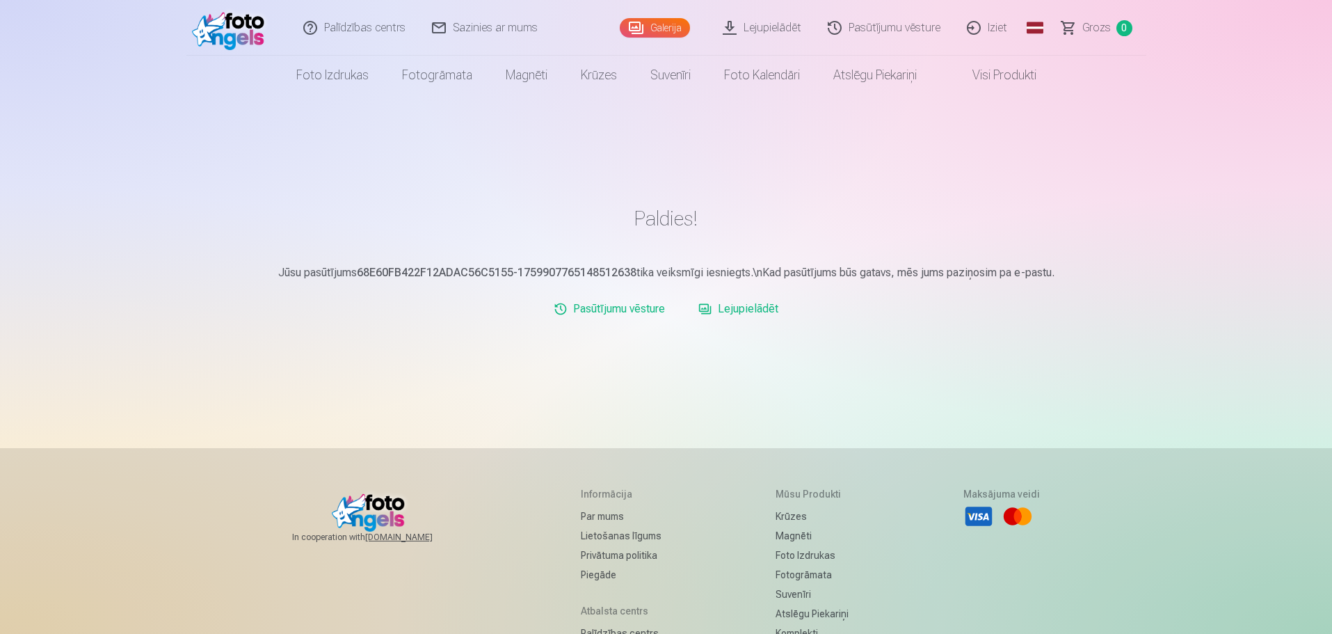
click at [758, 308] on link "Lejupielādēt" at bounding box center [738, 309] width 91 height 28
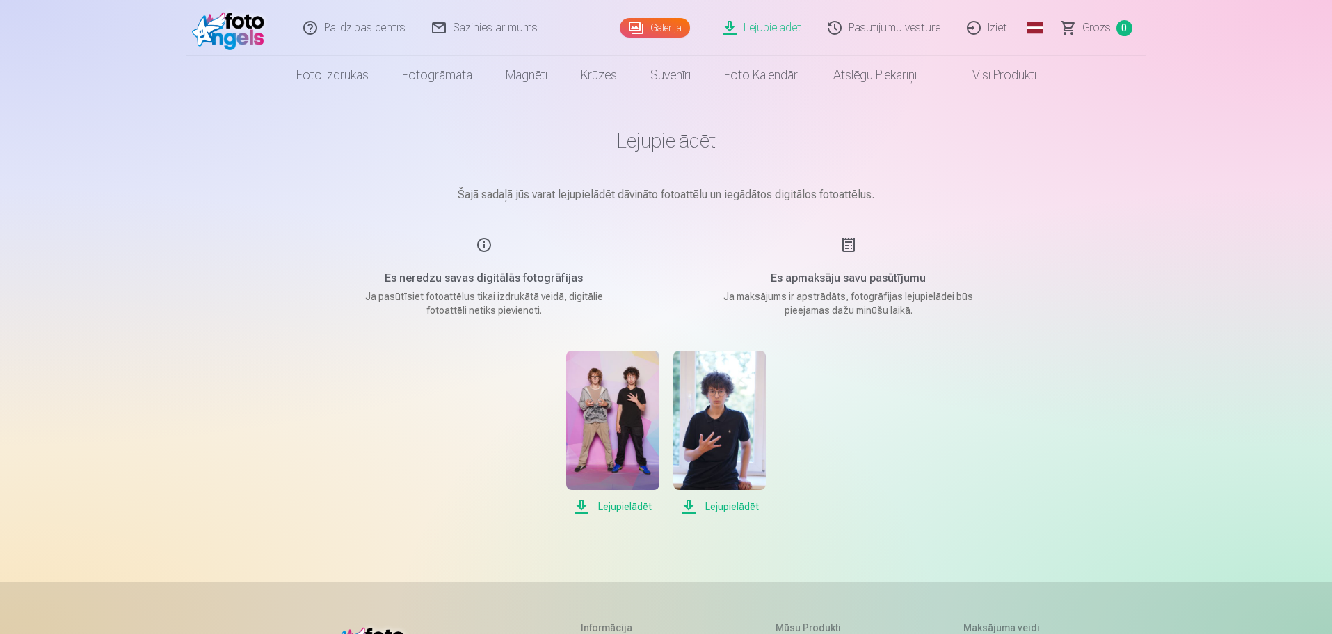
click at [580, 509] on span "Lejupielādēt" at bounding box center [612, 506] width 93 height 17
click at [719, 509] on span "Lejupielādēt" at bounding box center [719, 506] width 93 height 17
